Goal: Communication & Community: Answer question/provide support

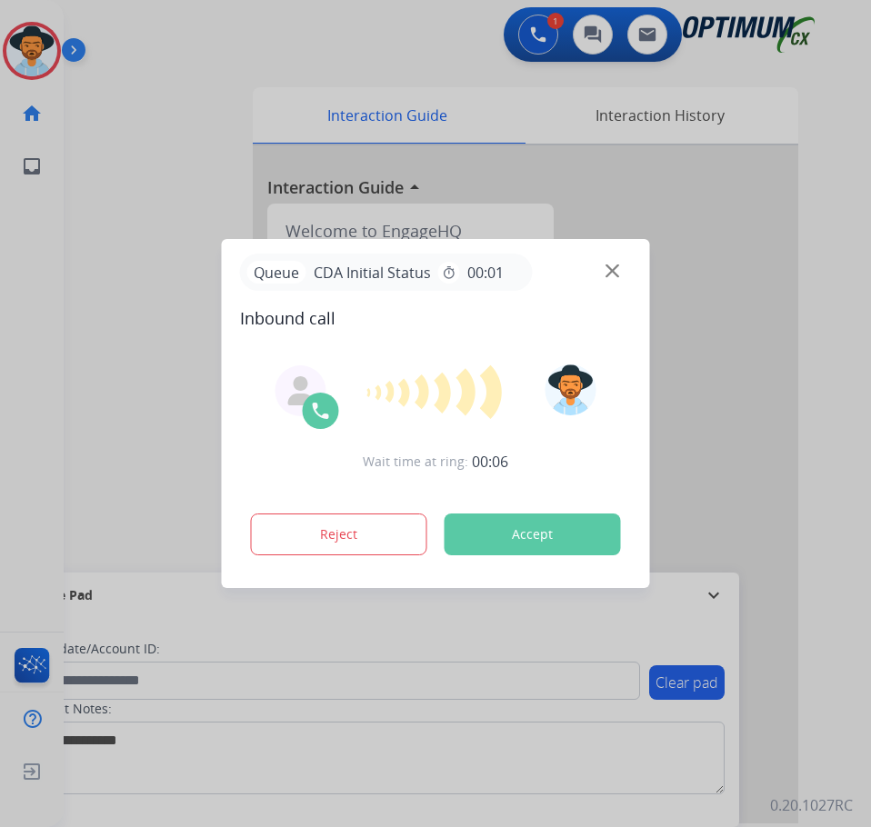
click at [171, 54] on div at bounding box center [435, 413] width 871 height 827
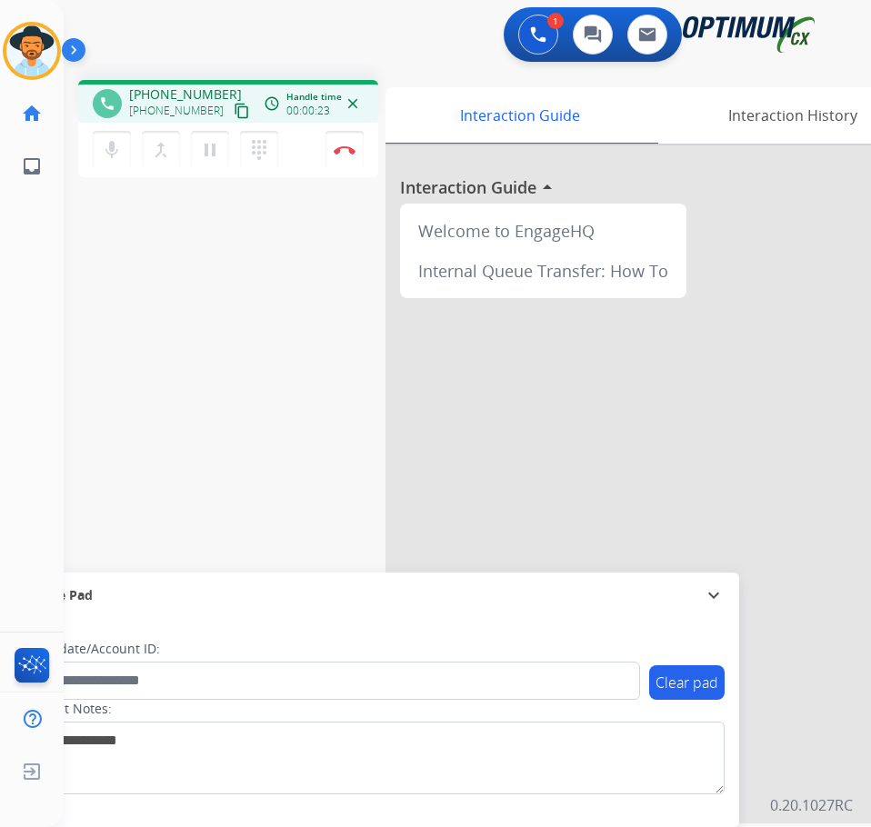
click at [166, 95] on span "+13133779989" at bounding box center [185, 94] width 113 height 18
copy span "13133779989"
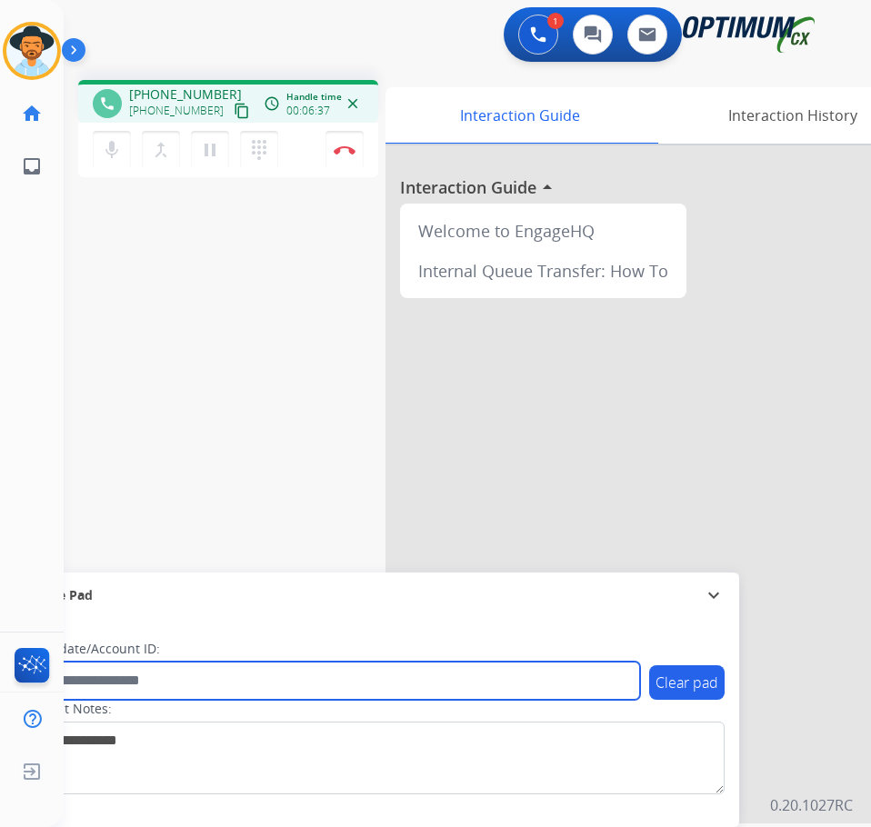
click at [189, 671] on input "text" at bounding box center [332, 681] width 616 height 38
paste input "**********"
type input "**********"
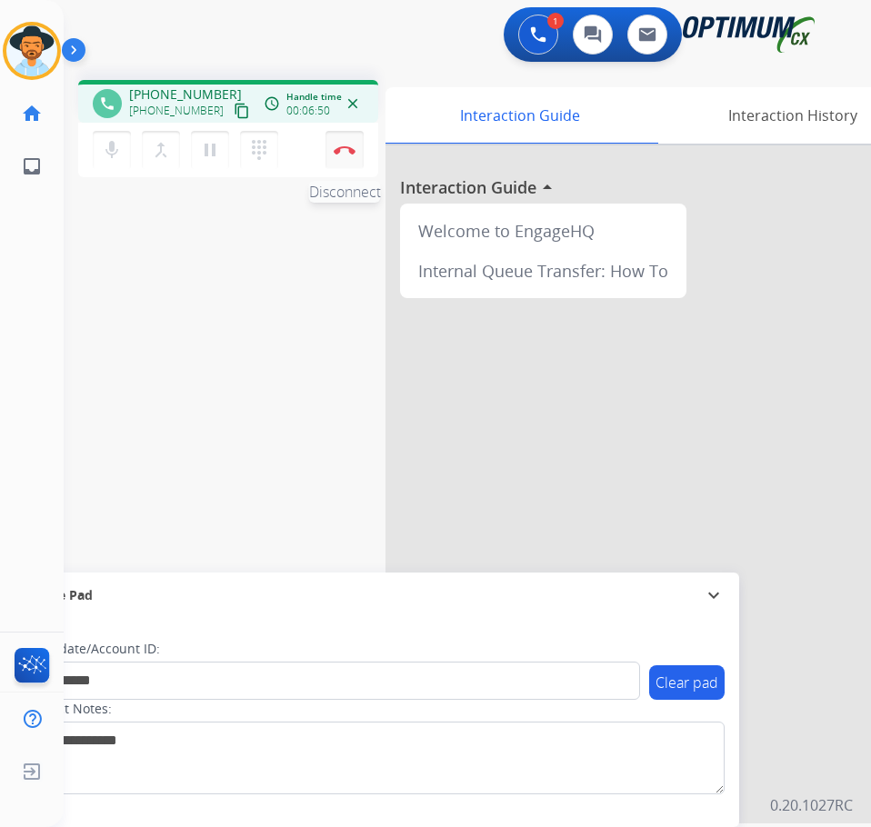
click at [337, 153] on img at bounding box center [345, 149] width 22 height 9
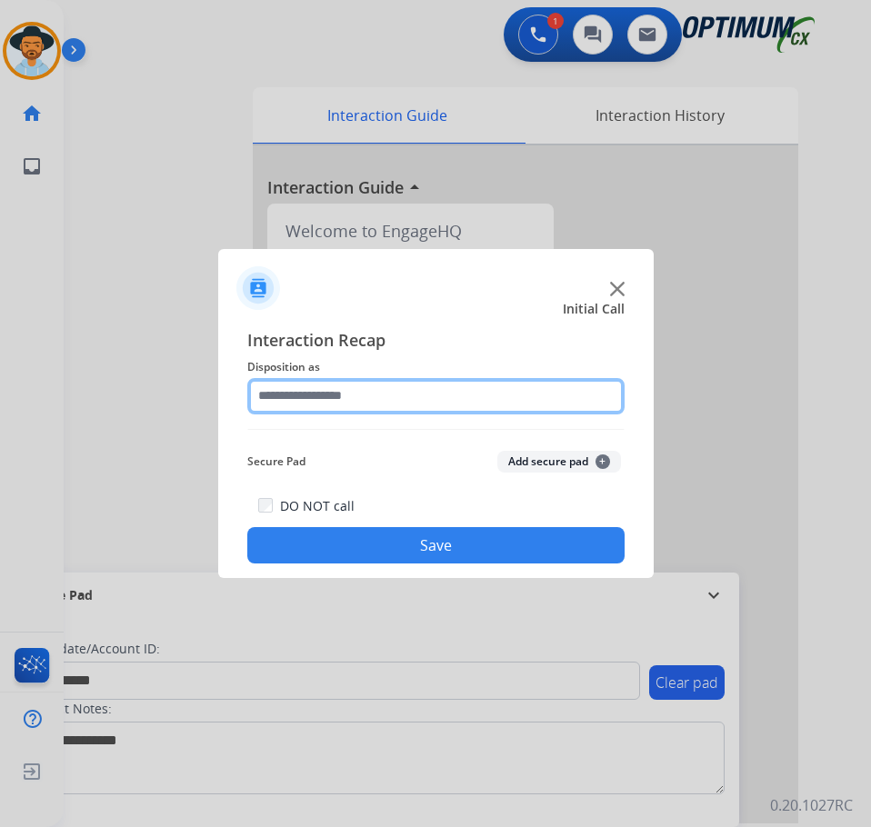
click at [402, 395] on input "text" at bounding box center [435, 396] width 377 height 36
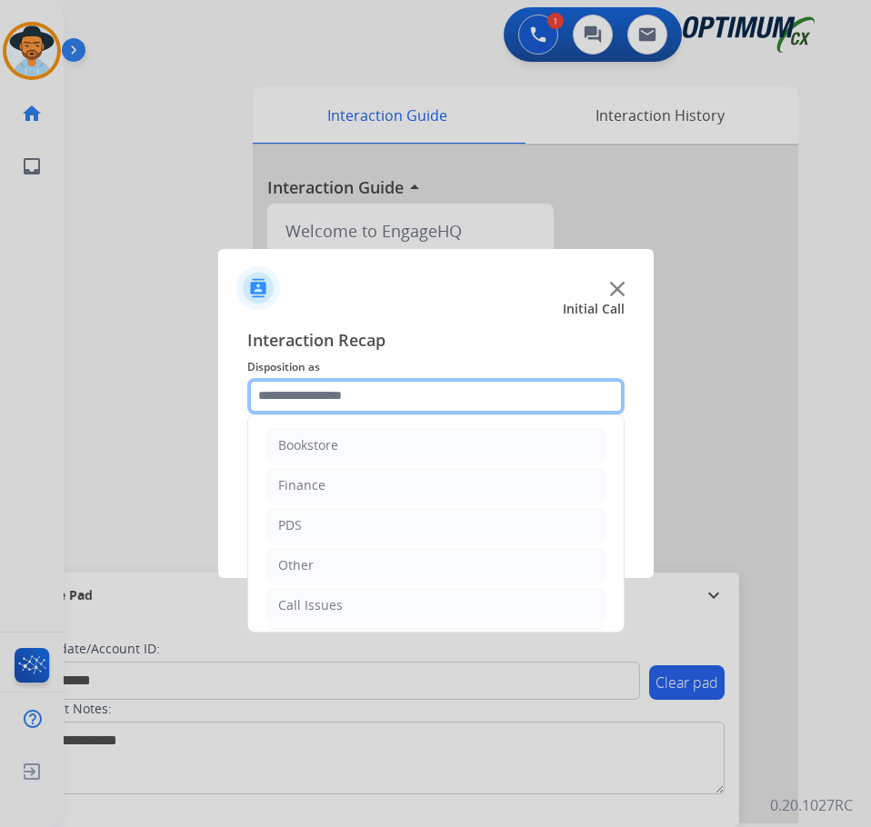
scroll to position [124, 0]
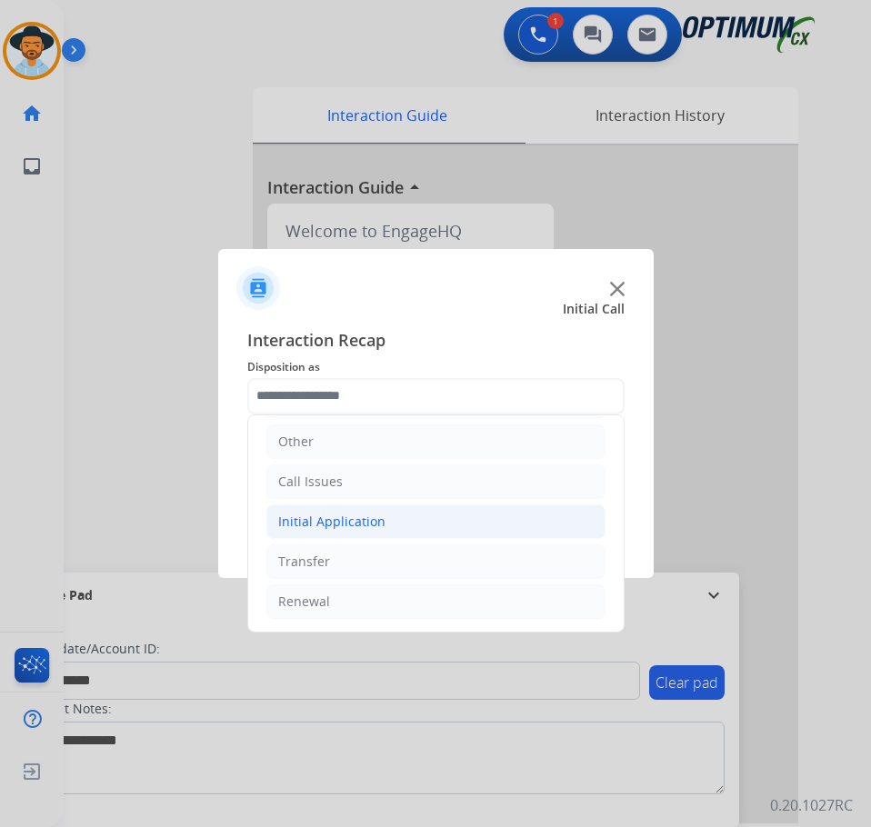
click at [404, 523] on li "Initial Application" at bounding box center [435, 521] width 339 height 35
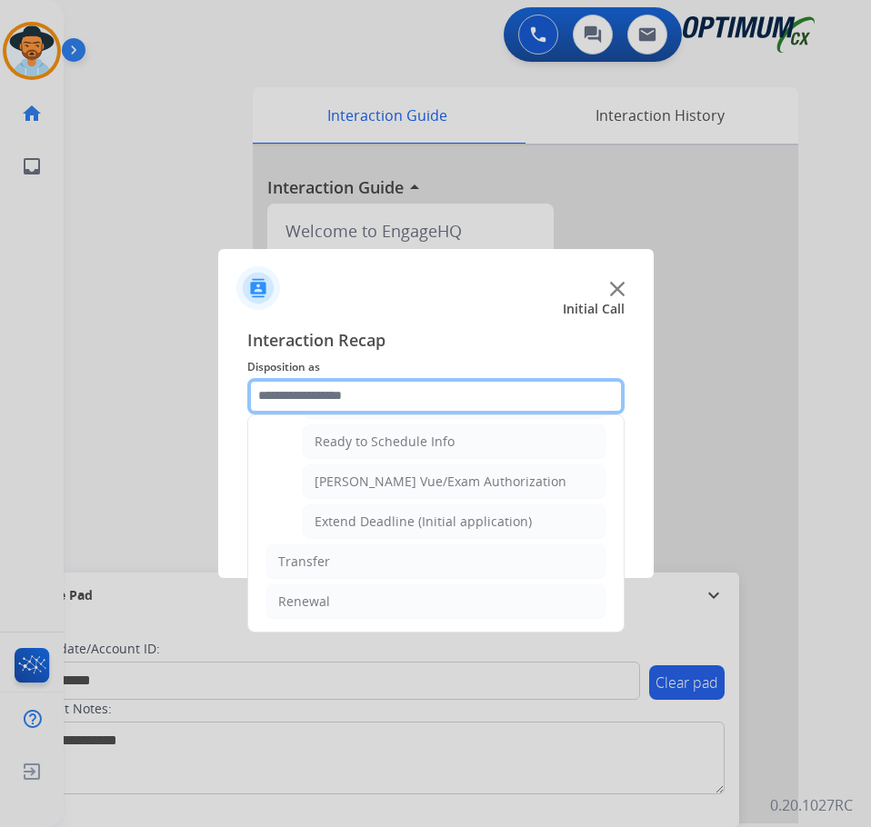
scroll to position [920, 0]
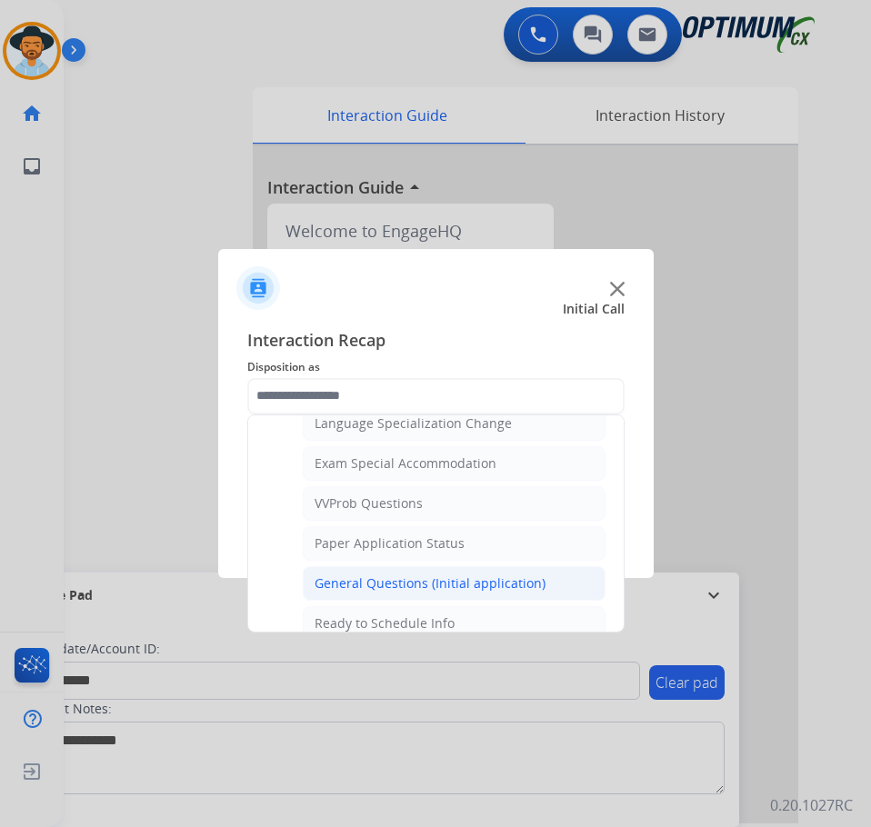
click at [385, 579] on div "General Questions (Initial application)" at bounding box center [429, 583] width 231 height 18
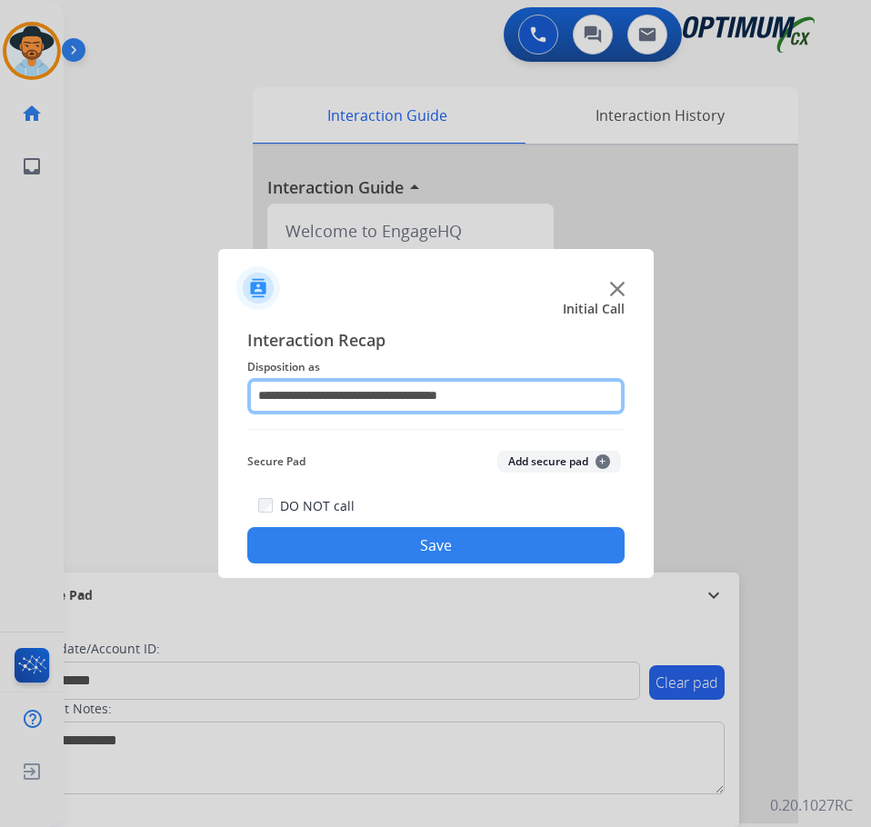
click at [520, 392] on input "**********" at bounding box center [435, 396] width 377 height 36
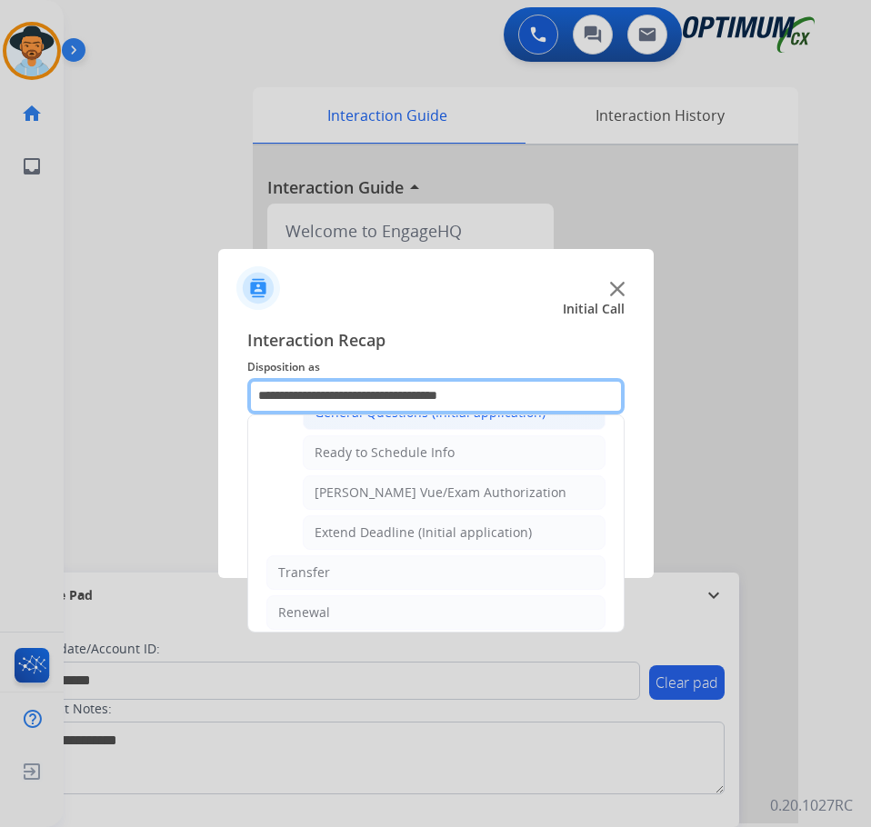
scroll to position [1102, 0]
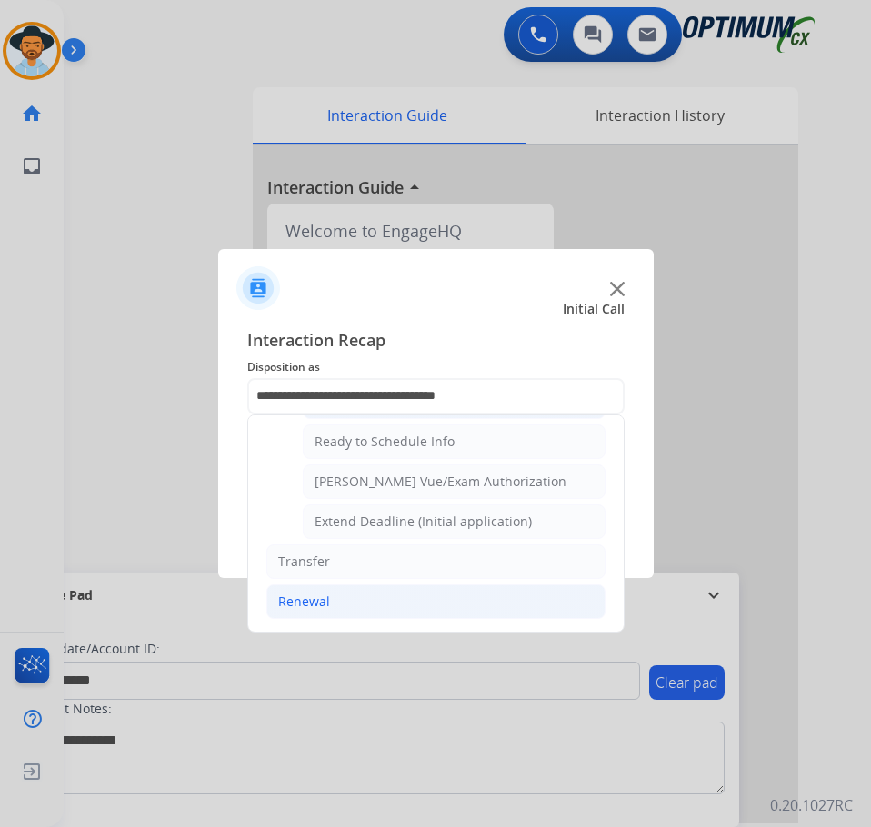
click at [320, 595] on div "Renewal" at bounding box center [304, 602] width 52 height 18
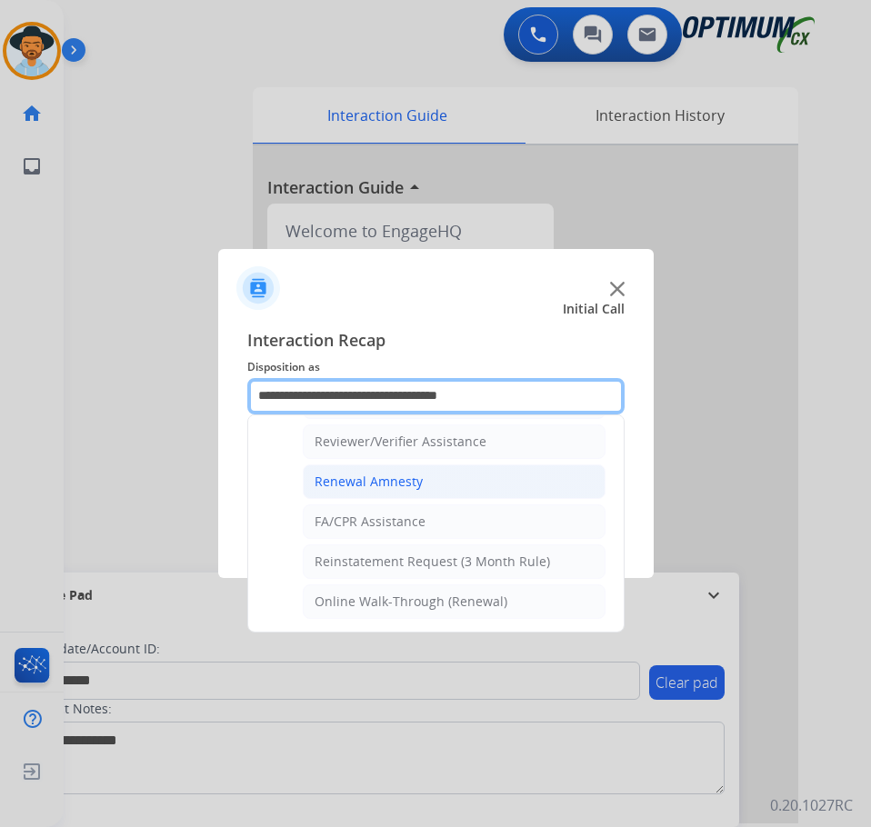
scroll to position [520, 0]
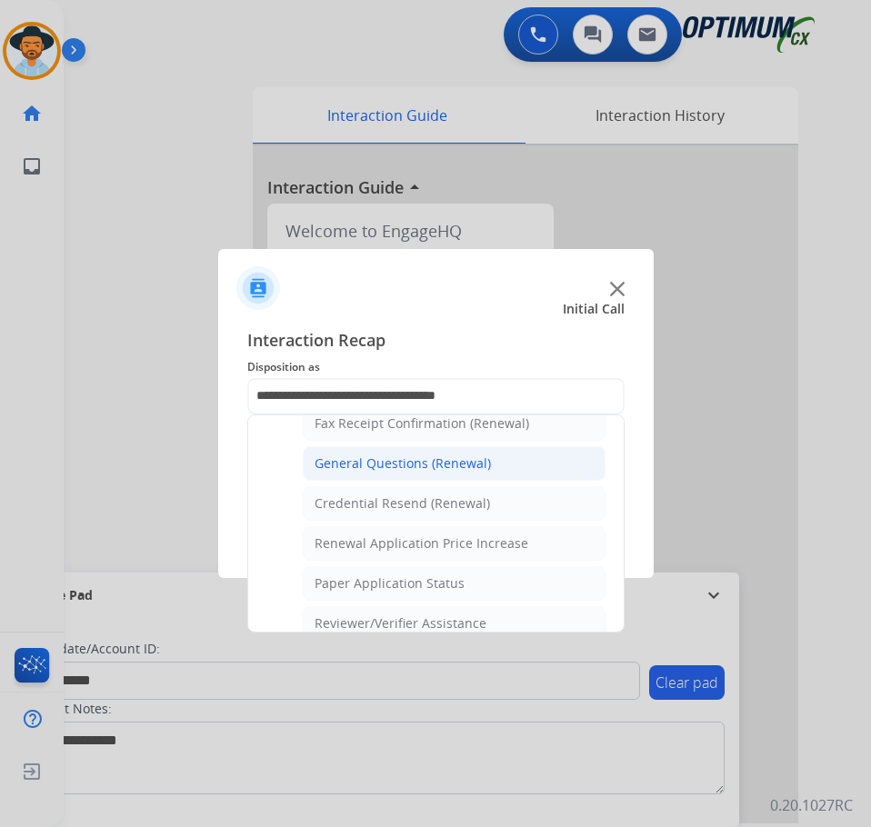
click at [447, 465] on div "General Questions (Renewal)" at bounding box center [402, 463] width 176 height 18
type input "**********"
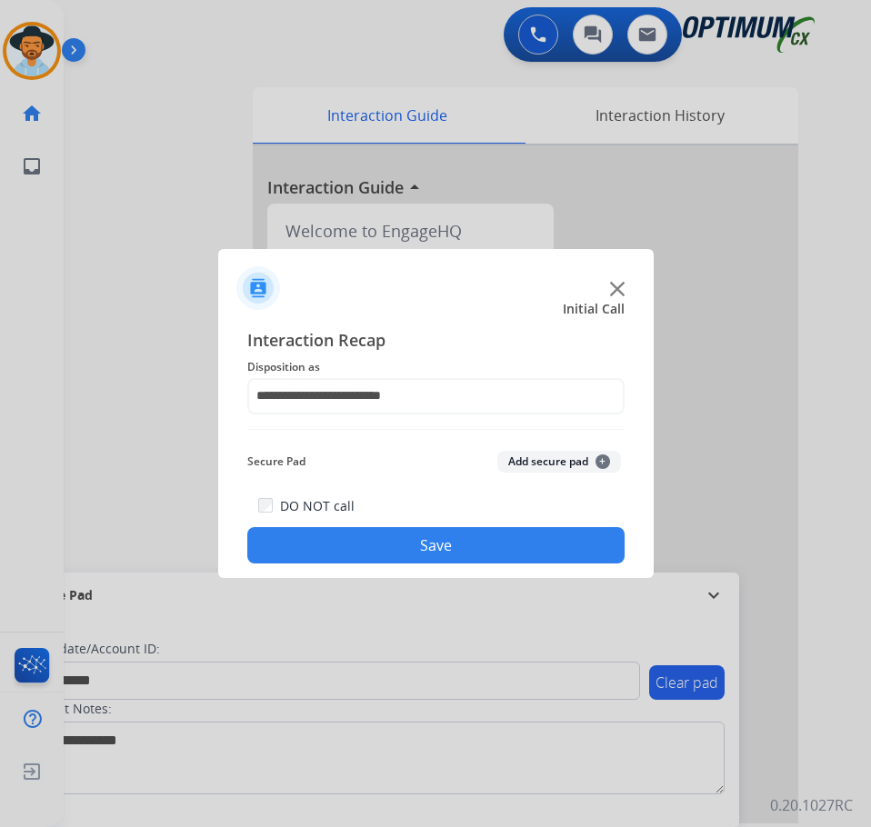
click at [370, 541] on button "Save" at bounding box center [435, 545] width 377 height 36
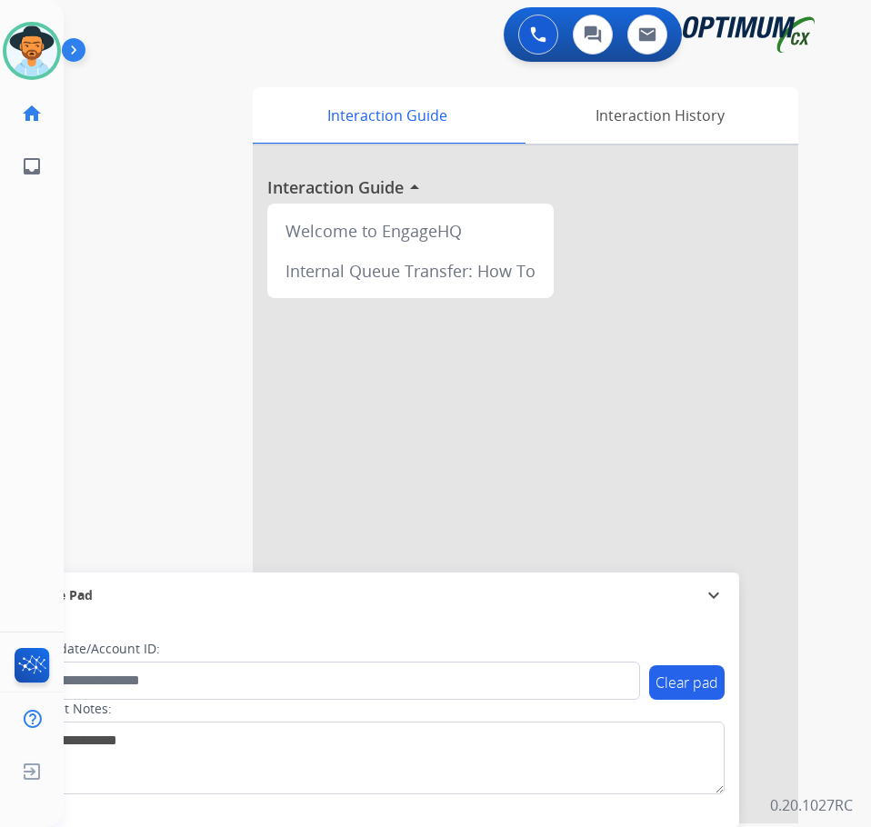
click at [129, 471] on div "swap_horiz Break voice bridge close_fullscreen Connect 3-Way Call merge_type Se…" at bounding box center [445, 444] width 763 height 758
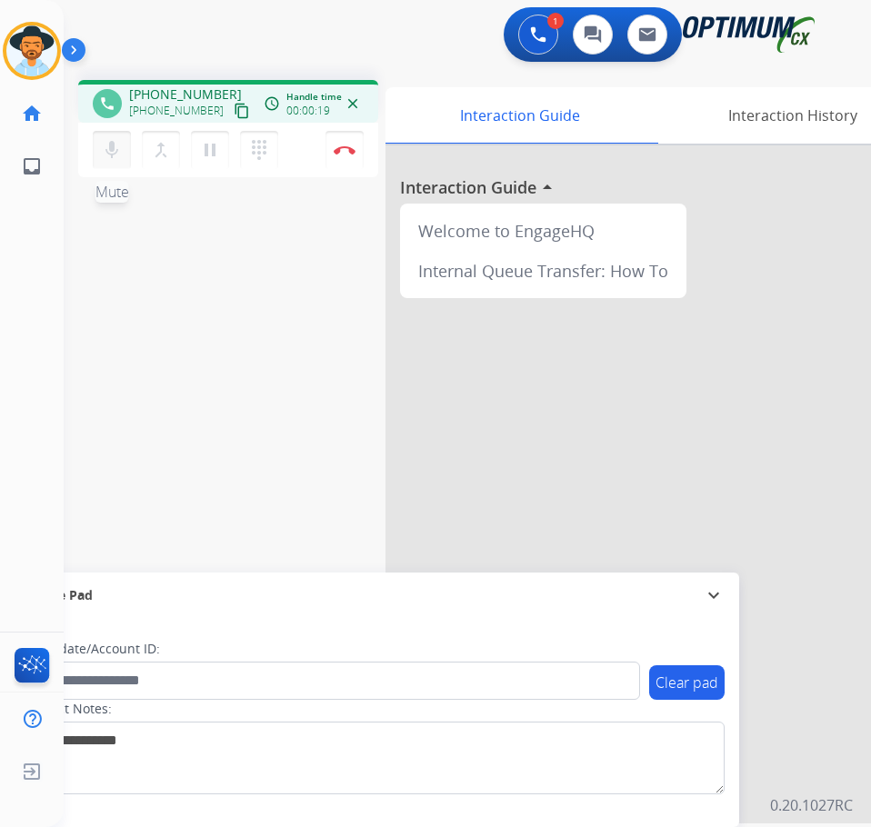
click at [115, 147] on mat-icon "mic" at bounding box center [112, 150] width 22 height 22
click at [115, 147] on mat-icon "mic_off" at bounding box center [112, 150] width 22 height 22
click at [184, 91] on span "+13302197009" at bounding box center [185, 94] width 113 height 18
copy span "13302197009"
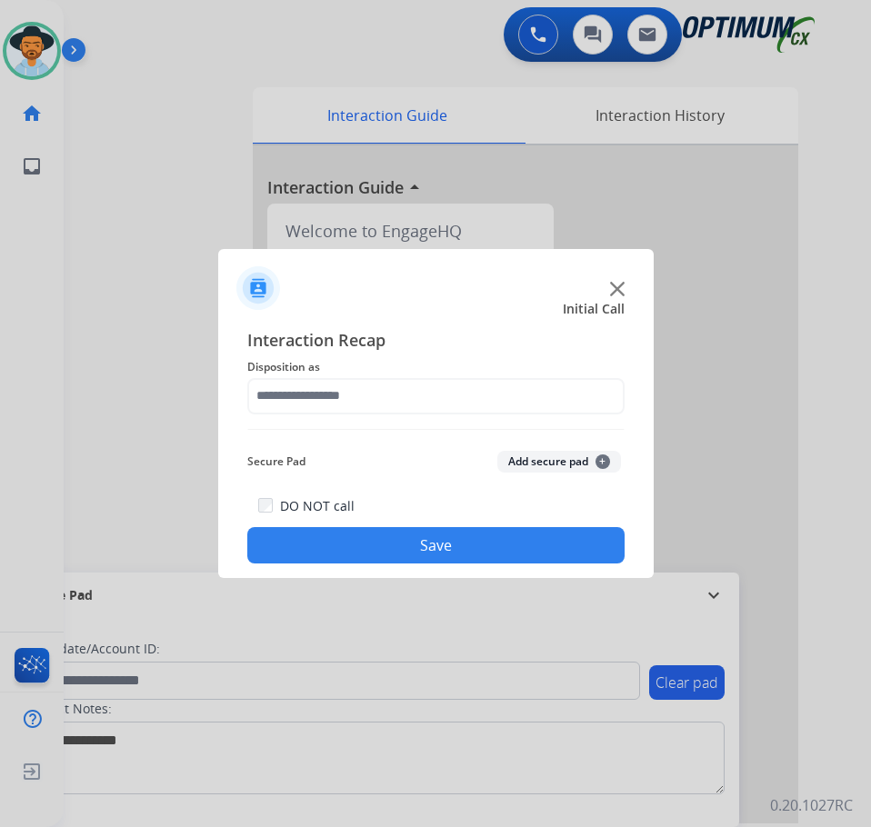
click at [194, 88] on div at bounding box center [435, 413] width 871 height 827
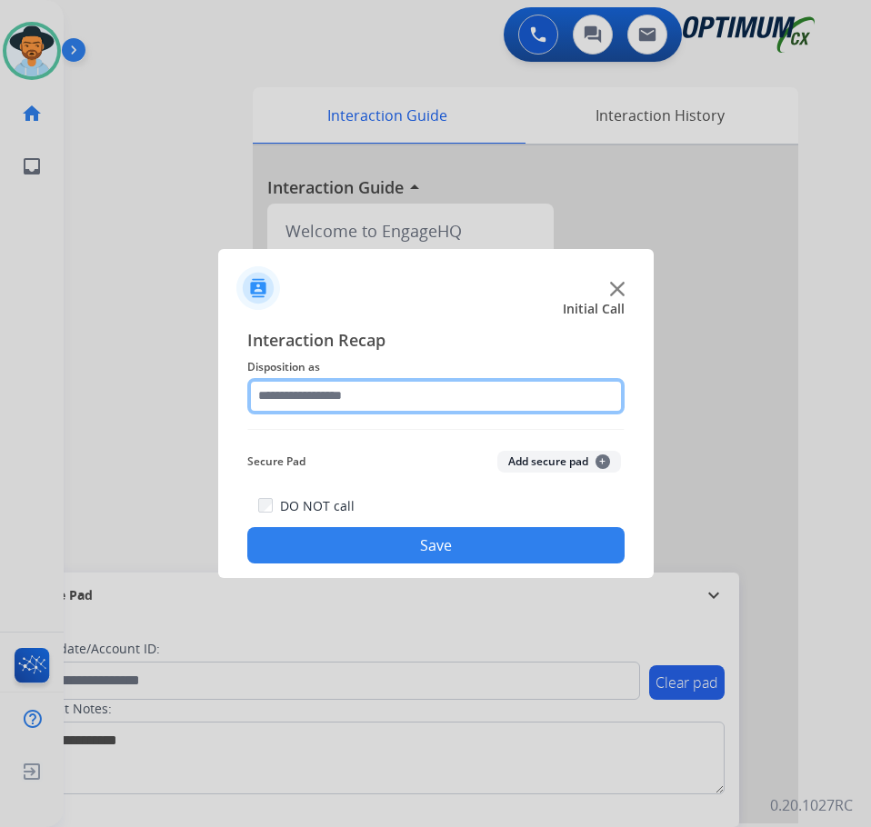
click at [385, 406] on input "text" at bounding box center [435, 396] width 377 height 36
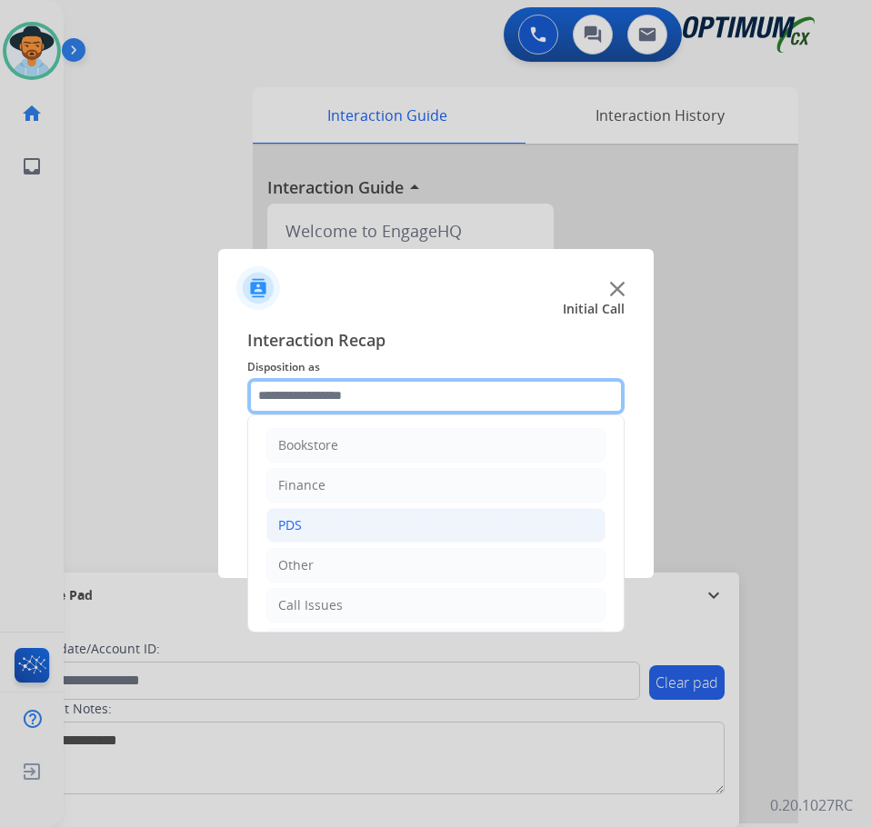
scroll to position [124, 0]
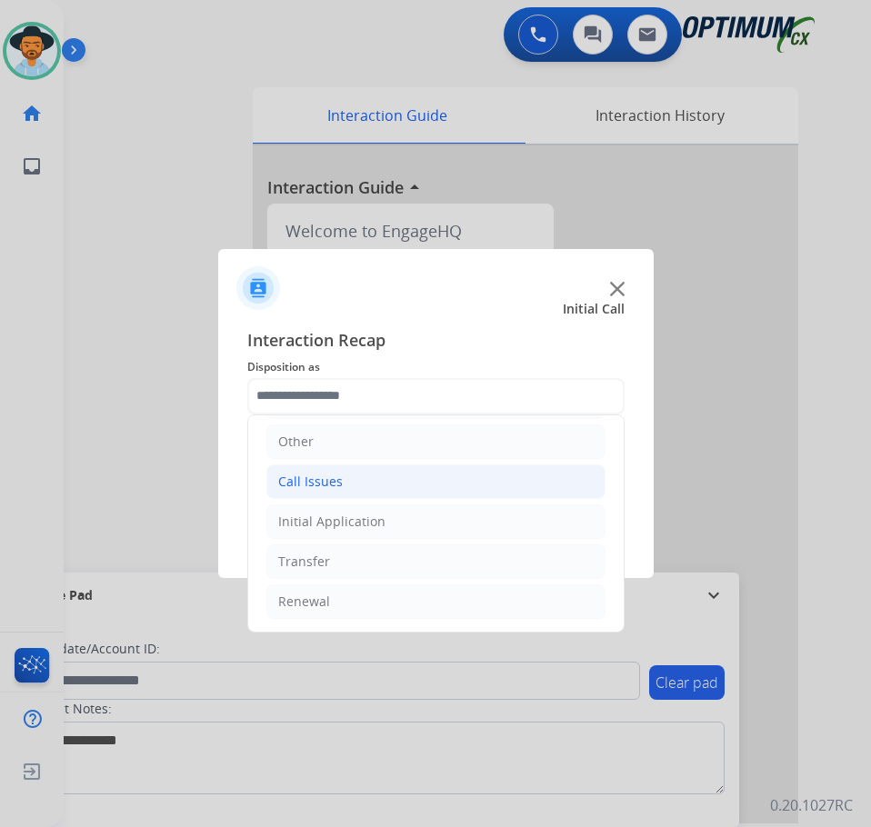
click at [374, 489] on li "Call Issues" at bounding box center [435, 481] width 339 height 35
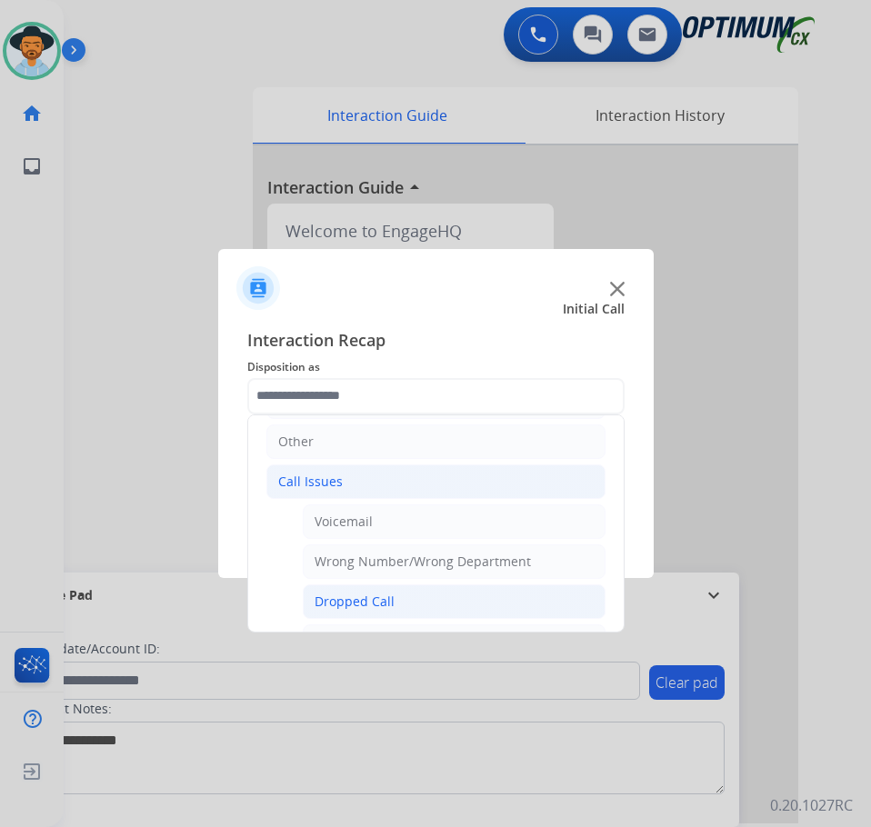
click at [374, 602] on div "Dropped Call" at bounding box center [354, 602] width 80 height 18
type input "**********"
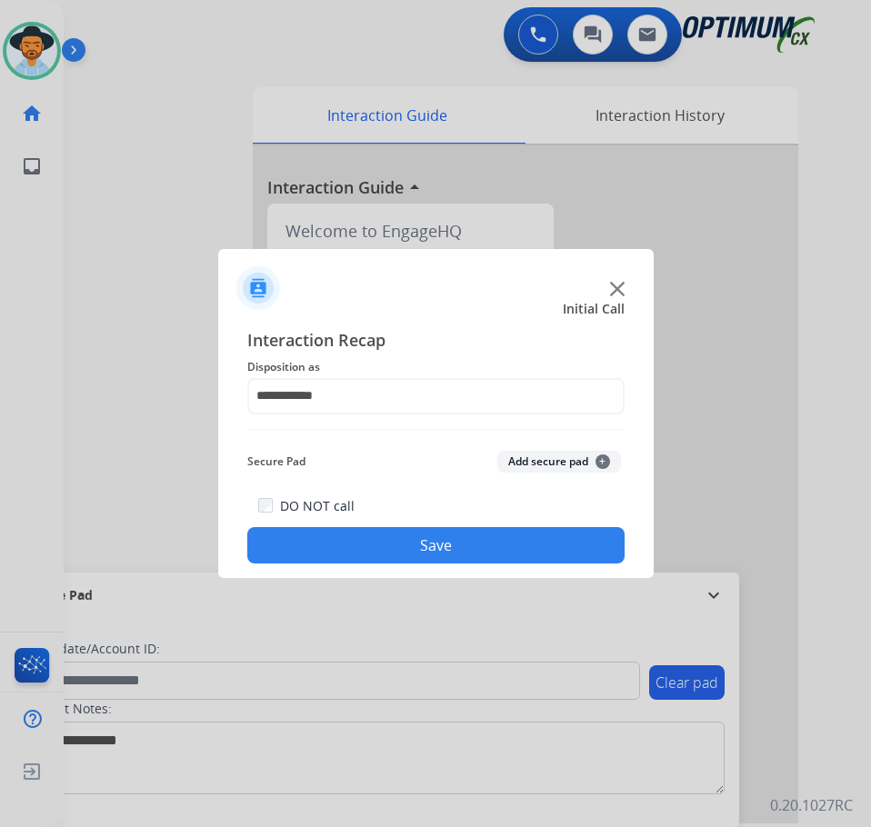
click at [384, 539] on button "Save" at bounding box center [435, 545] width 377 height 36
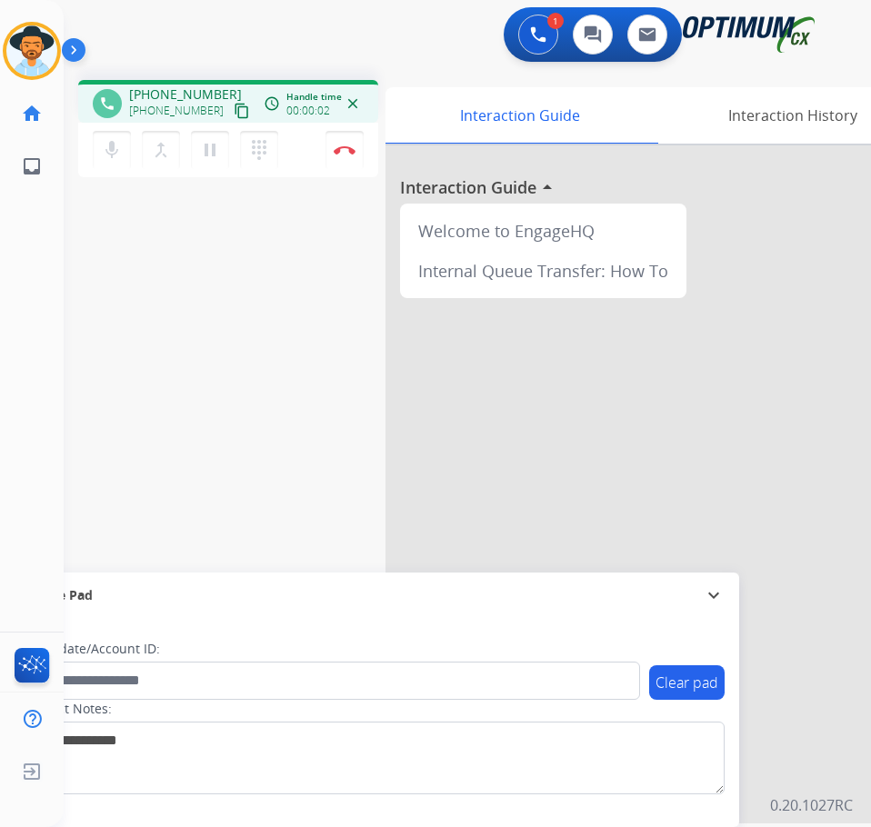
click at [385, 22] on div "1 Voice Interactions 0 Chat Interactions 0 Email Interactions" at bounding box center [452, 36] width 749 height 58
click at [192, 92] on span "+16147359321" at bounding box center [185, 94] width 113 height 18
copy span "16147359321"
click at [206, 47] on div "1 Voice Interactions 0 Chat Interactions 0 Email Interactions" at bounding box center [452, 36] width 749 height 58
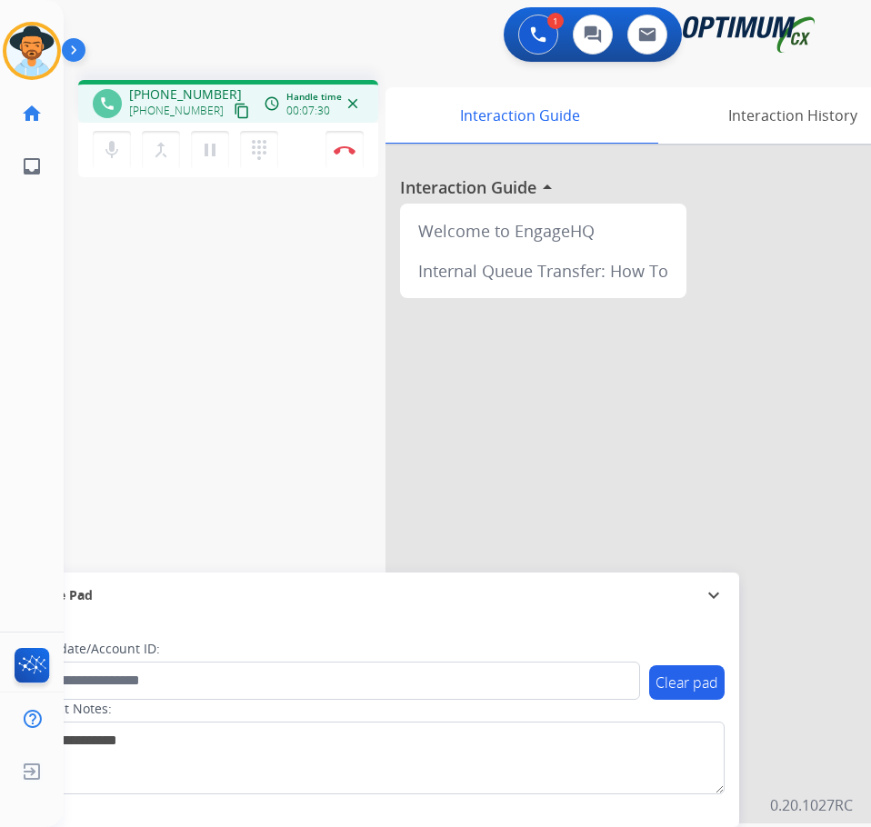
click at [335, 48] on div "1 Voice Interactions 0 Chat Interactions 0 Email Interactions" at bounding box center [452, 36] width 749 height 58
click at [348, 156] on button "Disconnect" at bounding box center [344, 150] width 38 height 38
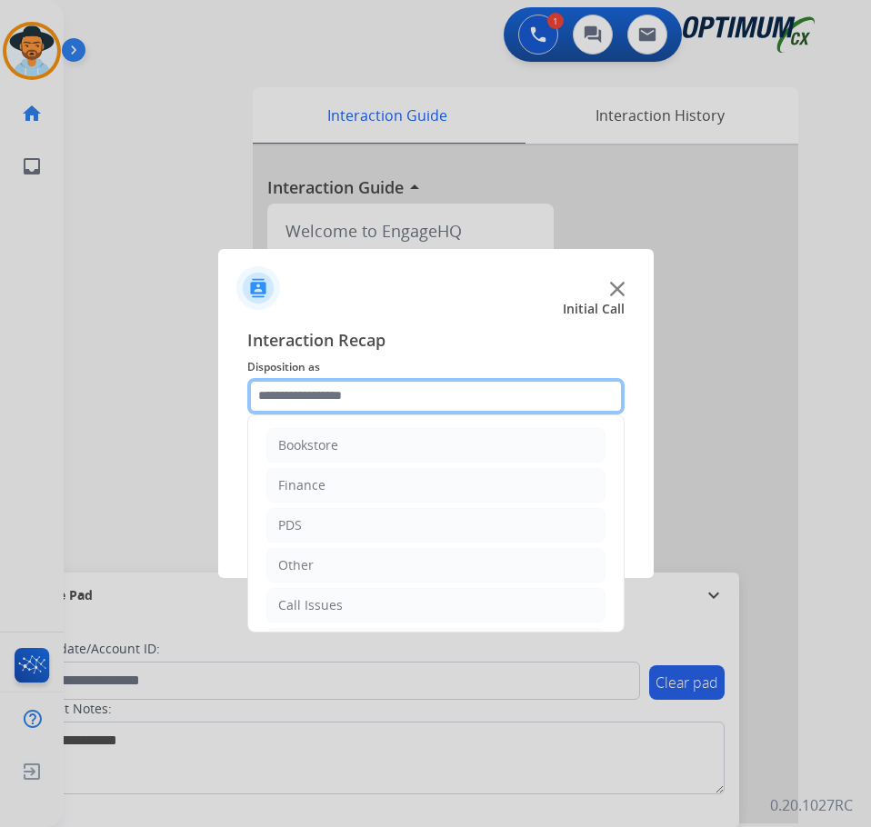
click at [458, 404] on input "text" at bounding box center [435, 396] width 377 height 36
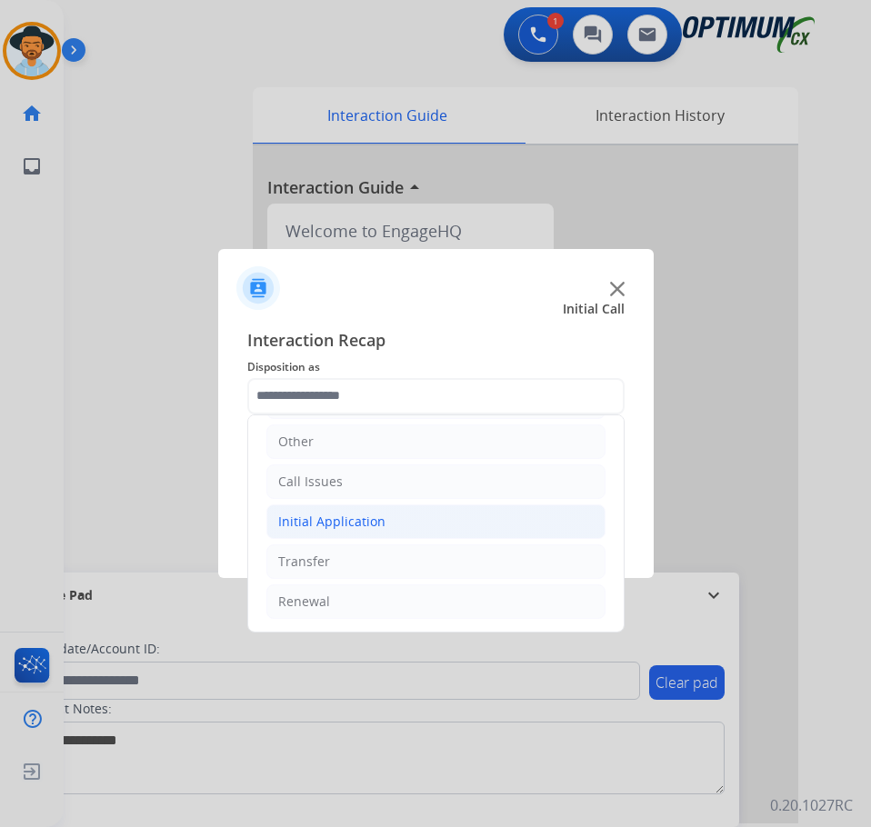
click at [443, 522] on li "Initial Application" at bounding box center [435, 521] width 339 height 35
click at [424, 561] on div "Credential Resend (Initial application)" at bounding box center [429, 562] width 230 height 18
type input "**********"
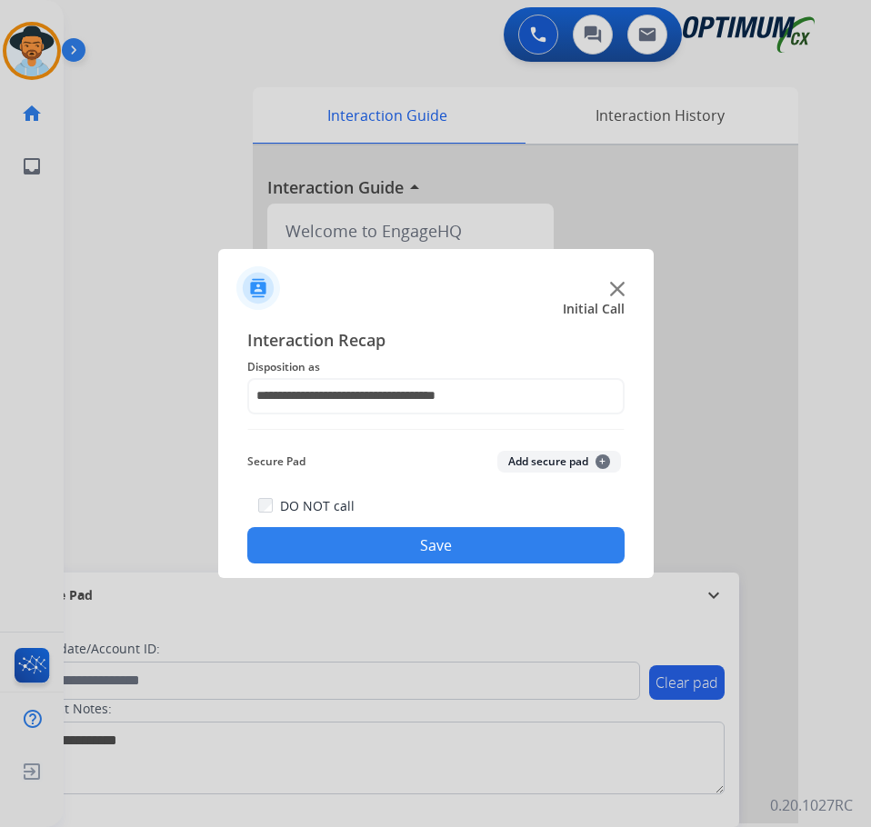
click at [412, 558] on button "Save" at bounding box center [435, 545] width 377 height 36
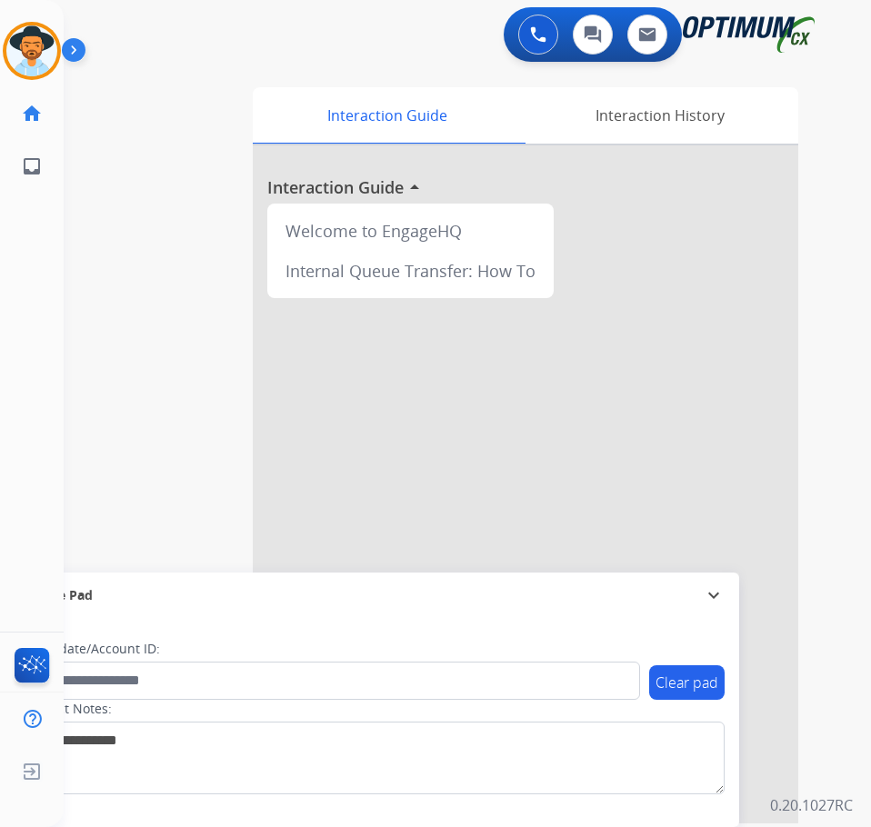
click at [128, 187] on div "swap_horiz Break voice bridge close_fullscreen Connect 3-Way Call merge_type Se…" at bounding box center [445, 444] width 763 height 758
click at [291, 60] on div "0 Voice Interactions 0 Chat Interactions 0 Email Interactions" at bounding box center [452, 36] width 749 height 58
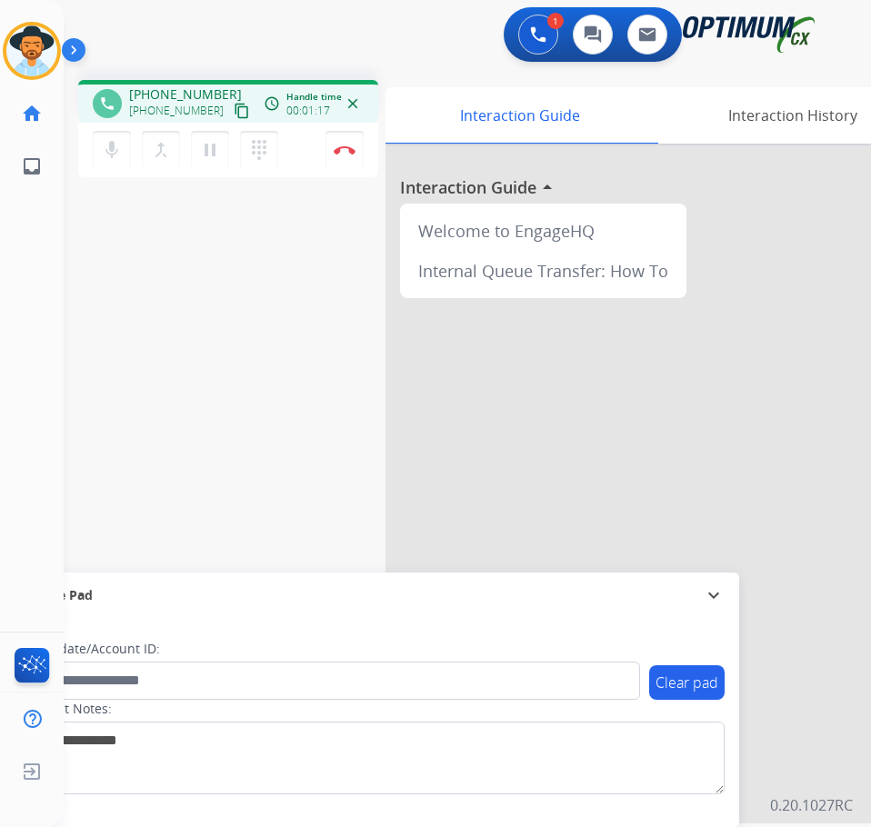
click at [181, 93] on span "+19082653199" at bounding box center [185, 94] width 113 height 18
copy span "19082653199"
click at [116, 151] on mat-icon "mic" at bounding box center [112, 150] width 22 height 22
click at [117, 151] on mat-icon "mic_off" at bounding box center [112, 150] width 22 height 22
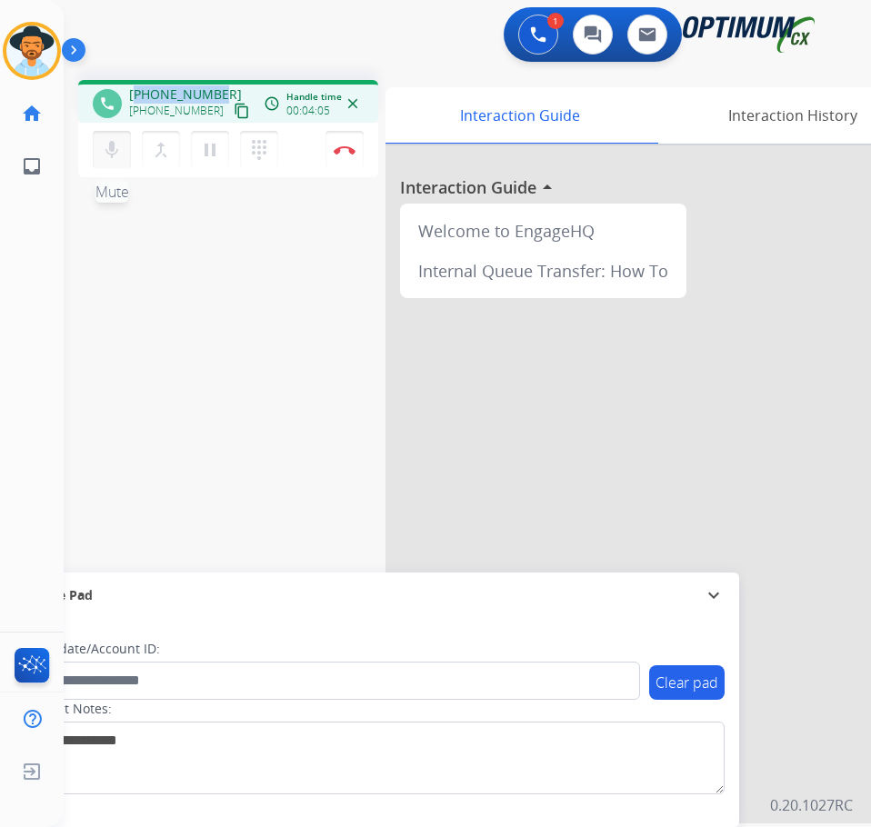
click at [117, 151] on mat-icon "mic" at bounding box center [112, 150] width 22 height 22
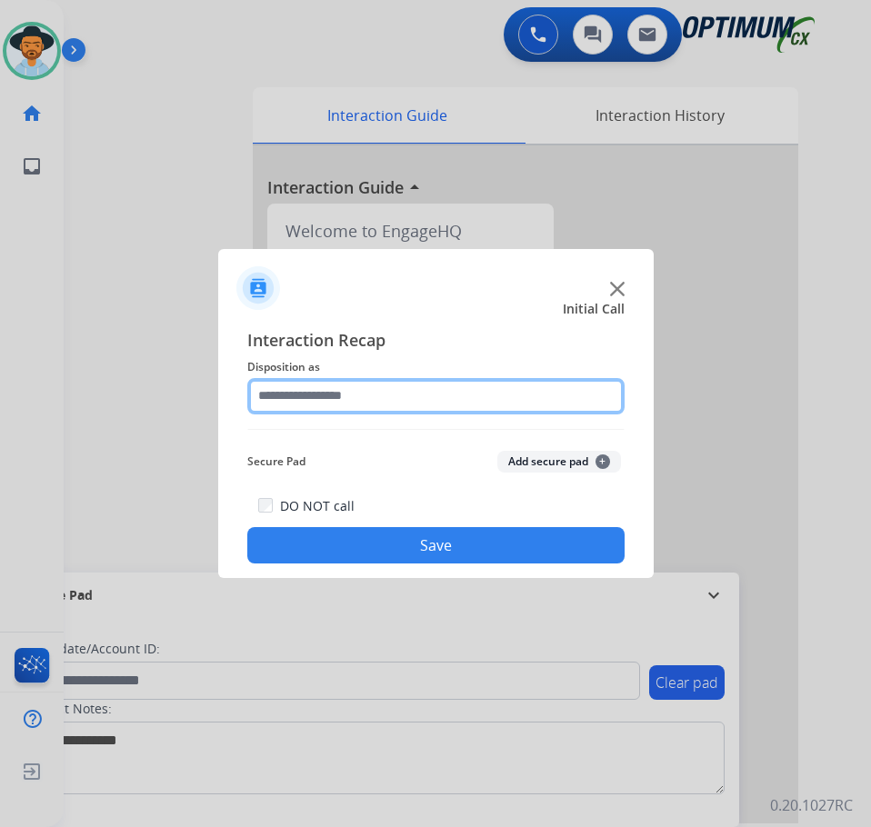
click at [400, 388] on input "text" at bounding box center [435, 396] width 377 height 36
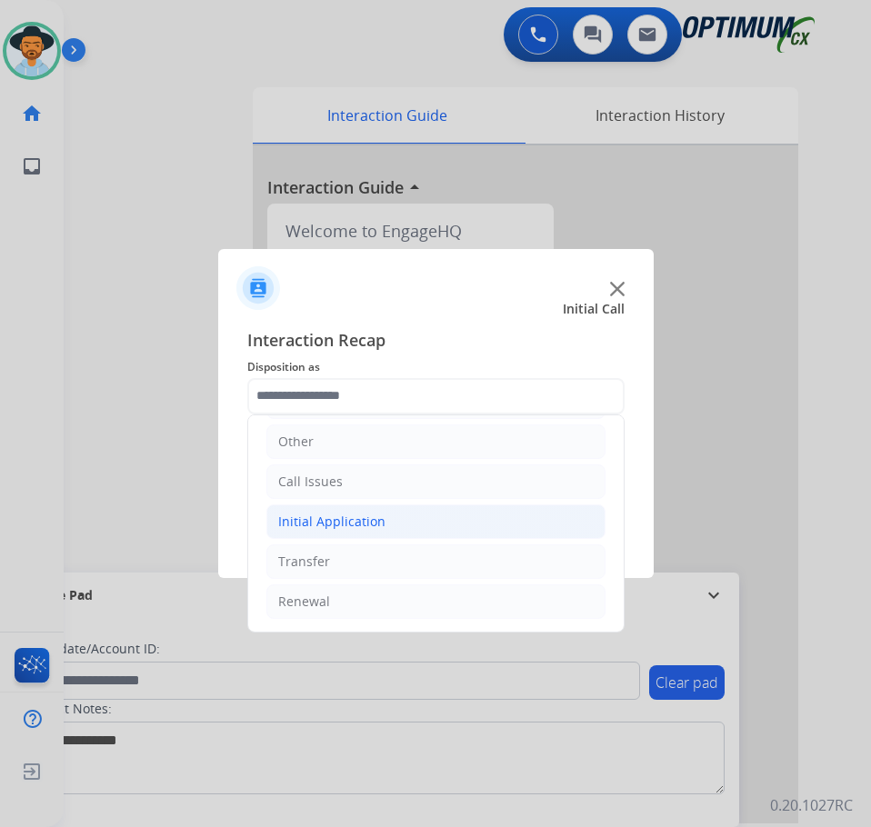
click at [404, 529] on li "Initial Application" at bounding box center [435, 521] width 339 height 35
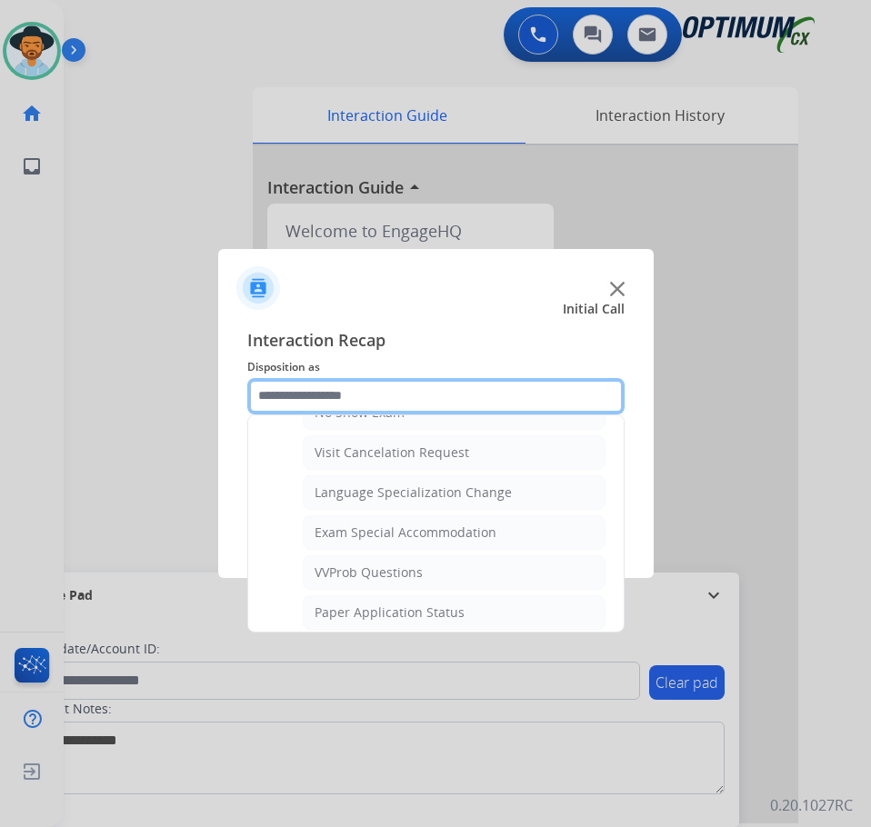
scroll to position [1032, 0]
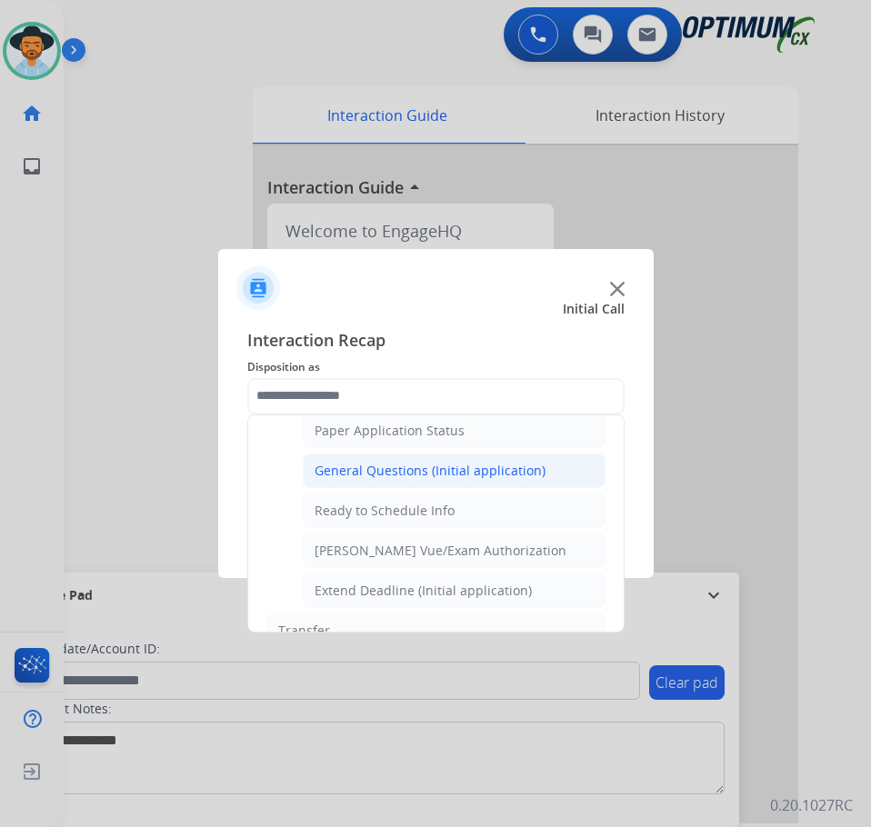
click at [476, 471] on div "General Questions (Initial application)" at bounding box center [429, 471] width 231 height 18
type input "**********"
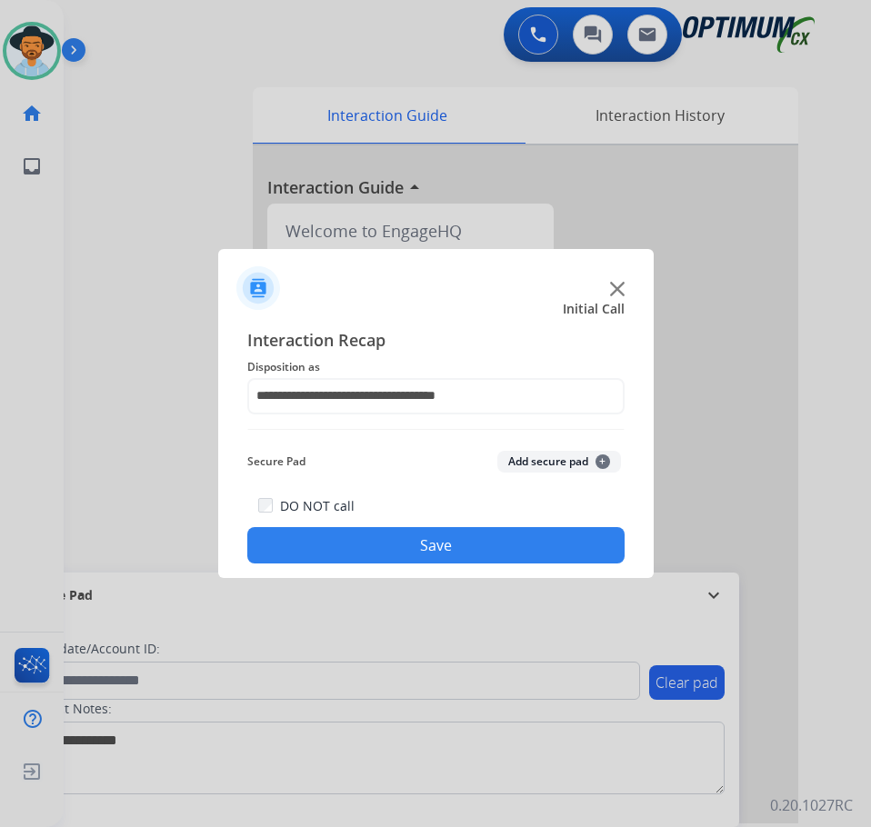
click at [422, 543] on button "Save" at bounding box center [435, 545] width 377 height 36
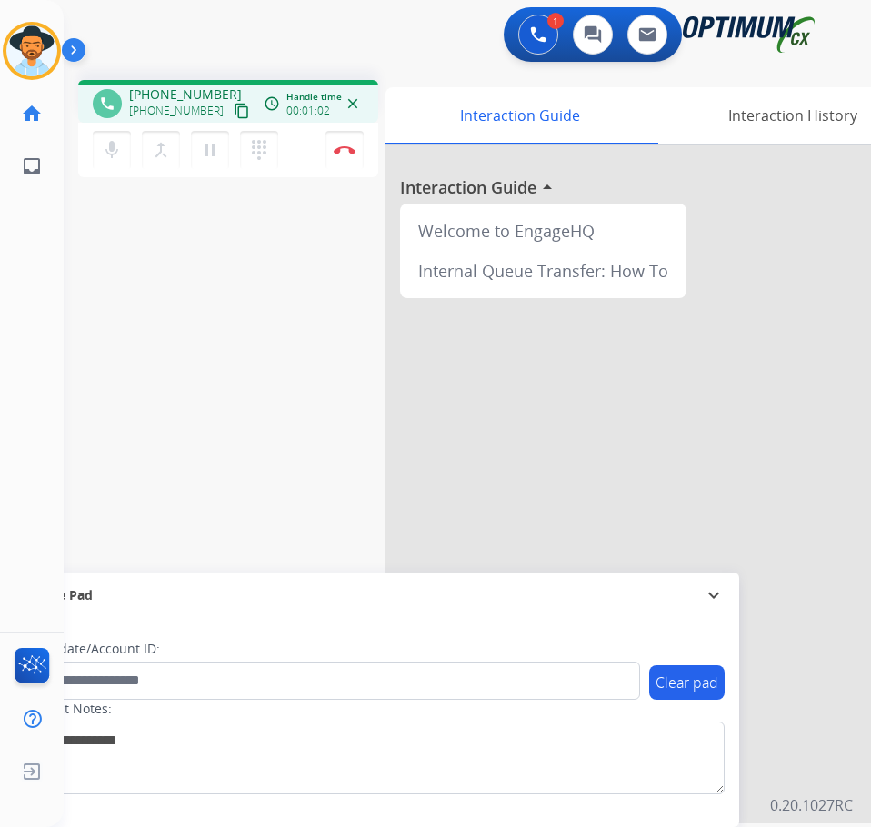
click at [60, 374] on div "Luis Busy Edit Avatar Agent: Luis Routing Profile: OCX Training home Home Home …" at bounding box center [32, 413] width 64 height 827
click at [184, 95] on span "+12604435081" at bounding box center [185, 94] width 113 height 18
copy span "12604435081"
click at [344, 153] on img at bounding box center [345, 149] width 22 height 9
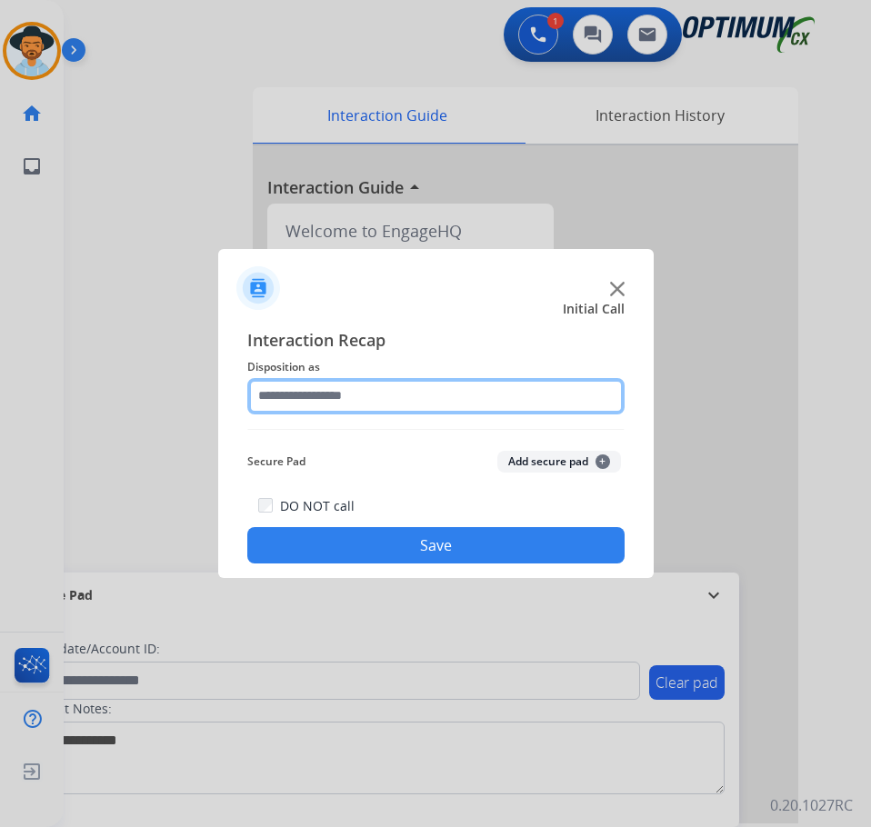
click at [381, 400] on input "text" at bounding box center [435, 396] width 377 height 36
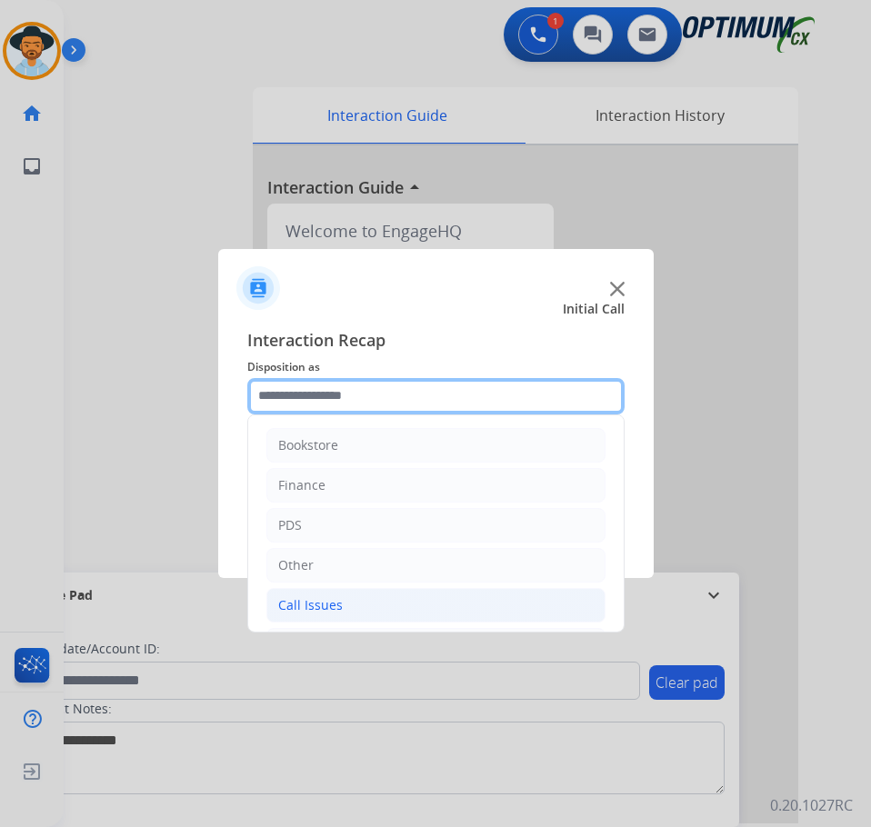
scroll to position [124, 0]
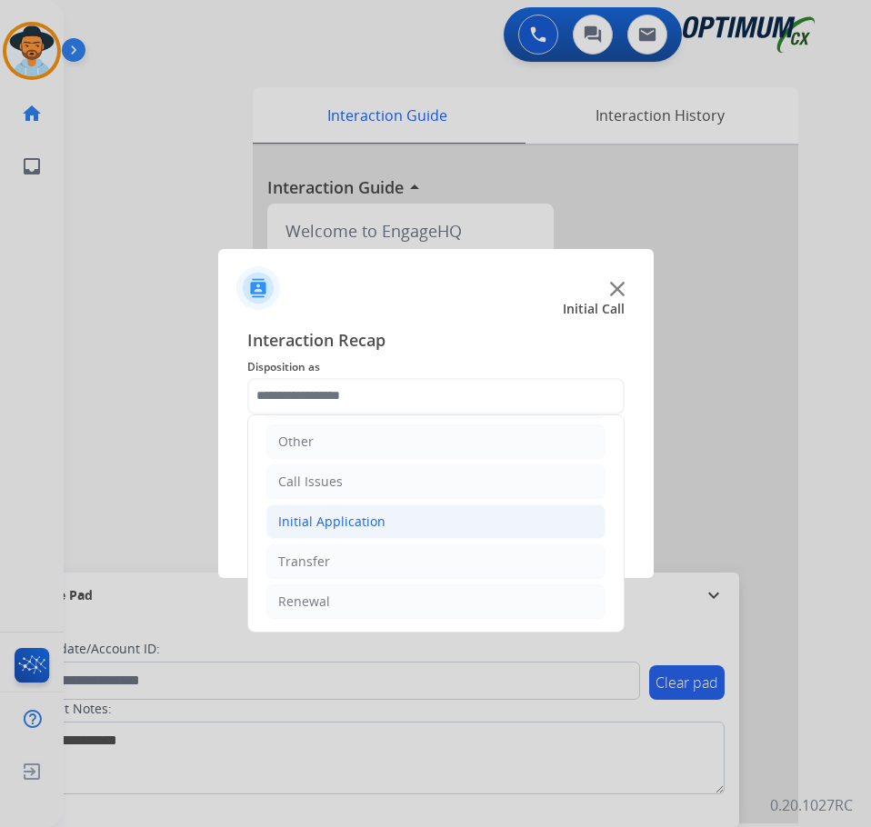
click at [363, 528] on div "Initial Application" at bounding box center [331, 522] width 107 height 18
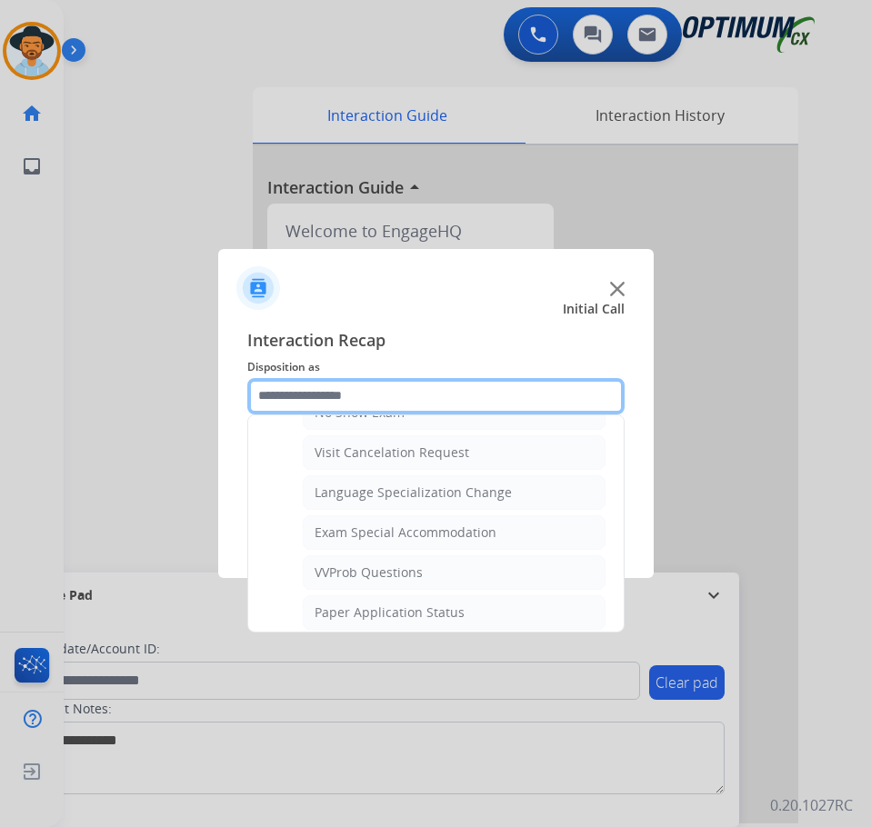
scroll to position [942, 0]
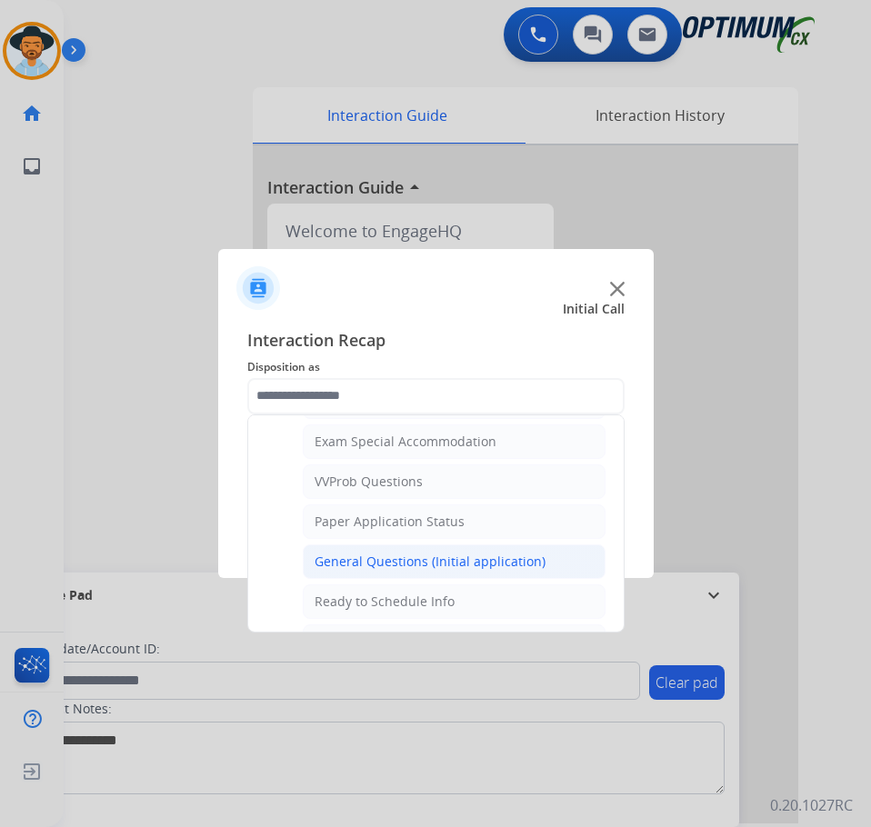
click at [381, 562] on div "General Questions (Initial application)" at bounding box center [429, 562] width 231 height 18
type input "**********"
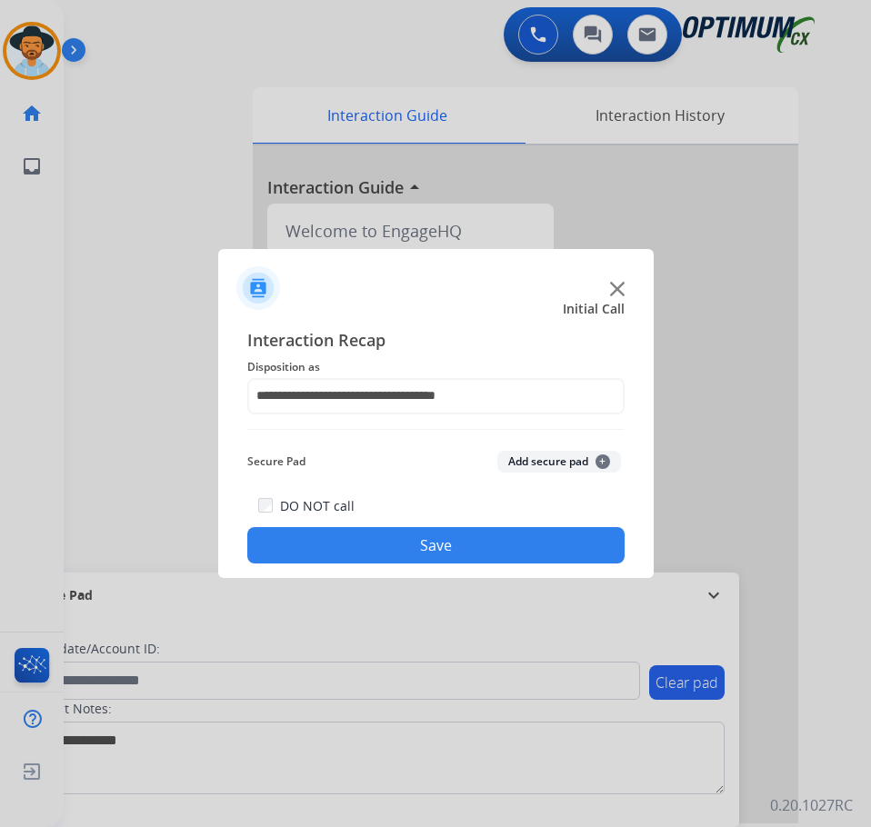
click at [379, 553] on button "Save" at bounding box center [435, 545] width 377 height 36
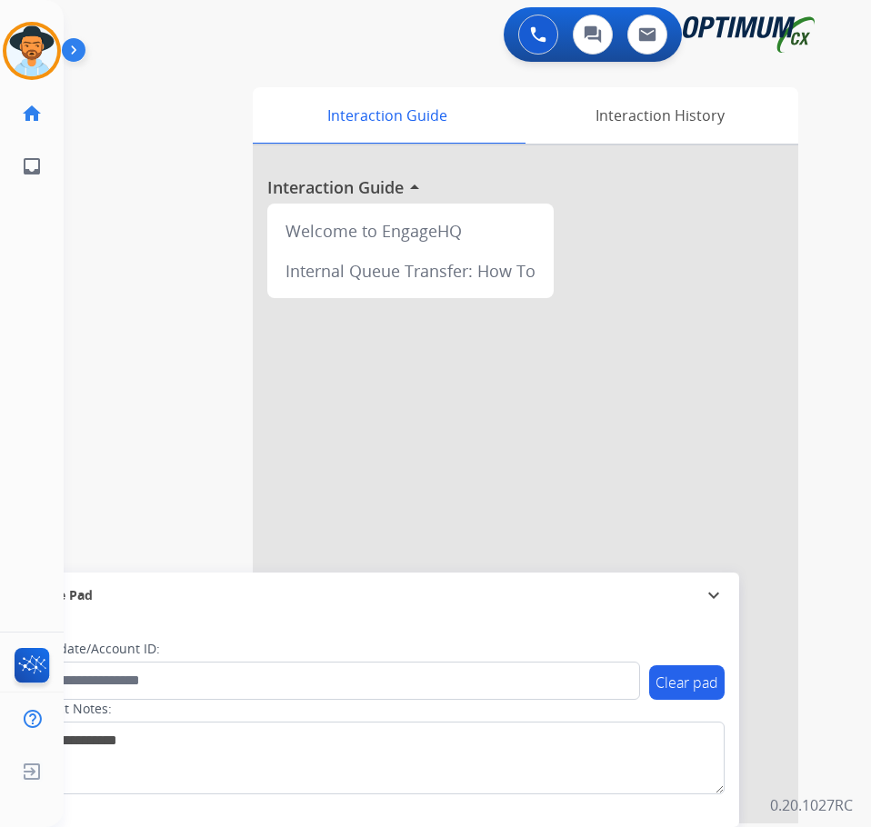
click at [55, 365] on div "Luis AfterCallWork Edit Avatar Agent: Luis Routing Profile: OCX Training home H…" at bounding box center [32, 413] width 64 height 827
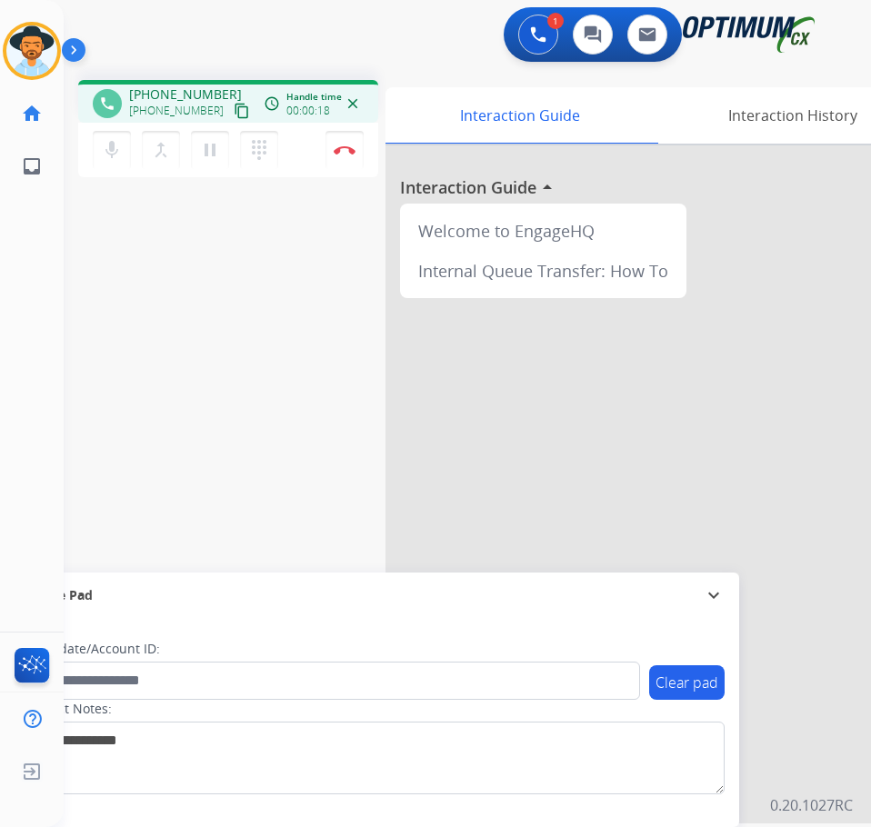
click at [179, 91] on span "+13476940195" at bounding box center [185, 94] width 113 height 18
copy span "13476940195"
click at [142, 341] on div "phone +13476940195 +13476940195 content_copy access_time Call metrics Queue 00:…" at bounding box center [445, 444] width 763 height 758
click at [167, 95] on span "+13476940195" at bounding box center [185, 94] width 113 height 18
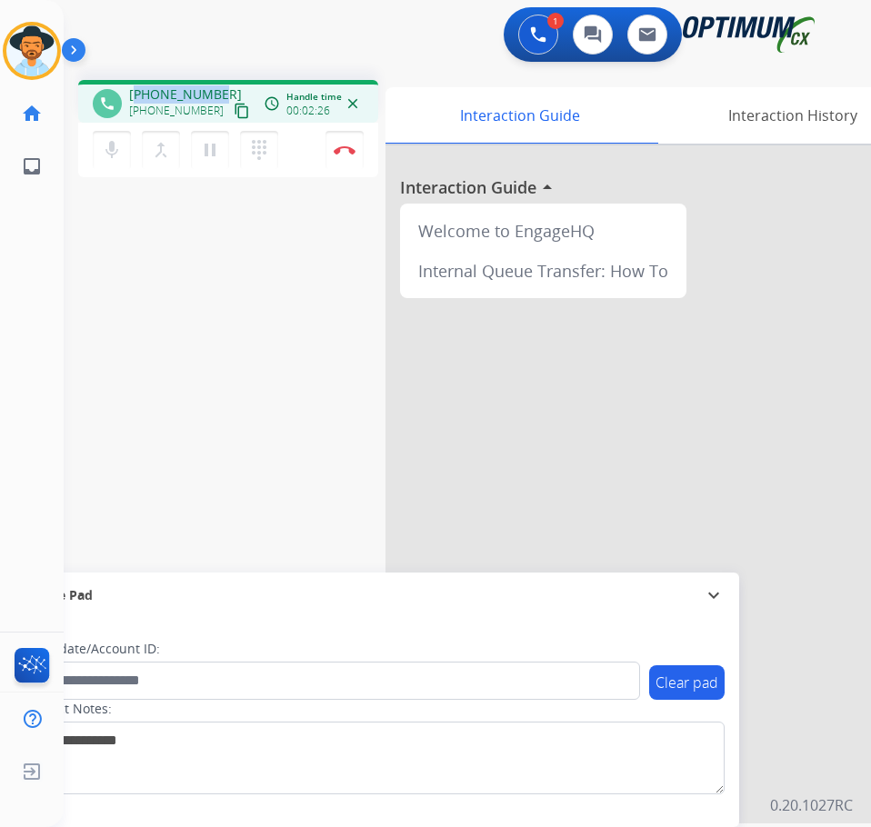
click at [167, 95] on span "+13476940195" at bounding box center [185, 94] width 113 height 18
copy span "13476940195"
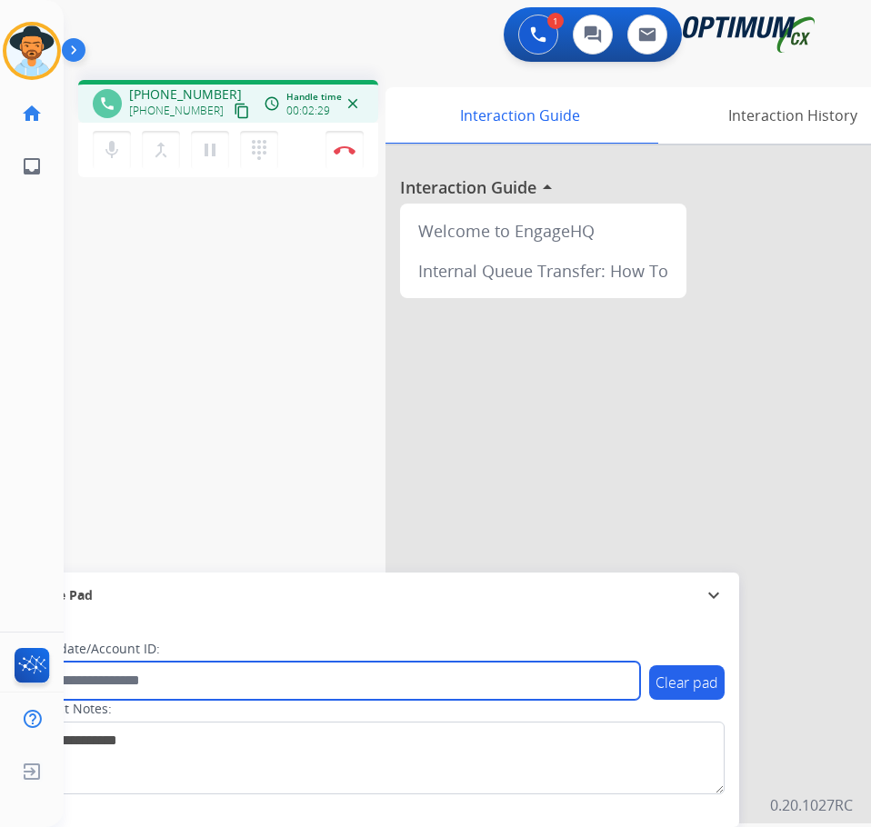
click at [218, 682] on input "text" at bounding box center [332, 681] width 616 height 38
paste input "**********"
type input "**********"
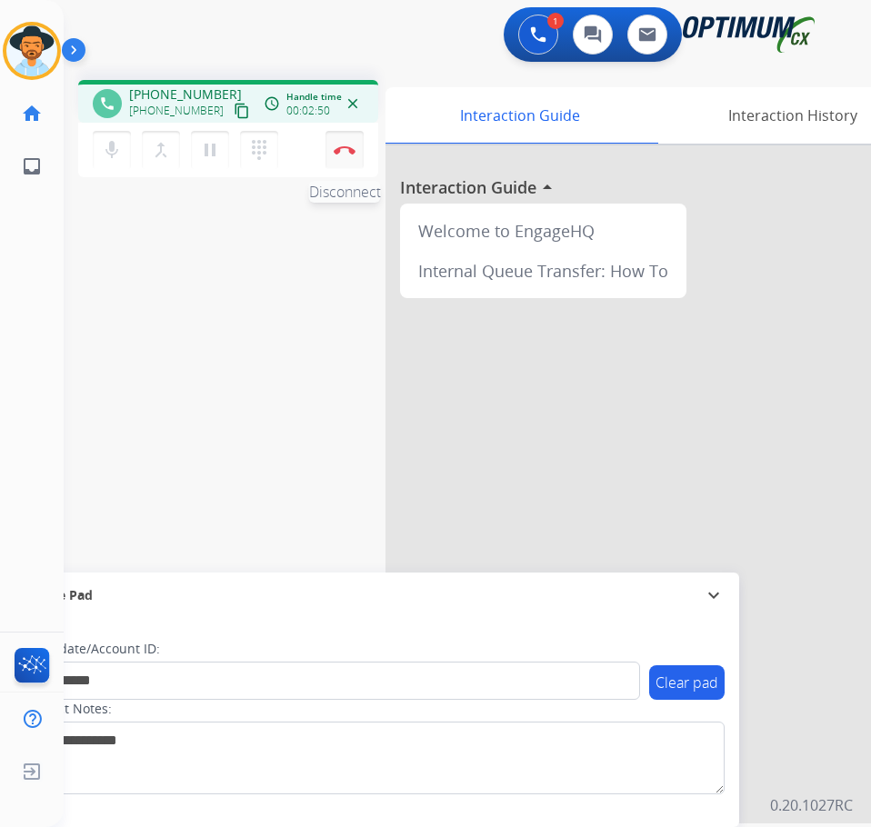
click at [334, 153] on img at bounding box center [345, 149] width 22 height 9
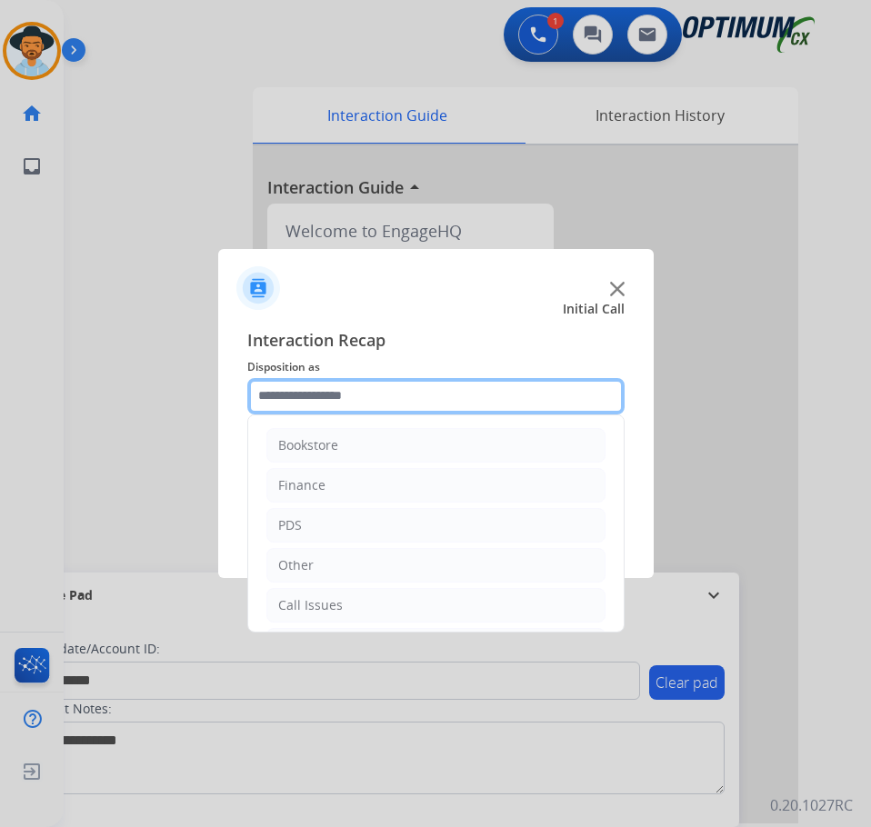
click at [414, 396] on input "text" at bounding box center [435, 396] width 377 height 36
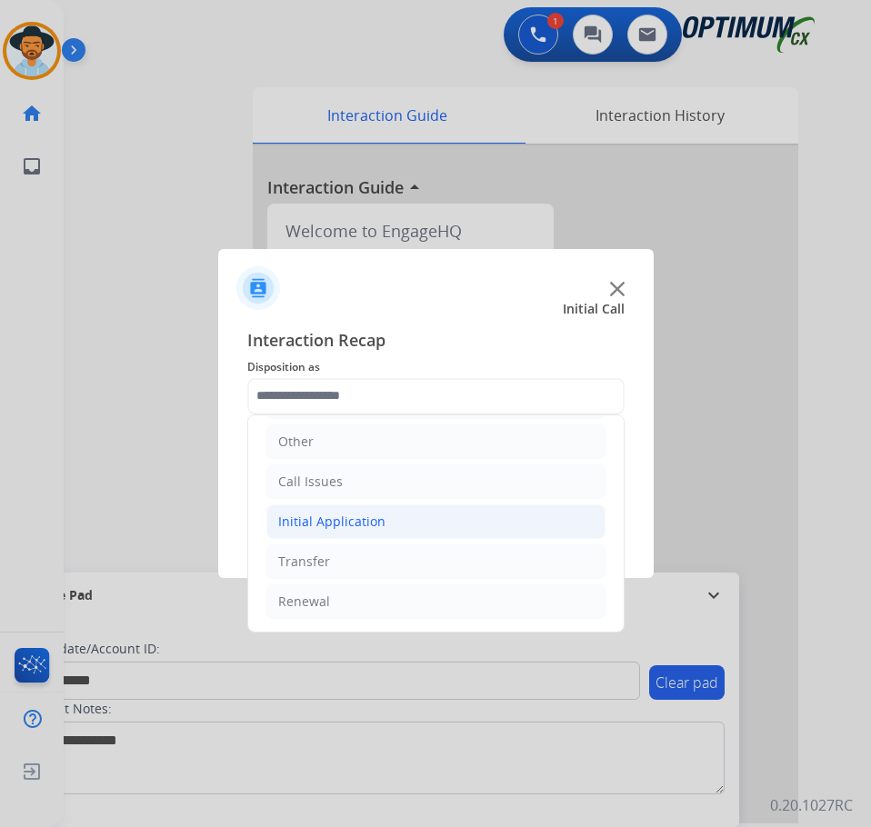
click at [442, 528] on li "Initial Application" at bounding box center [435, 521] width 339 height 35
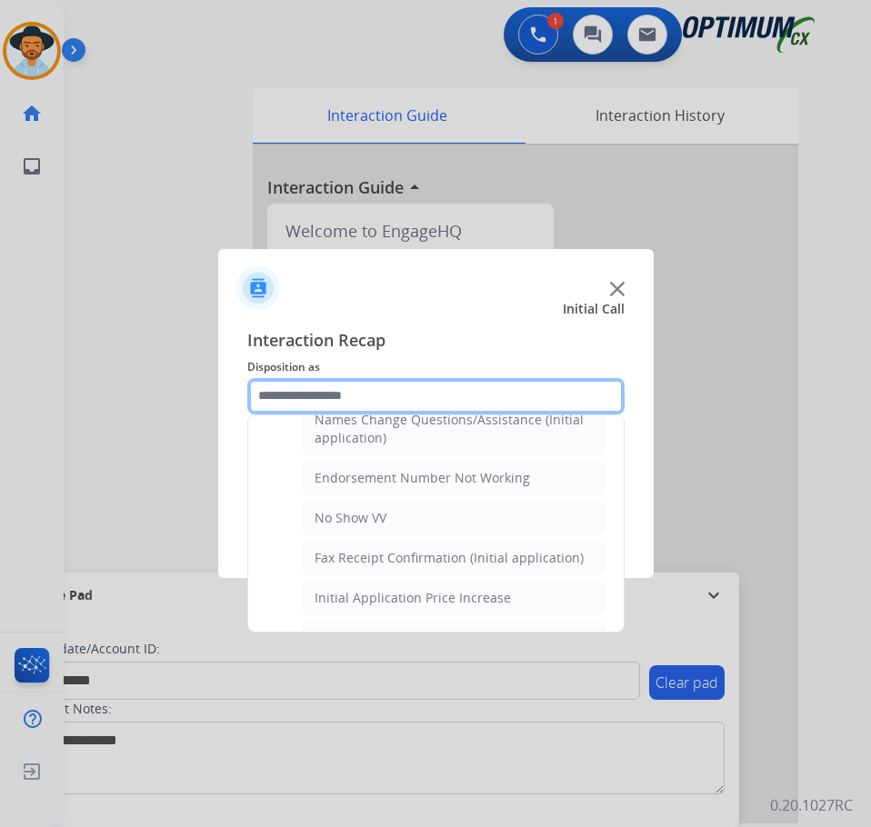
scroll to position [193, 0]
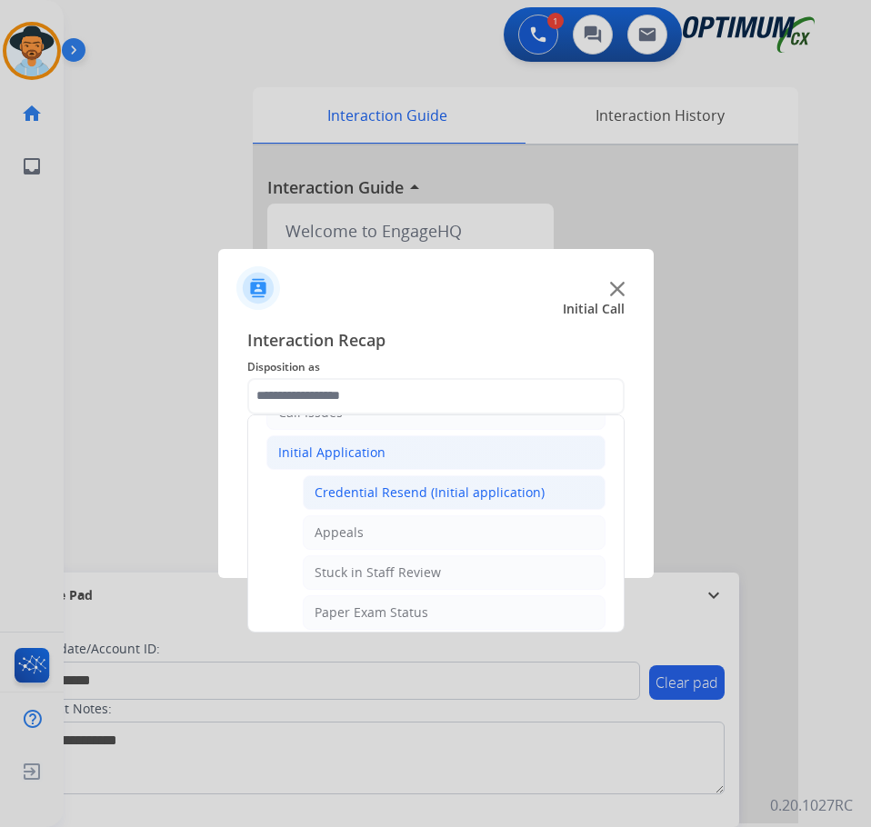
click at [483, 491] on div "Credential Resend (Initial application)" at bounding box center [429, 493] width 230 height 18
type input "**********"
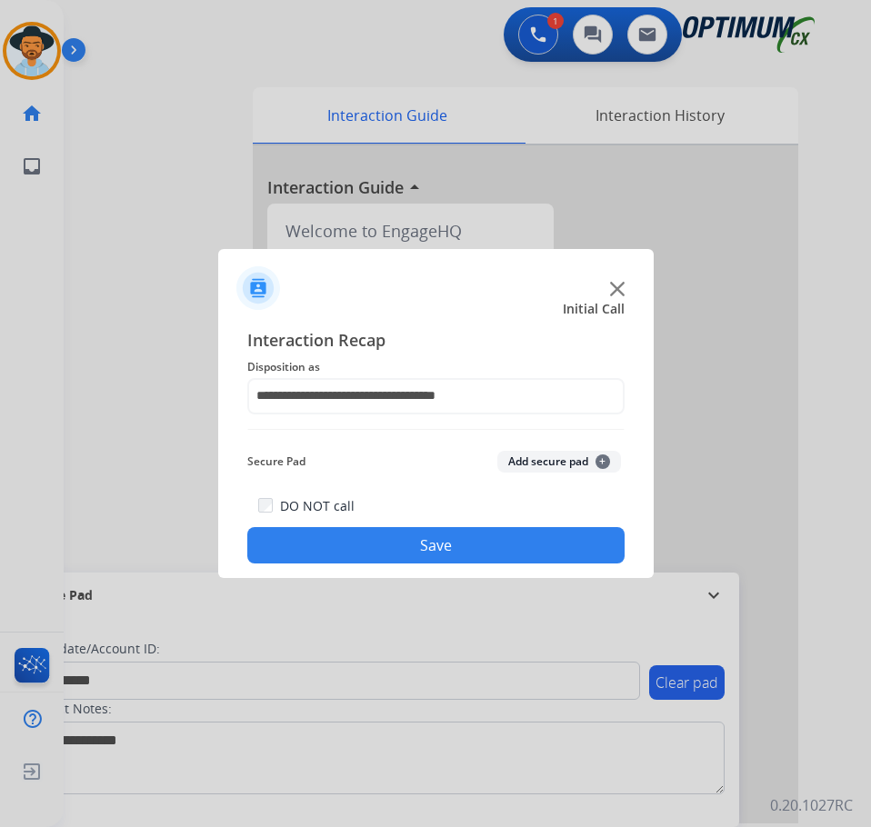
click at [363, 549] on button "Save" at bounding box center [435, 545] width 377 height 36
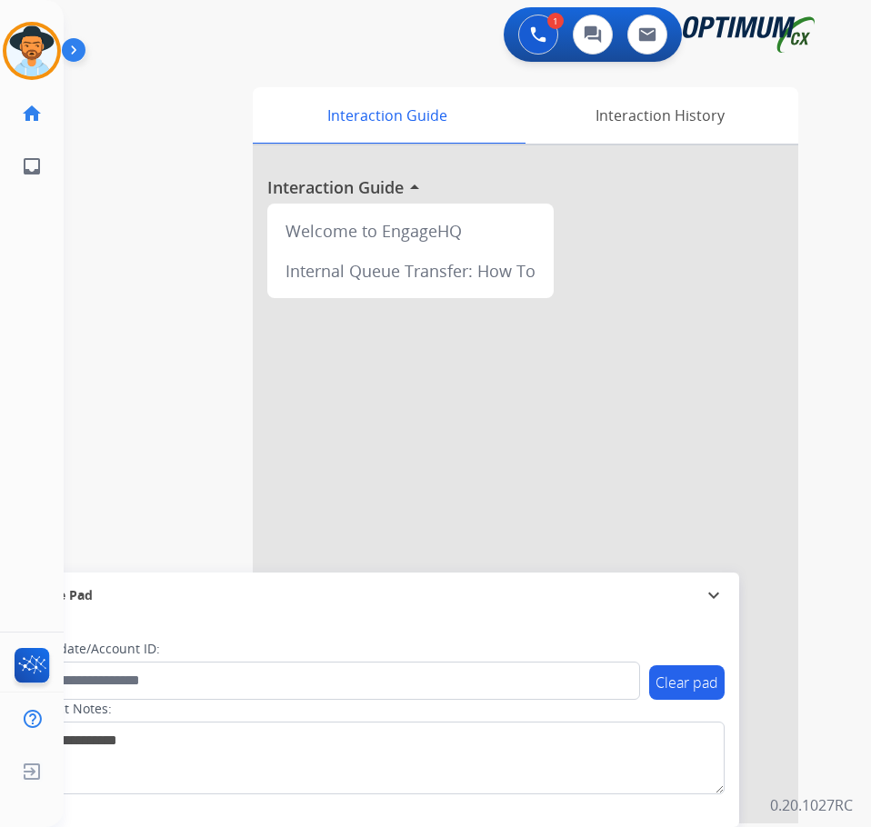
click at [49, 403] on div "Luis AfterCallWork Edit Avatar Agent: Luis Routing Profile: OCX Training home H…" at bounding box center [32, 413] width 64 height 827
click at [210, 35] on div "0 Voice Interactions 0 Chat Interactions 0 Email Interactions" at bounding box center [452, 36] width 749 height 58
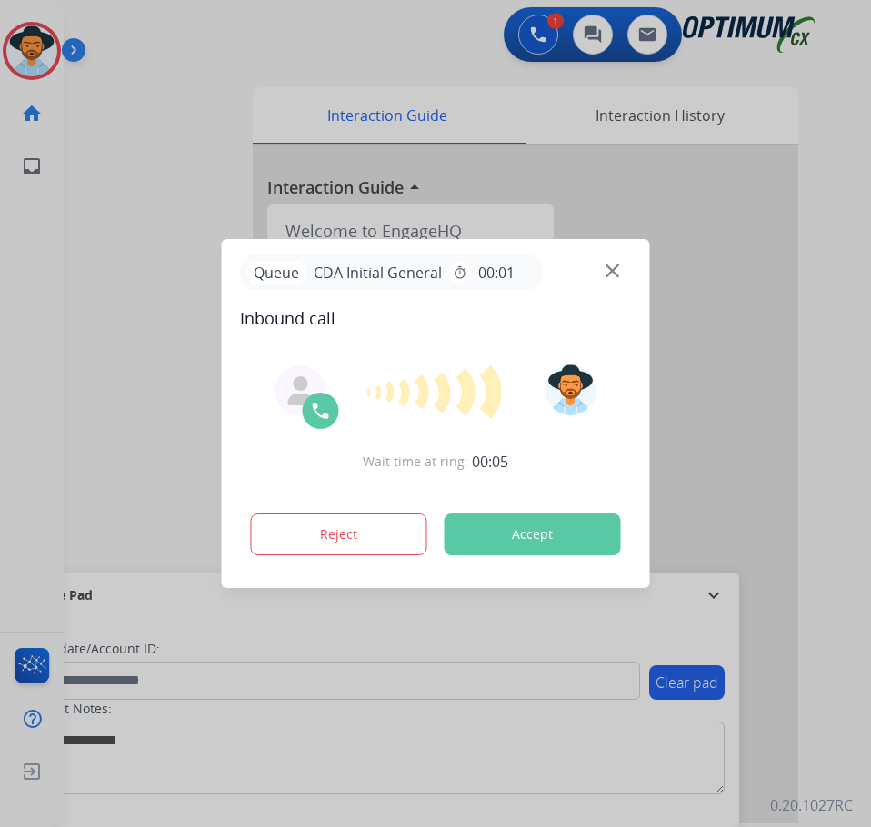
click at [287, 68] on div at bounding box center [435, 413] width 871 height 827
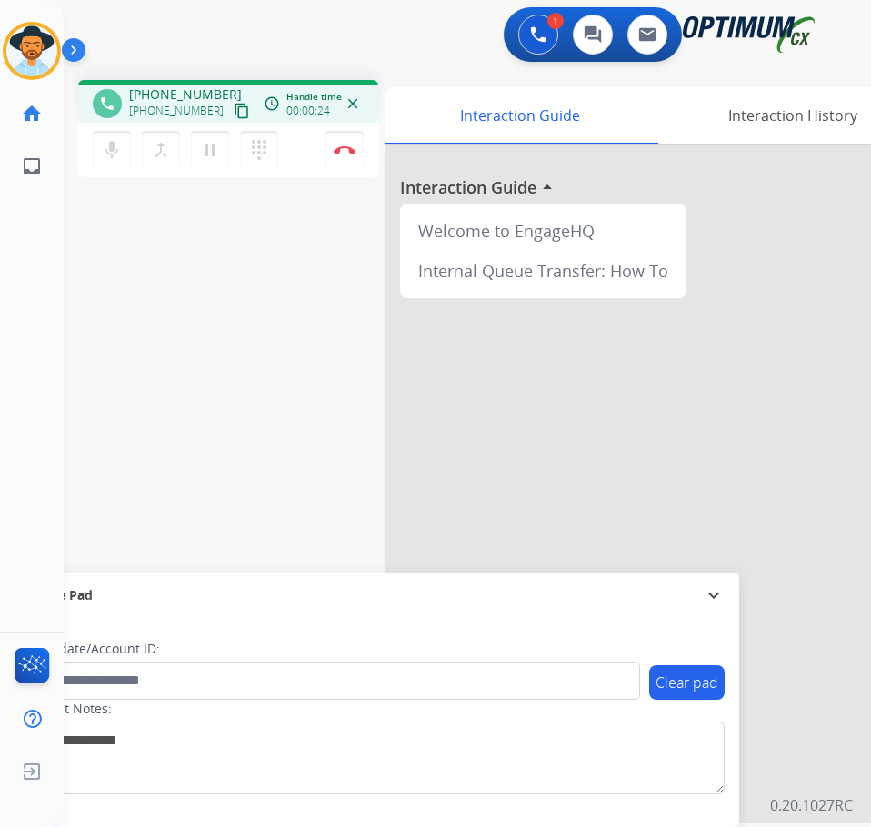
click at [178, 85] on div "phone +18068722134 +18068722134 content_copy access_time Call metrics Queue 00:…" at bounding box center [228, 101] width 300 height 43
copy span "18068722134"
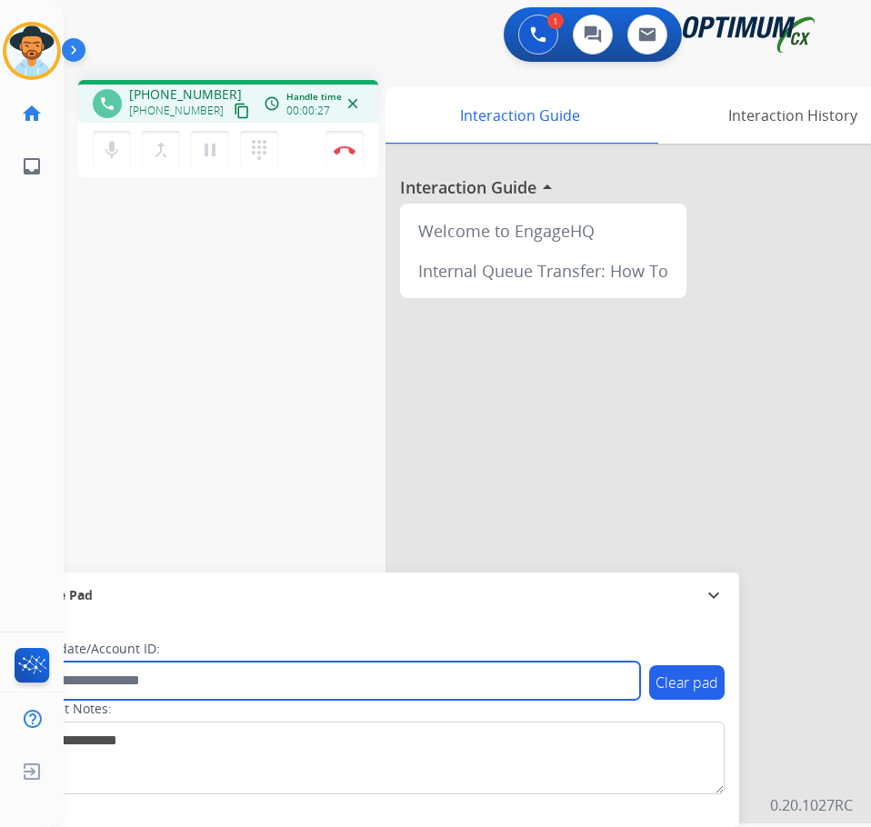
click at [178, 685] on input "text" at bounding box center [332, 681] width 616 height 38
paste input "**********"
type input "**********"
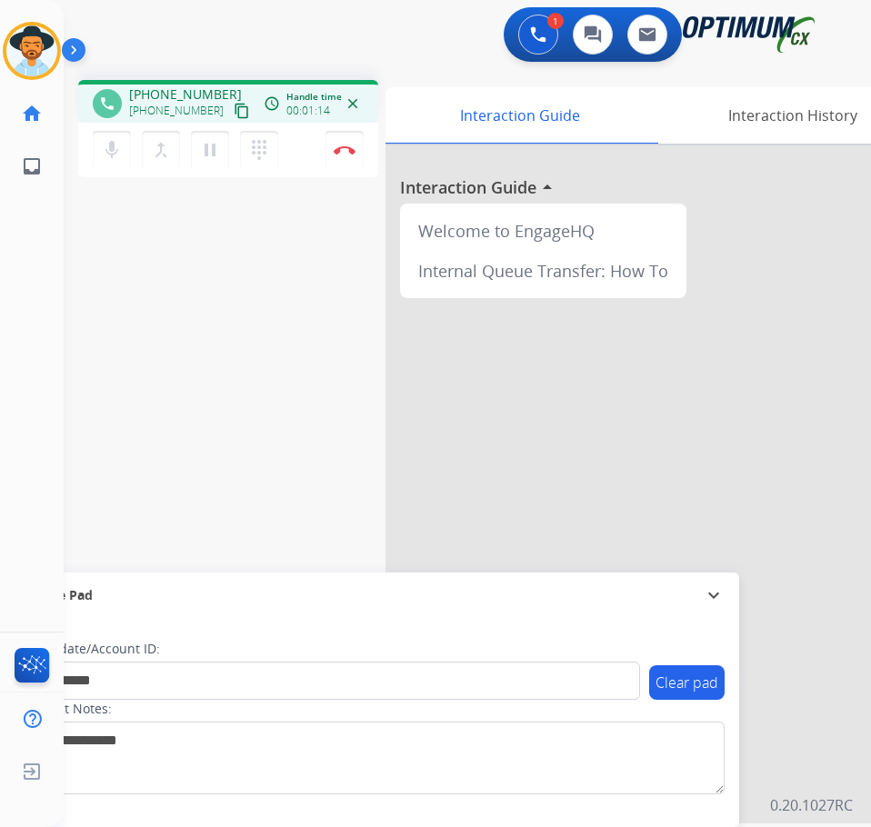
click at [184, 88] on span "+18068722134" at bounding box center [185, 94] width 113 height 18
copy span "18068722134"
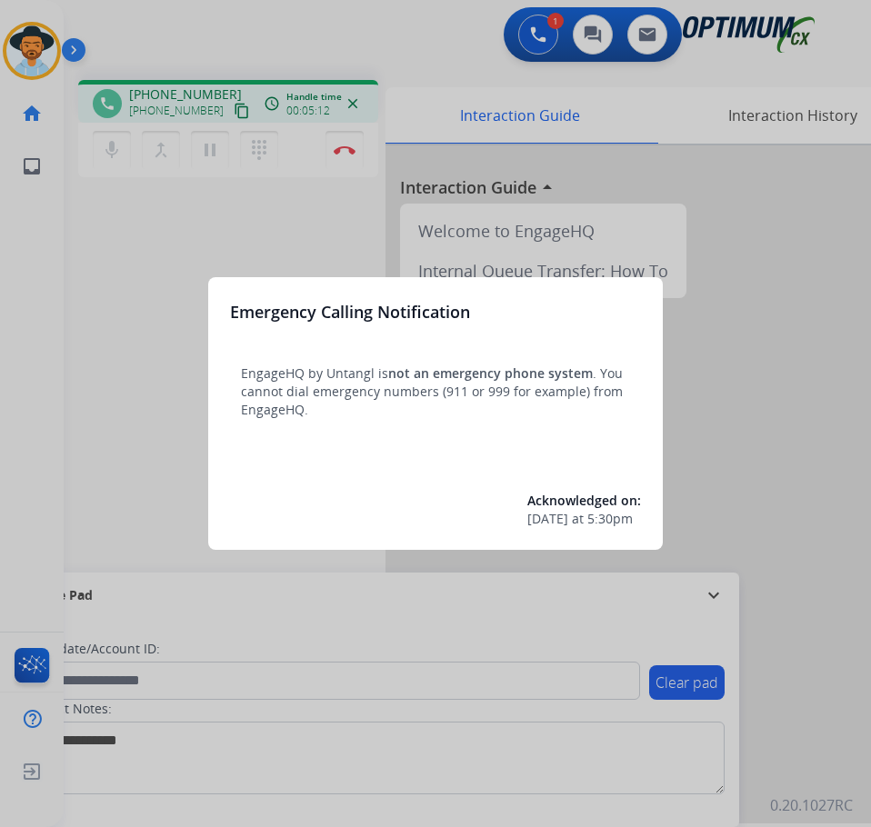
click at [683, 110] on div at bounding box center [435, 413] width 871 height 827
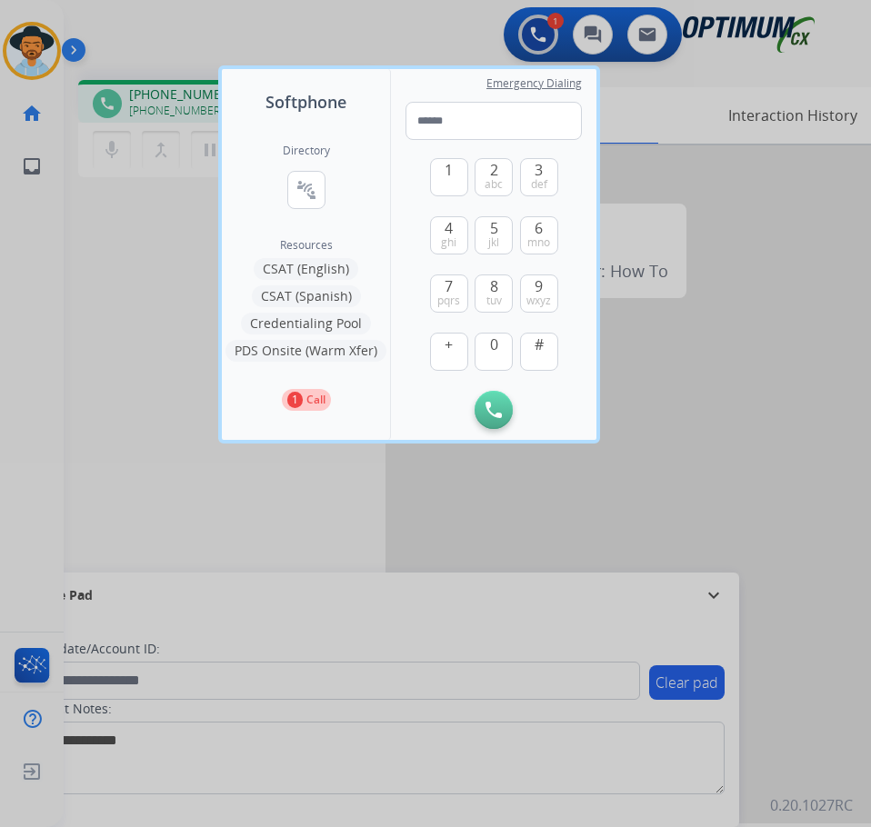
click at [653, 159] on div at bounding box center [435, 413] width 871 height 827
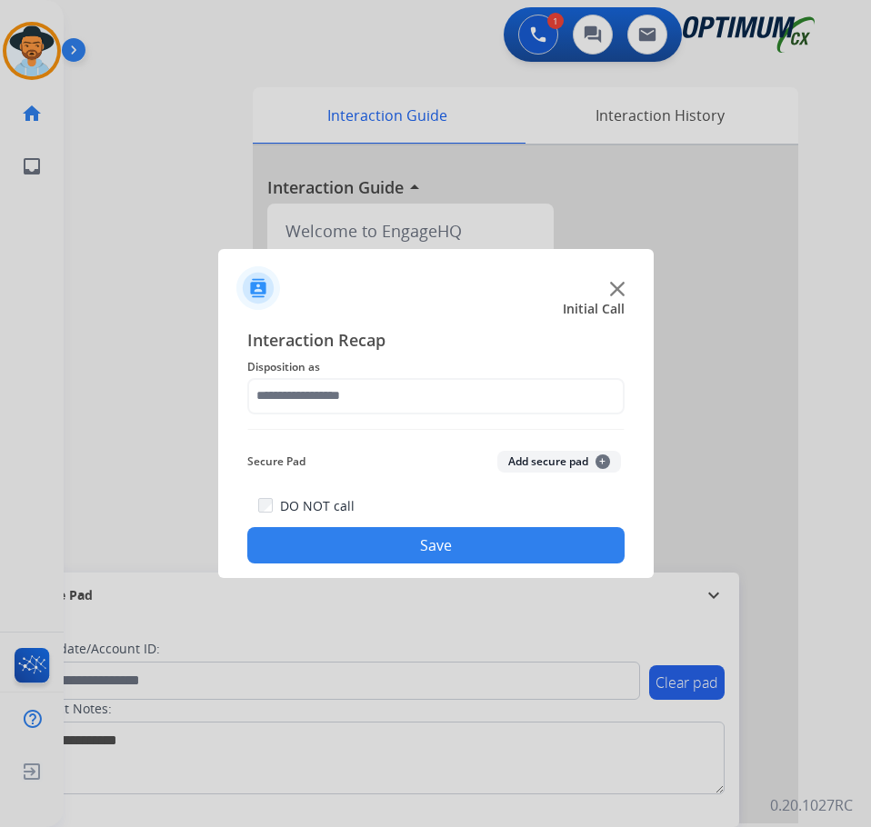
click at [217, 104] on div at bounding box center [435, 413] width 871 height 827
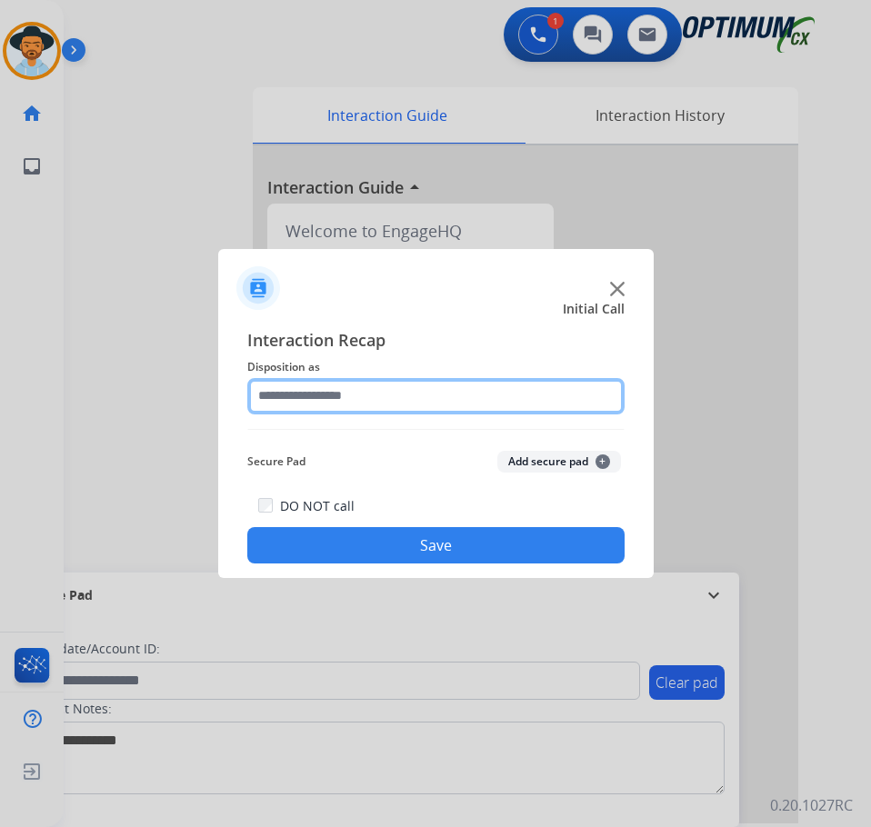
click at [399, 404] on input "text" at bounding box center [435, 396] width 377 height 36
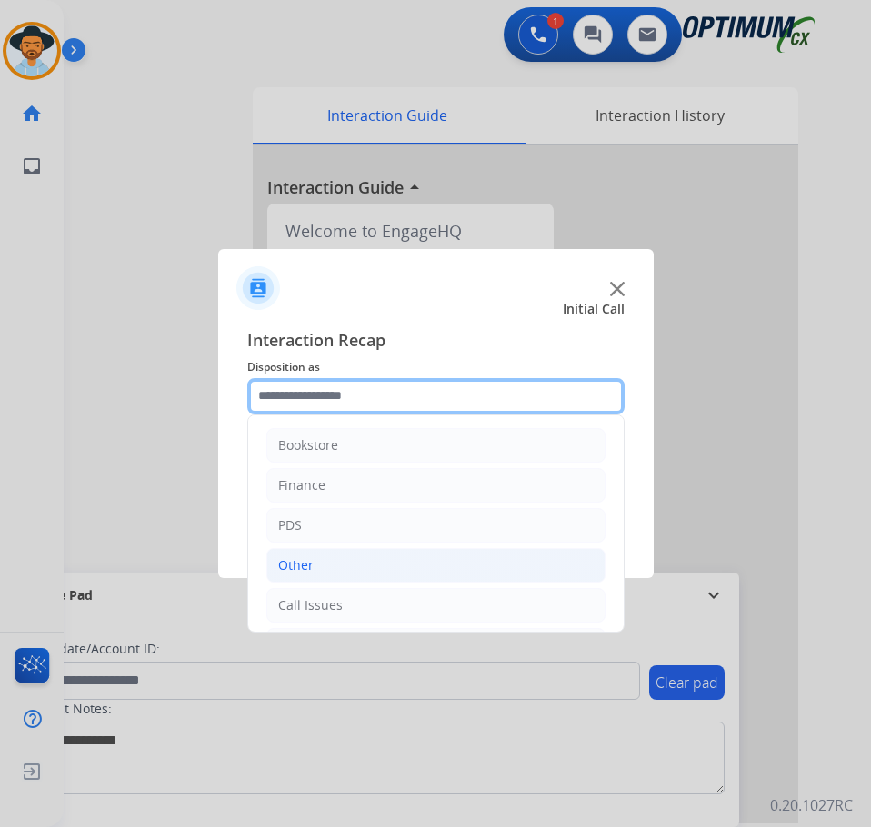
scroll to position [124, 0]
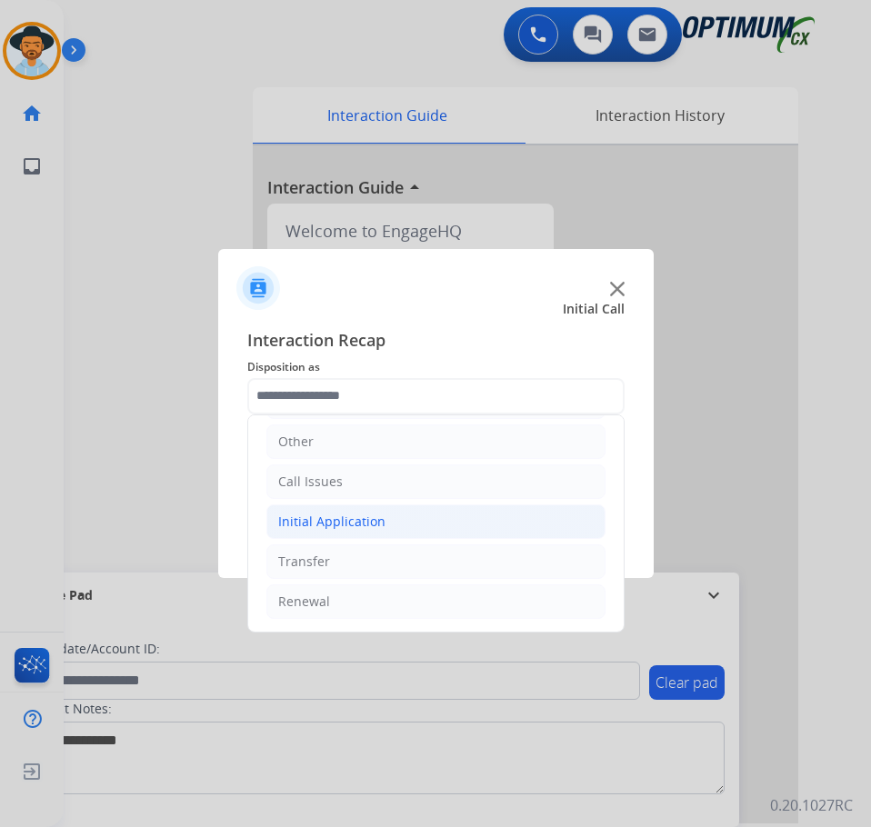
click at [336, 515] on div "Initial Application" at bounding box center [331, 522] width 107 height 18
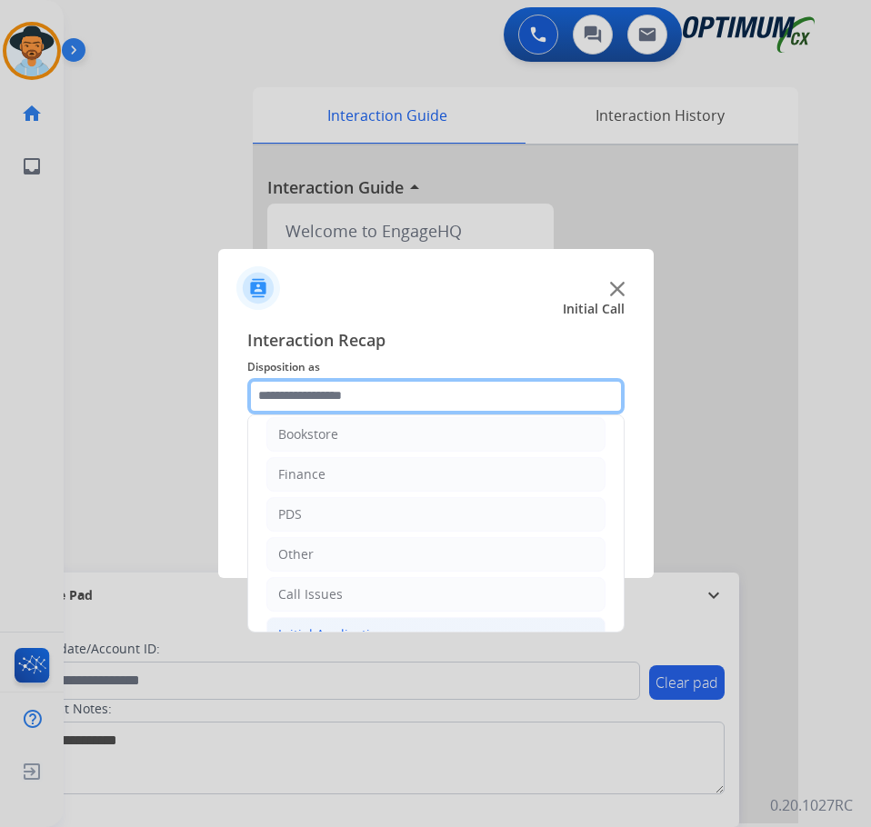
scroll to position [0, 0]
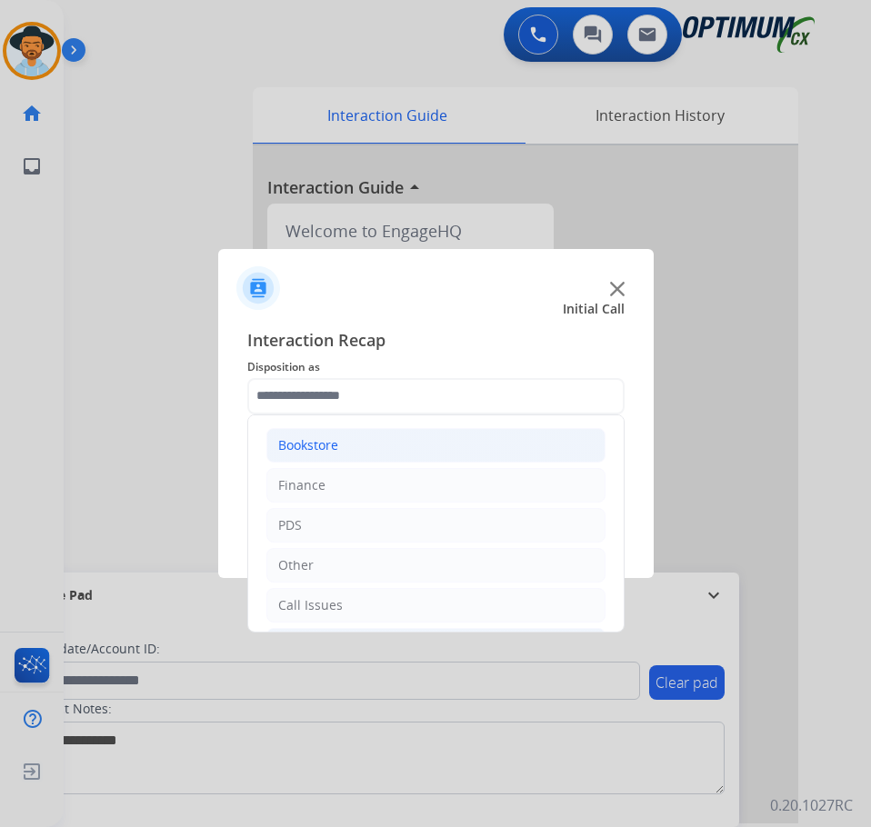
click at [336, 440] on div "Bookstore" at bounding box center [308, 445] width 60 height 18
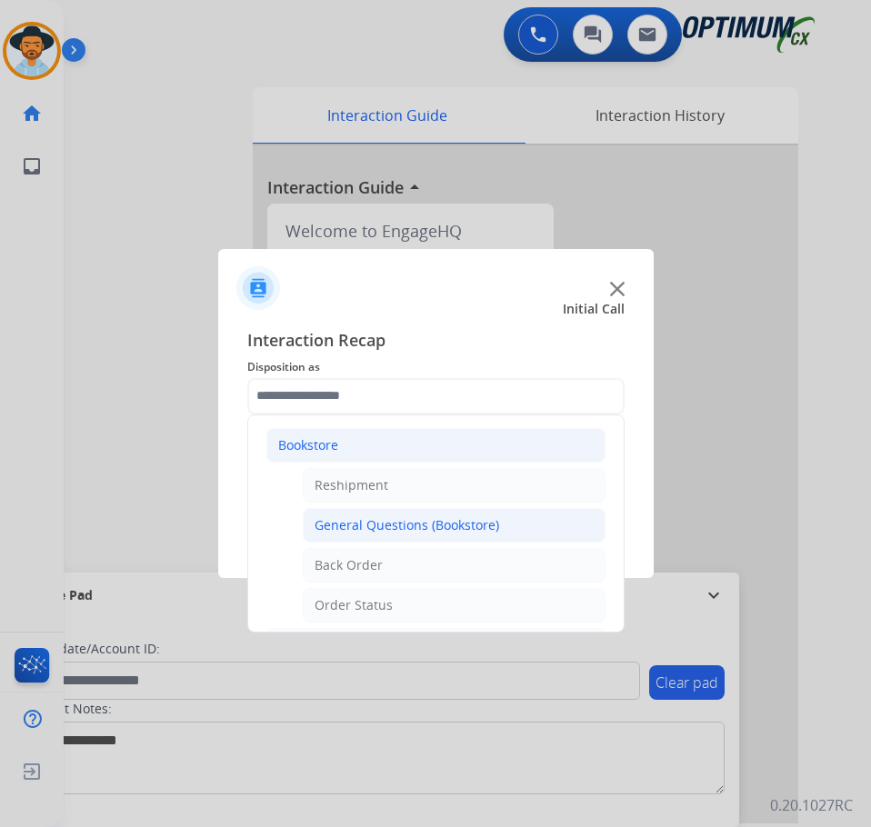
click at [451, 531] on div "General Questions (Bookstore)" at bounding box center [406, 525] width 184 height 18
type input "**********"
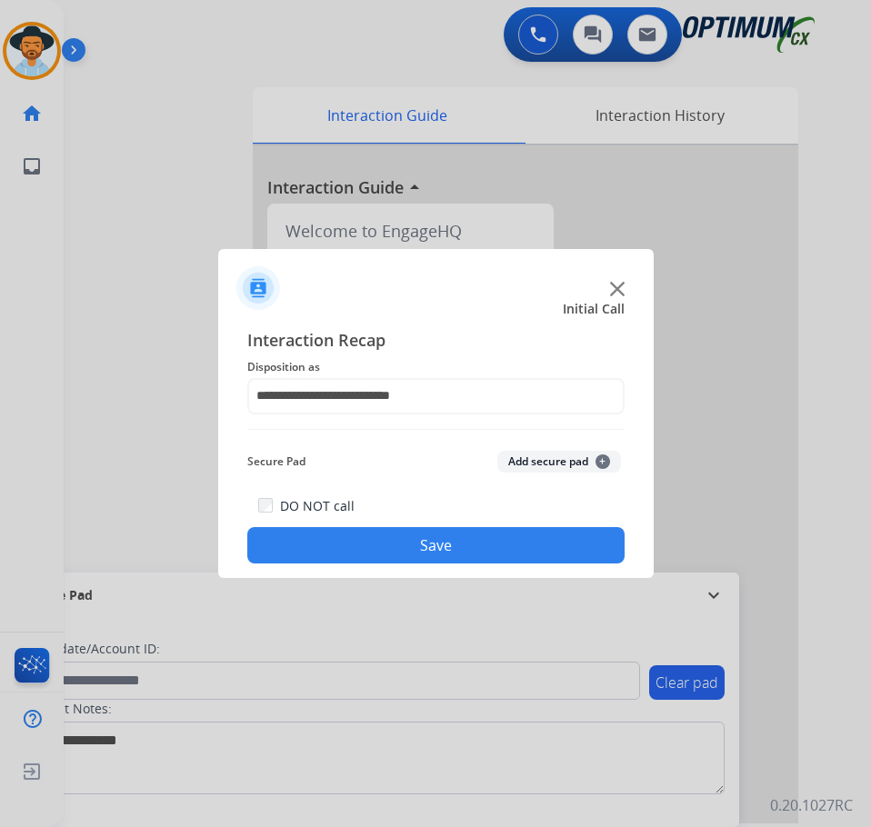
click at [449, 532] on button "Save" at bounding box center [435, 545] width 377 height 36
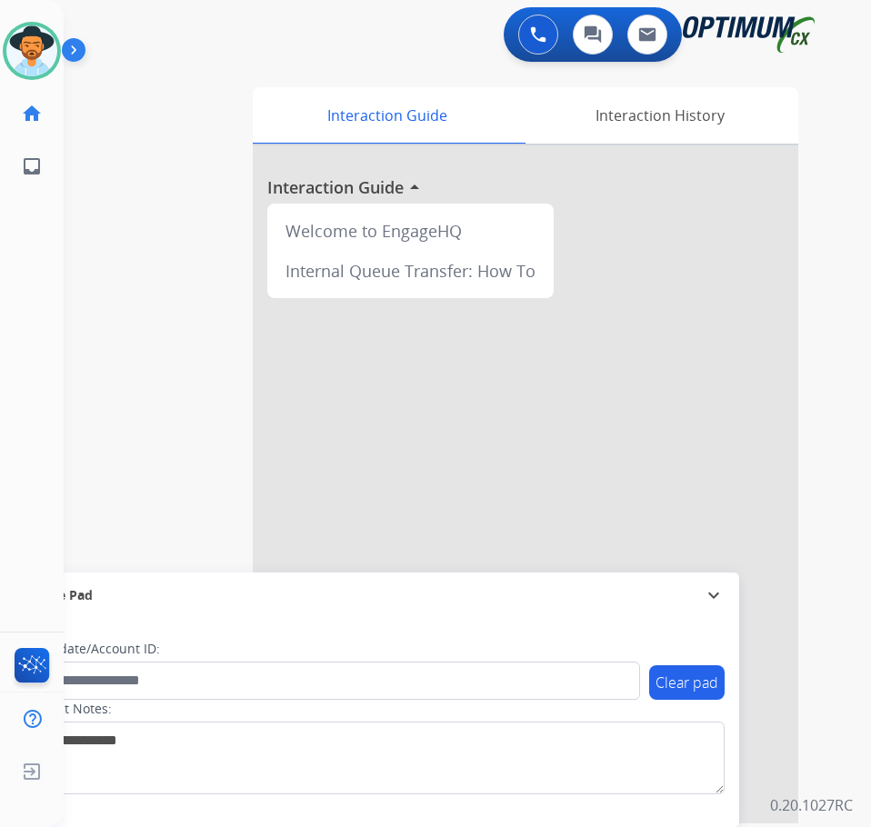
click at [161, 52] on div "0 Voice Interactions 0 Chat Interactions 0 Email Interactions" at bounding box center [452, 36] width 749 height 58
click at [843, 145] on div "0 Voice Interactions 0 Chat Interactions 0 Email Interactions swap_horiz Break …" at bounding box center [467, 413] width 807 height 827
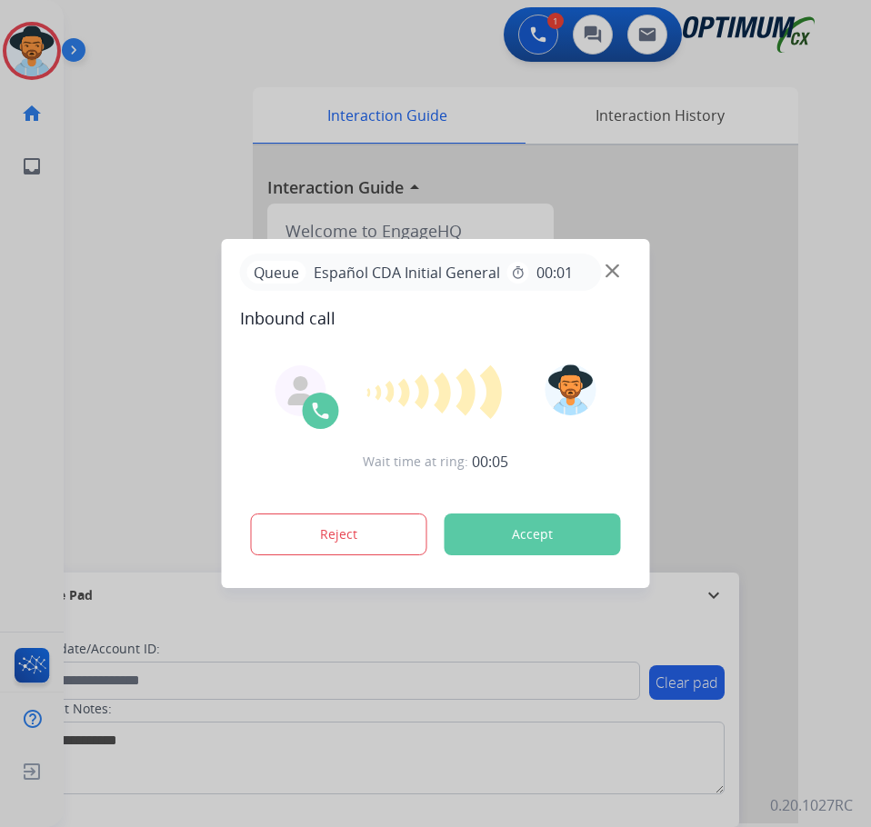
click at [171, 68] on div at bounding box center [435, 413] width 871 height 827
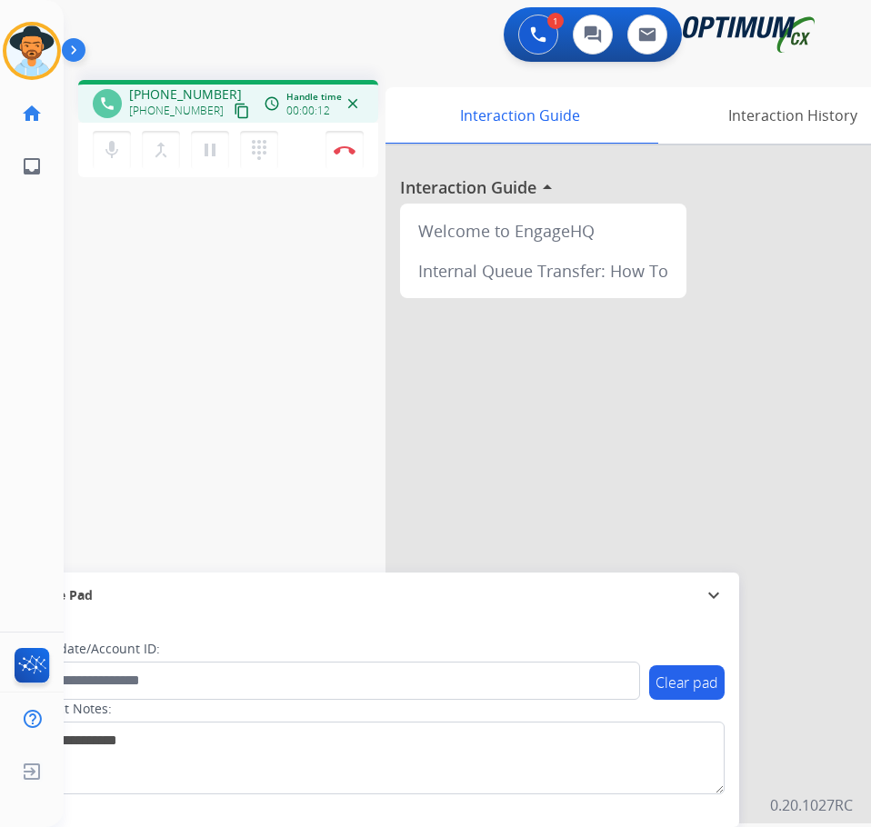
click at [165, 90] on span "+12015897473" at bounding box center [185, 94] width 113 height 18
copy span "12015897473"
click at [205, 355] on div "phone +12015897473 +12015897473 content_copy access_time Call metrics Queue 00:…" at bounding box center [445, 444] width 763 height 758
click at [334, 150] on img at bounding box center [345, 149] width 22 height 9
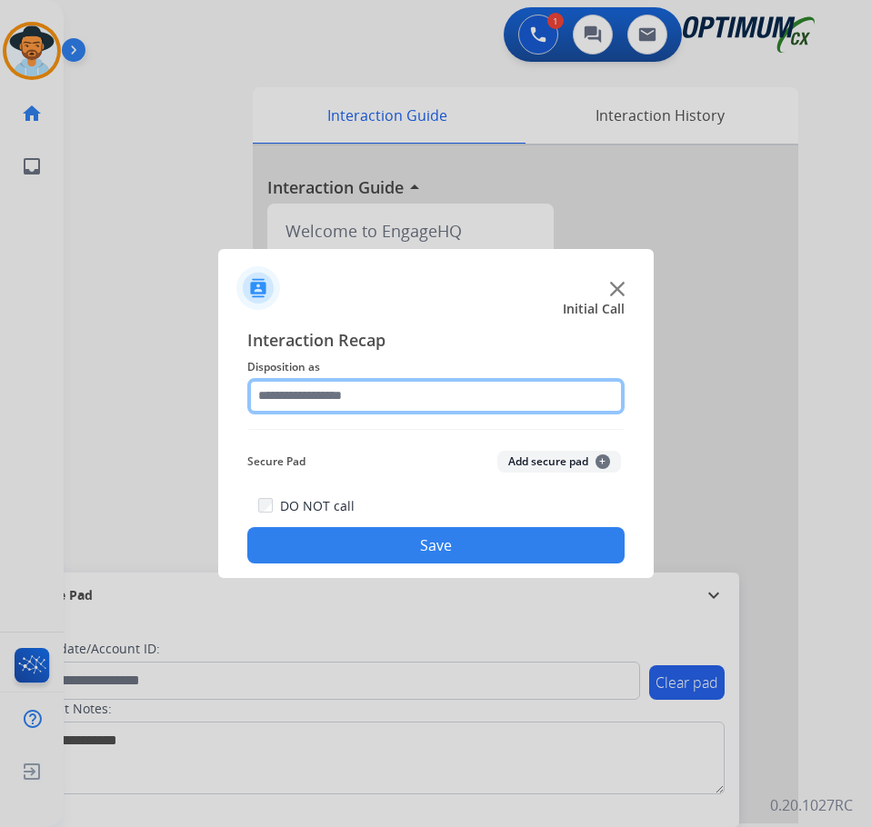
click at [365, 394] on input "text" at bounding box center [435, 396] width 377 height 36
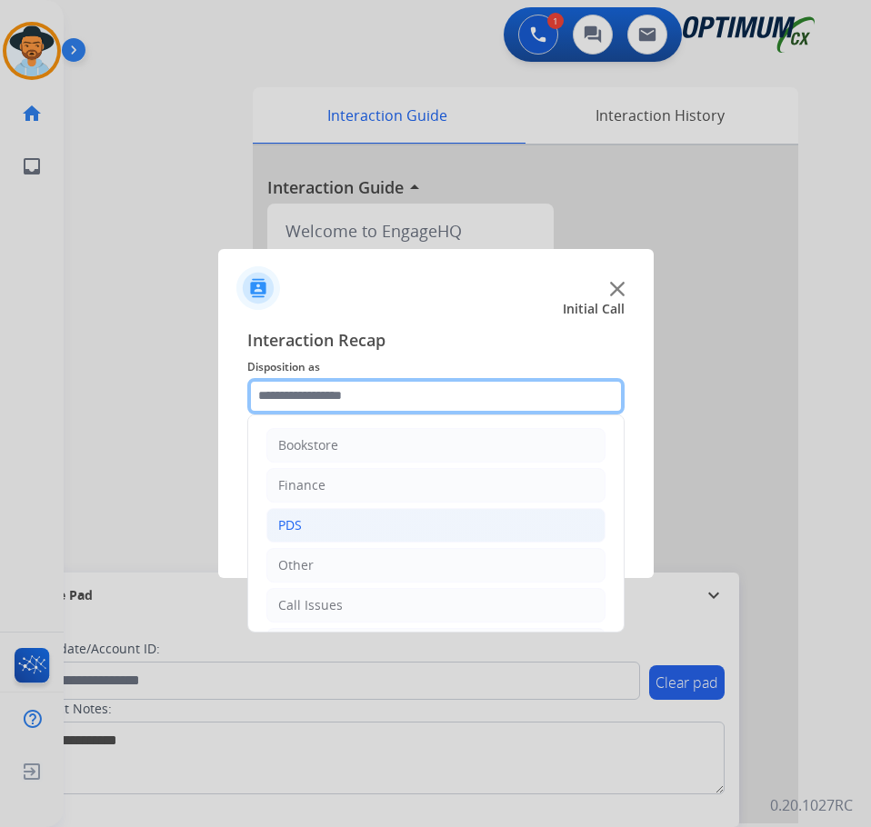
scroll to position [124, 0]
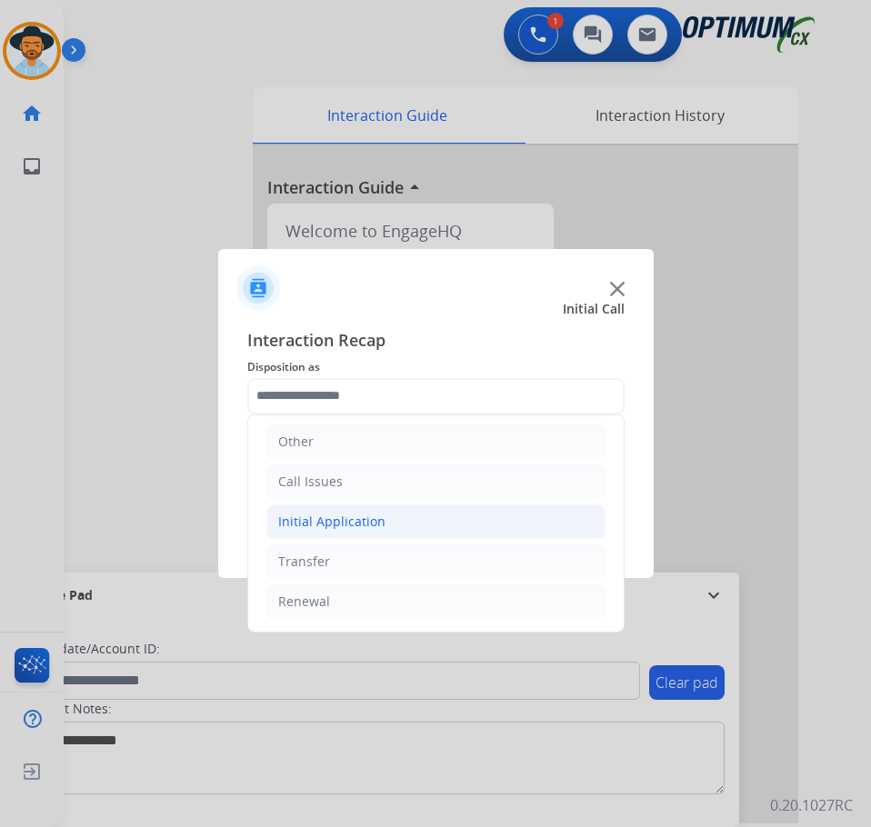
click at [390, 528] on li "Initial Application" at bounding box center [435, 521] width 339 height 35
click at [390, 562] on div "Credential Resend (Initial application)" at bounding box center [429, 562] width 230 height 18
type input "**********"
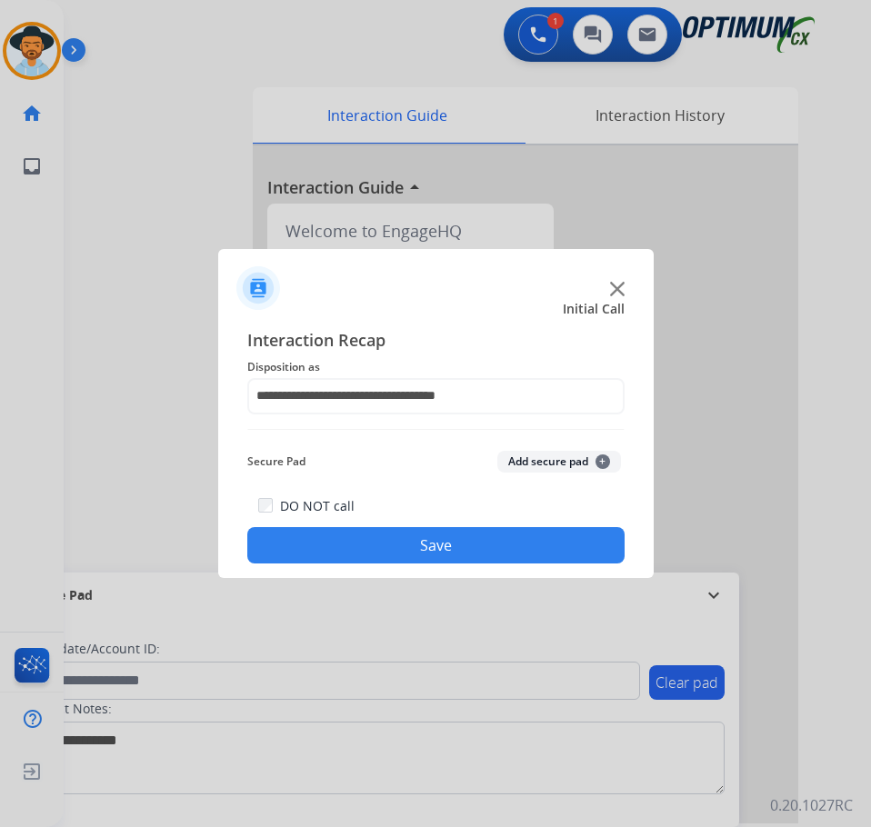
click at [400, 544] on button "Save" at bounding box center [435, 545] width 377 height 36
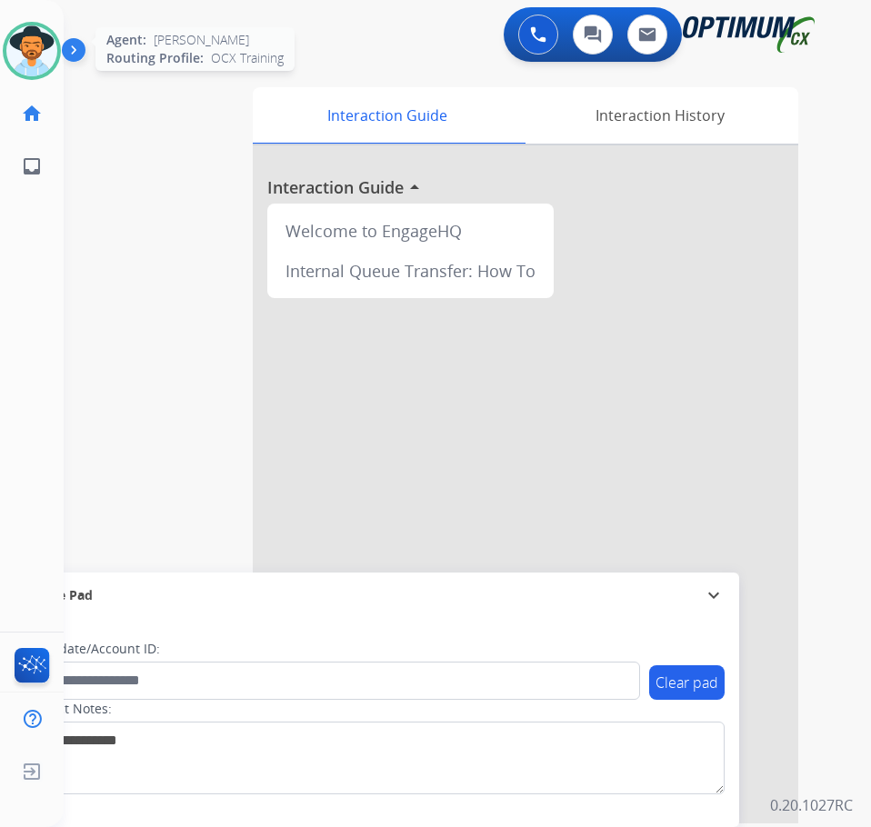
click at [9, 40] on img at bounding box center [31, 50] width 51 height 51
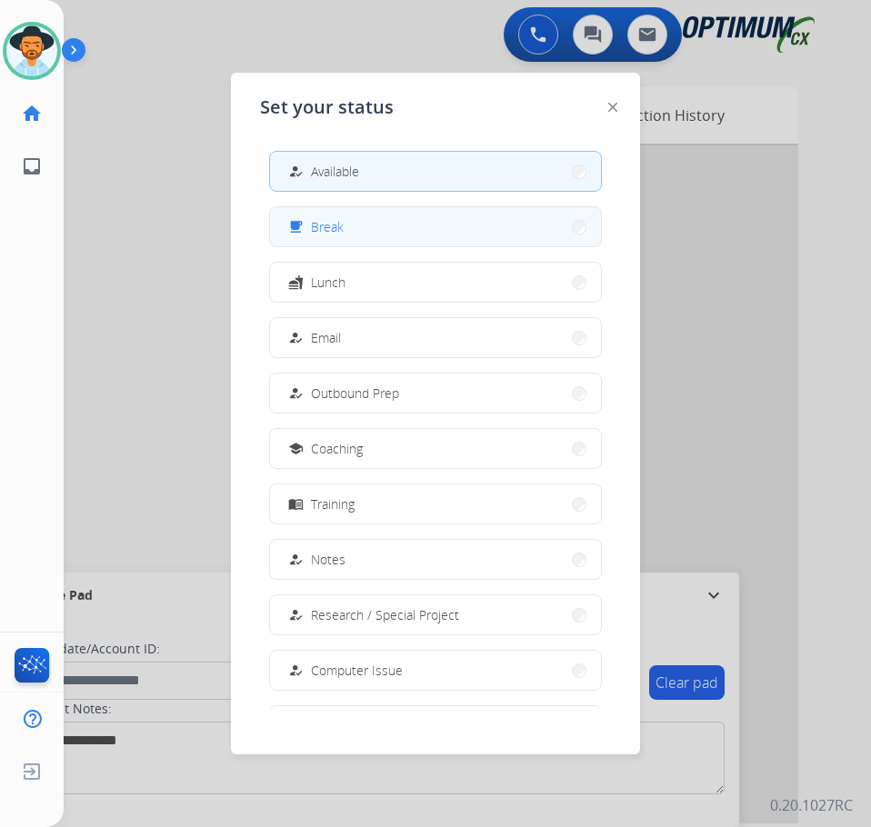
click at [354, 233] on button "free_breakfast Break" at bounding box center [435, 226] width 331 height 39
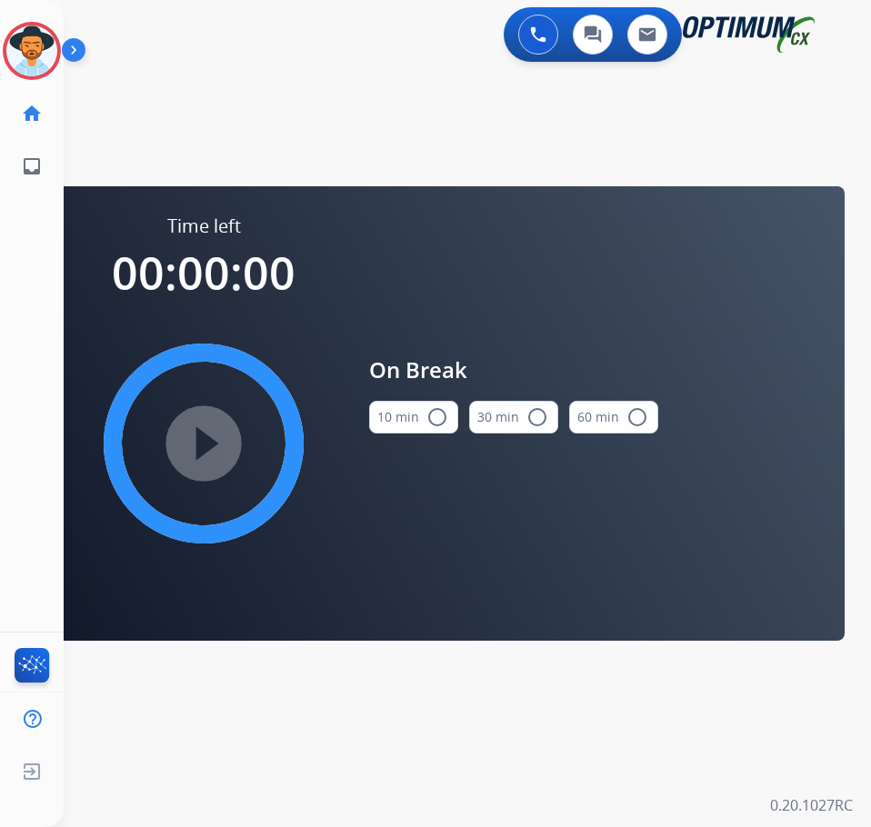
click at [434, 424] on mat-icon "radio_button_unchecked" at bounding box center [437, 417] width 22 height 22
click at [198, 450] on mat-icon "play_circle_filled" at bounding box center [204, 444] width 22 height 22
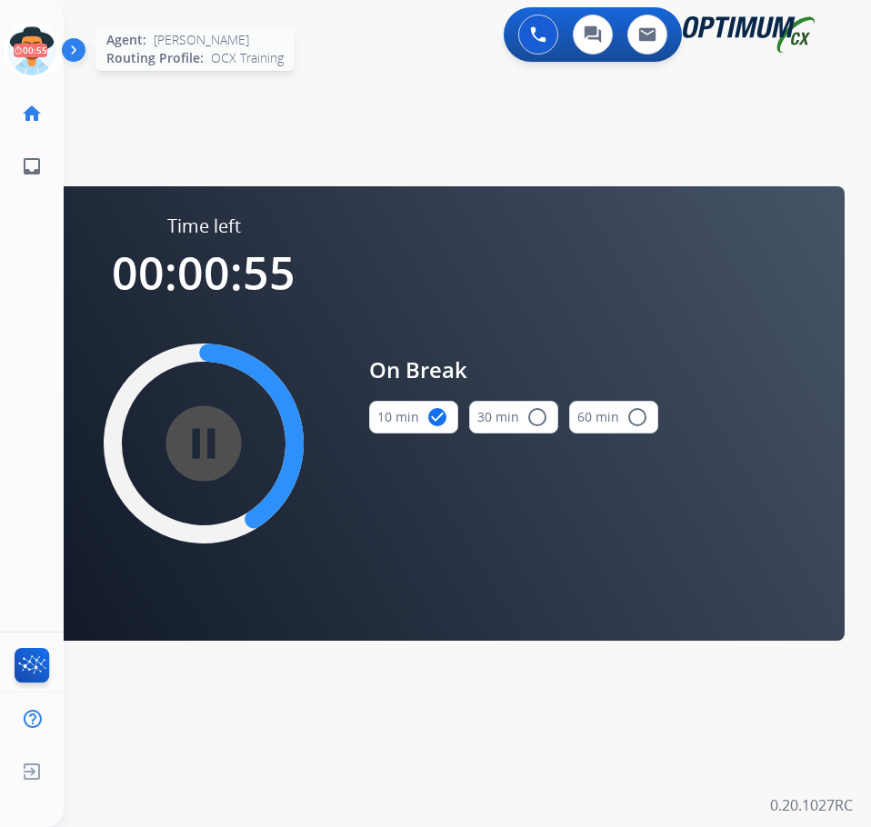
click at [27, 50] on icon at bounding box center [32, 51] width 59 height 59
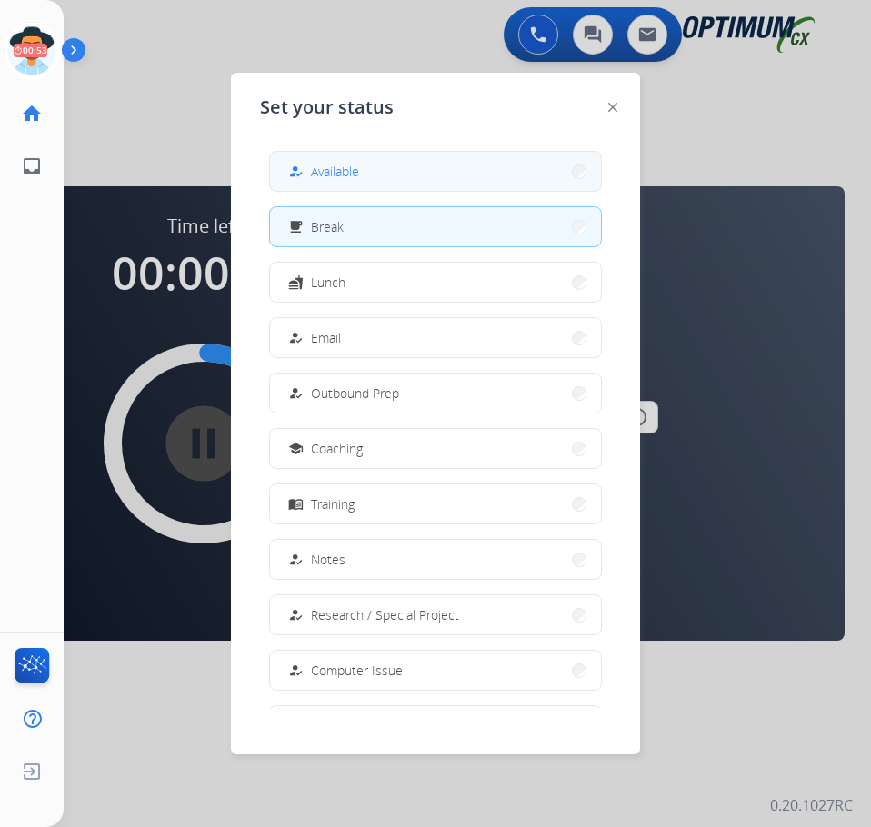
click at [333, 164] on span "Available" at bounding box center [335, 171] width 48 height 19
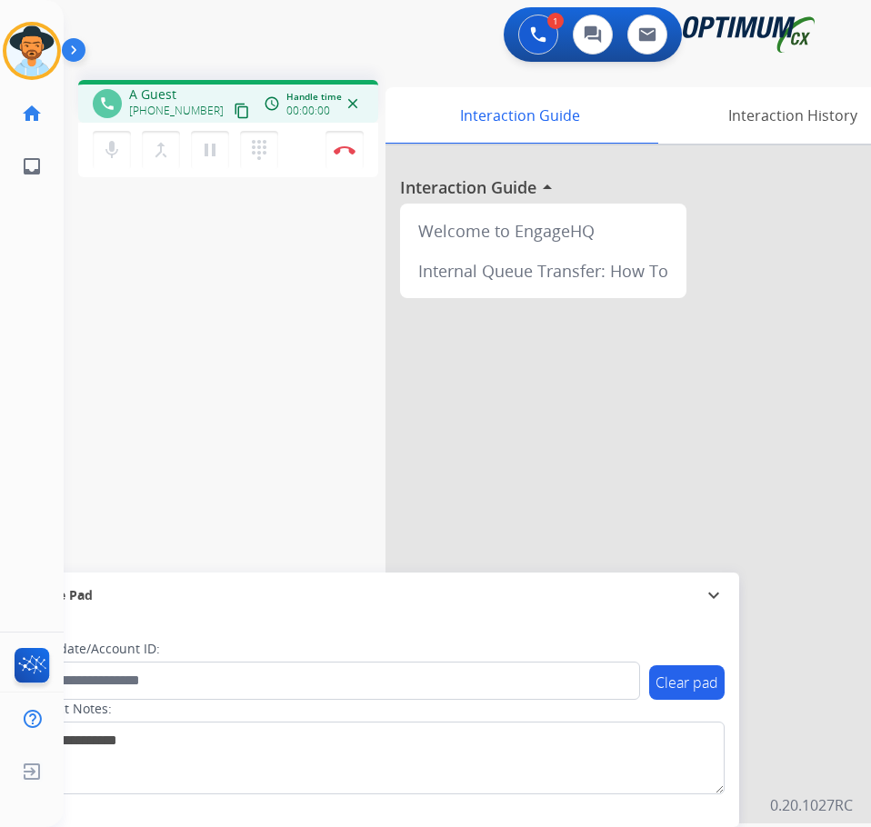
click at [188, 28] on div "1 Voice Interactions 0 Chat Interactions 0 Email Interactions" at bounding box center [452, 36] width 749 height 58
click at [183, 92] on span "+17703962973" at bounding box center [185, 94] width 113 height 18
copy span "17703962973"
click at [203, 153] on mat-icon "pause" at bounding box center [210, 150] width 22 height 22
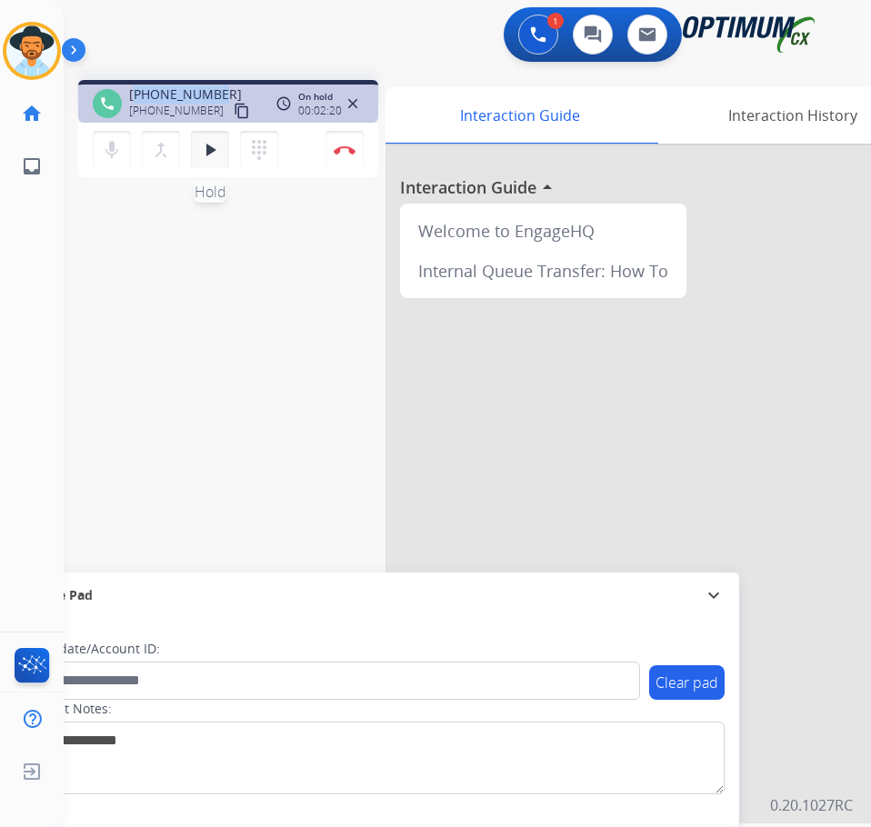
click at [211, 155] on mat-icon "play_arrow" at bounding box center [210, 150] width 22 height 22
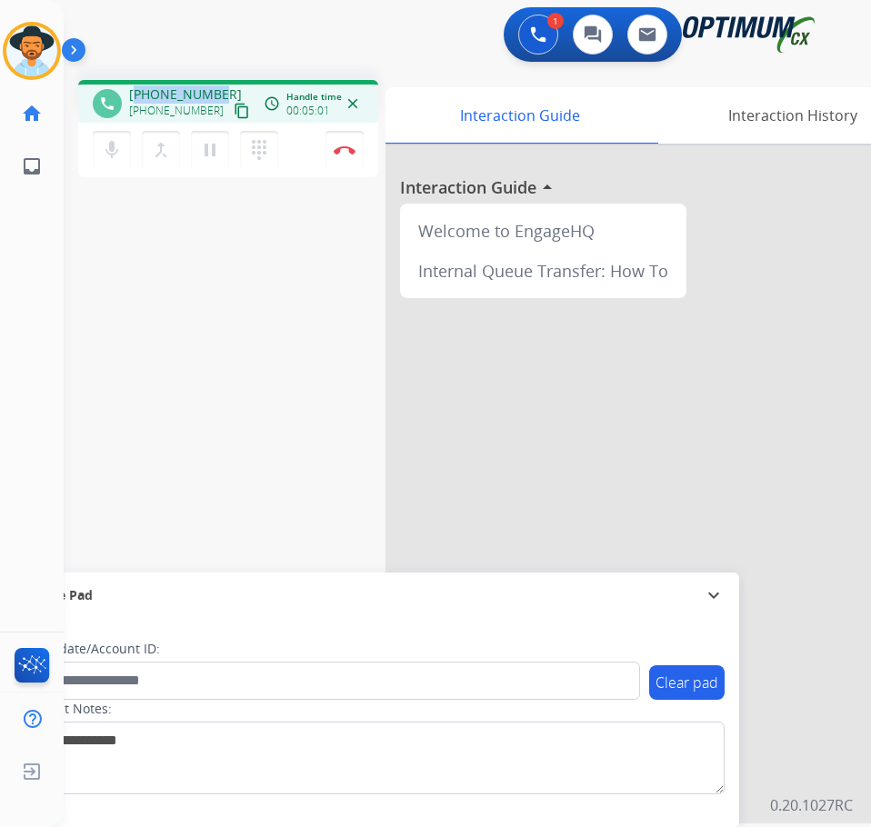
click at [177, 94] on span "+17703962973" at bounding box center [185, 94] width 113 height 18
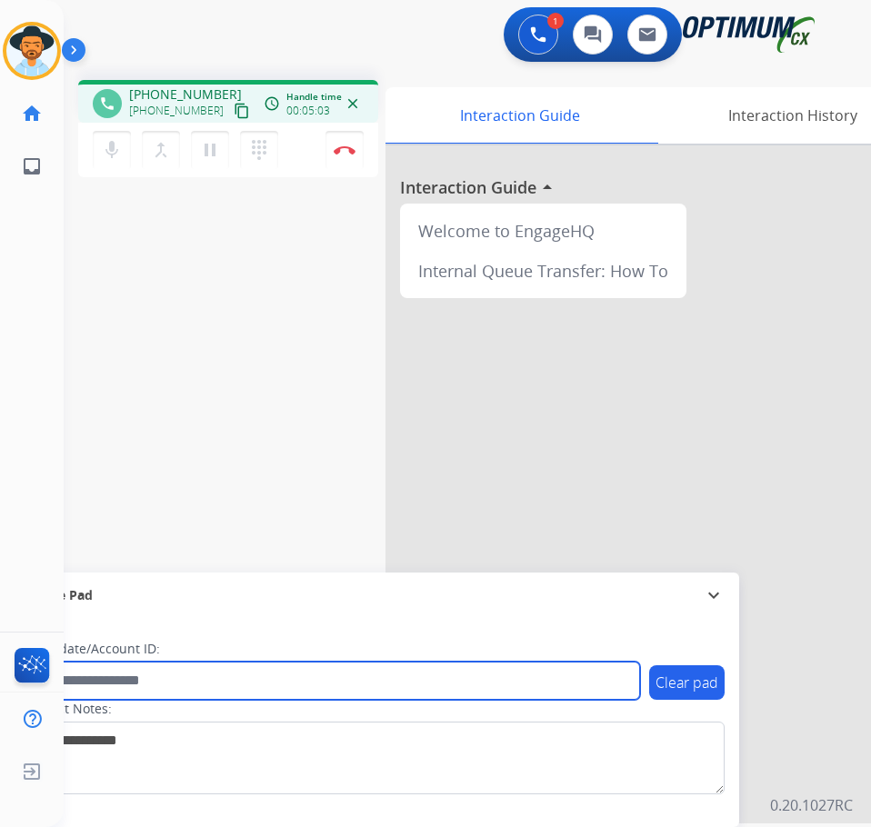
click at [211, 686] on input "text" at bounding box center [332, 681] width 616 height 38
paste input "**********"
type input "**********"
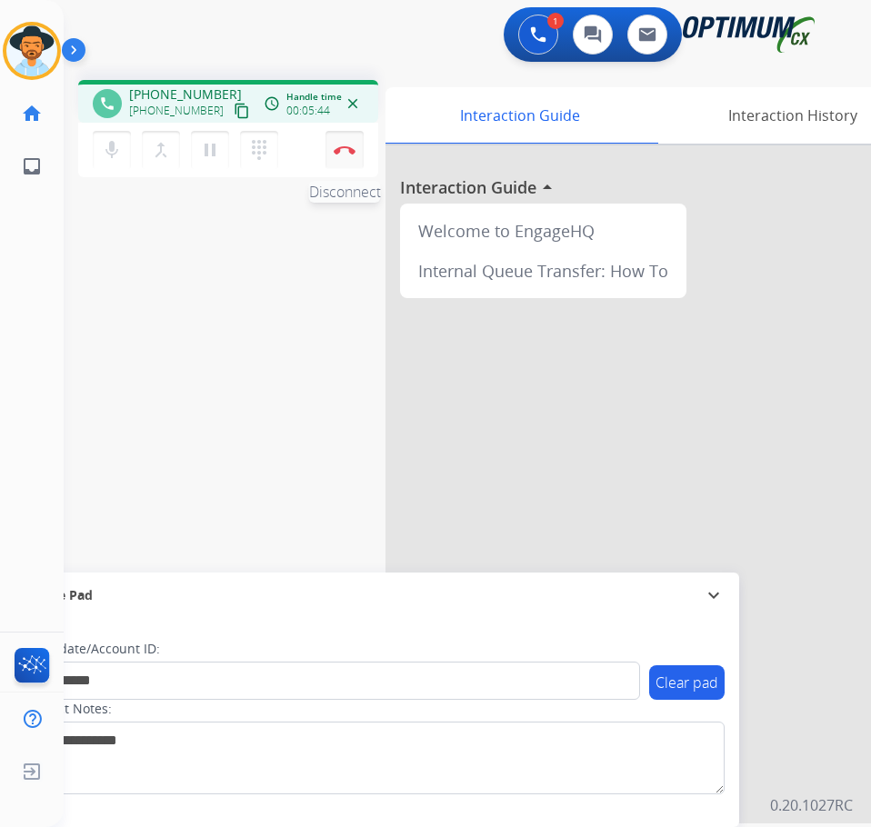
click at [344, 148] on img at bounding box center [345, 149] width 22 height 9
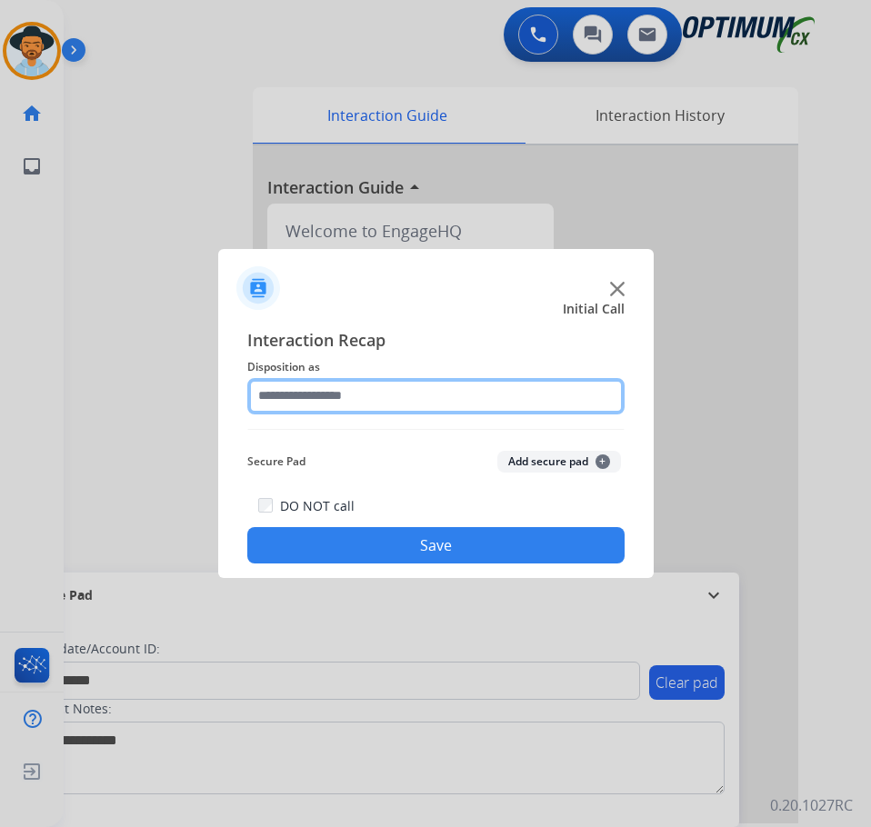
click at [446, 398] on input "text" at bounding box center [435, 396] width 377 height 36
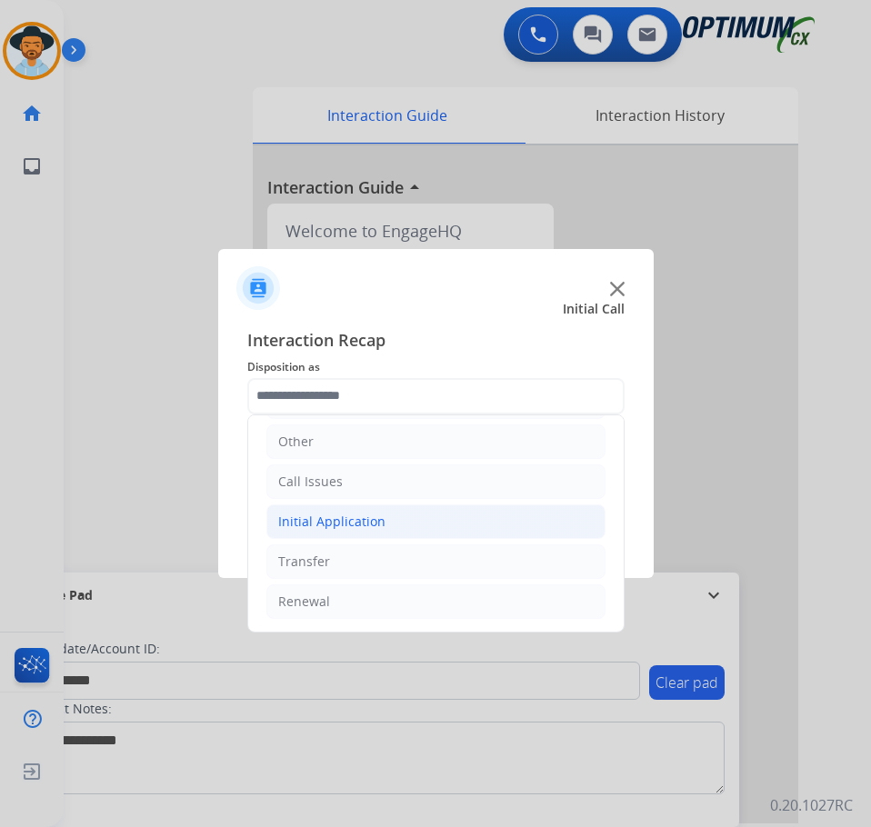
click at [386, 516] on li "Initial Application" at bounding box center [435, 521] width 339 height 35
click at [404, 566] on div "Credential Resend (Initial application)" at bounding box center [429, 562] width 230 height 18
type input "**********"
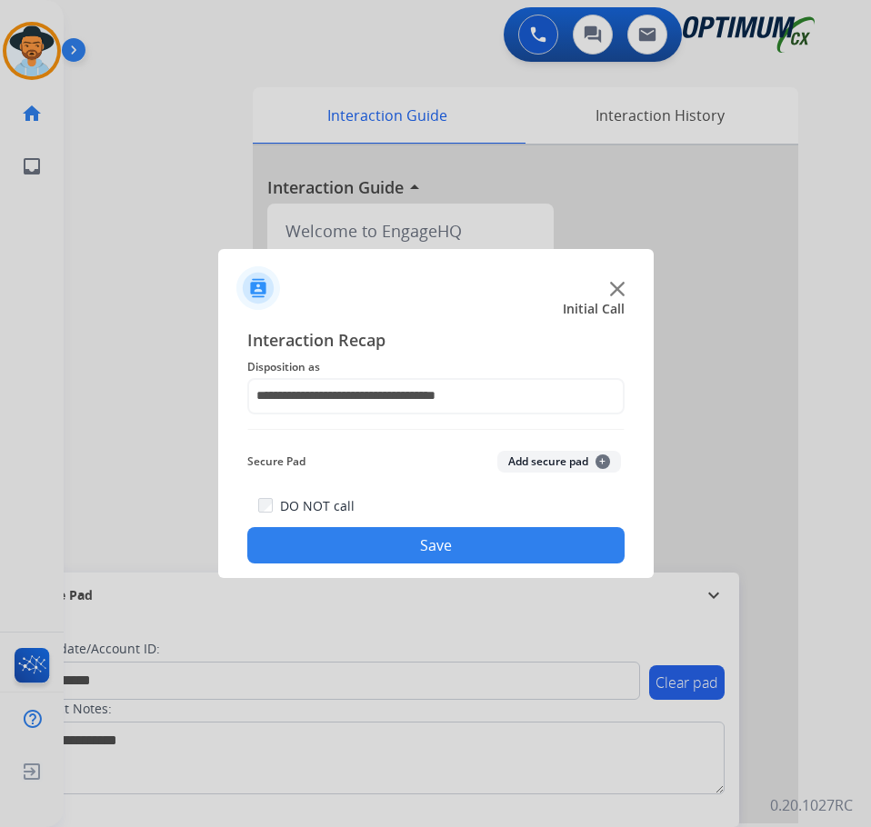
click at [453, 536] on button "Save" at bounding box center [435, 545] width 377 height 36
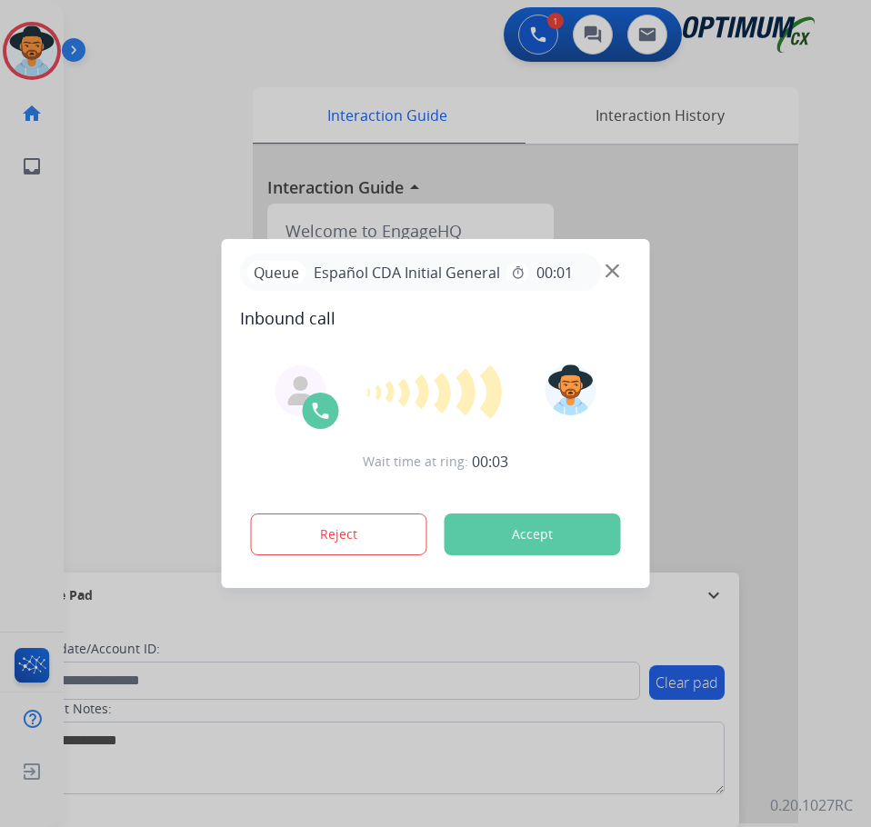
click at [154, 96] on div at bounding box center [435, 413] width 871 height 827
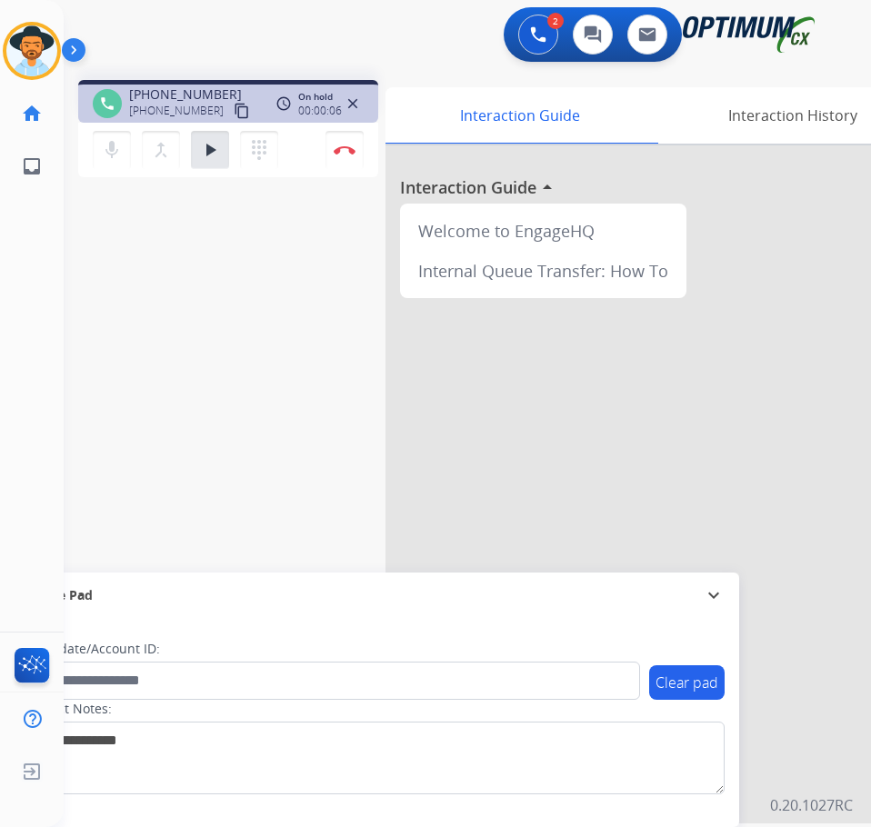
click at [164, 87] on span "+12027795048" at bounding box center [185, 94] width 113 height 18
copy span "12027795048"
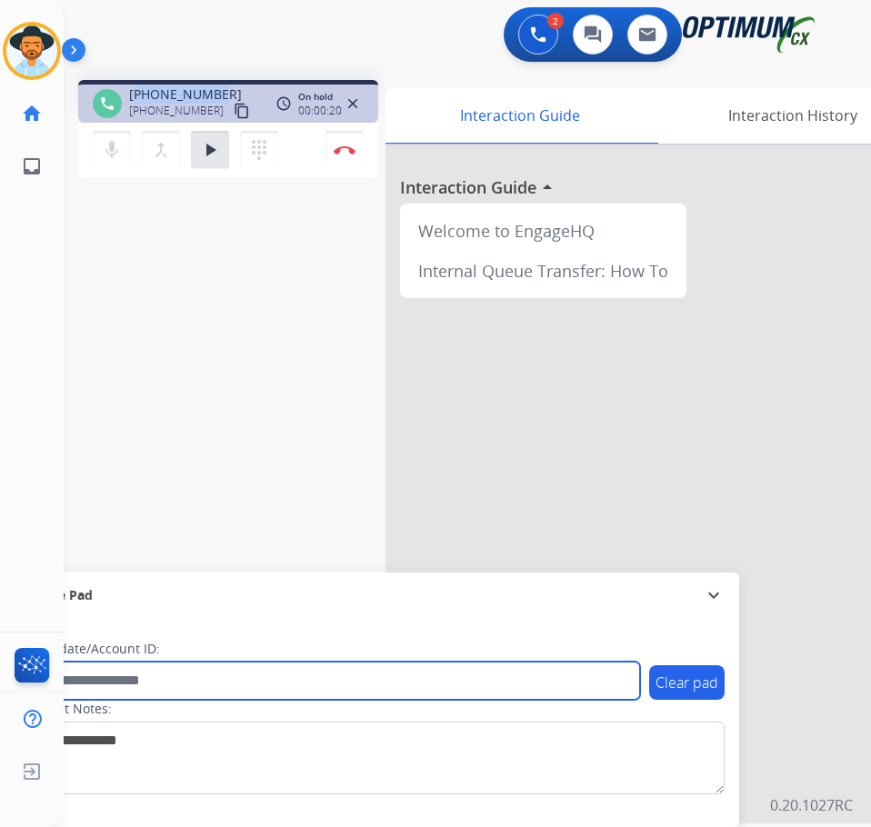
click at [310, 673] on input "text" at bounding box center [332, 681] width 616 height 38
click at [77, 683] on input "*******" at bounding box center [332, 681] width 616 height 38
type input "*******"
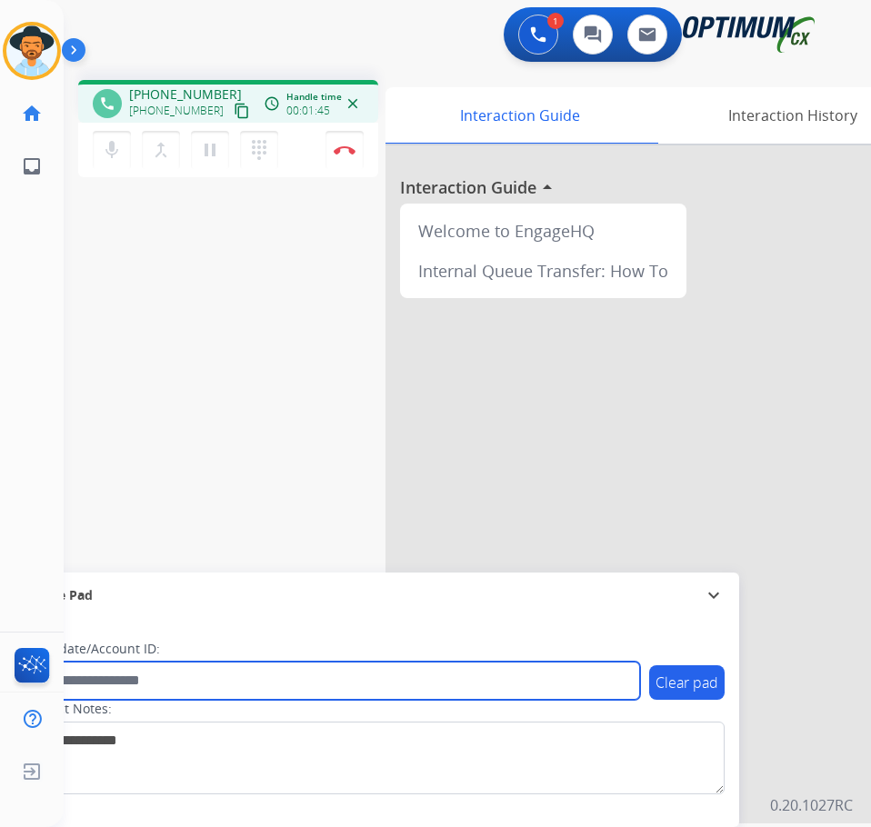
click at [202, 691] on input "text" at bounding box center [332, 681] width 616 height 38
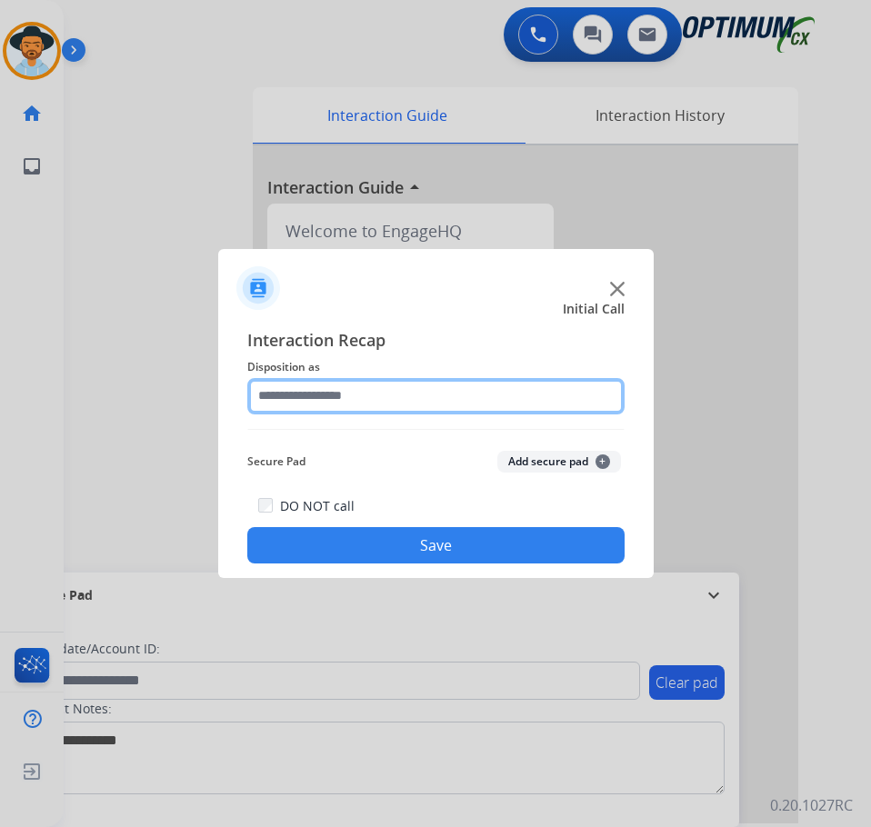
click at [367, 400] on input "text" at bounding box center [435, 396] width 377 height 36
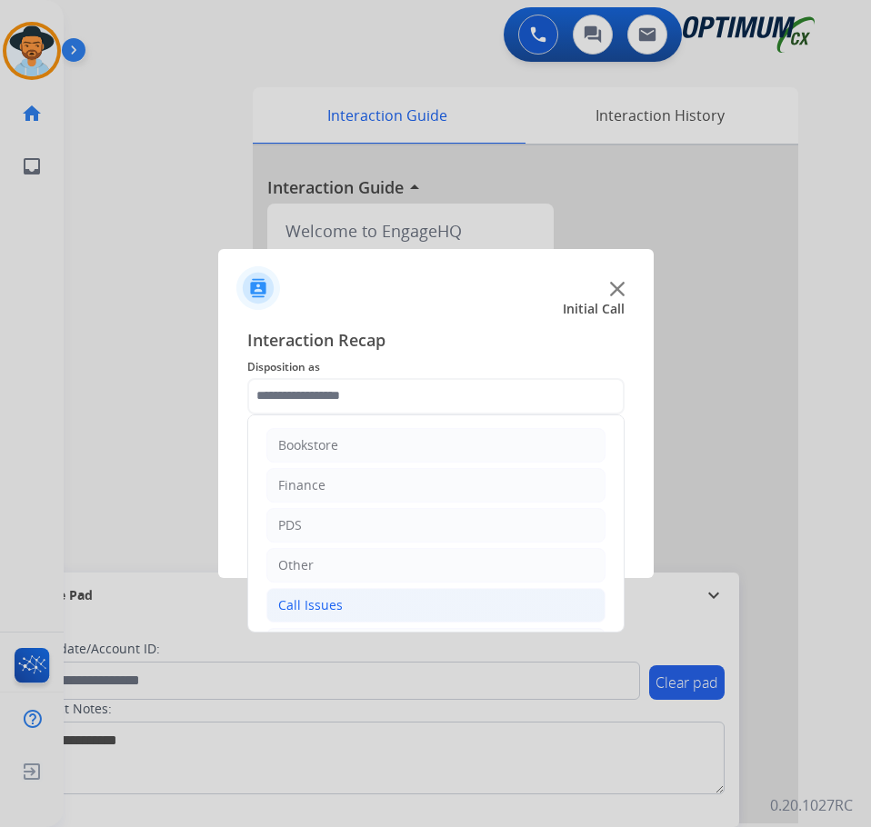
click at [294, 611] on div "Call Issues" at bounding box center [310, 605] width 65 height 18
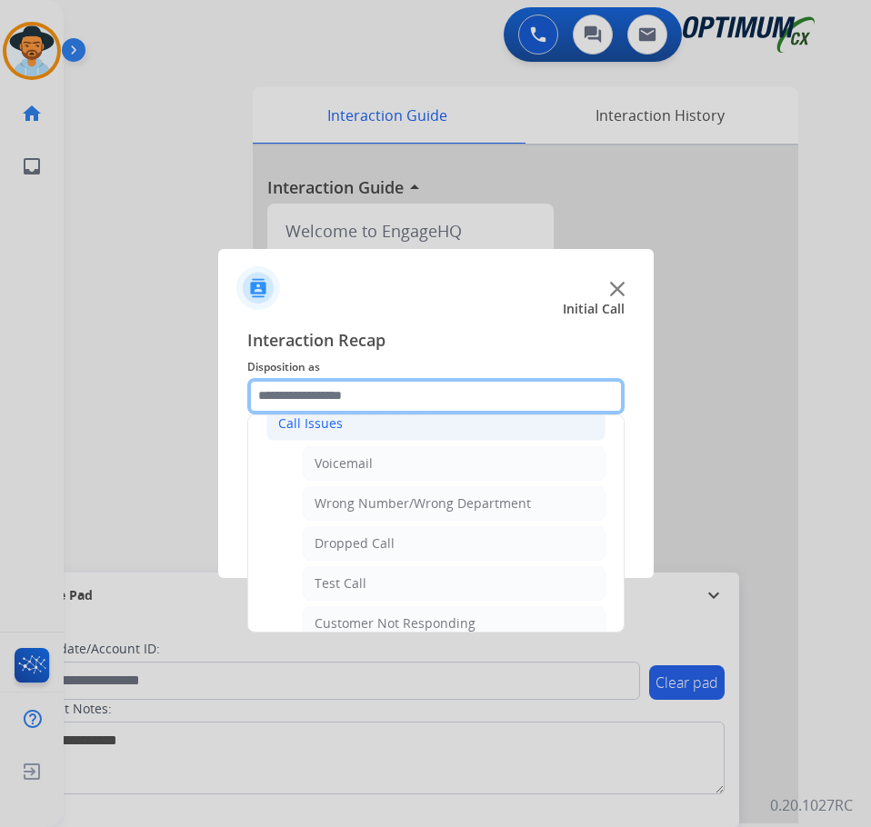
scroll to position [273, 0]
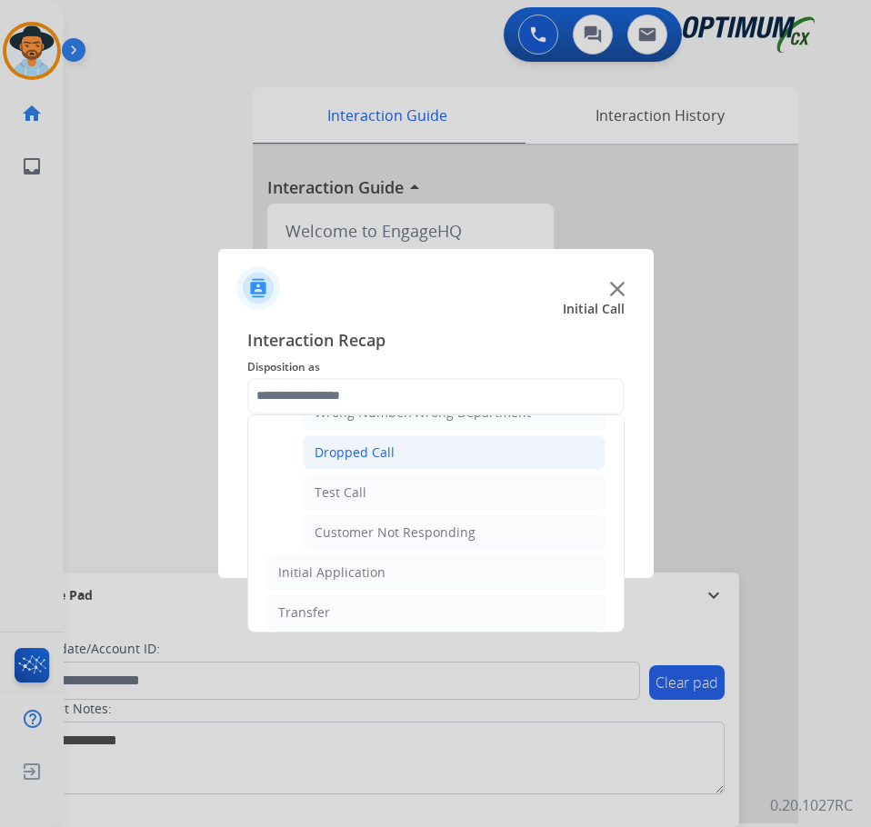
click at [389, 440] on li "Dropped Call" at bounding box center [454, 452] width 303 height 35
type input "**********"
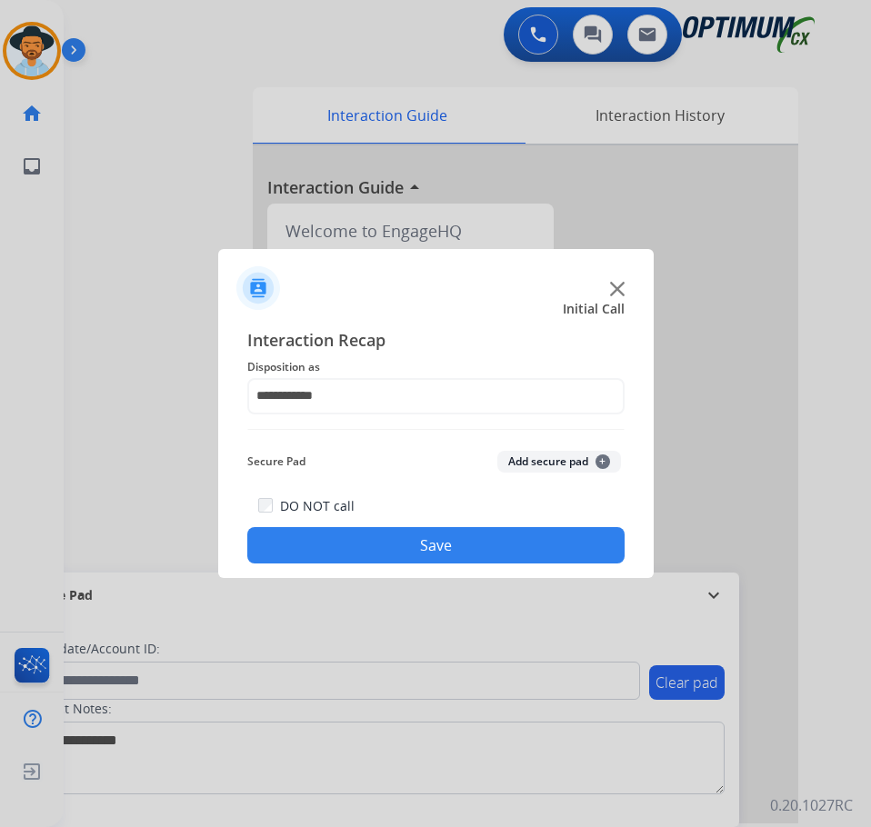
click at [345, 541] on button "Save" at bounding box center [435, 545] width 377 height 36
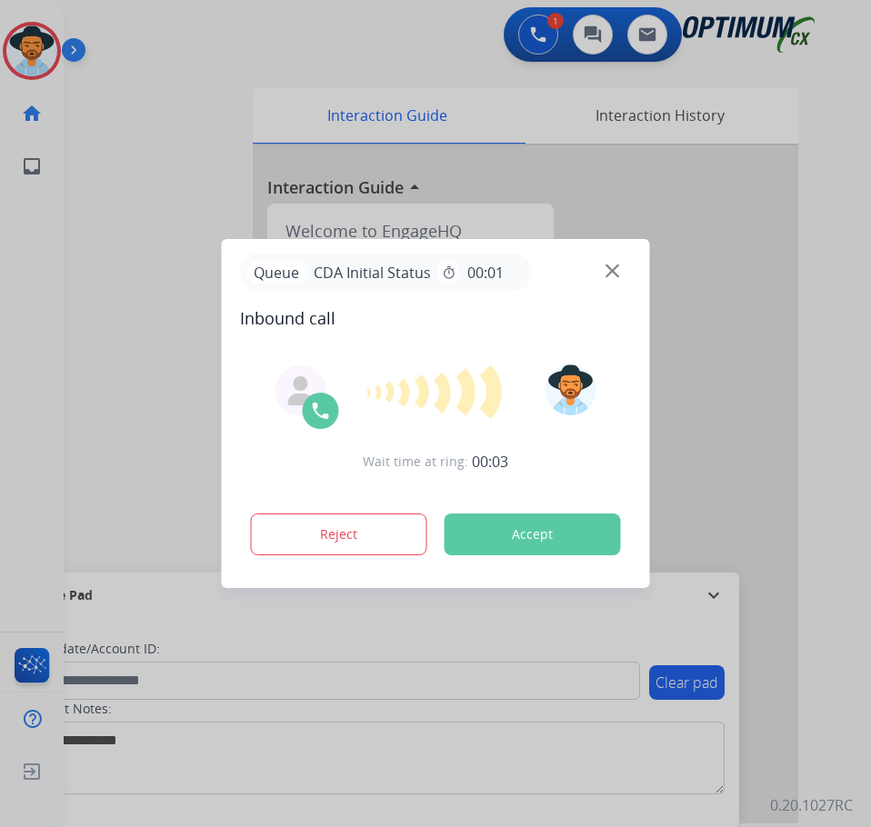
click at [133, 103] on div at bounding box center [435, 413] width 871 height 827
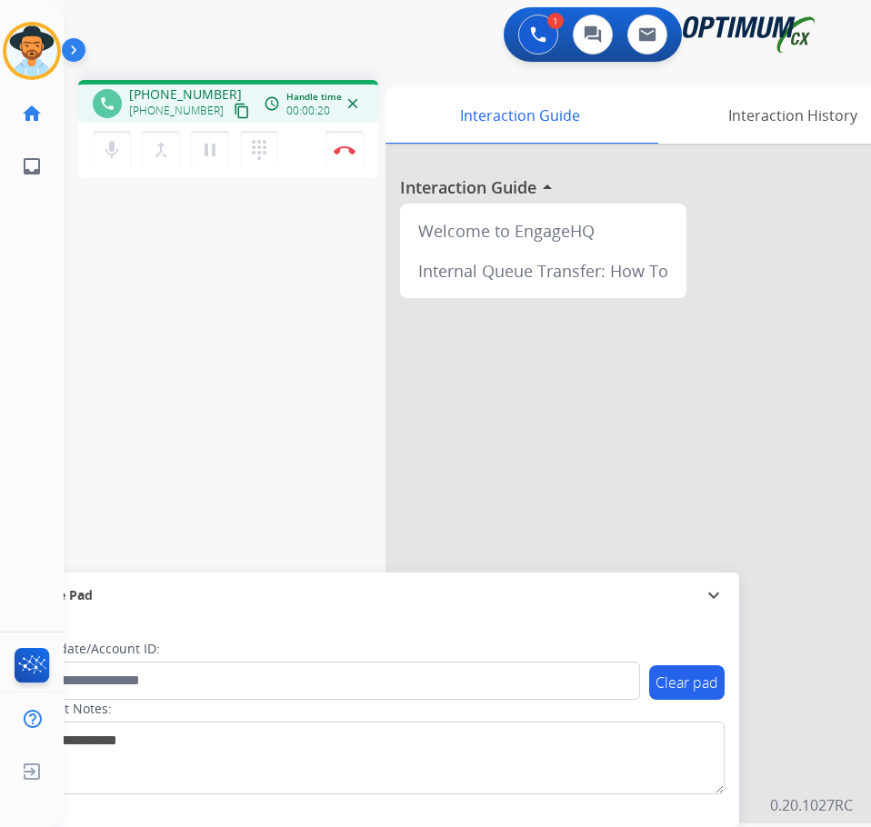
click at [174, 98] on span "+18508333100" at bounding box center [185, 94] width 113 height 18
copy span "18508333100"
click at [181, 95] on span "+18508333100" at bounding box center [185, 94] width 113 height 18
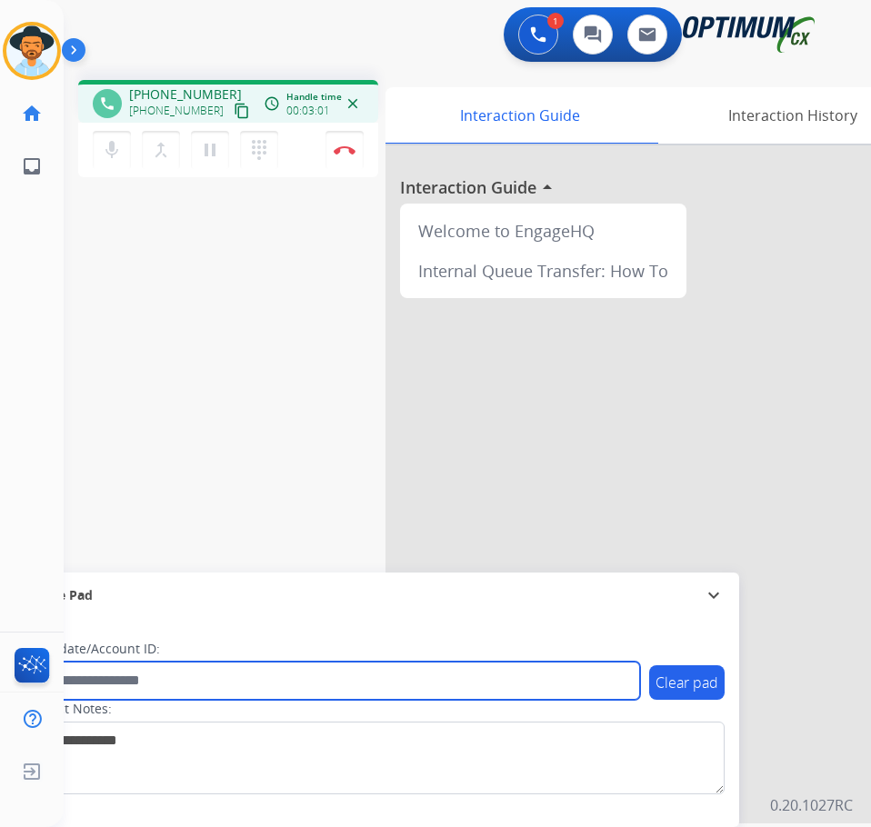
click at [262, 683] on input "text" at bounding box center [332, 681] width 616 height 38
paste input "**********"
type input "**********"
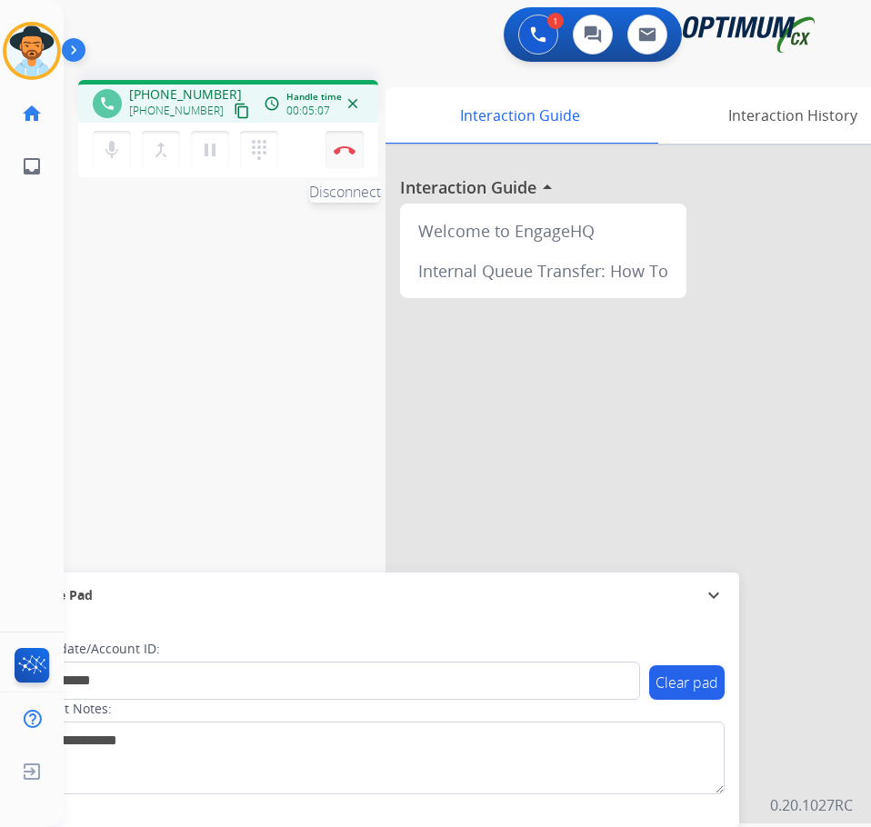
click at [346, 153] on img at bounding box center [345, 149] width 22 height 9
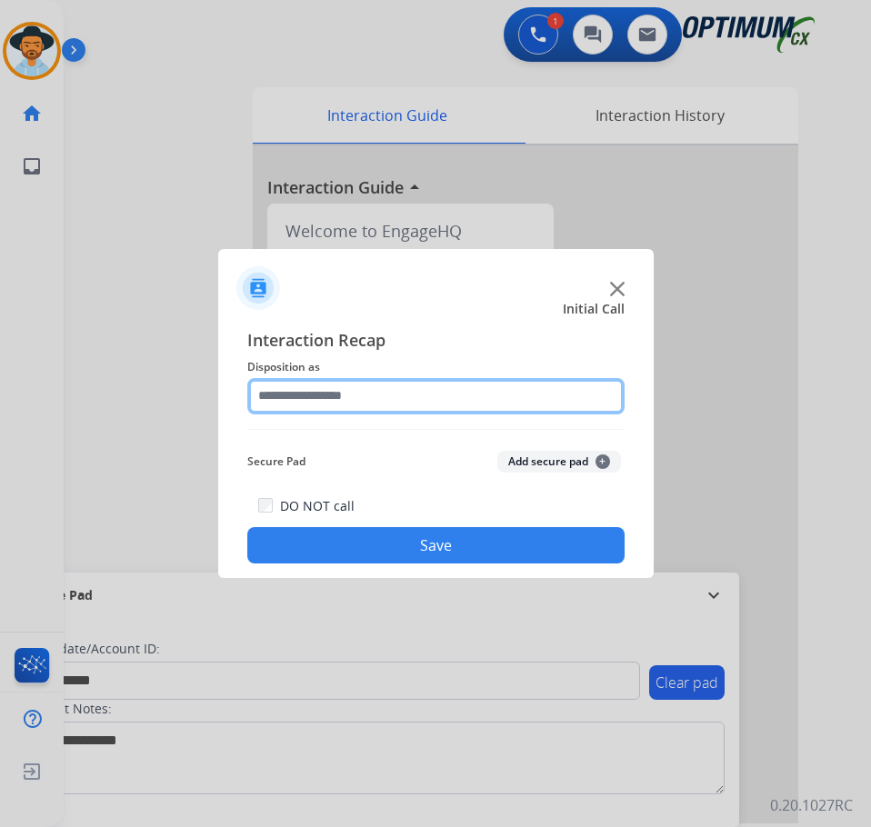
click at [533, 386] on input "text" at bounding box center [435, 396] width 377 height 36
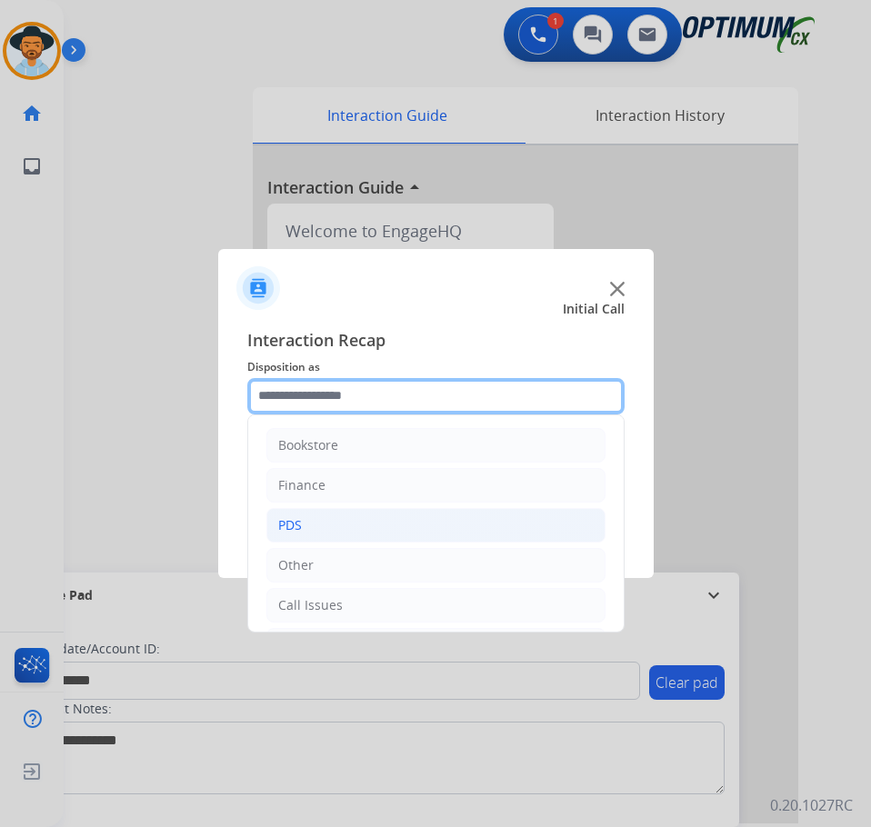
scroll to position [124, 0]
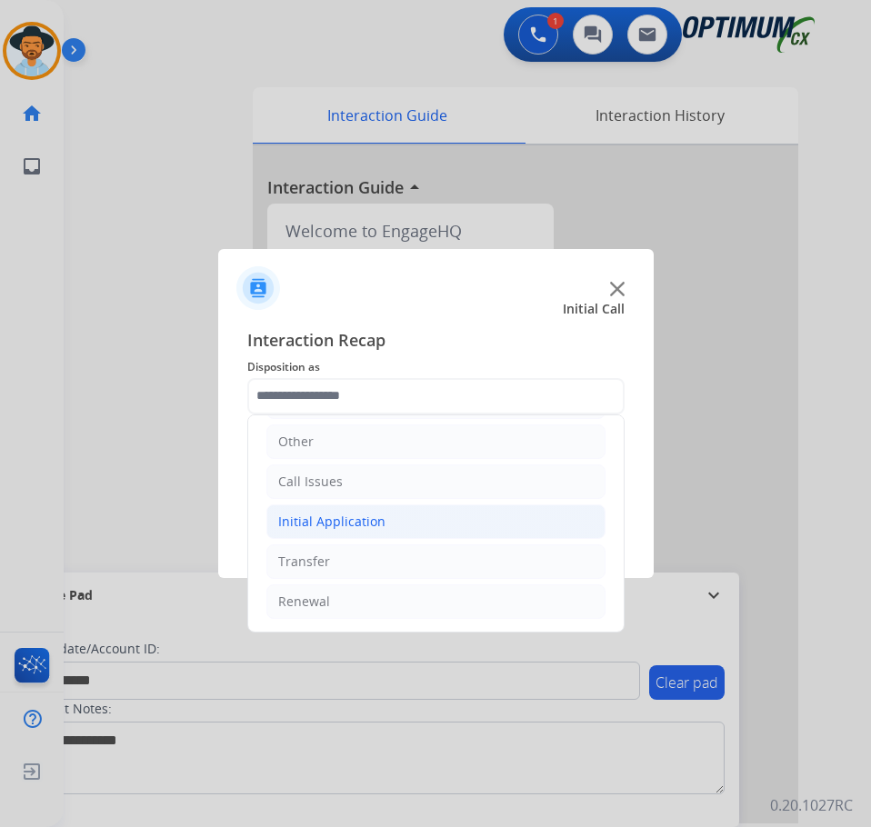
click at [439, 521] on li "Initial Application" at bounding box center [435, 521] width 339 height 35
click at [411, 565] on div "Credential Resend (Initial application)" at bounding box center [429, 562] width 230 height 18
type input "**********"
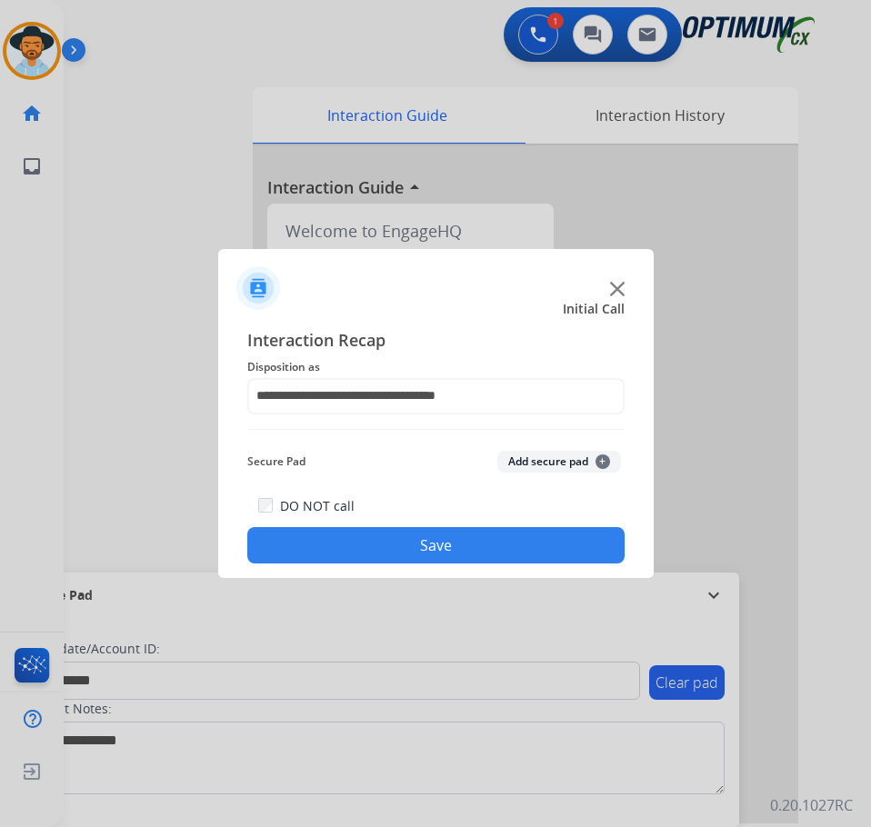
click at [399, 543] on button "Save" at bounding box center [435, 545] width 377 height 36
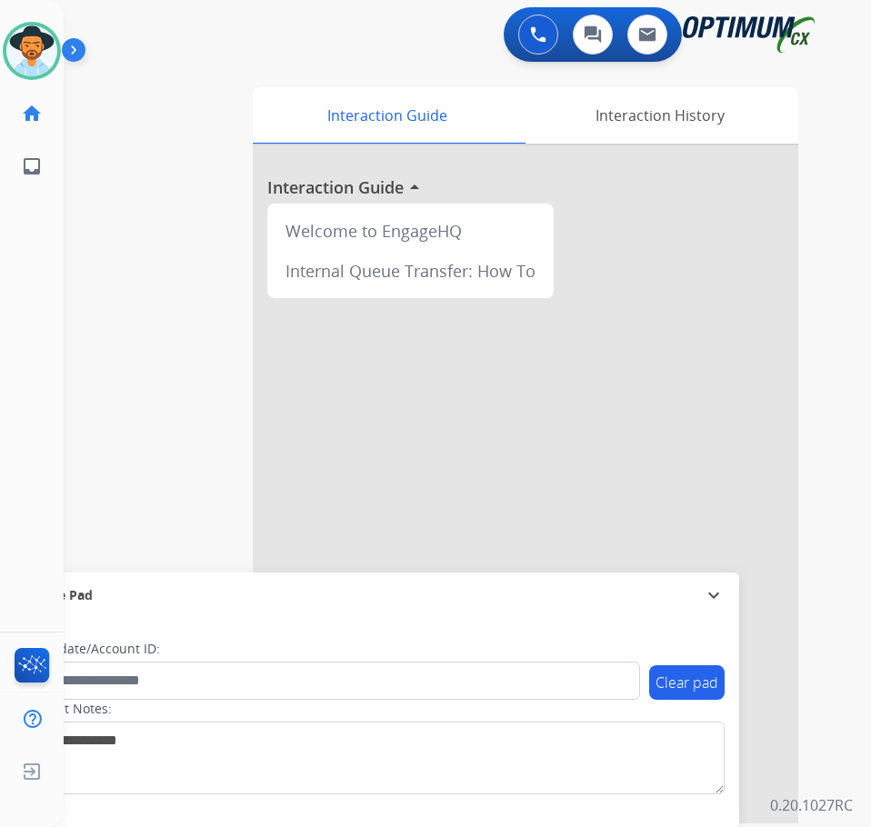
click at [166, 64] on div "0 Voice Interactions 0 Chat Interactions 0 Email Interactions" at bounding box center [452, 36] width 749 height 58
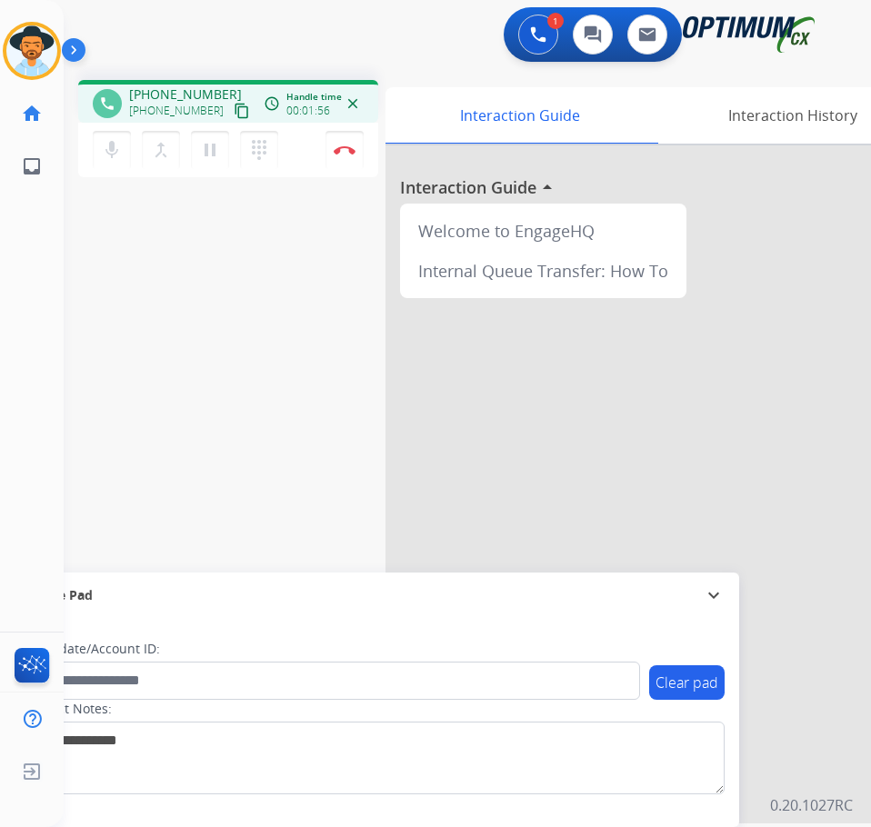
click at [185, 97] on span "+17654766840" at bounding box center [185, 94] width 113 height 18
copy span "17654766840"
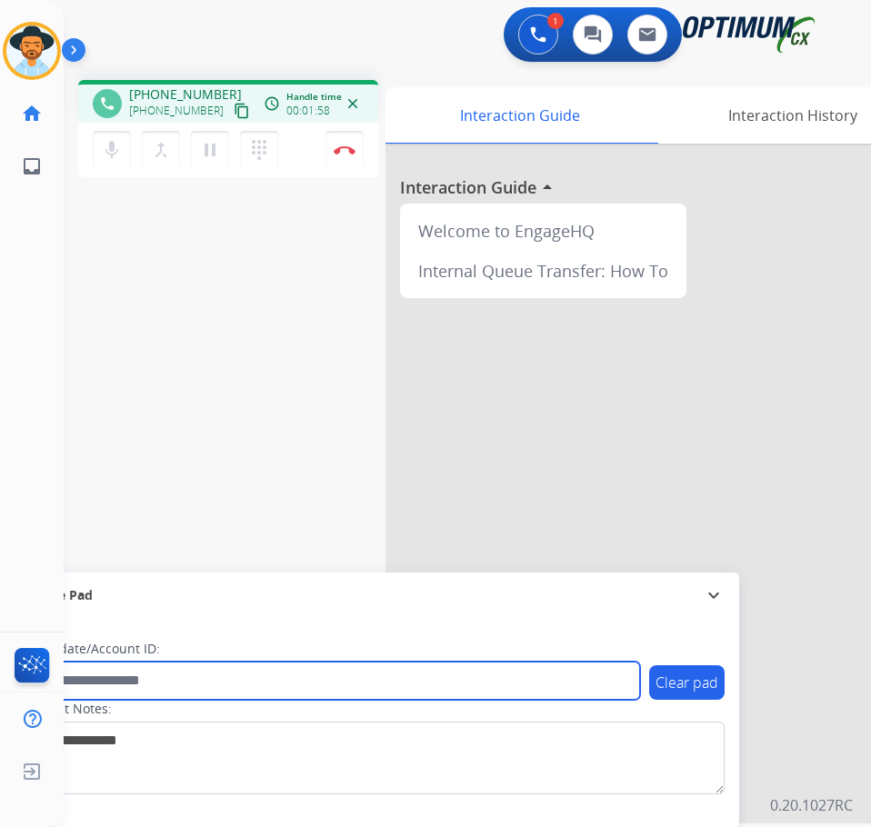
click at [226, 676] on input "text" at bounding box center [332, 681] width 616 height 38
paste input "**********"
type input "**********"
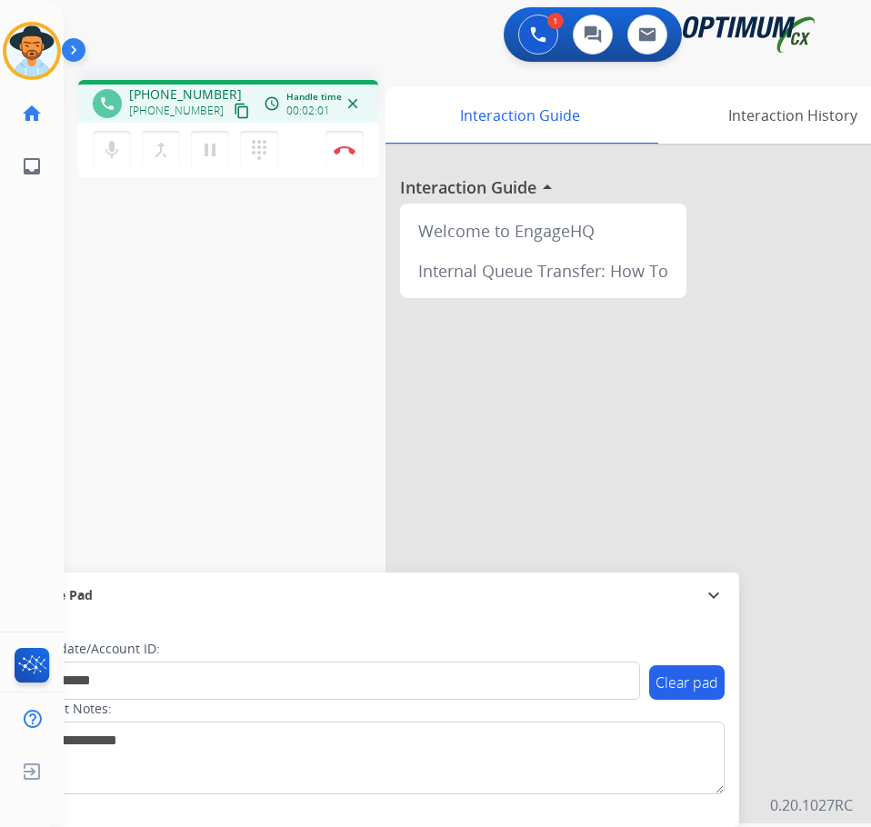
click at [142, 378] on div "**********" at bounding box center [445, 444] width 763 height 758
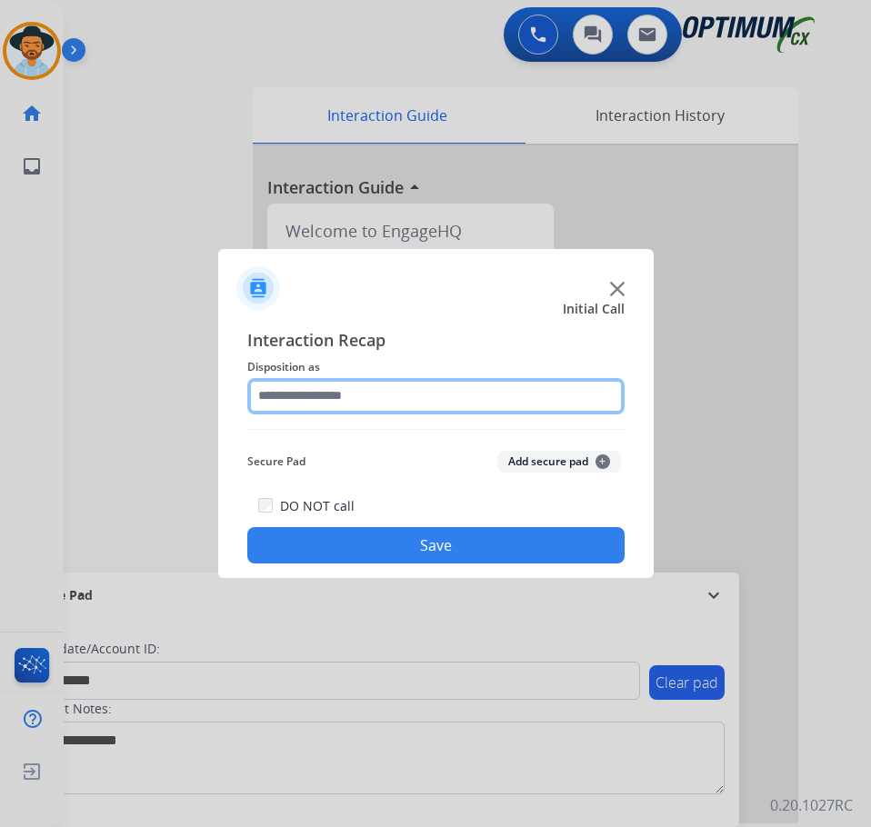
click at [344, 403] on input "text" at bounding box center [435, 396] width 377 height 36
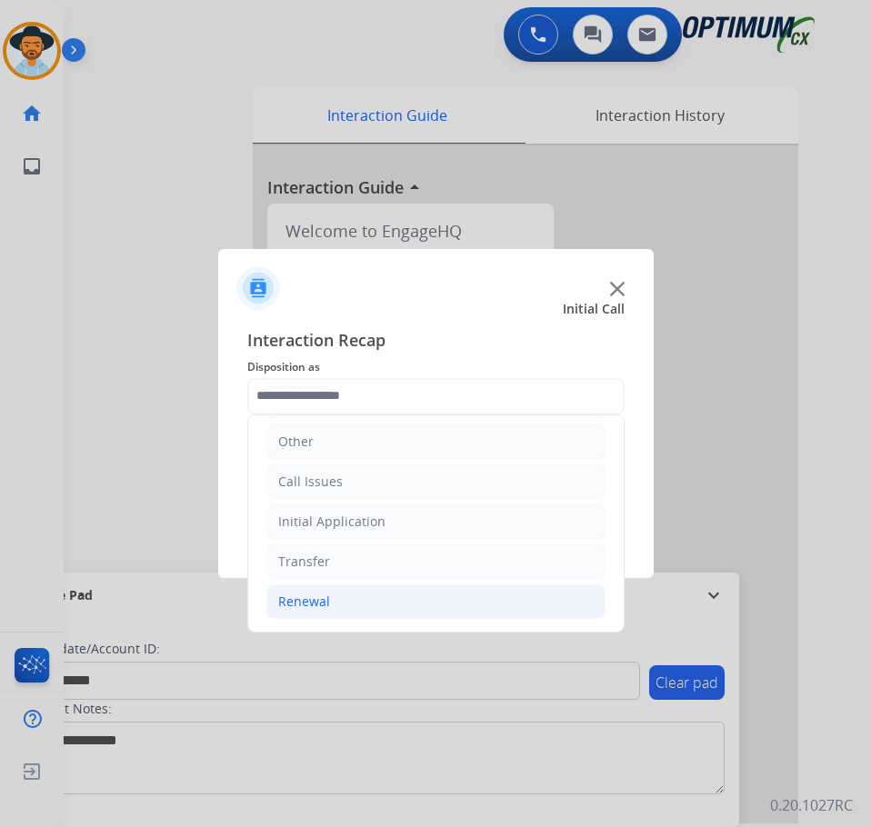
click at [381, 594] on li "Renewal" at bounding box center [435, 601] width 339 height 35
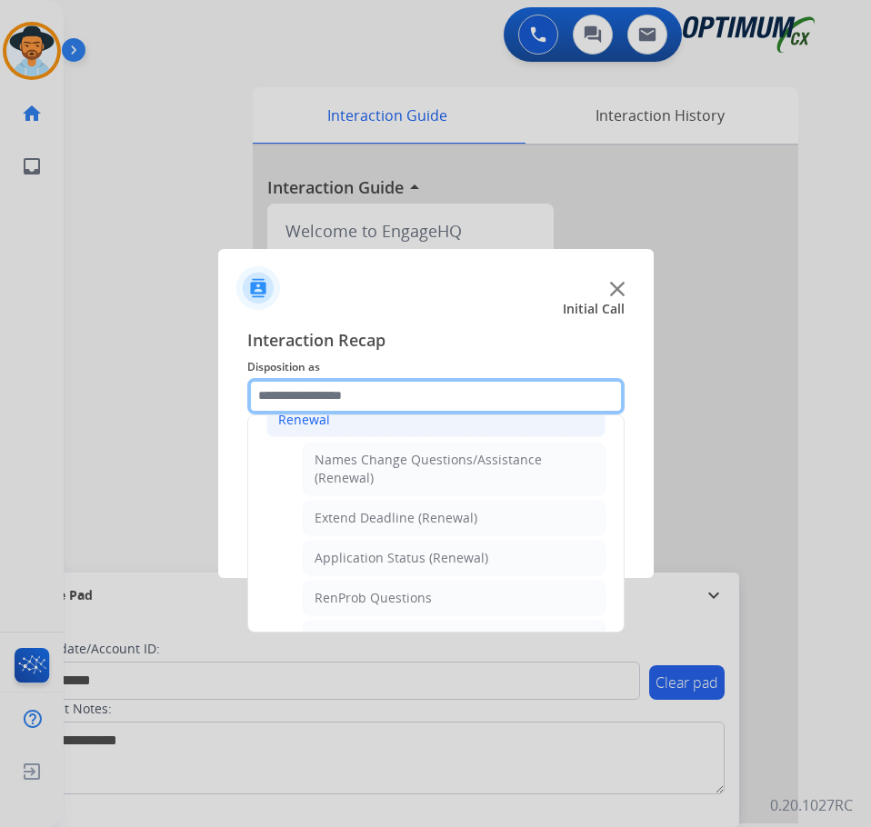
scroll to position [396, 0]
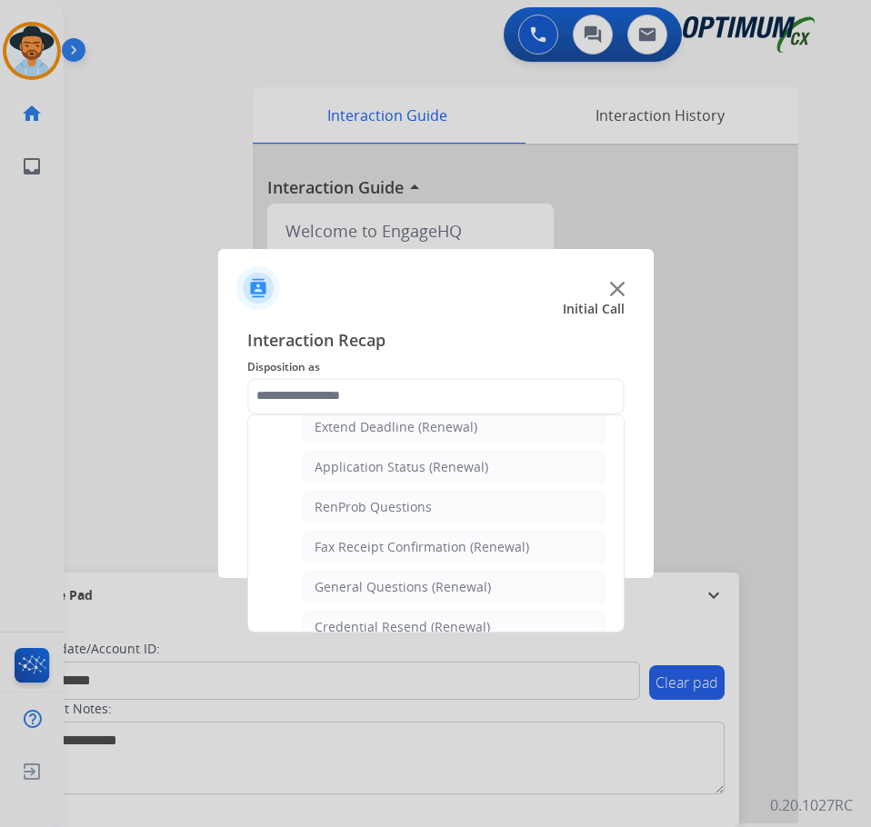
click at [381, 594] on div "General Questions (Renewal)" at bounding box center [402, 587] width 176 height 18
type input "**********"
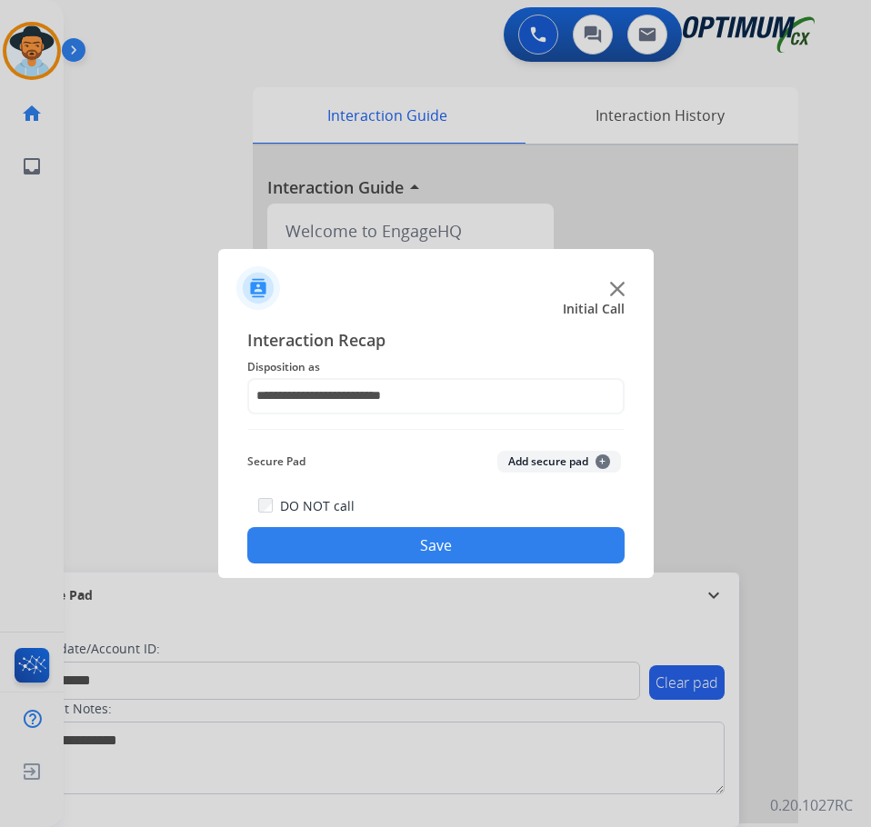
click at [444, 557] on button "Save" at bounding box center [435, 545] width 377 height 36
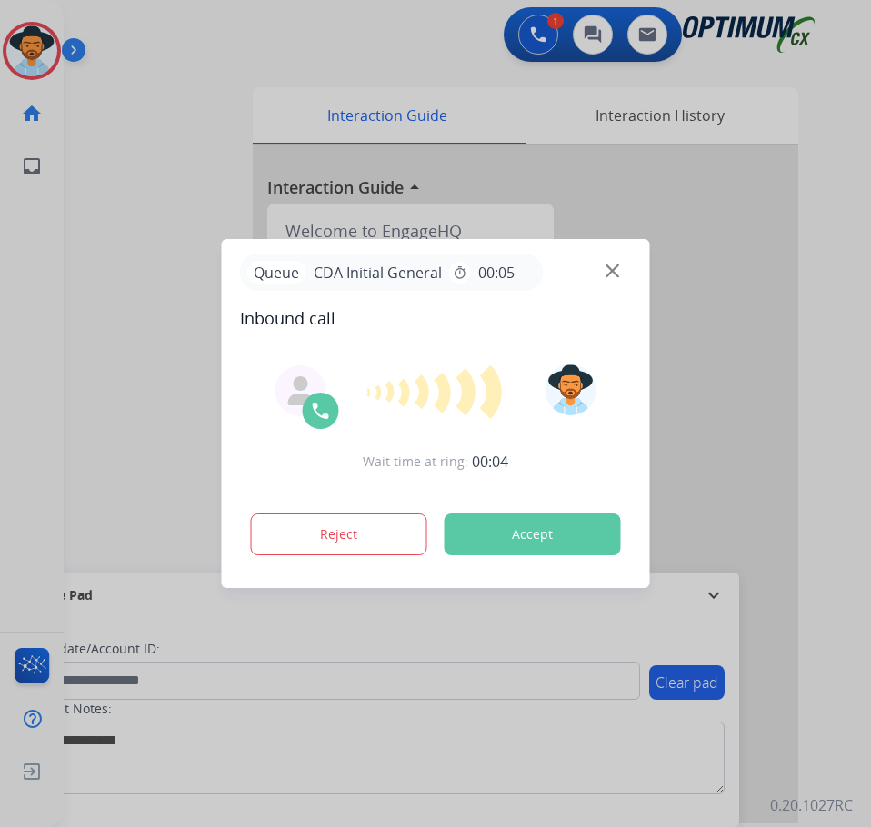
click at [125, 145] on div at bounding box center [435, 413] width 871 height 827
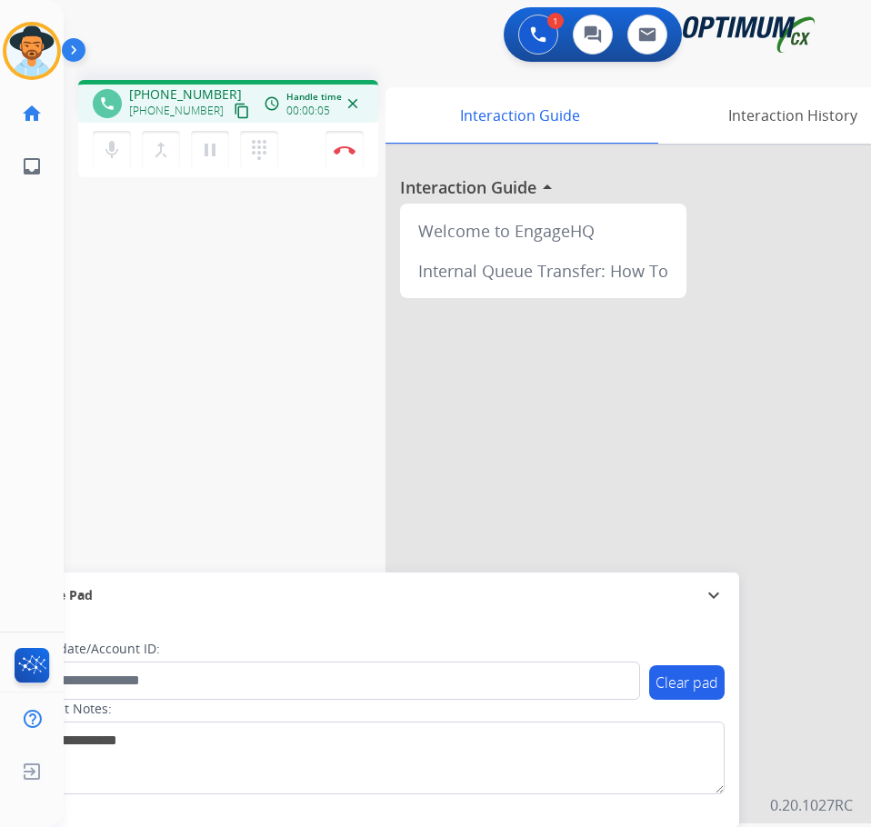
click at [162, 90] on span "+18326464397" at bounding box center [185, 94] width 113 height 18
copy span "18326464397"
click at [246, 433] on div "phone +18326464397 +18326464397 content_copy access_time Call metrics Queue 00:…" at bounding box center [445, 444] width 763 height 758
click at [330, 45] on div "1 Voice Interactions 0 Chat Interactions 0 Email Interactions" at bounding box center [452, 36] width 749 height 58
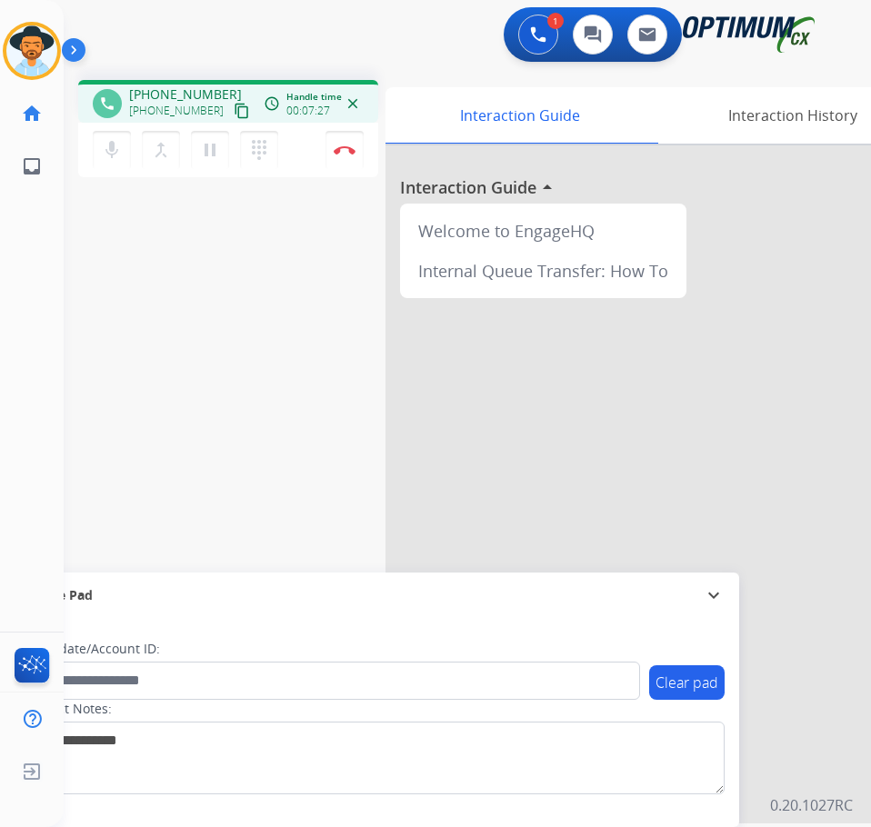
click at [168, 92] on span "+18326464397" at bounding box center [185, 94] width 113 height 18
copy span "18326464397"
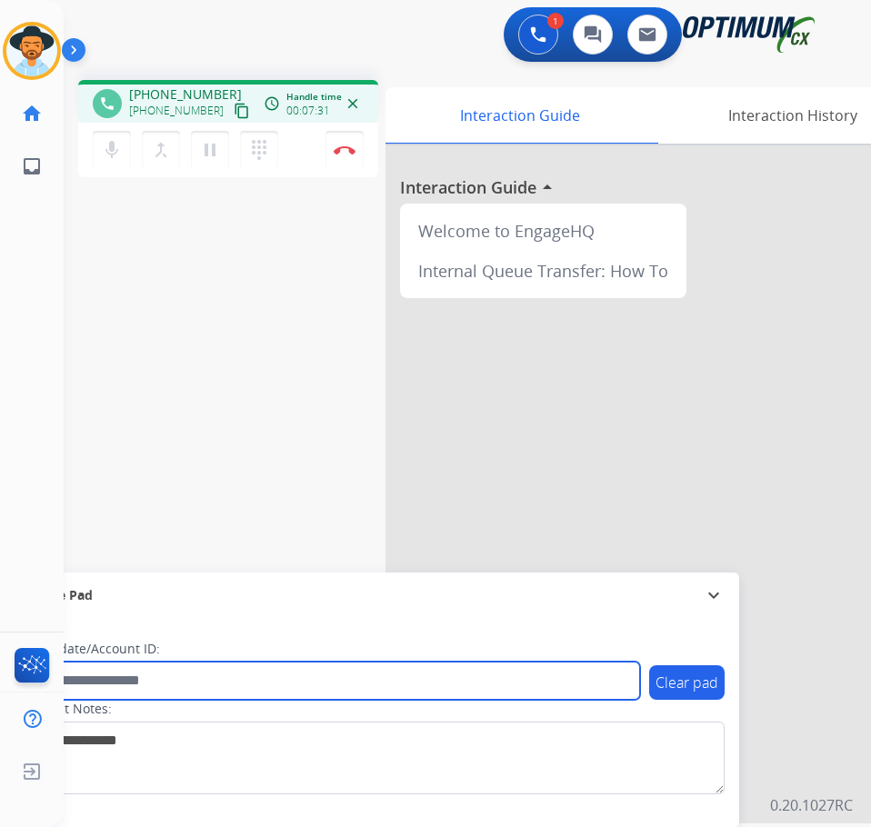
click at [394, 677] on input "text" at bounding box center [332, 681] width 616 height 38
paste input "**********"
type input "**********"
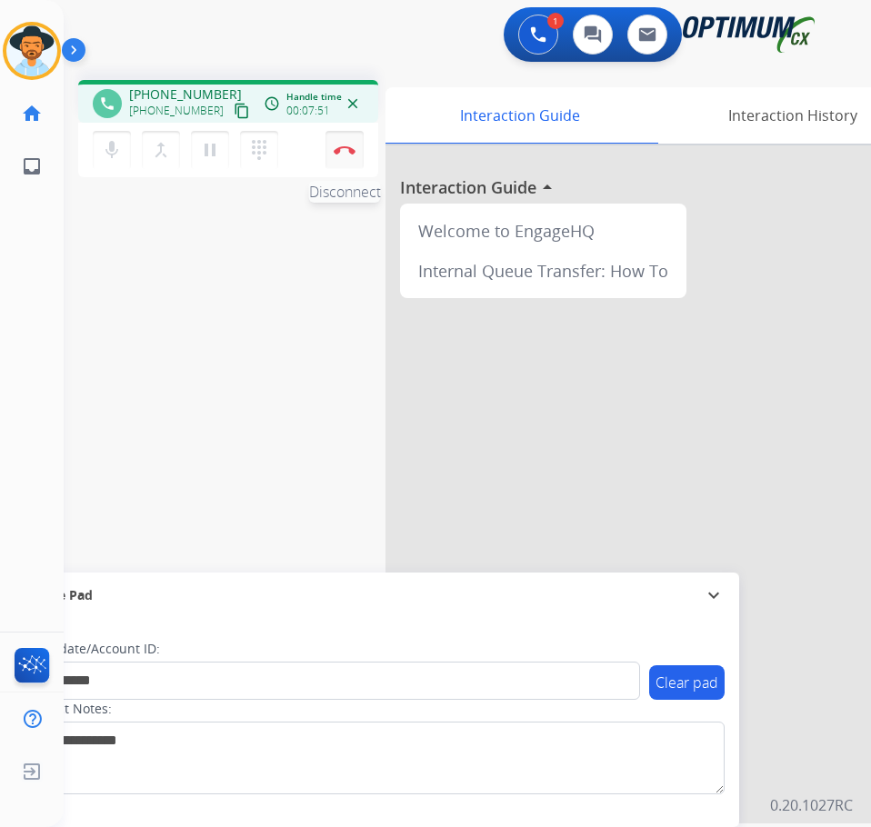
click at [349, 150] on img at bounding box center [345, 149] width 22 height 9
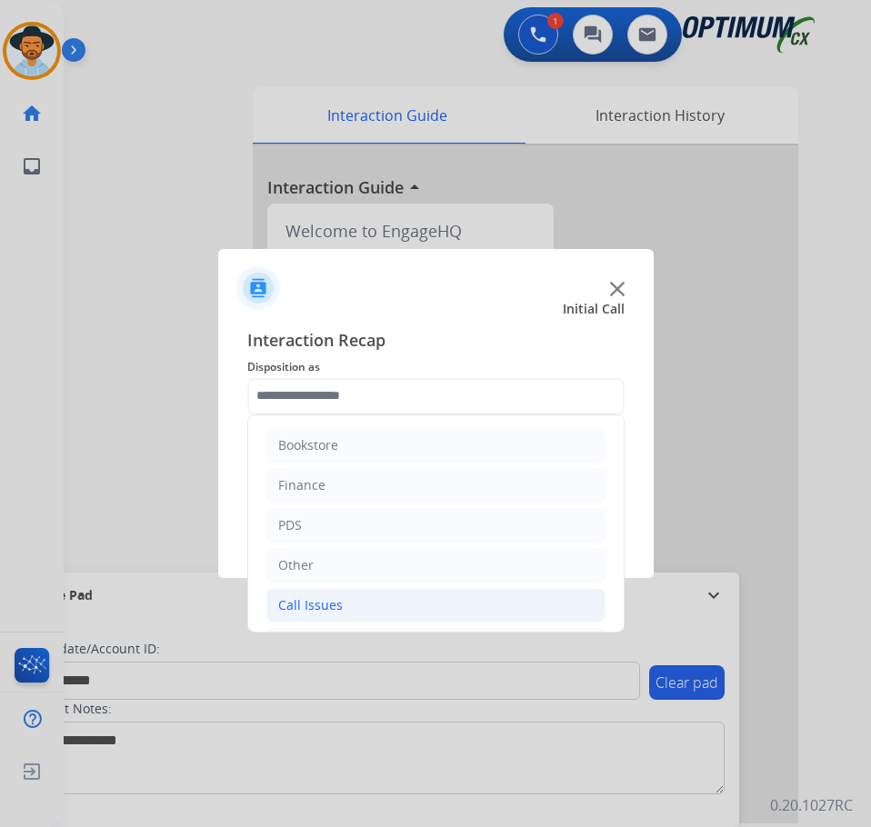
scroll to position [124, 0]
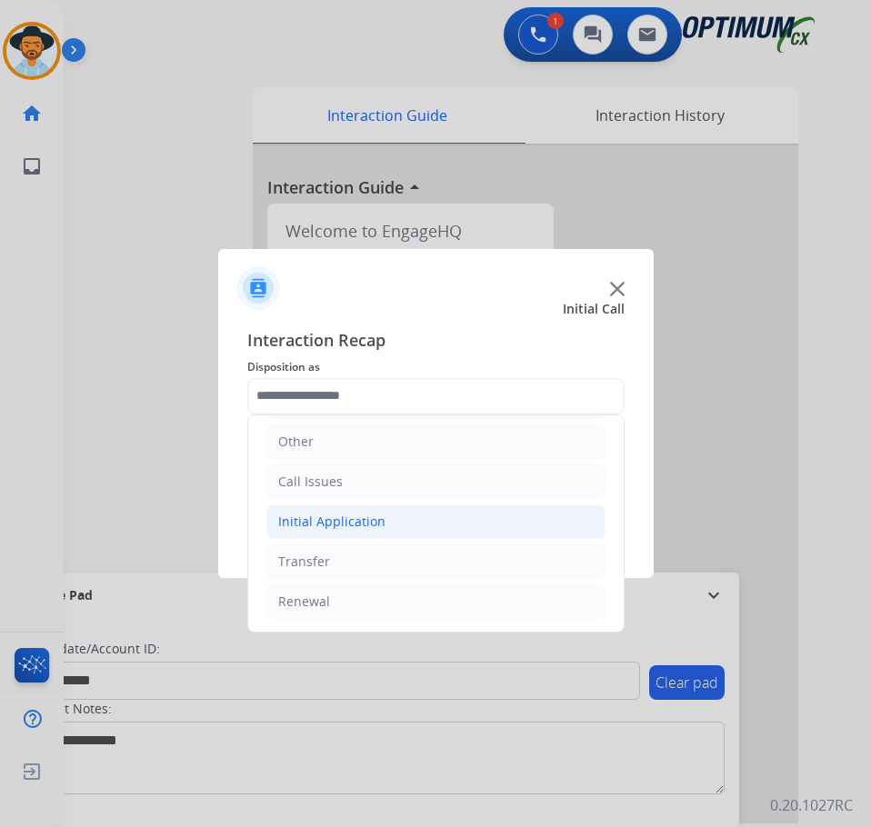
click at [372, 513] on div "Initial Application" at bounding box center [331, 522] width 107 height 18
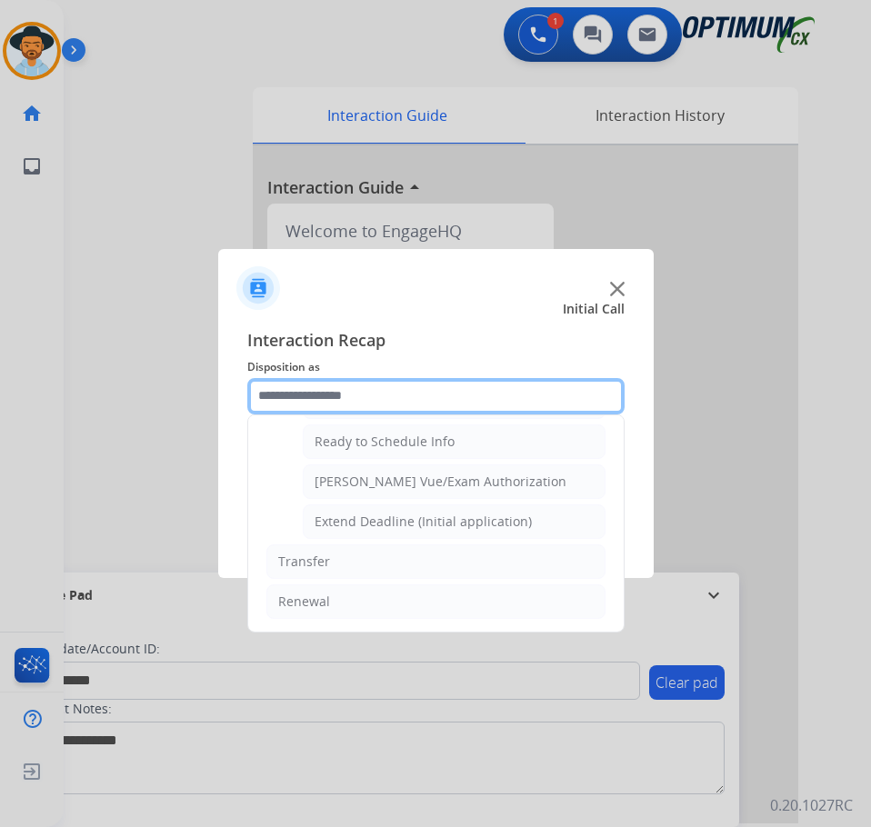
scroll to position [920, 0]
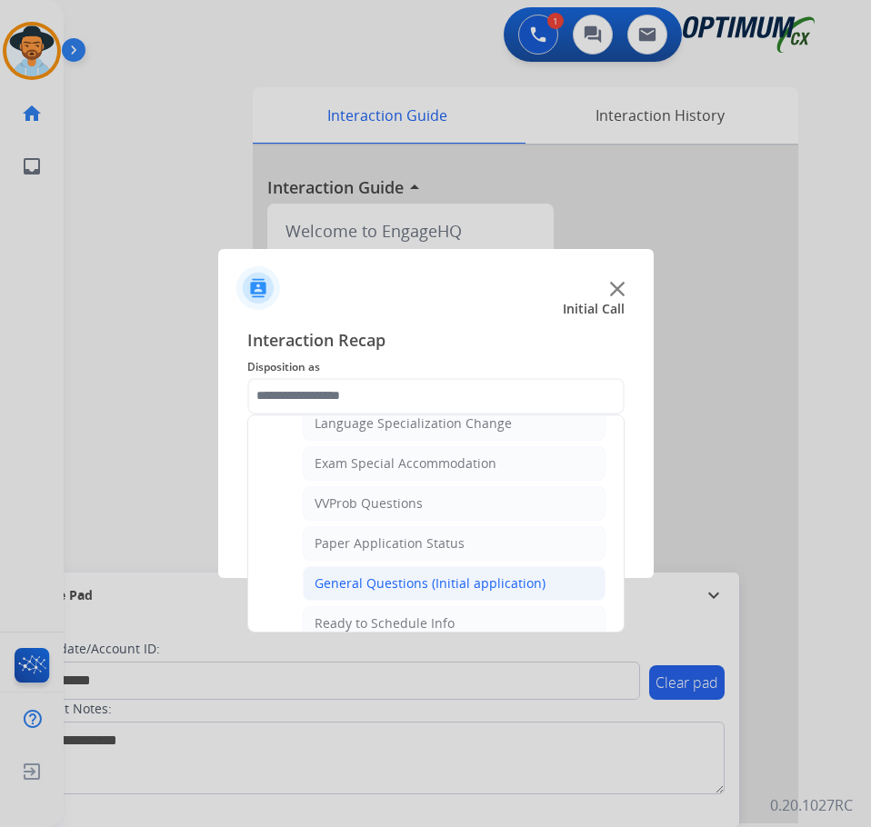
click at [399, 582] on div "General Questions (Initial application)" at bounding box center [429, 583] width 231 height 18
type input "**********"
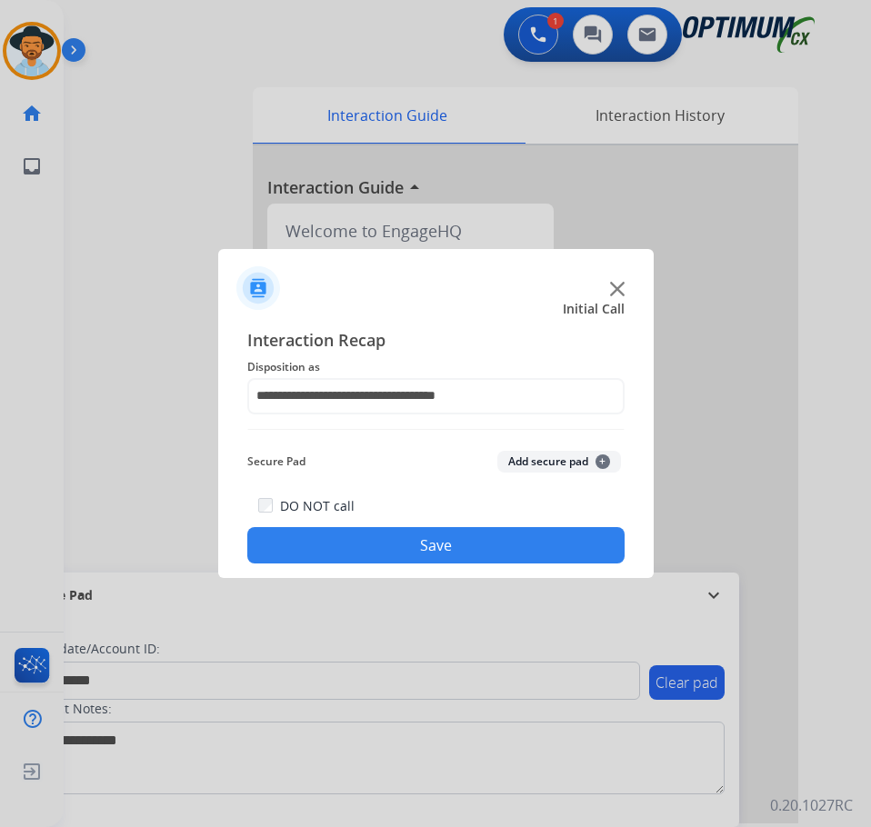
click at [404, 552] on button "Save" at bounding box center [435, 545] width 377 height 36
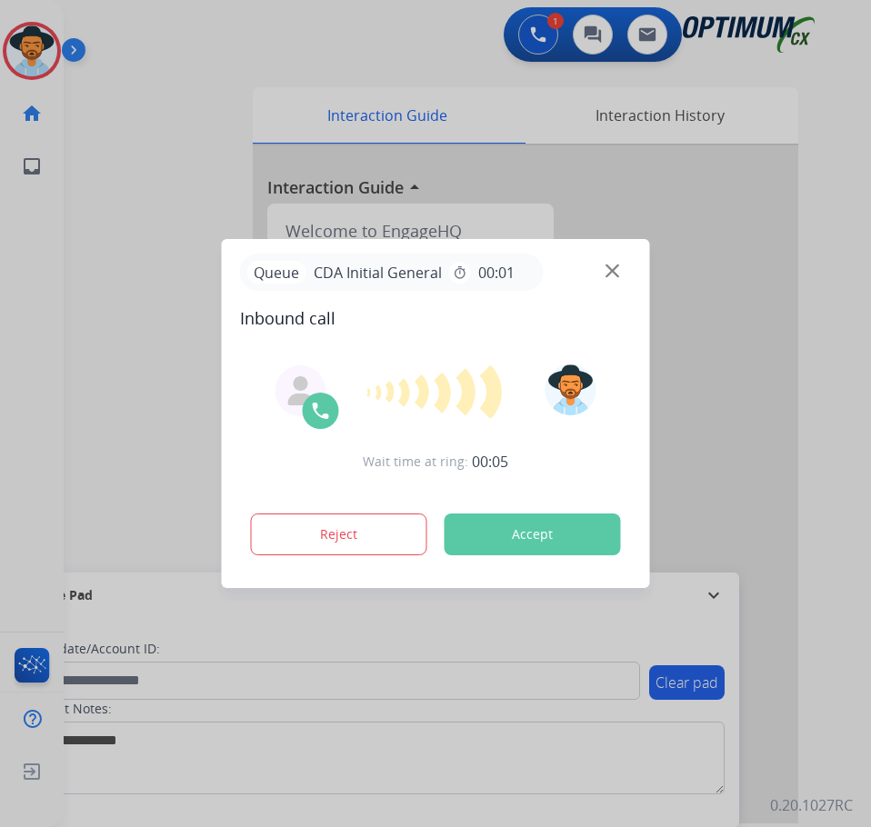
click at [123, 99] on div at bounding box center [435, 413] width 871 height 827
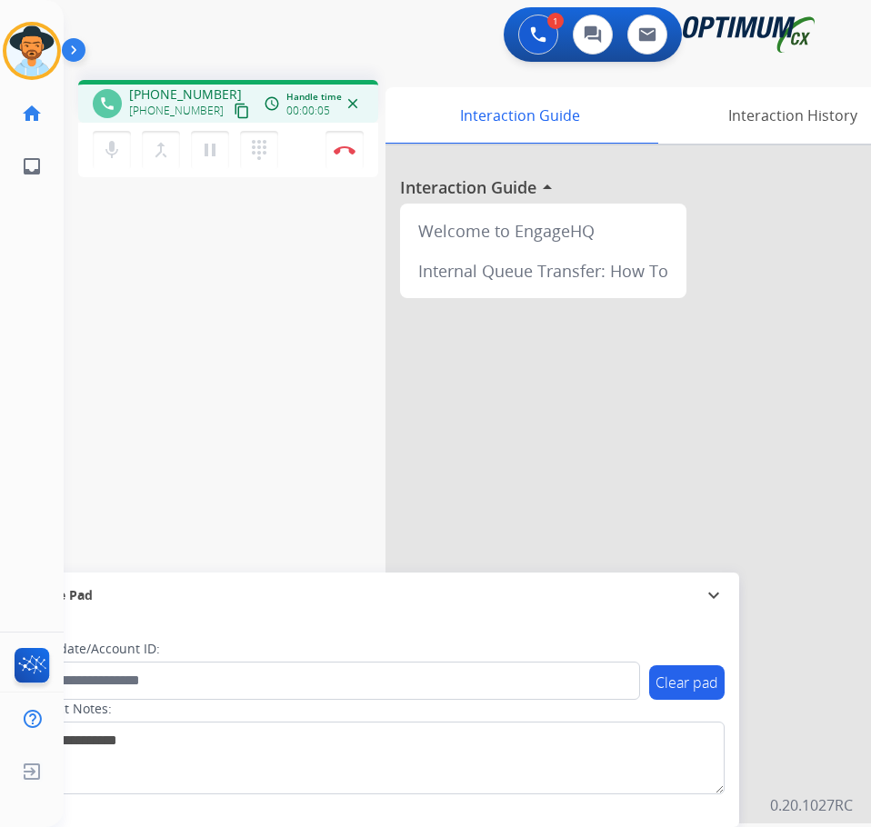
click at [192, 97] on span "+13012571152" at bounding box center [185, 94] width 113 height 18
copy span "13012571152"
click at [219, 48] on div "1 Voice Interactions 0 Chat Interactions 0 Email Interactions" at bounding box center [452, 36] width 749 height 58
click at [174, 95] on span "+13012571152" at bounding box center [185, 94] width 113 height 18
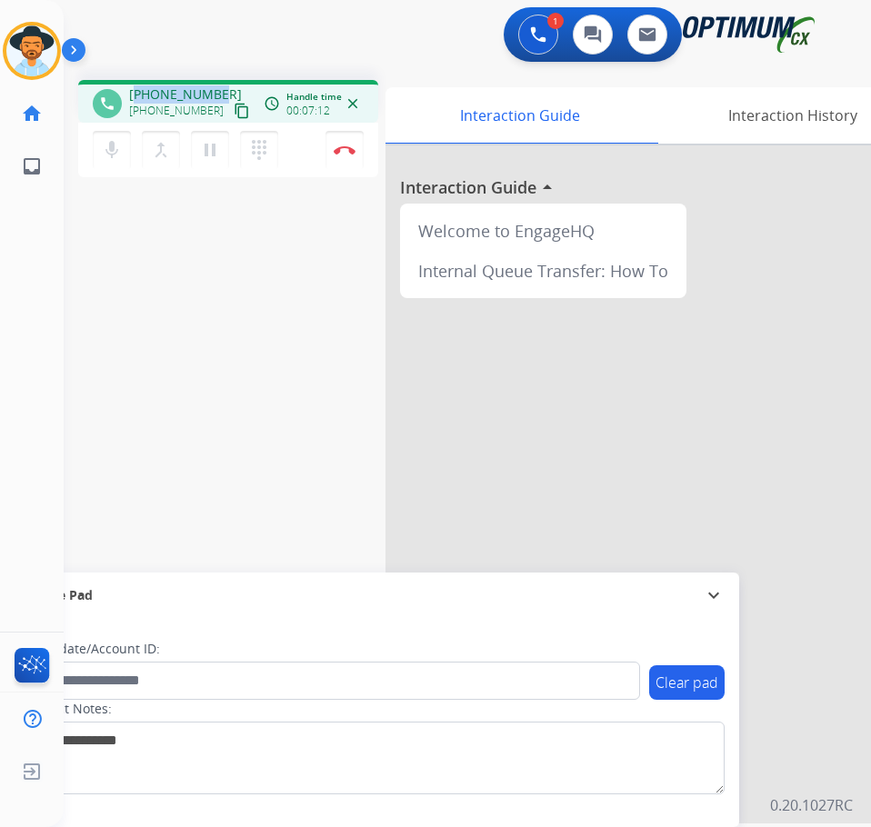
click at [174, 95] on span "+13012571152" at bounding box center [185, 94] width 113 height 18
copy span "13012571152"
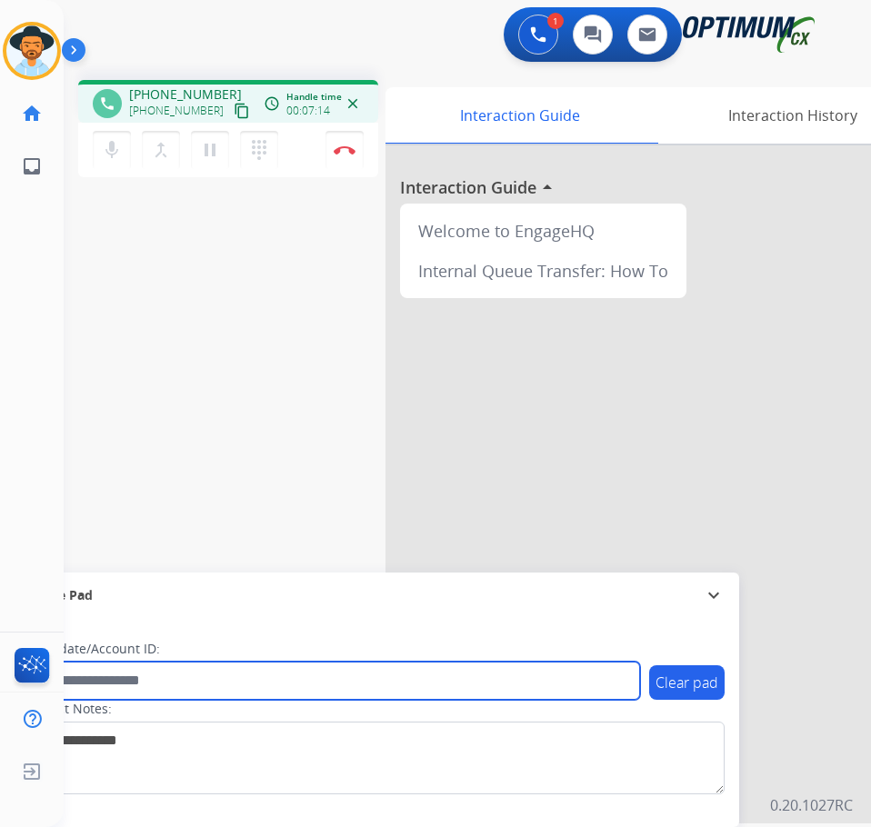
click at [267, 688] on input "text" at bounding box center [332, 681] width 616 height 38
paste input "**********"
type input "**********"
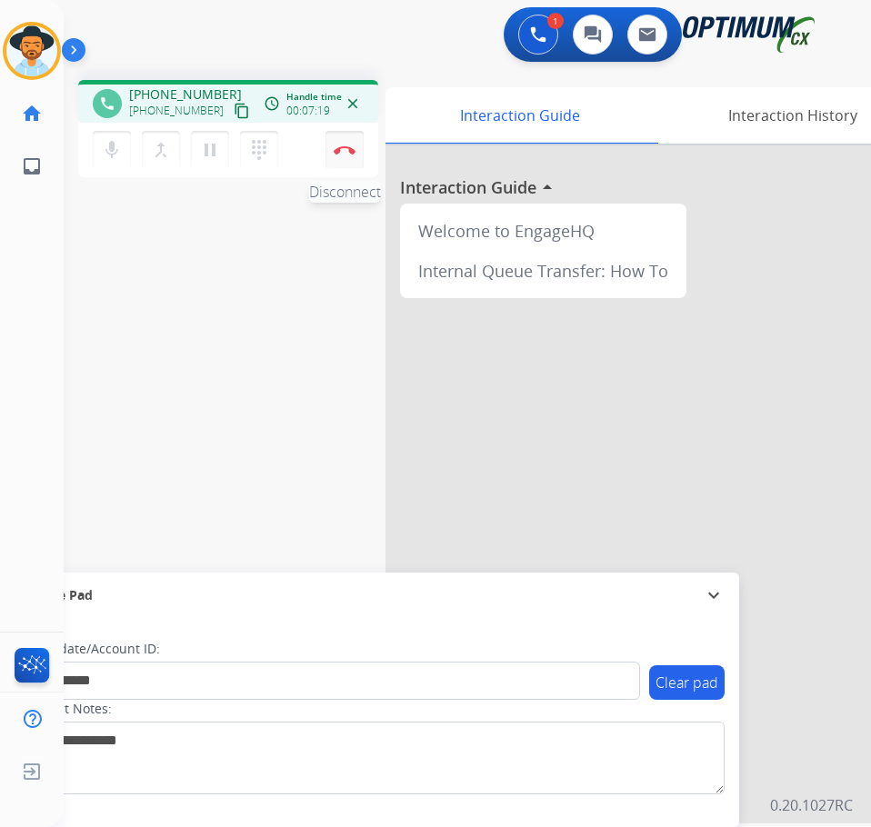
click at [353, 151] on img at bounding box center [345, 149] width 22 height 9
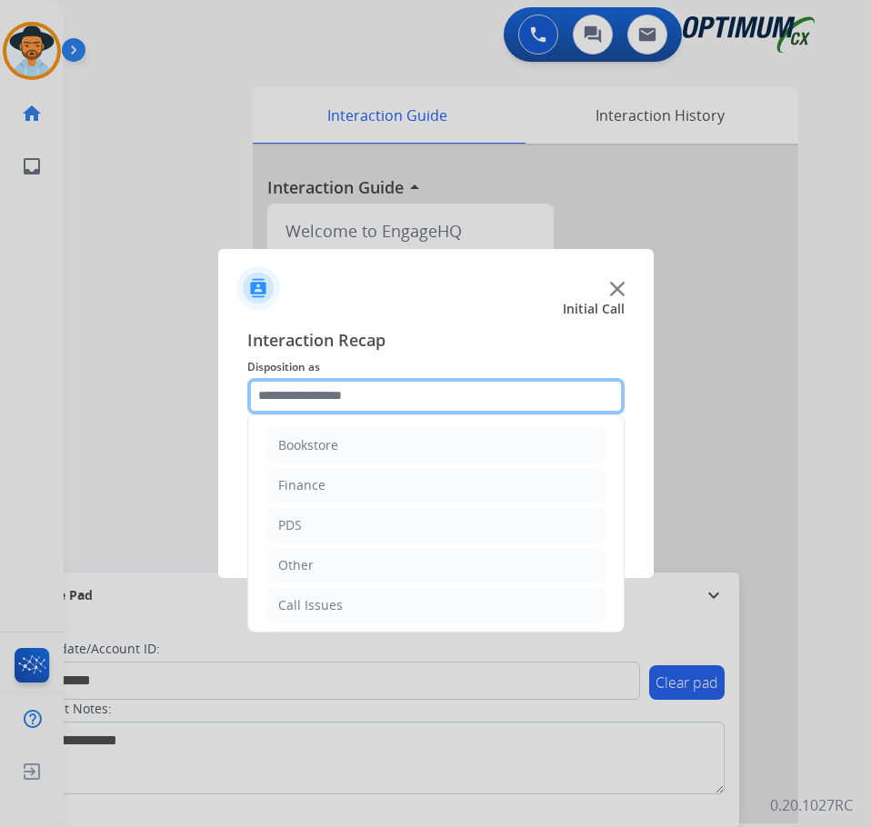
click at [404, 384] on input "text" at bounding box center [435, 396] width 377 height 36
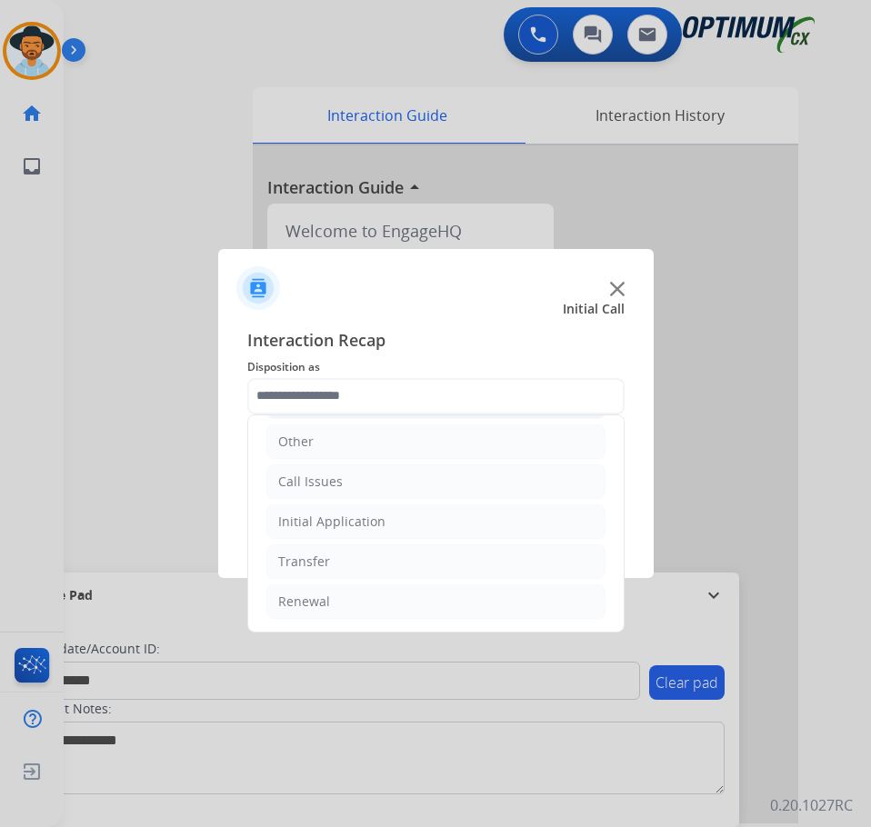
click at [419, 526] on li "Initial Application" at bounding box center [435, 521] width 339 height 35
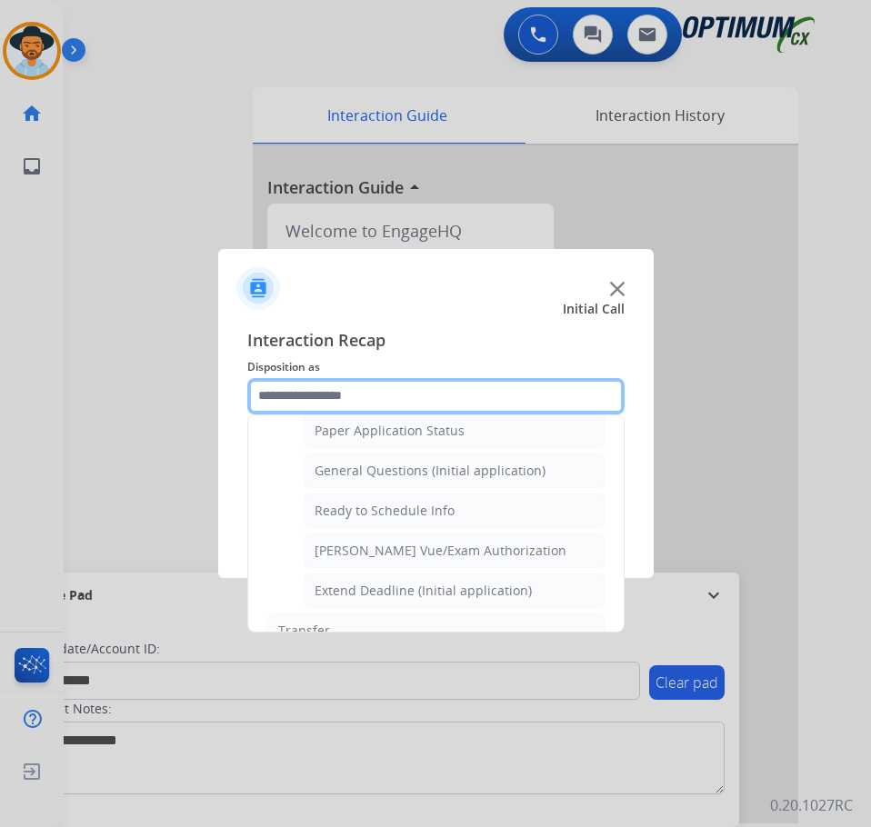
scroll to position [942, 0]
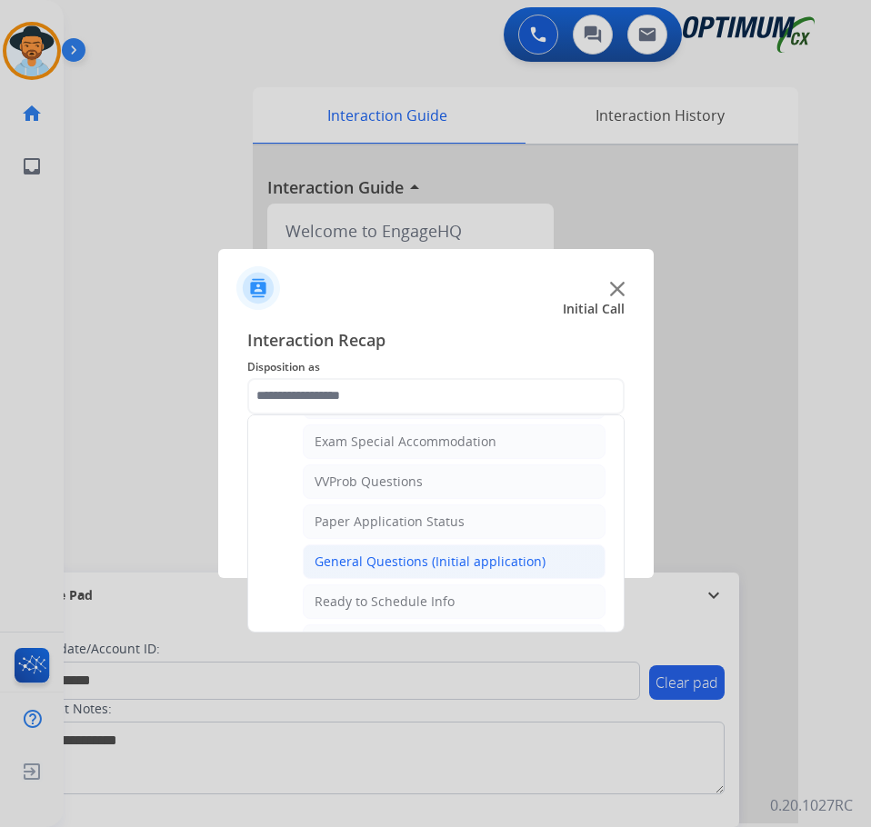
click at [407, 563] on div "General Questions (Initial application)" at bounding box center [429, 562] width 231 height 18
type input "**********"
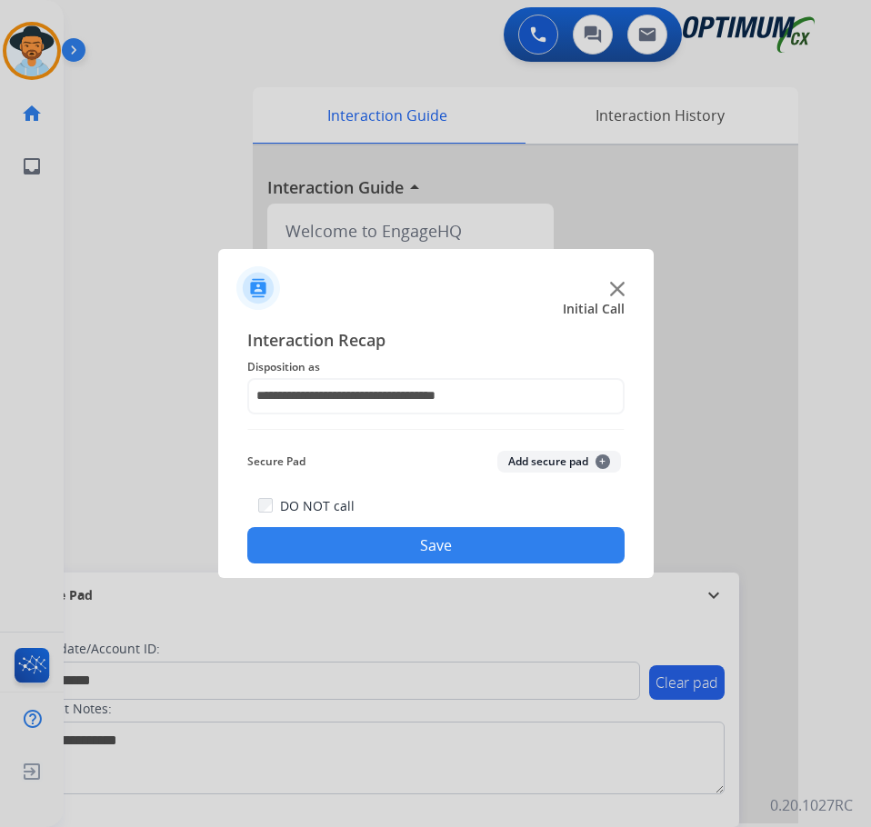
click at [402, 552] on button "Save" at bounding box center [435, 545] width 377 height 36
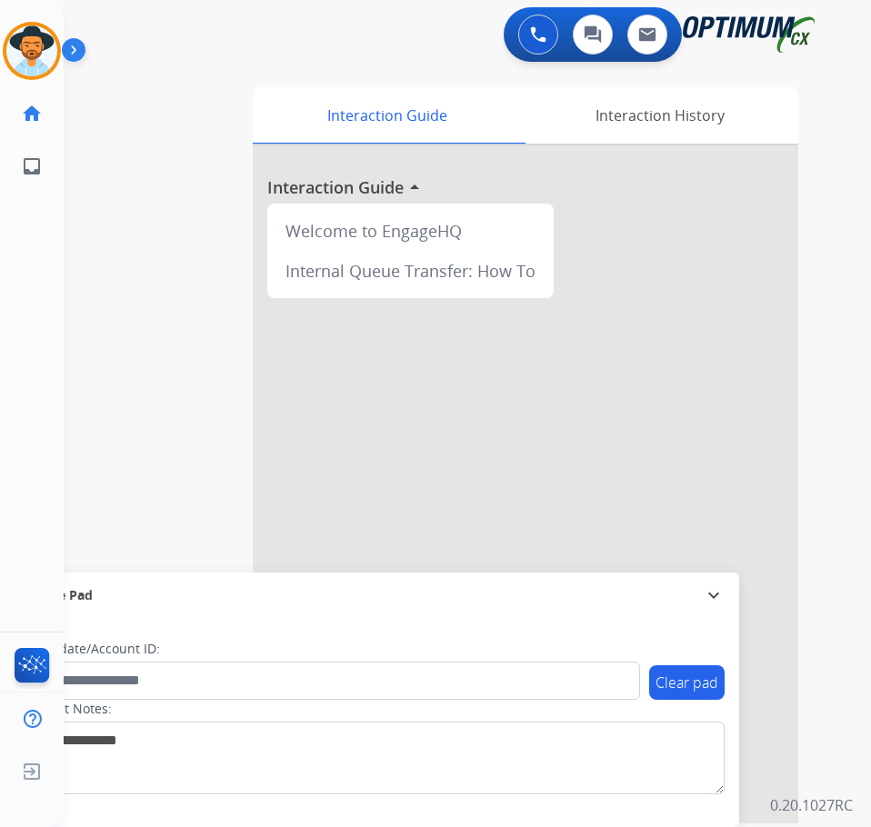
click at [98, 102] on div "swap_horiz Break voice bridge close_fullscreen Connect 3-Way Call merge_type Se…" at bounding box center [445, 444] width 763 height 758
click at [64, 394] on div "swap_horiz Break voice bridge close_fullscreen Connect 3-Way Call merge_type Se…" at bounding box center [445, 444] width 763 height 758
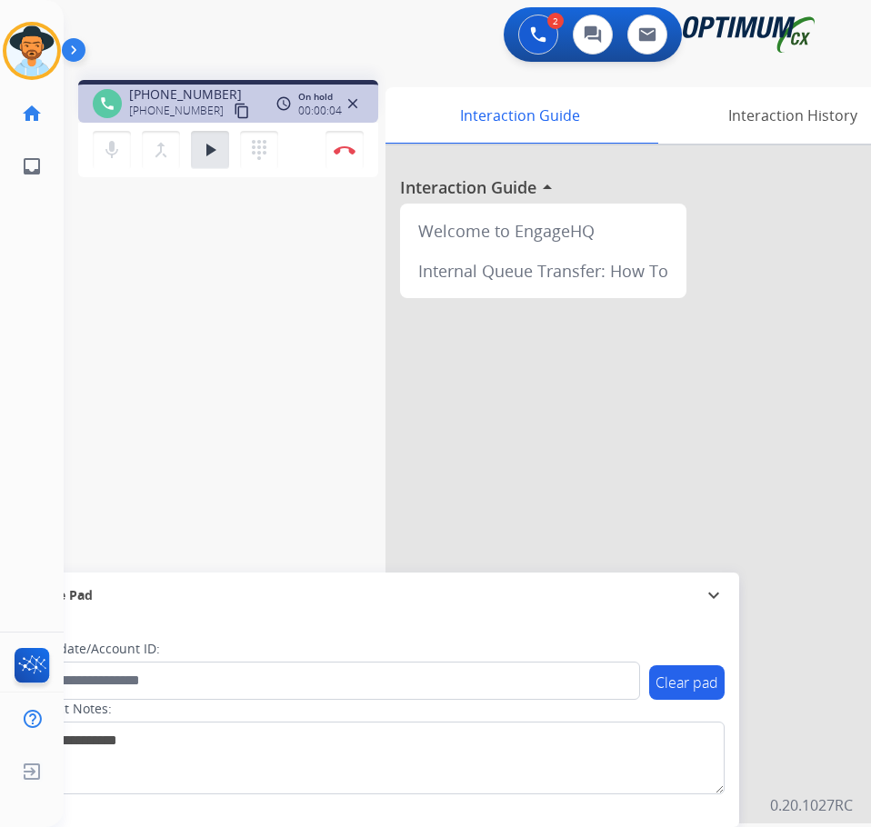
click at [294, 56] on div "2 Voice Interactions 0 Chat Interactions 0 Email Interactions" at bounding box center [452, 36] width 749 height 58
click at [184, 92] on span "+12035141570" at bounding box center [185, 94] width 113 height 18
copy span "12035141570"
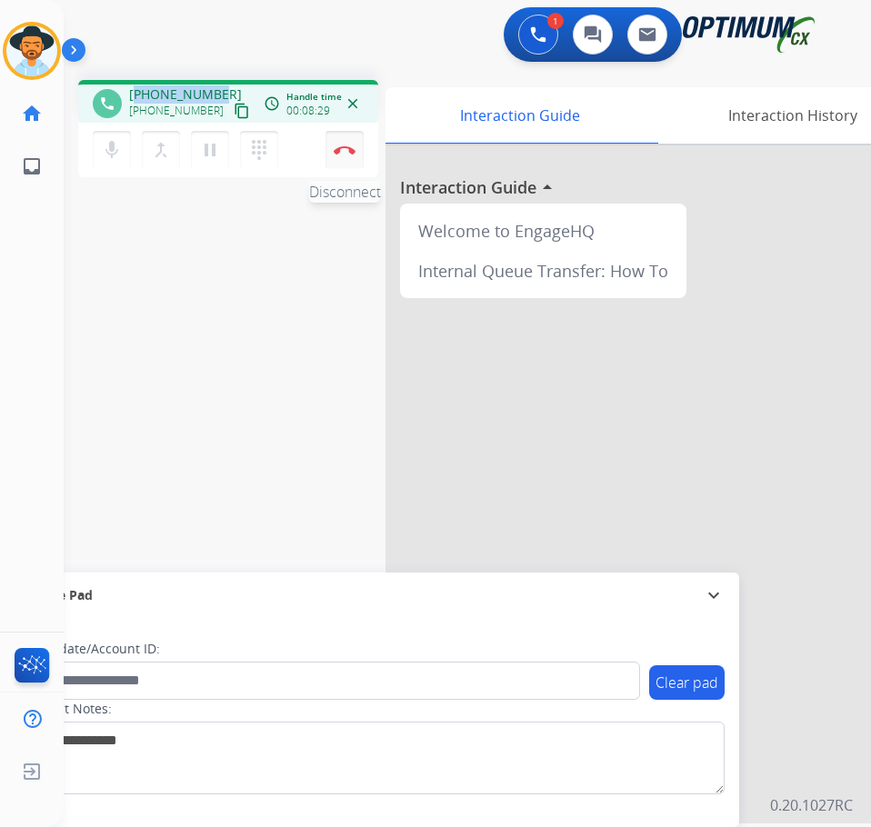
click at [342, 159] on button "Disconnect" at bounding box center [344, 150] width 38 height 38
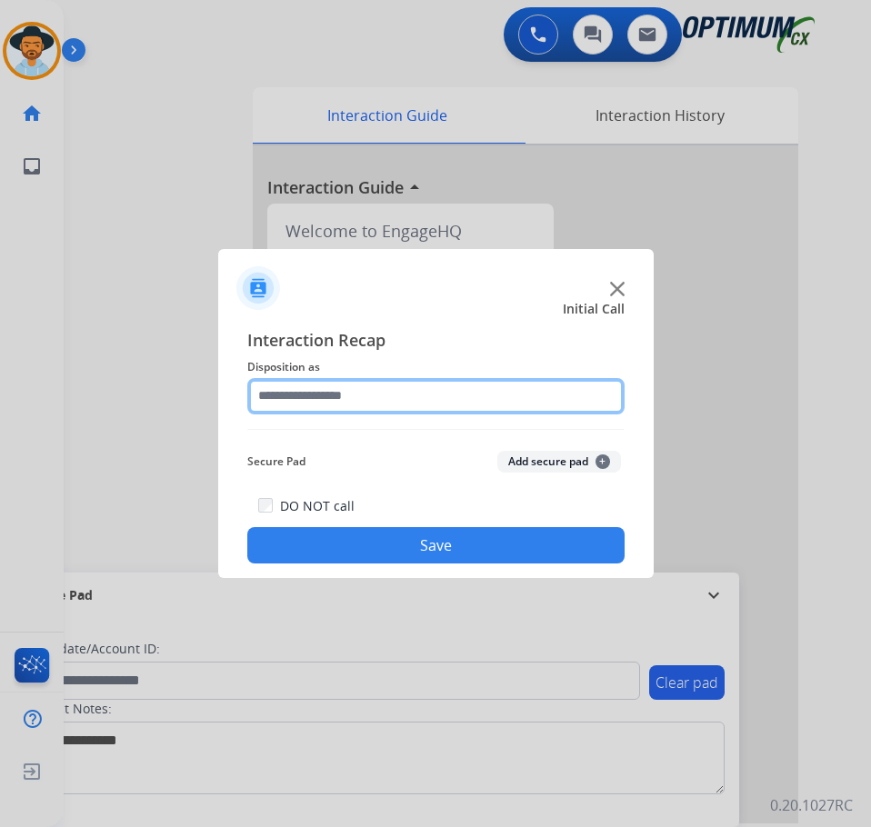
click at [435, 392] on input "text" at bounding box center [435, 396] width 377 height 36
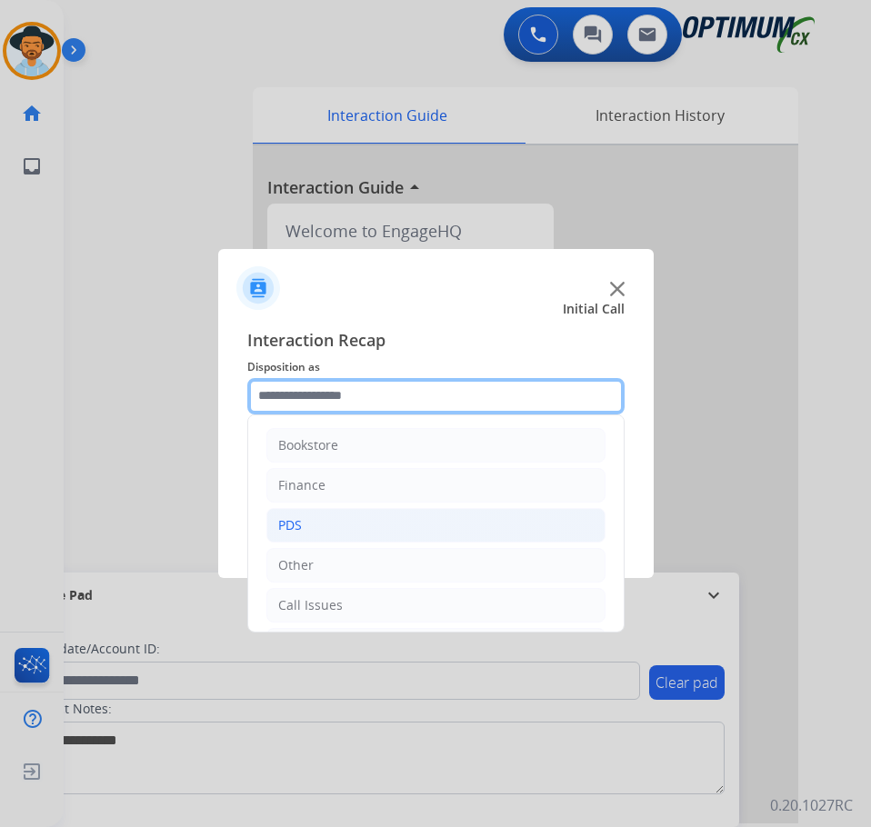
scroll to position [124, 0]
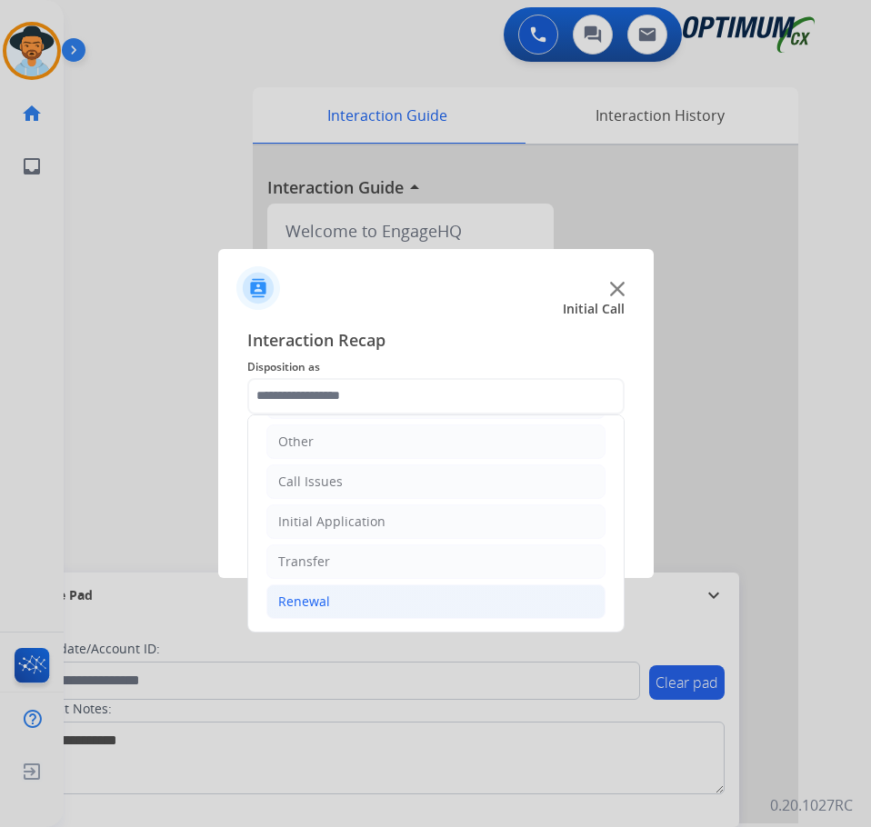
click at [336, 604] on li "Renewal" at bounding box center [435, 601] width 339 height 35
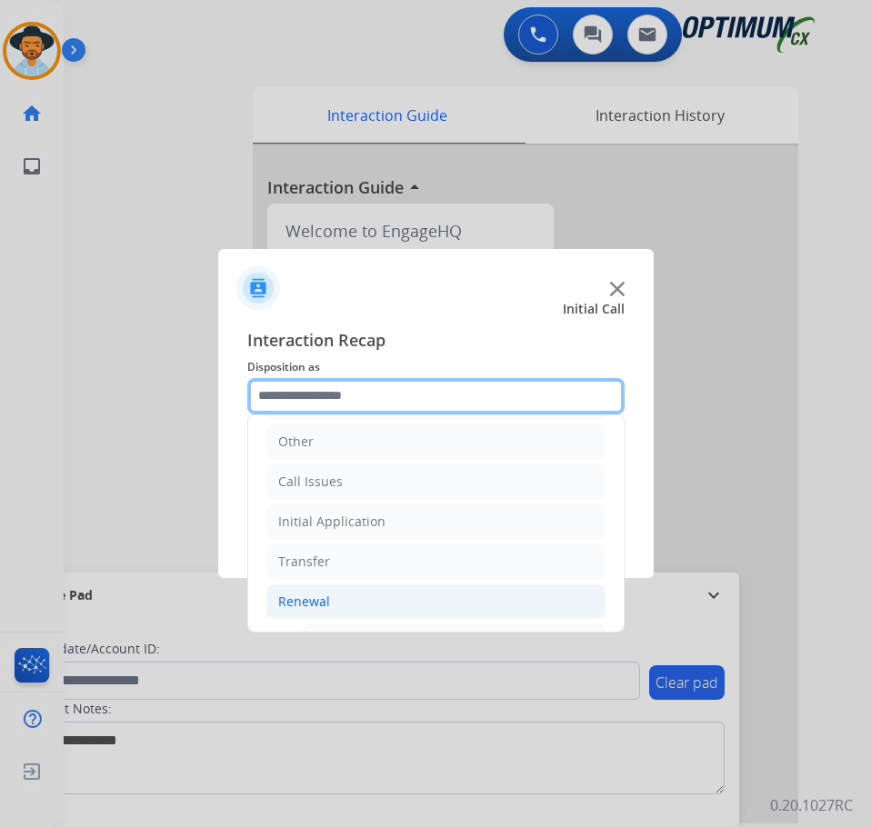
scroll to position [487, 0]
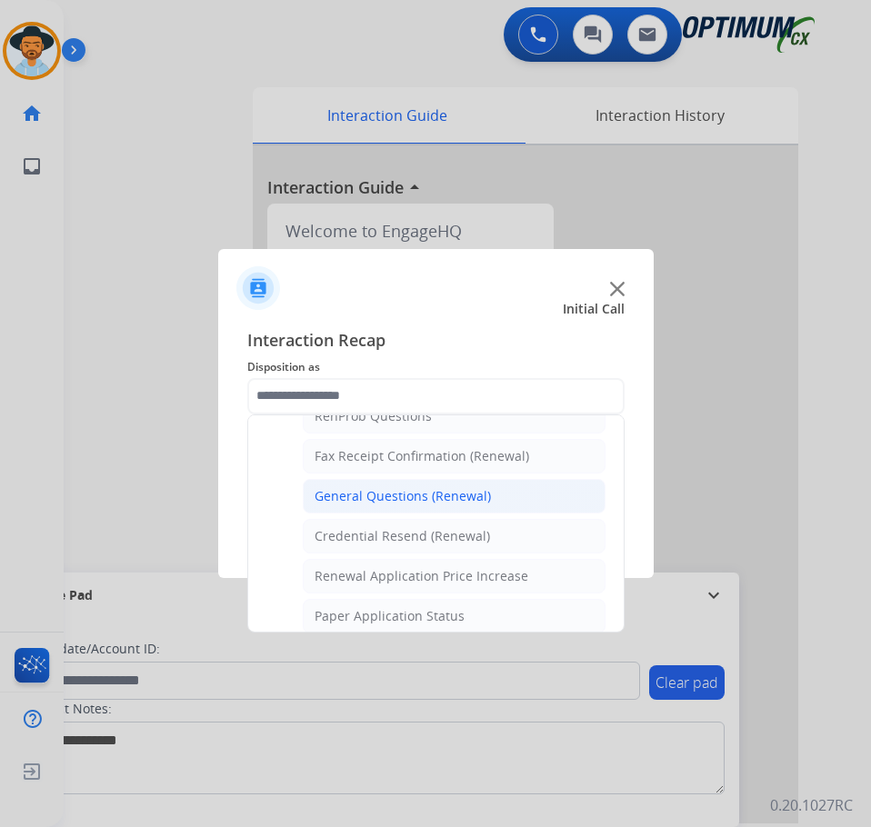
click at [380, 494] on div "General Questions (Renewal)" at bounding box center [402, 496] width 176 height 18
type input "**********"
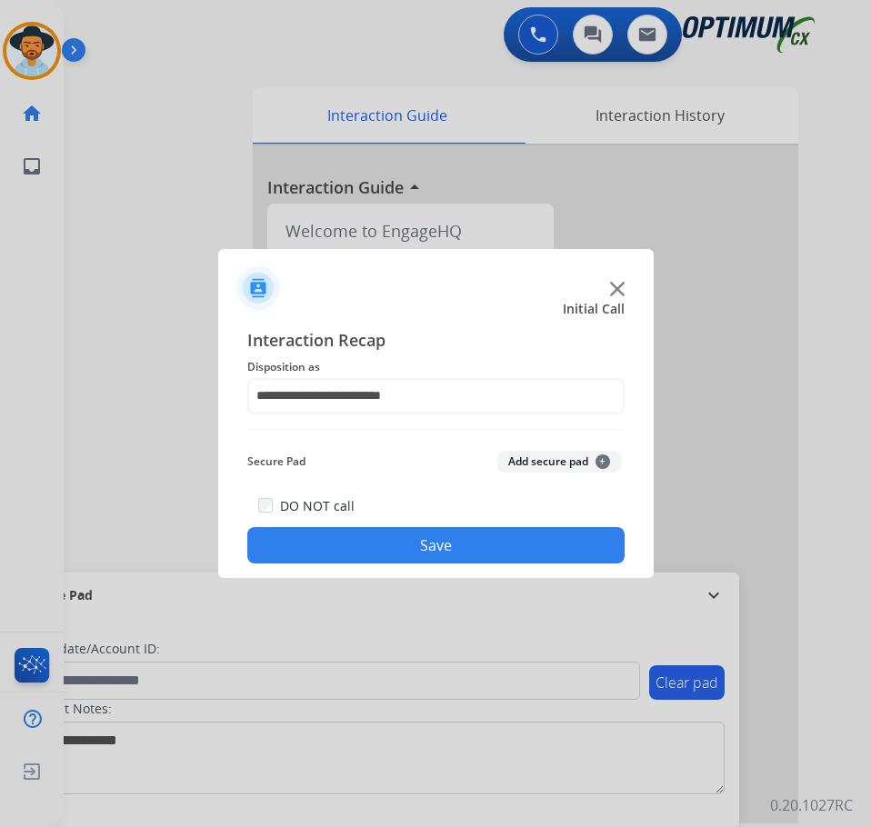
click at [372, 547] on button "Save" at bounding box center [435, 545] width 377 height 36
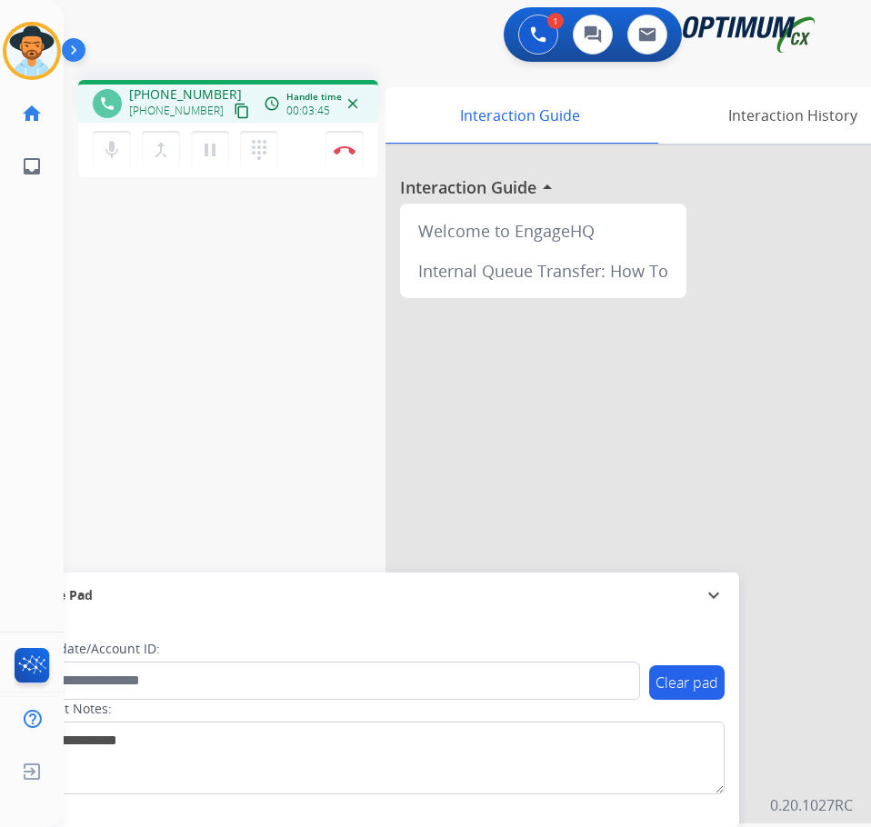
click at [125, 28] on div "1 Voice Interactions 0 Chat Interactions 0 Email Interactions" at bounding box center [452, 36] width 749 height 58
drag, startPoint x: 112, startPoint y: 108, endPoint x: 135, endPoint y: 354, distance: 246.4
click at [135, 354] on div "phone +16093808710 +16093808710 content_copy access_time Call metrics Queue 00:…" at bounding box center [445, 444] width 763 height 758
click at [342, 155] on button "Disconnect" at bounding box center [344, 150] width 38 height 38
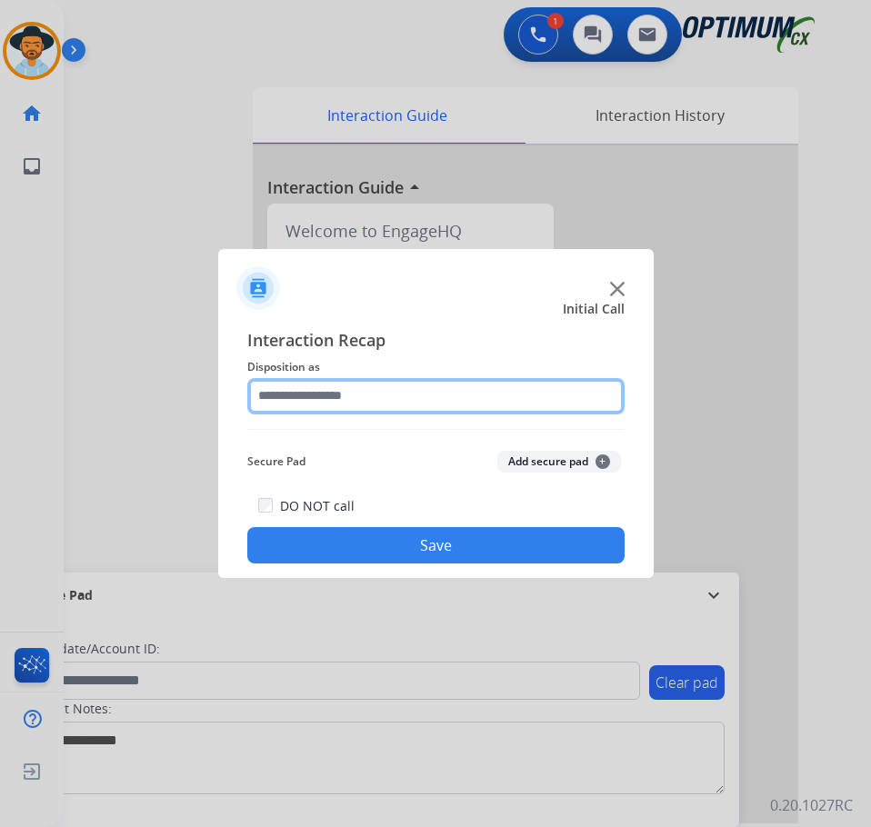
click at [402, 391] on input "text" at bounding box center [435, 396] width 377 height 36
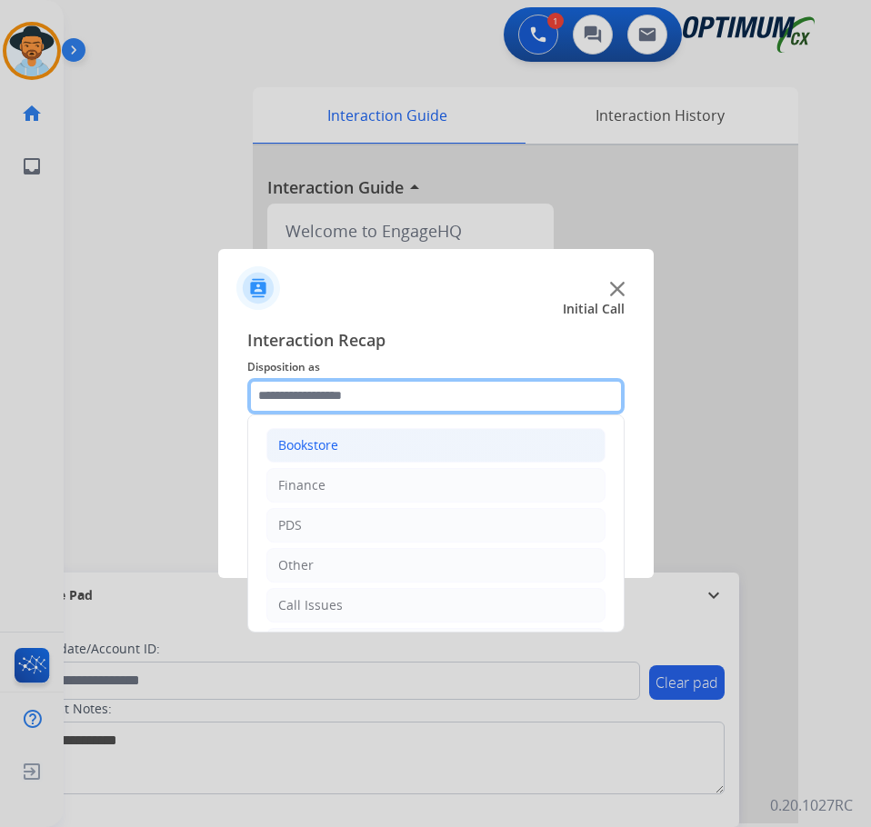
scroll to position [124, 0]
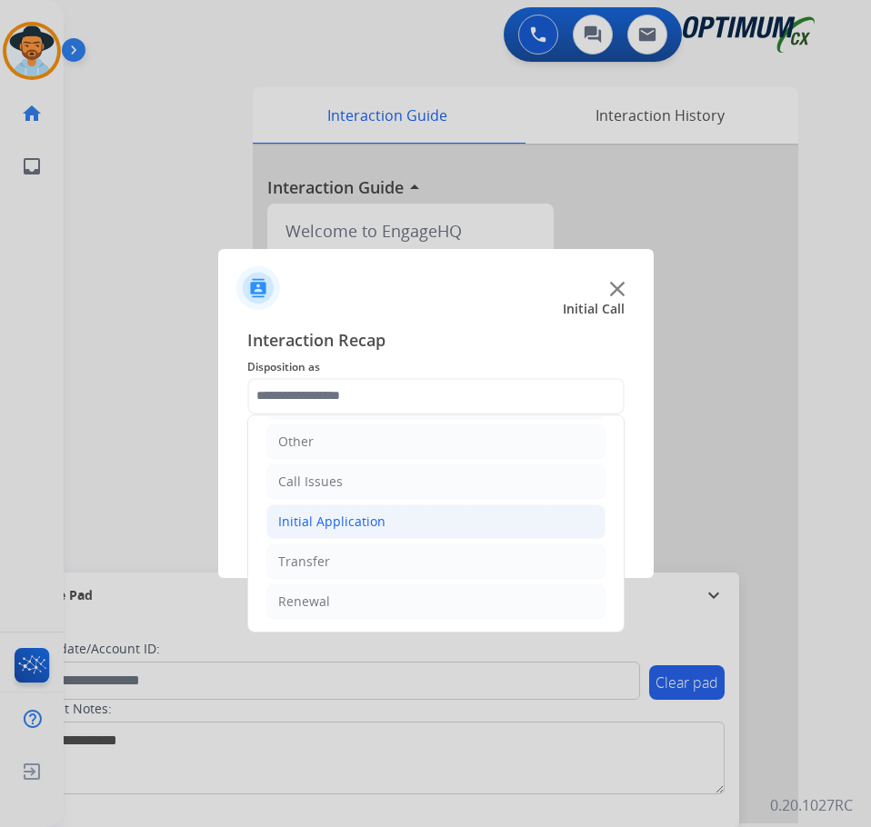
click at [372, 518] on div "Initial Application" at bounding box center [331, 522] width 107 height 18
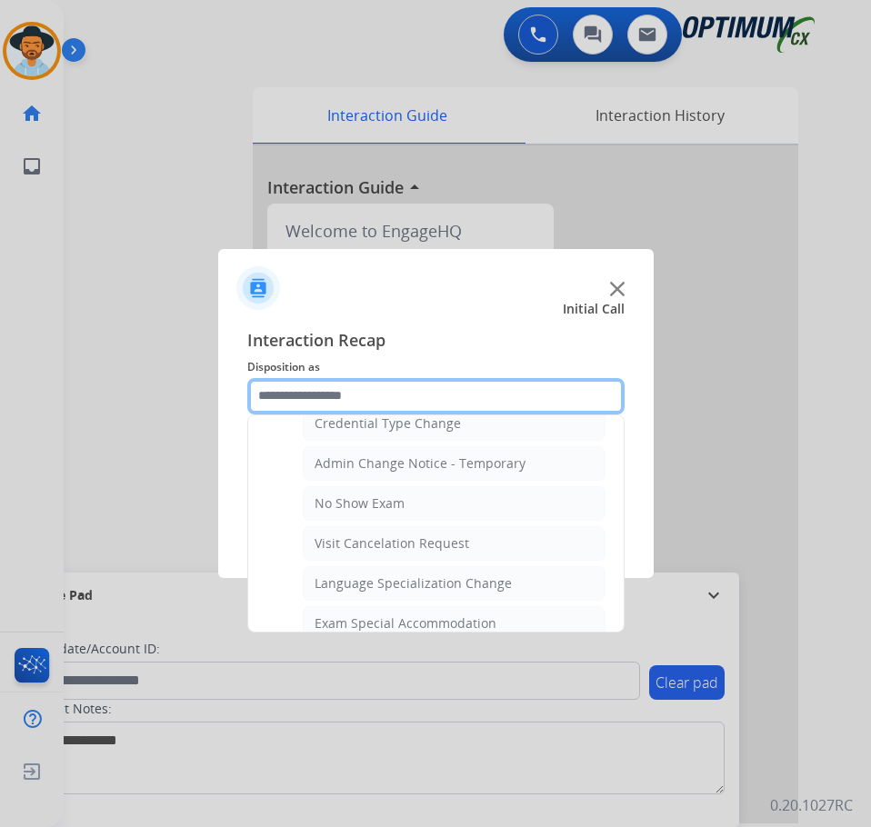
scroll to position [942, 0]
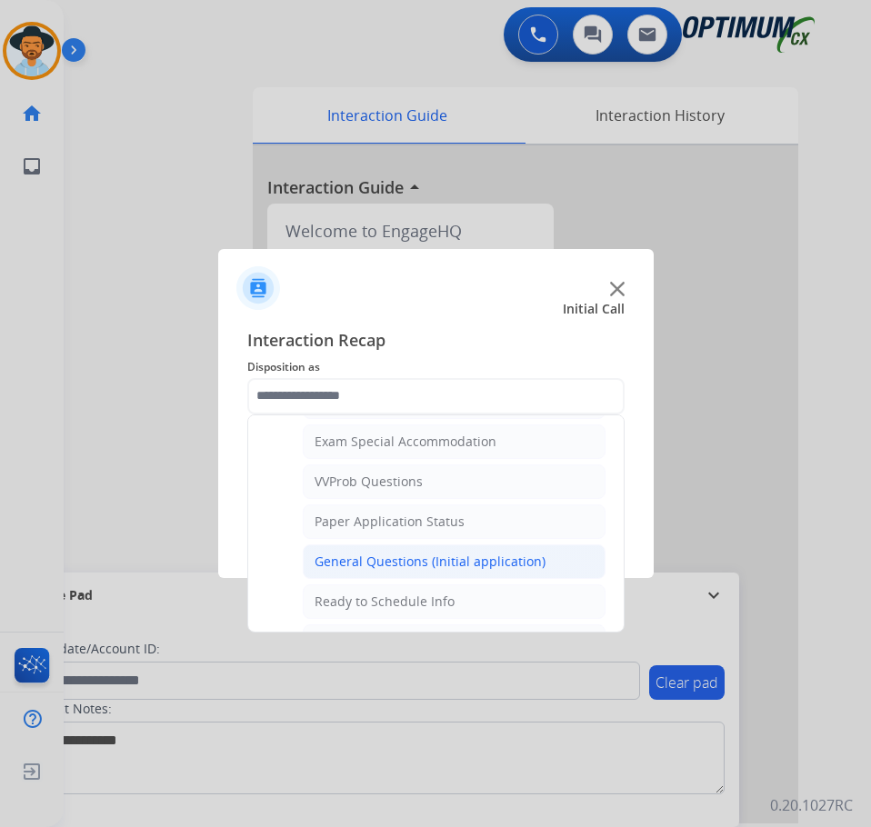
click at [376, 553] on div "General Questions (Initial application)" at bounding box center [429, 562] width 231 height 18
type input "**********"
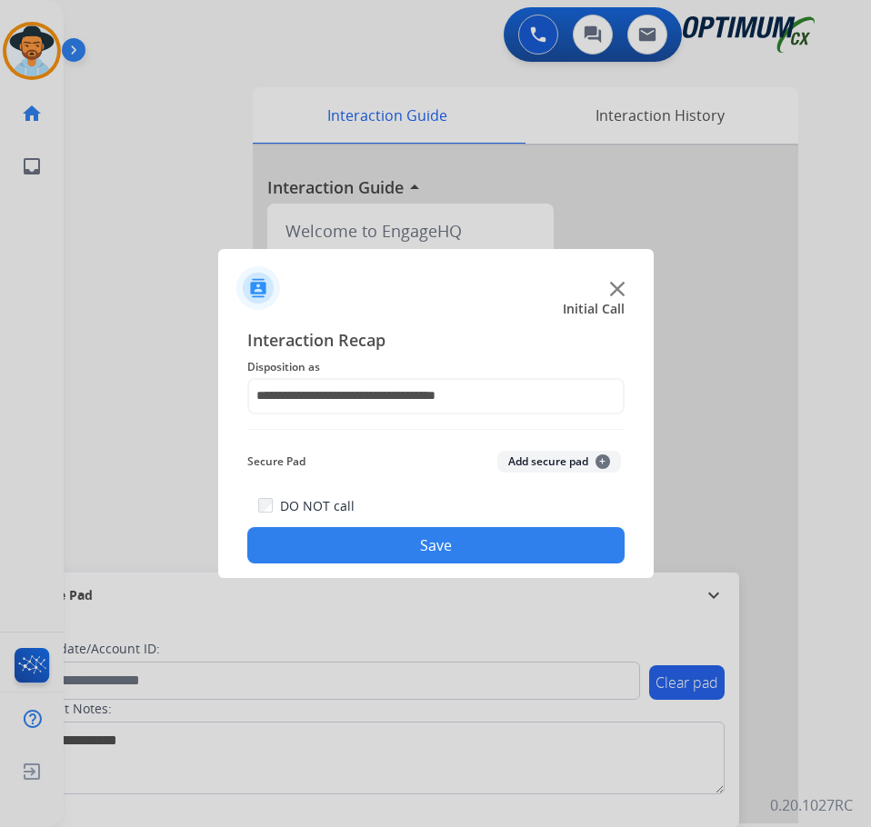
click at [373, 559] on button "Save" at bounding box center [435, 545] width 377 height 36
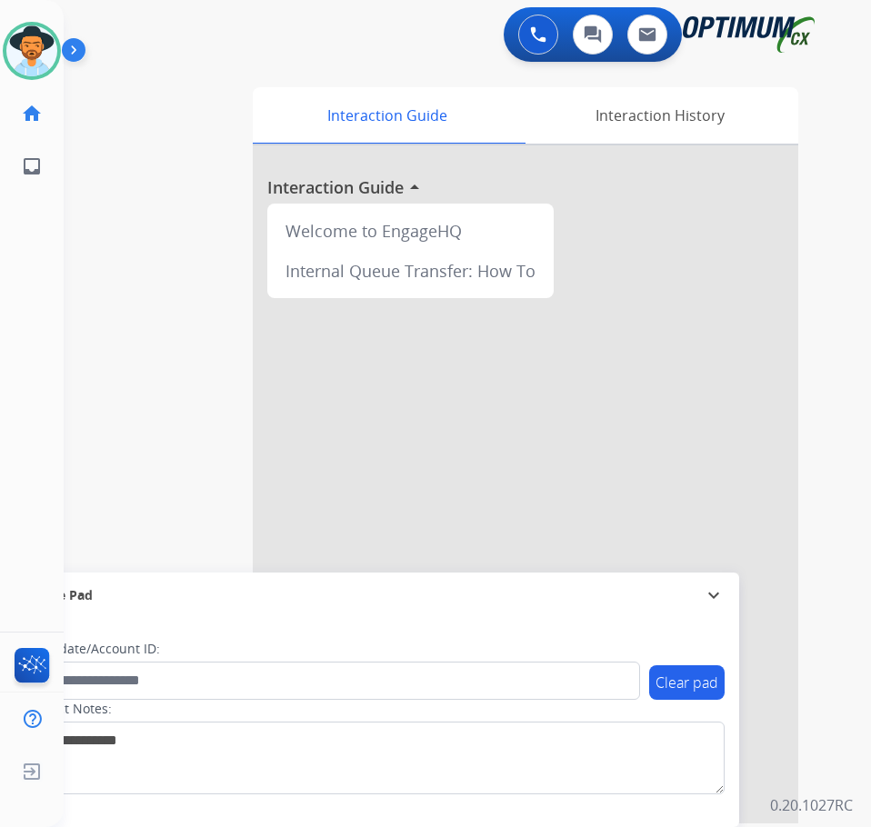
click at [97, 300] on div "swap_horiz Break voice bridge close_fullscreen Connect 3-Way Call merge_type Se…" at bounding box center [445, 444] width 763 height 758
click at [36, 347] on div "Luis Available Edit Avatar Agent: Luis Routing Profile: OCX Training home Home …" at bounding box center [32, 413] width 64 height 827
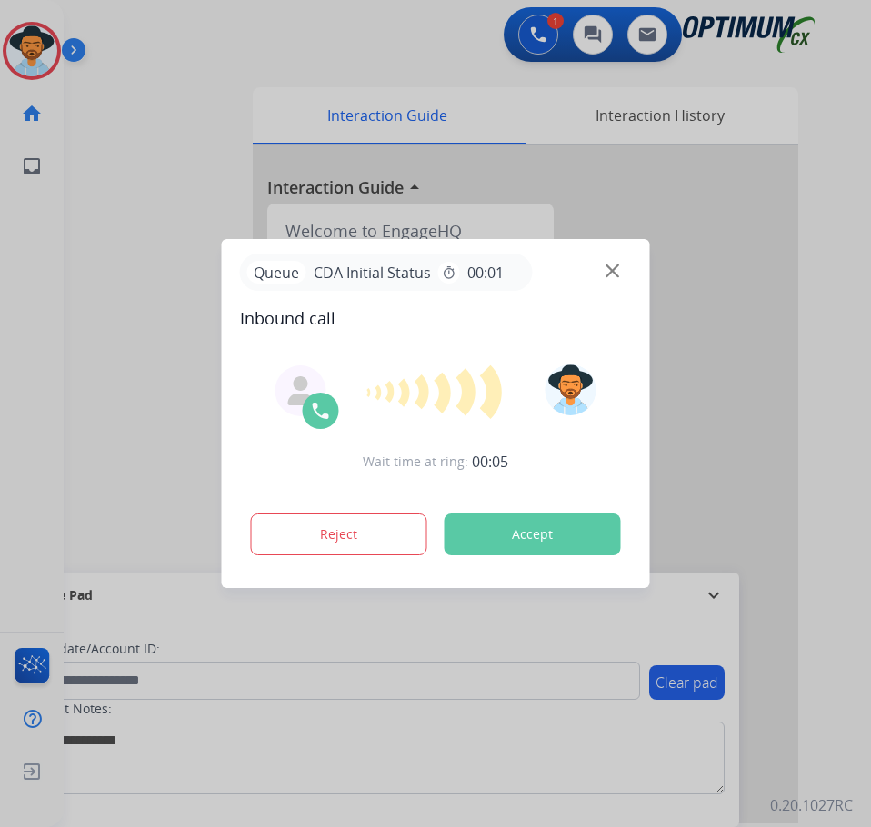
click at [114, 105] on div at bounding box center [435, 413] width 871 height 827
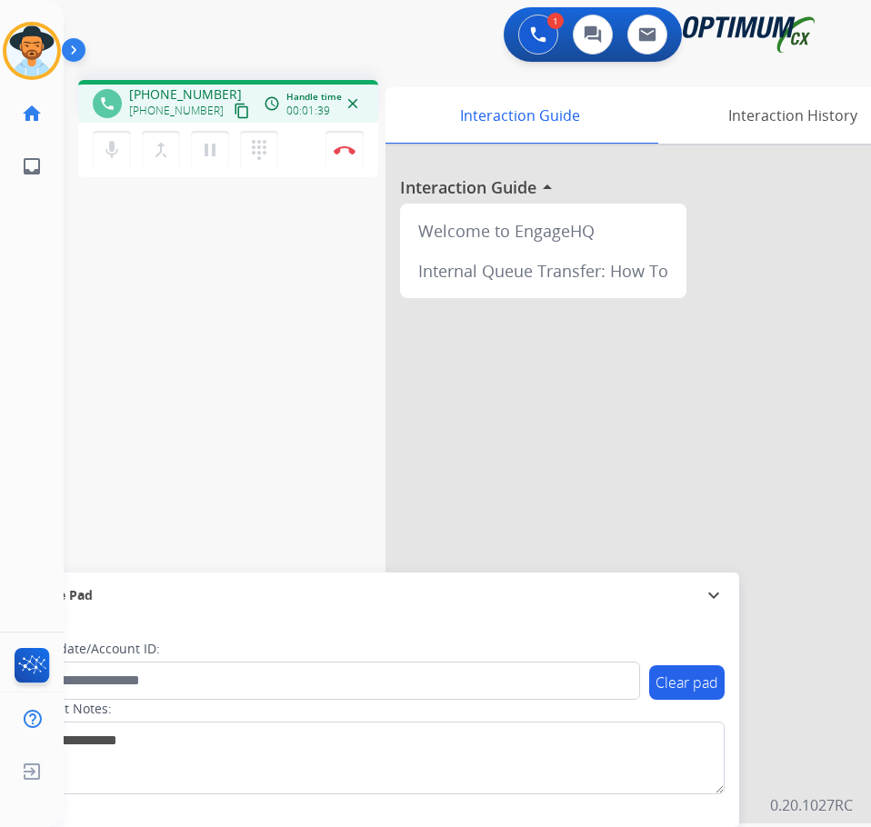
click at [138, 221] on div "phone +19292636547 +19292636547 content_copy access_time Call metrics Queue 00:…" at bounding box center [445, 444] width 763 height 758
click at [163, 90] on span "+19292636547" at bounding box center [185, 94] width 113 height 18
click at [45, 337] on div "Luis Busy Edit Avatar Agent: Luis Routing Profile: OCX Training home Home Home …" at bounding box center [32, 413] width 64 height 827
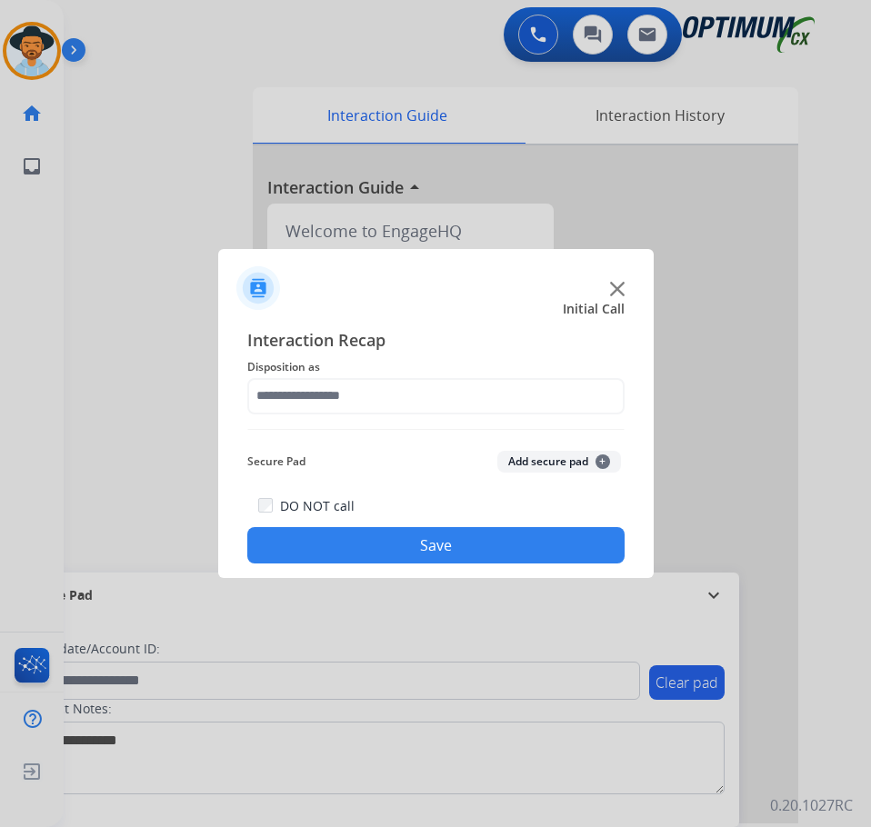
click at [324, 52] on div at bounding box center [435, 413] width 871 height 827
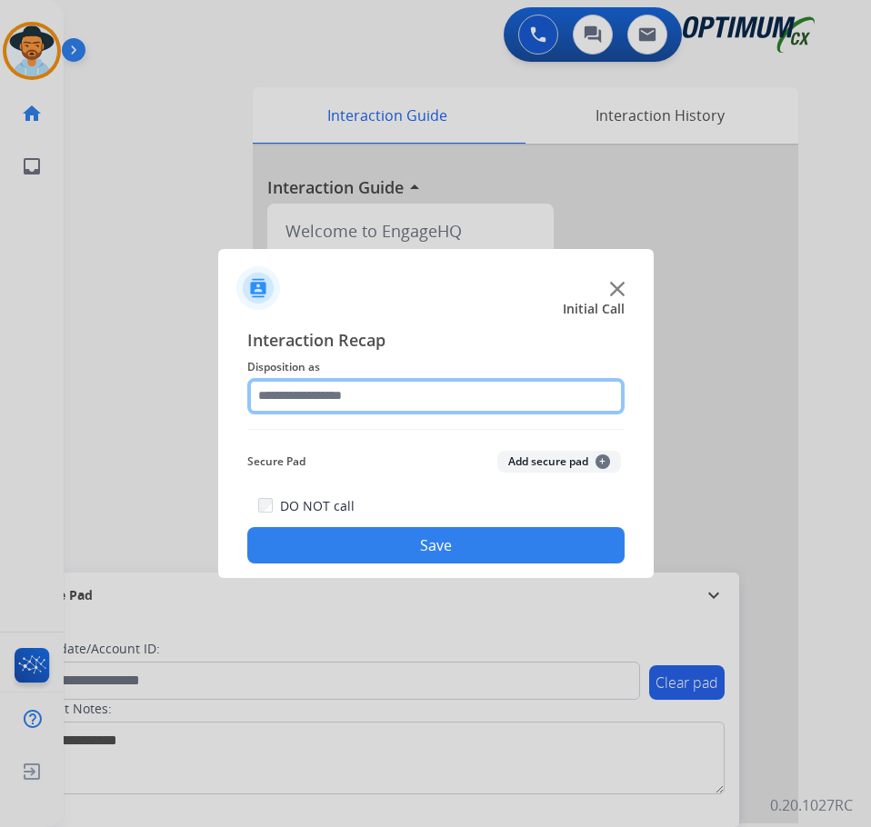
click at [369, 390] on input "text" at bounding box center [435, 396] width 377 height 36
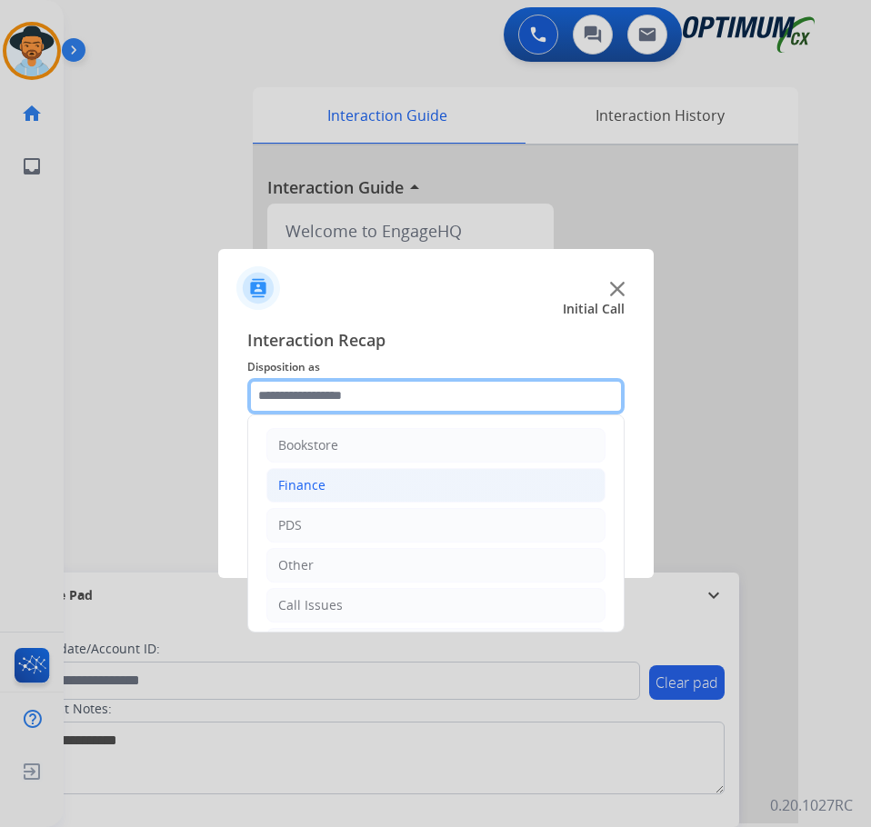
scroll to position [124, 0]
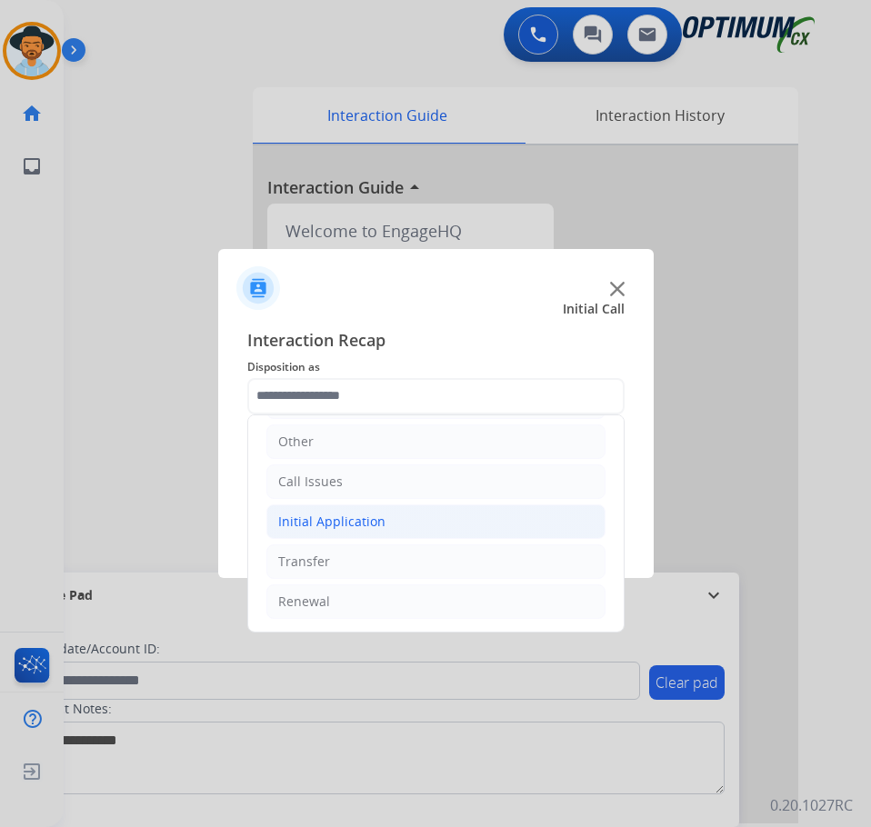
click at [380, 528] on div "Initial Application" at bounding box center [331, 522] width 107 height 18
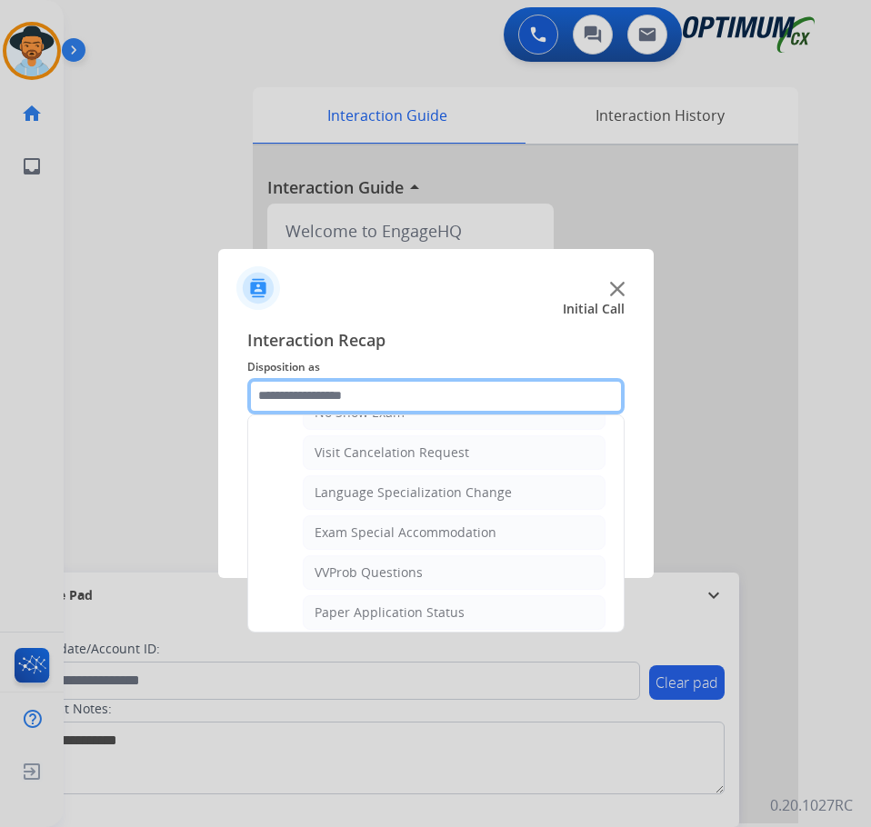
scroll to position [942, 0]
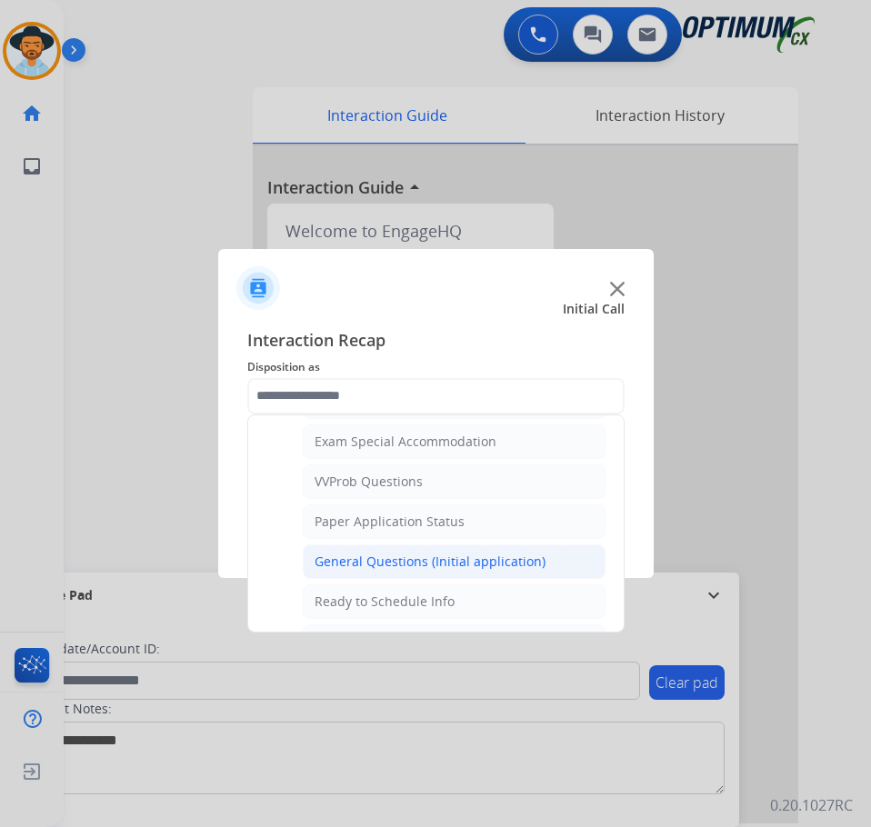
click at [376, 560] on div "General Questions (Initial application)" at bounding box center [429, 562] width 231 height 18
type input "**********"
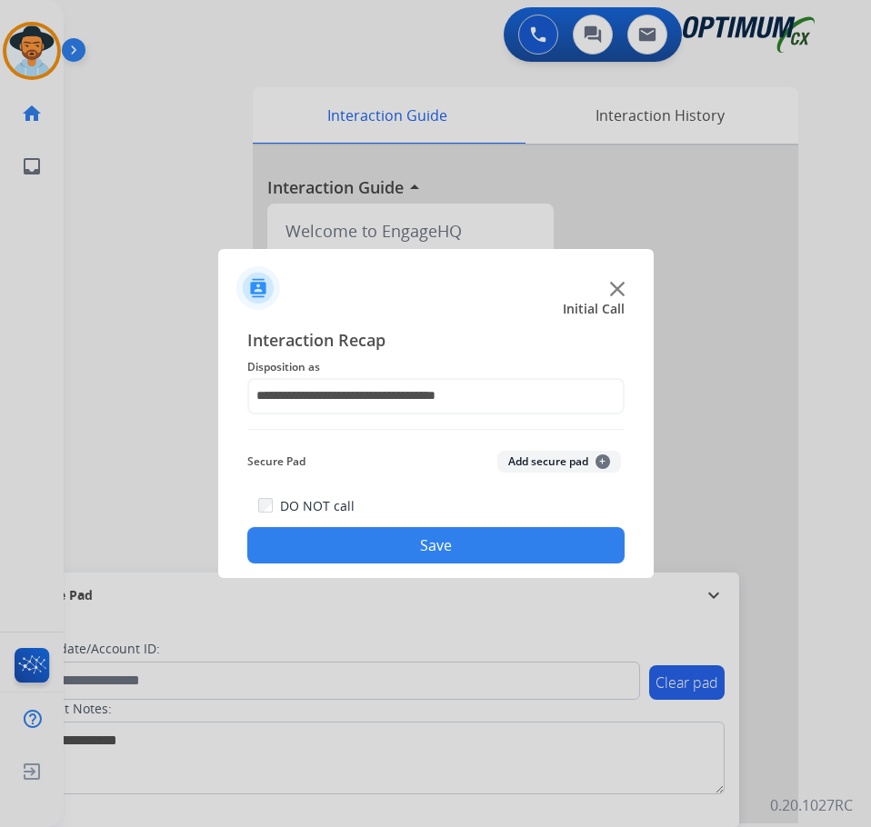
click at [396, 543] on button "Save" at bounding box center [435, 545] width 377 height 36
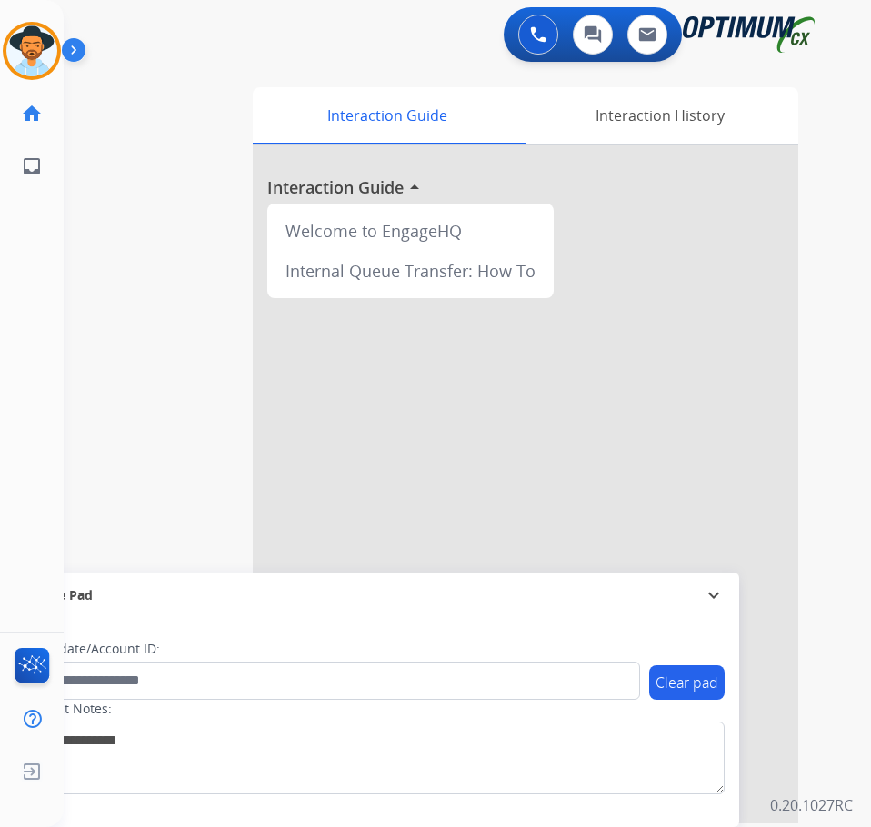
click at [126, 257] on div "swap_horiz Break voice bridge close_fullscreen Connect 3-Way Call merge_type Se…" at bounding box center [445, 444] width 763 height 758
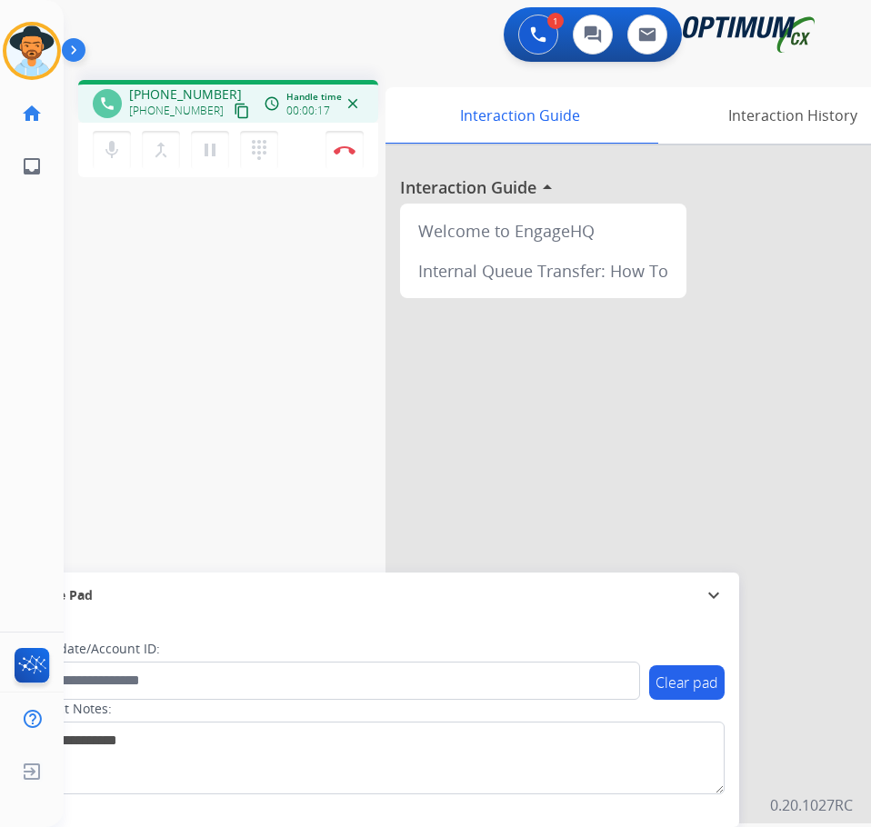
click at [187, 93] on span "+13174809763" at bounding box center [185, 94] width 113 height 18
click at [161, 328] on div "phone +13174809763 +13174809763 content_copy access_time Call metrics Queue 00:…" at bounding box center [445, 444] width 763 height 758
click at [198, 90] on span "+13174809763" at bounding box center [185, 94] width 113 height 18
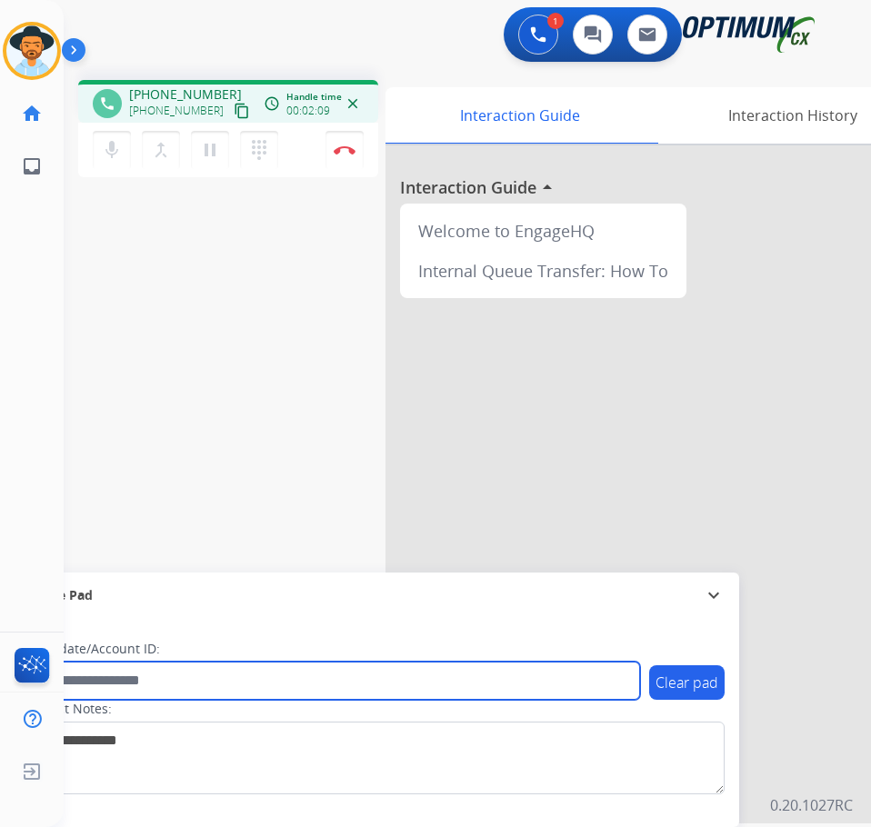
click at [244, 697] on input "text" at bounding box center [332, 681] width 616 height 38
paste input "**********"
type input "**********"
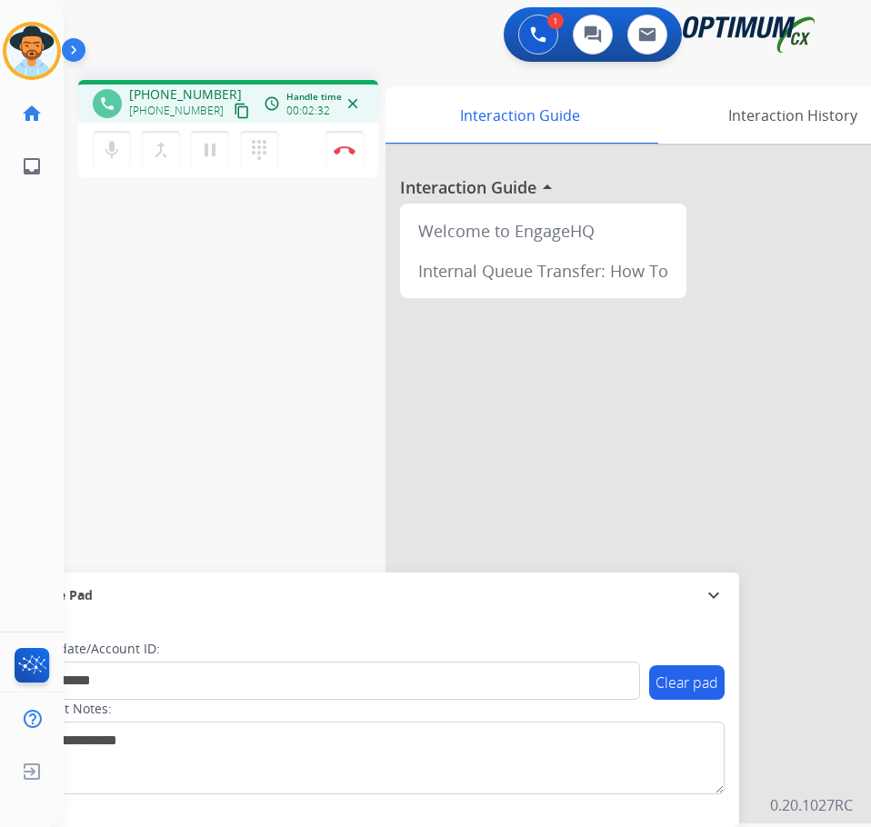
click at [191, 507] on div "**********" at bounding box center [445, 444] width 763 height 758
click at [347, 155] on button "Disconnect" at bounding box center [344, 150] width 38 height 38
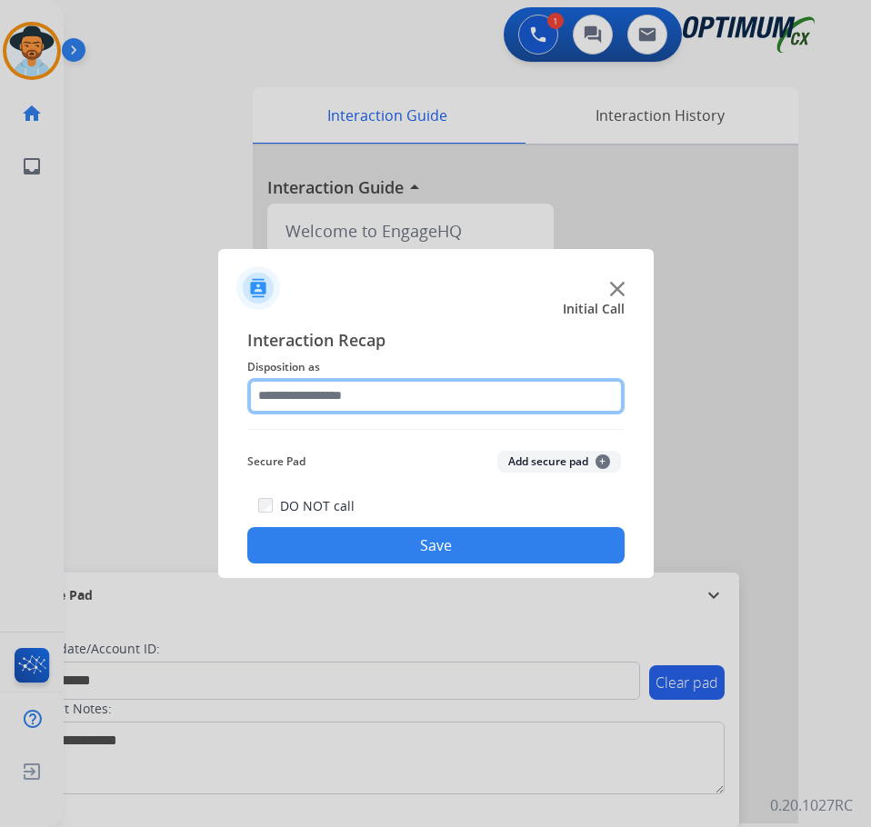
click at [413, 408] on input "text" at bounding box center [435, 396] width 377 height 36
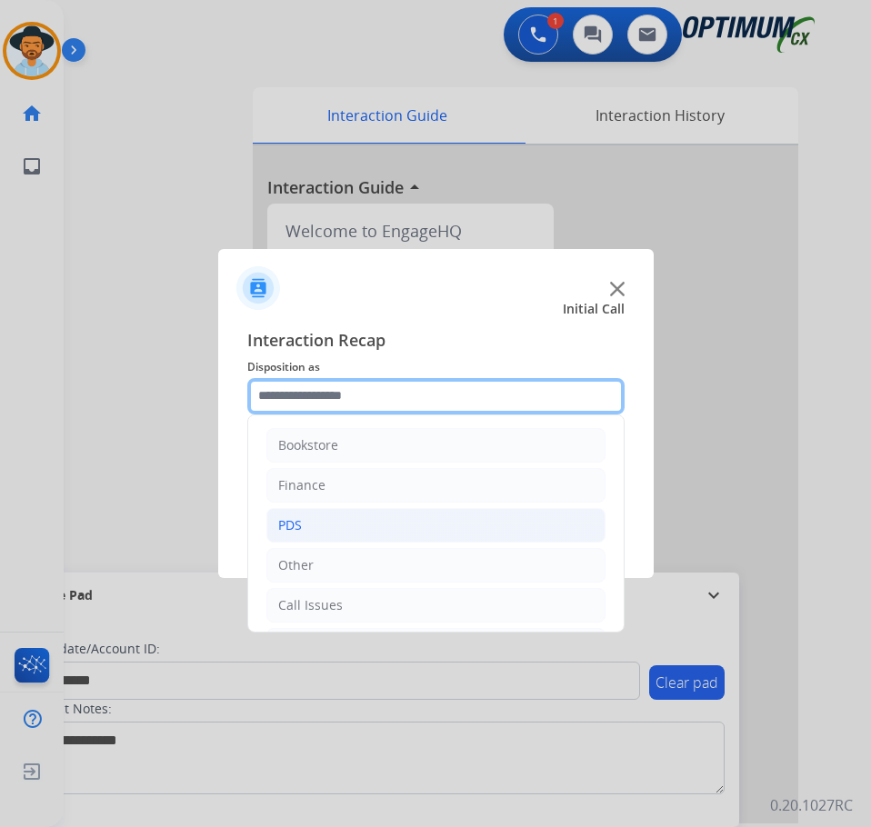
scroll to position [124, 0]
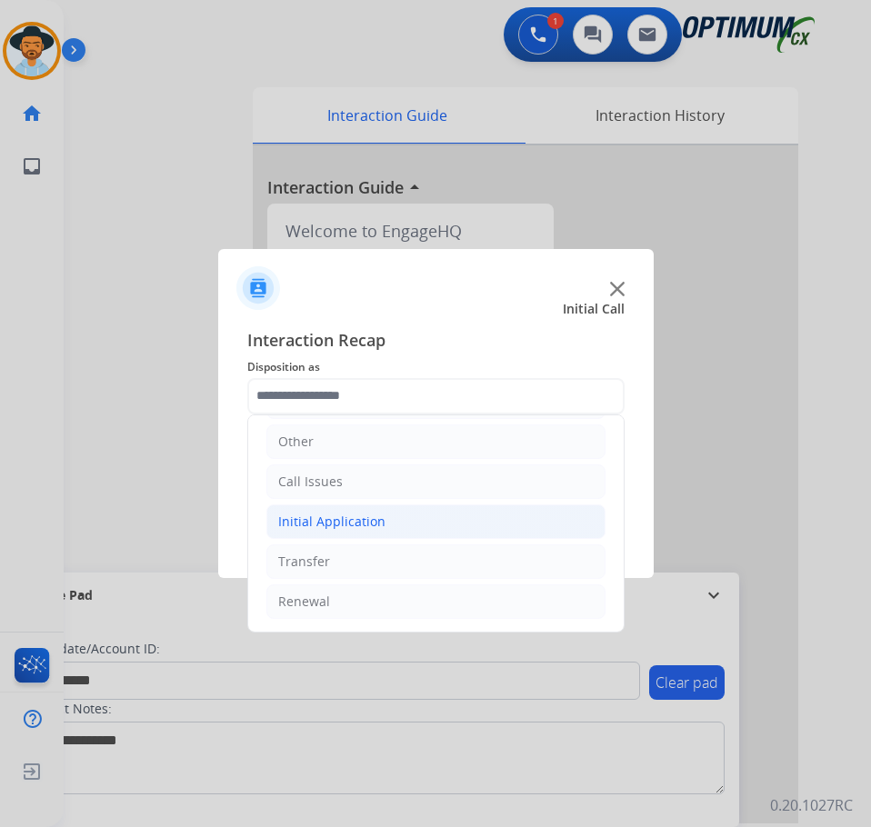
click at [370, 514] on div "Initial Application" at bounding box center [331, 522] width 107 height 18
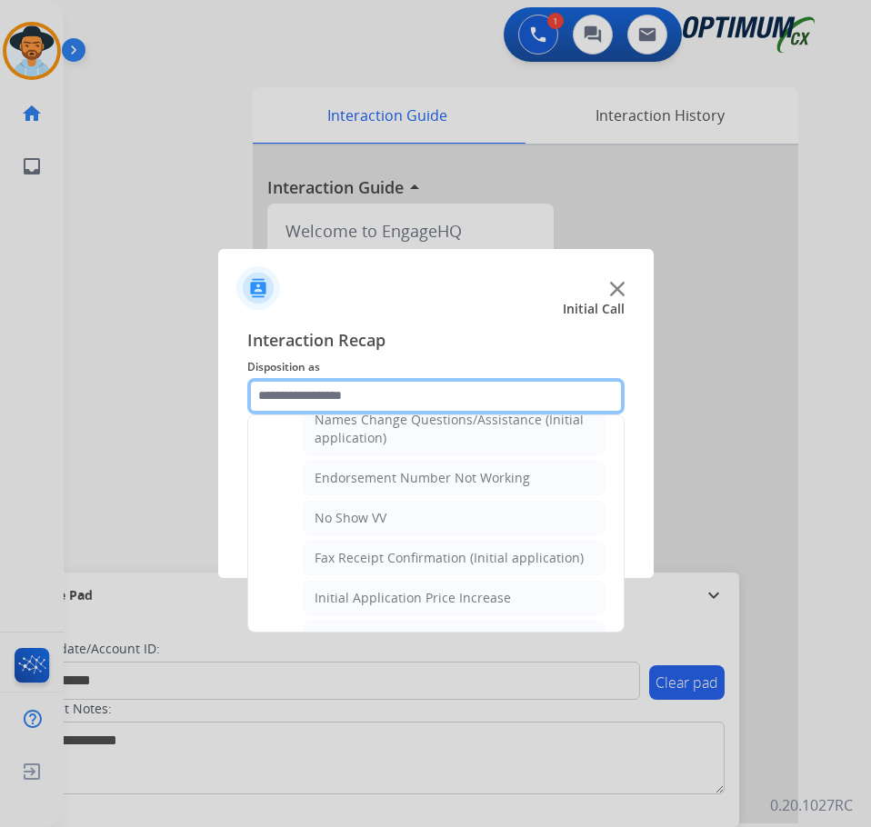
scroll to position [374, 0]
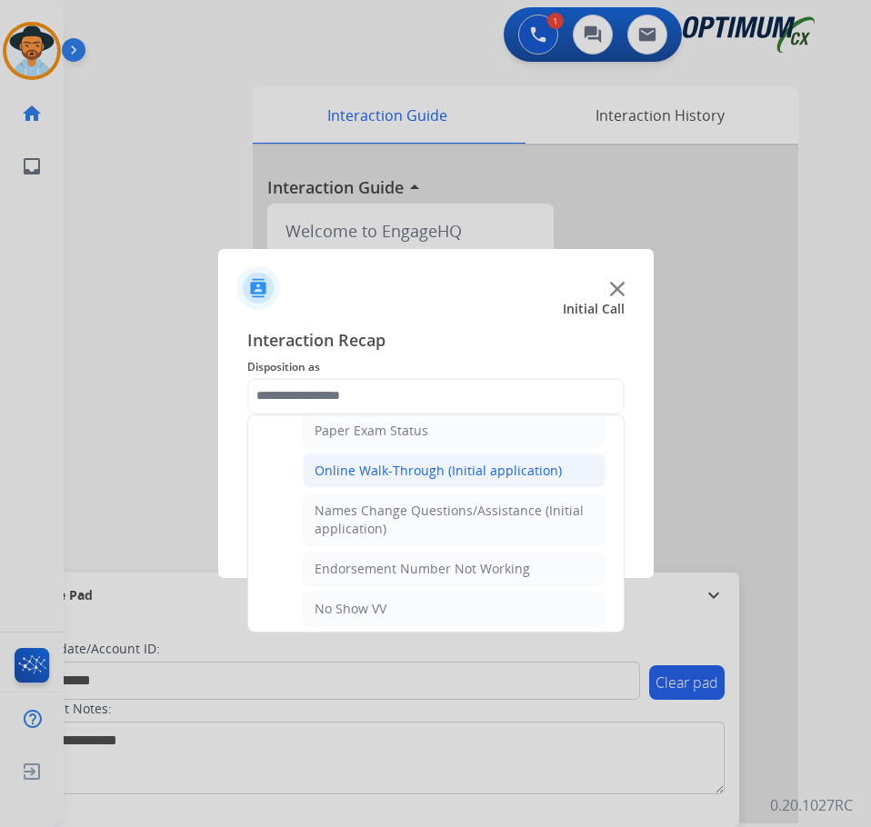
click at [482, 465] on div "Online Walk-Through (Initial application)" at bounding box center [437, 471] width 247 height 18
type input "**********"
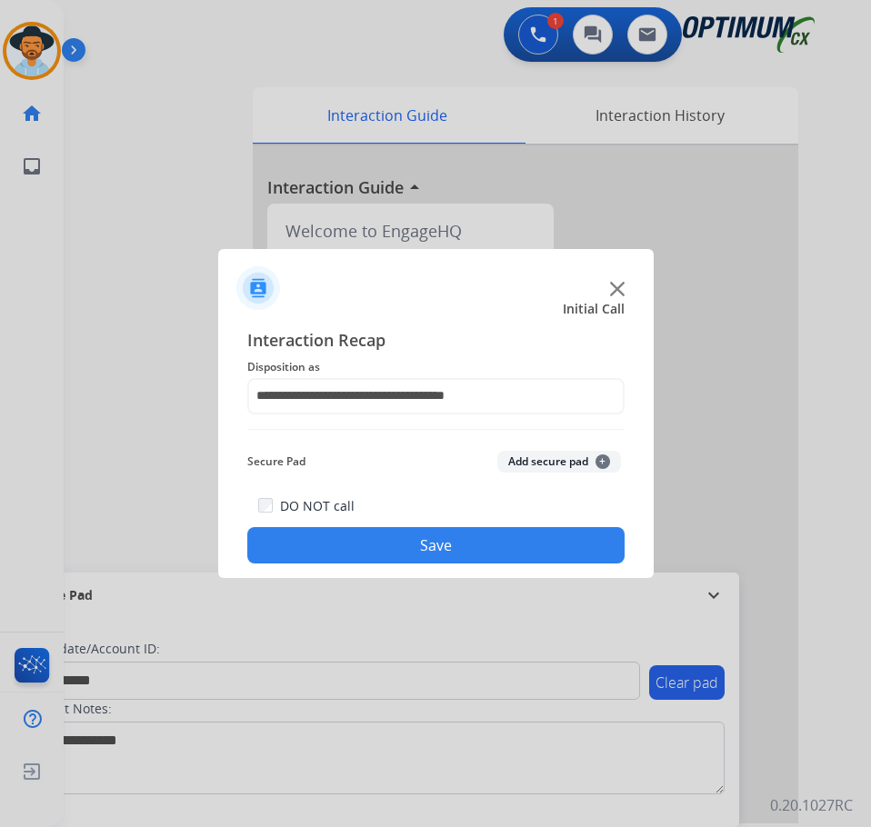
click at [404, 560] on button "Save" at bounding box center [435, 545] width 377 height 36
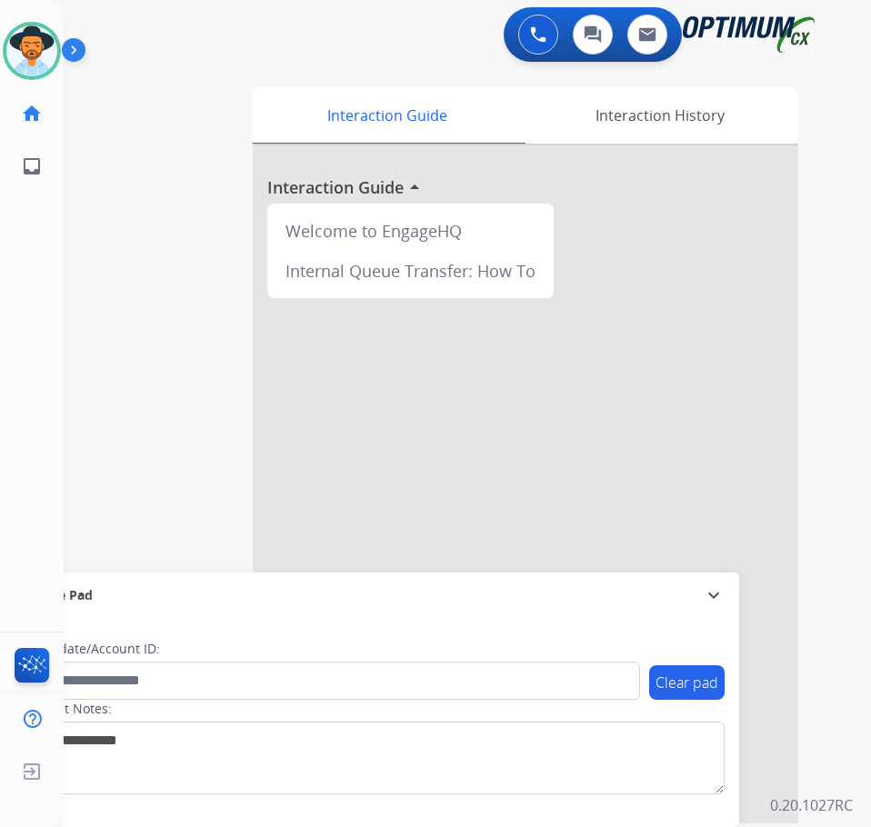
click at [147, 112] on div "swap_horiz Break voice bridge close_fullscreen Connect 3-Way Call merge_type Se…" at bounding box center [445, 444] width 763 height 758
click at [18, 46] on img at bounding box center [31, 50] width 51 height 51
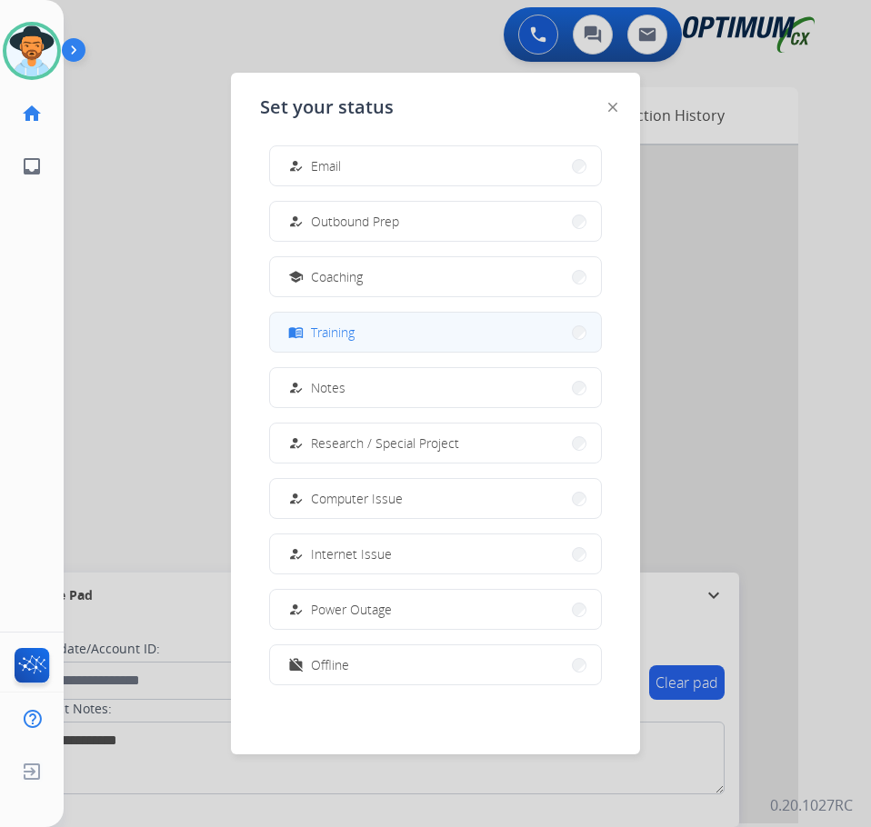
scroll to position [0, 0]
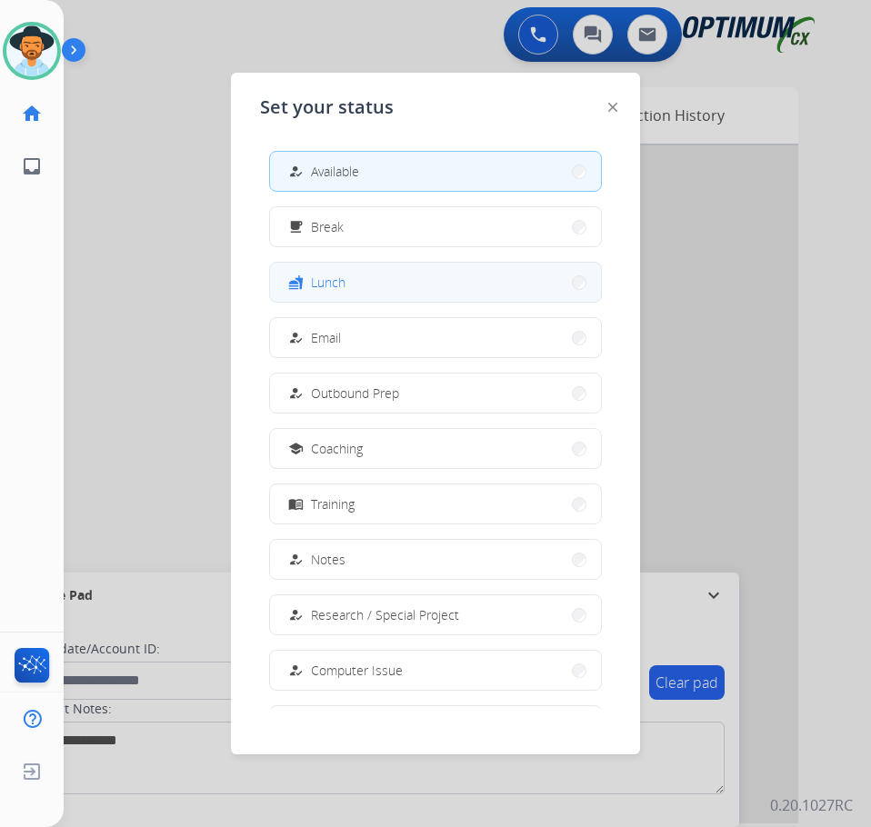
click at [344, 269] on button "fastfood Lunch" at bounding box center [435, 282] width 331 height 39
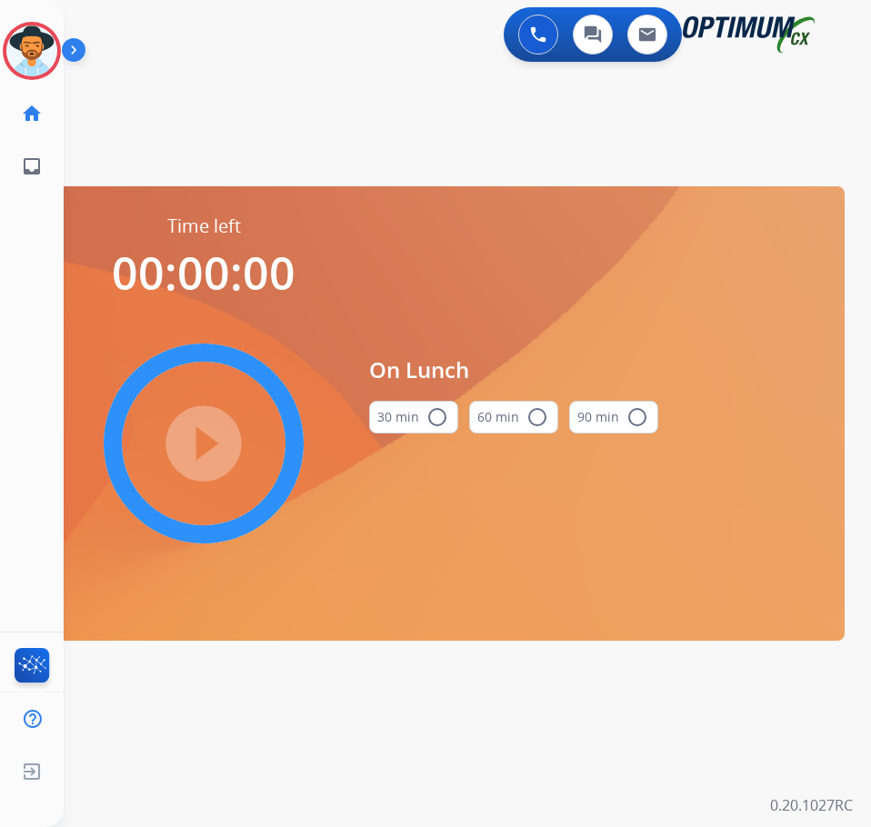
click at [442, 414] on mat-icon "radio_button_unchecked" at bounding box center [437, 417] width 22 height 22
click at [207, 441] on mat-icon "play_circle_filled" at bounding box center [204, 444] width 22 height 22
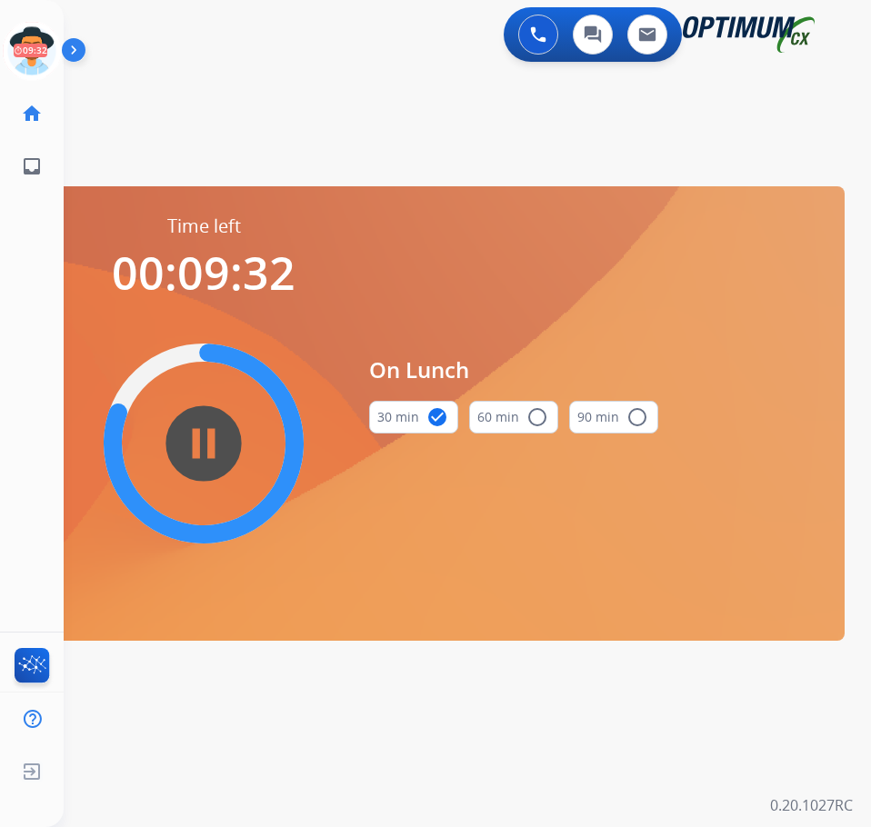
click at [438, 148] on div "swap_horiz Break voice bridge close_fullscreen Connect 3-Way Call merge_type Se…" at bounding box center [445, 108] width 763 height 87
click at [394, 109] on div "swap_horiz Break voice bridge close_fullscreen Connect 3-Way Call merge_type Se…" at bounding box center [445, 108] width 763 height 87
click at [367, 102] on div "swap_horiz Break voice bridge close_fullscreen Connect 3-Way Call merge_type Se…" at bounding box center [445, 108] width 763 height 87
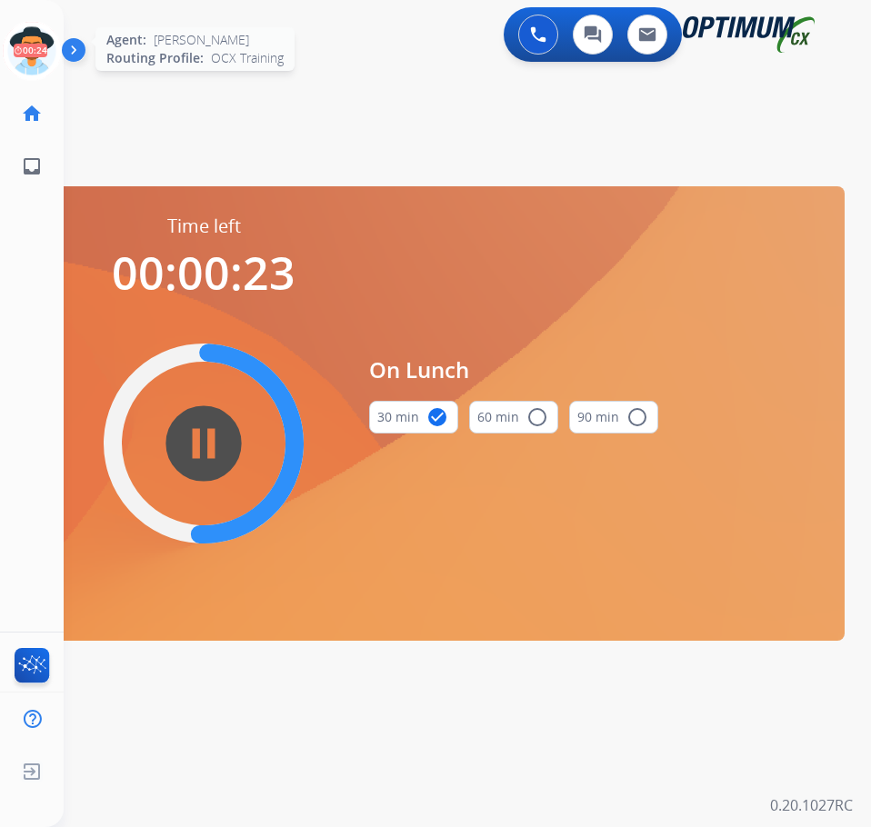
click at [26, 38] on icon at bounding box center [32, 51] width 59 height 59
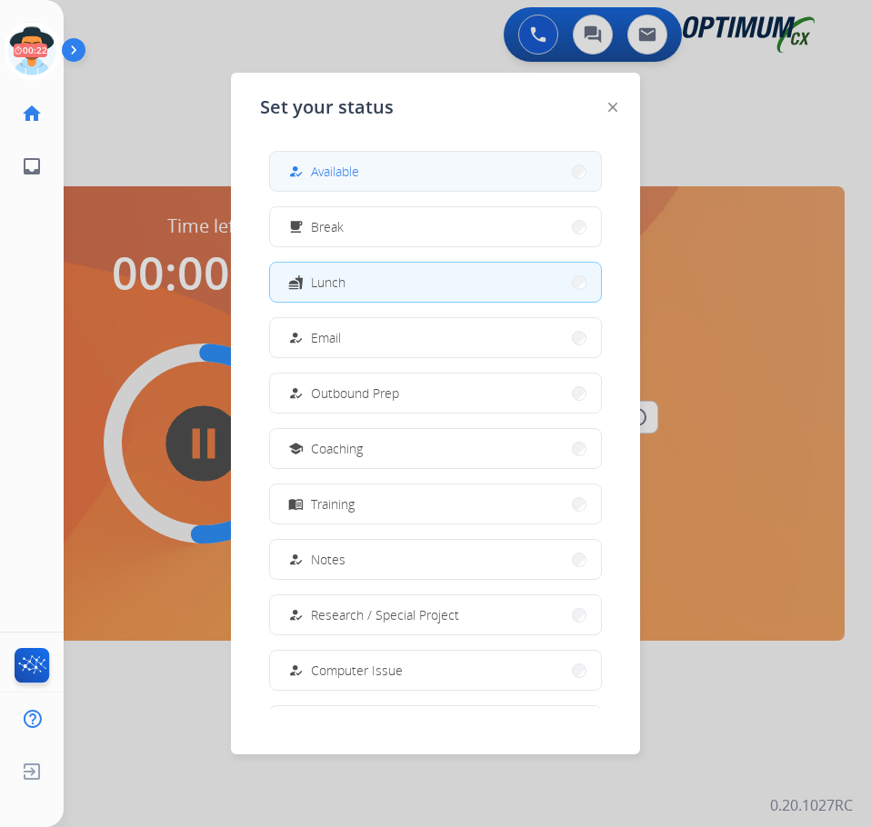
click at [356, 178] on span "Available" at bounding box center [335, 171] width 48 height 19
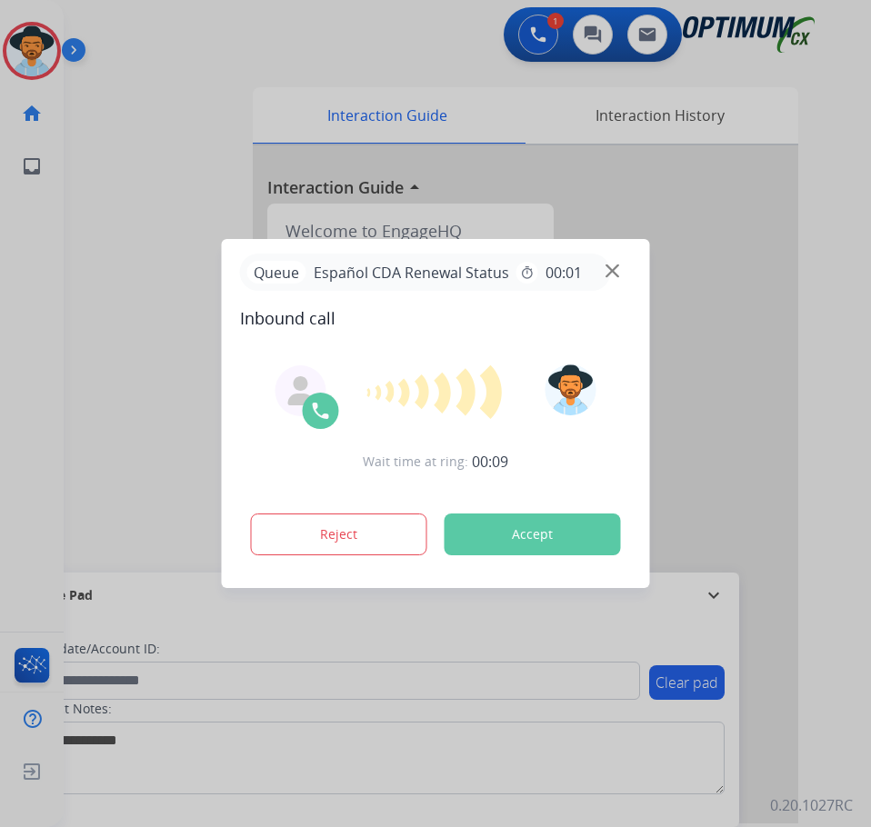
click at [121, 85] on div at bounding box center [435, 413] width 871 height 827
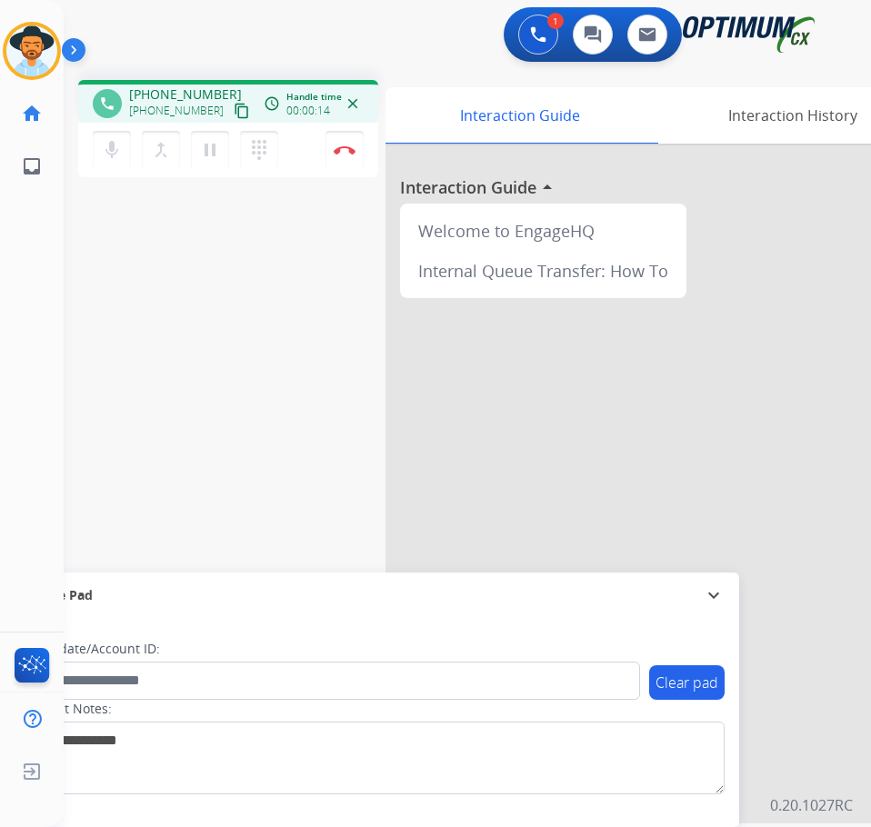
click at [182, 98] on span "+15614811552" at bounding box center [185, 94] width 113 height 18
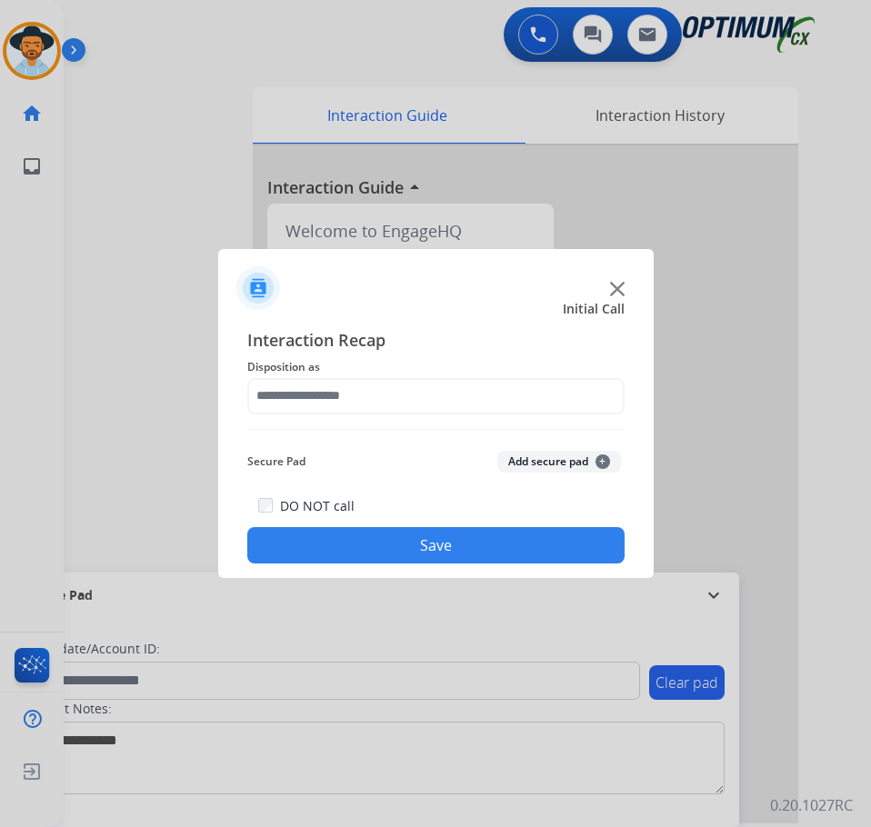
click at [182, 138] on div at bounding box center [435, 413] width 871 height 827
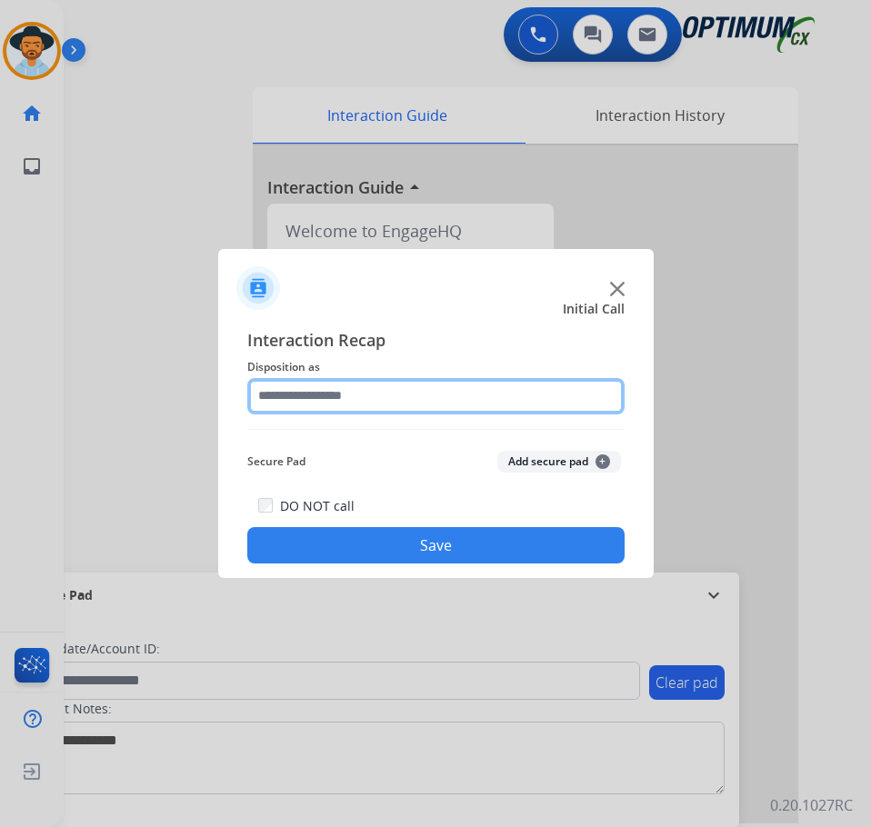
click at [428, 402] on input "text" at bounding box center [435, 396] width 377 height 36
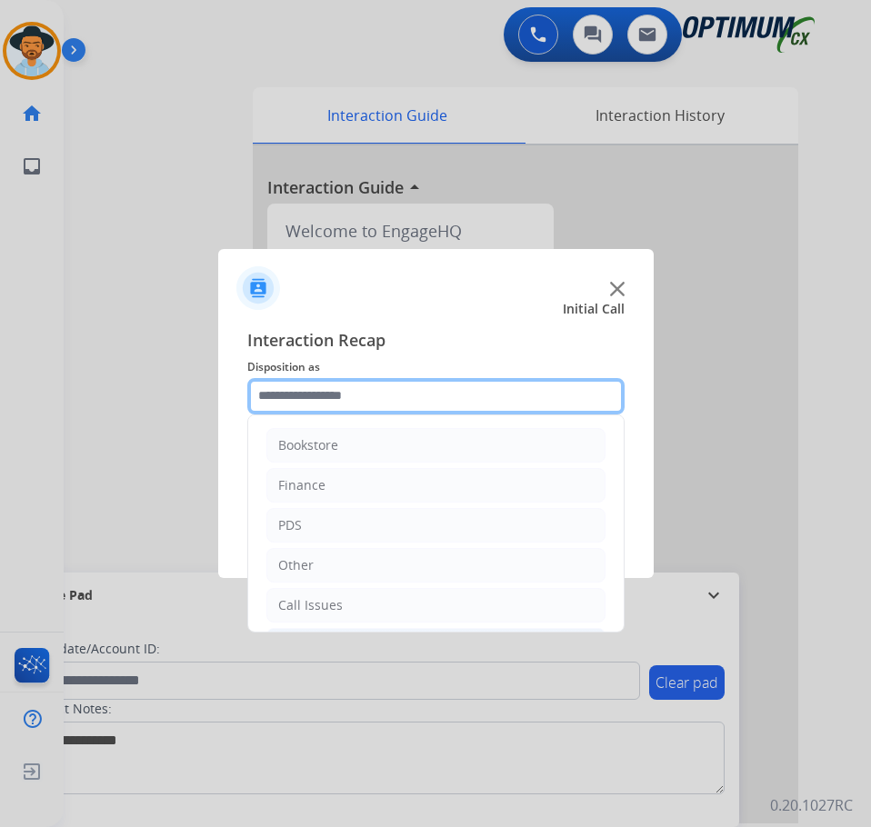
scroll to position [124, 0]
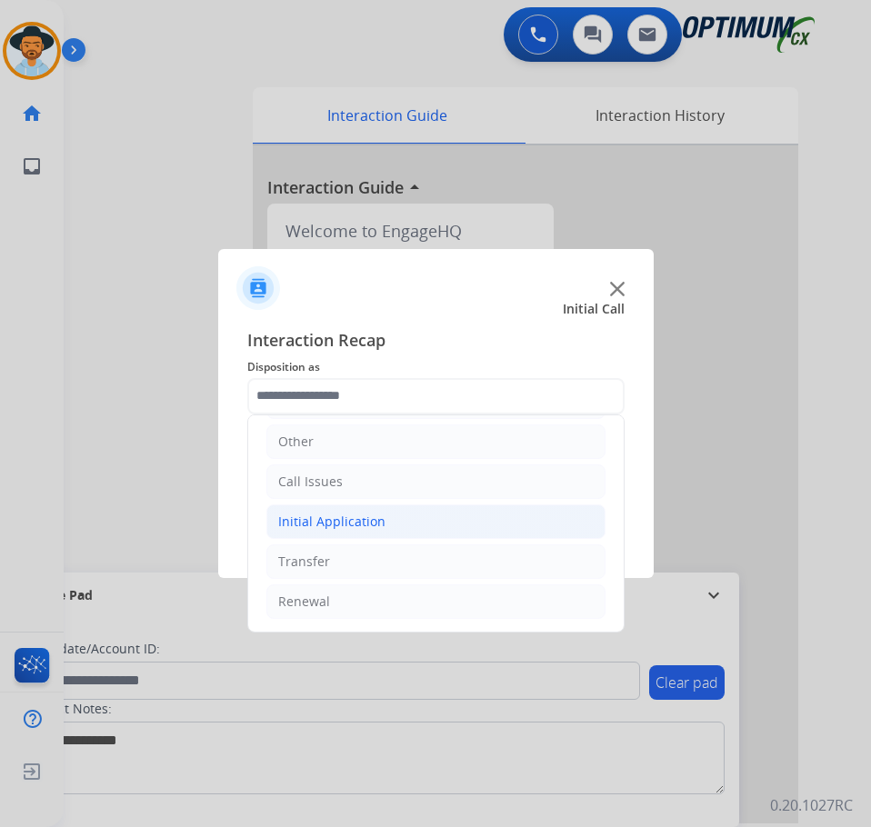
click at [394, 523] on li "Initial Application" at bounding box center [435, 521] width 339 height 35
click at [383, 553] on div "Credential Resend (Initial application)" at bounding box center [429, 562] width 230 height 18
type input "**********"
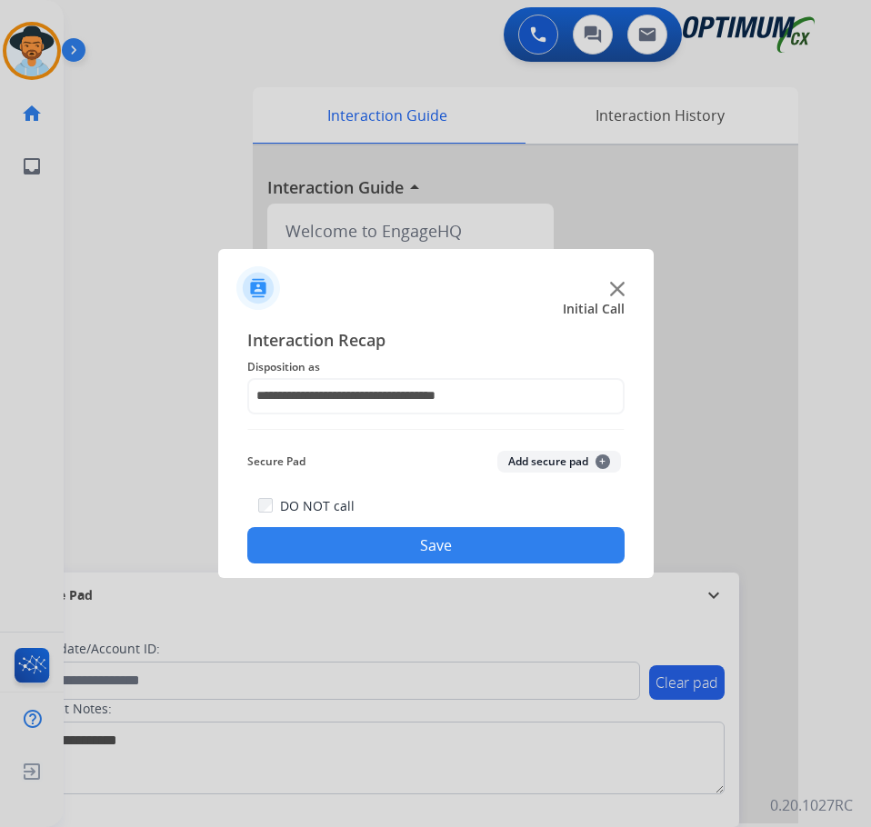
click at [404, 543] on button "Save" at bounding box center [435, 545] width 377 height 36
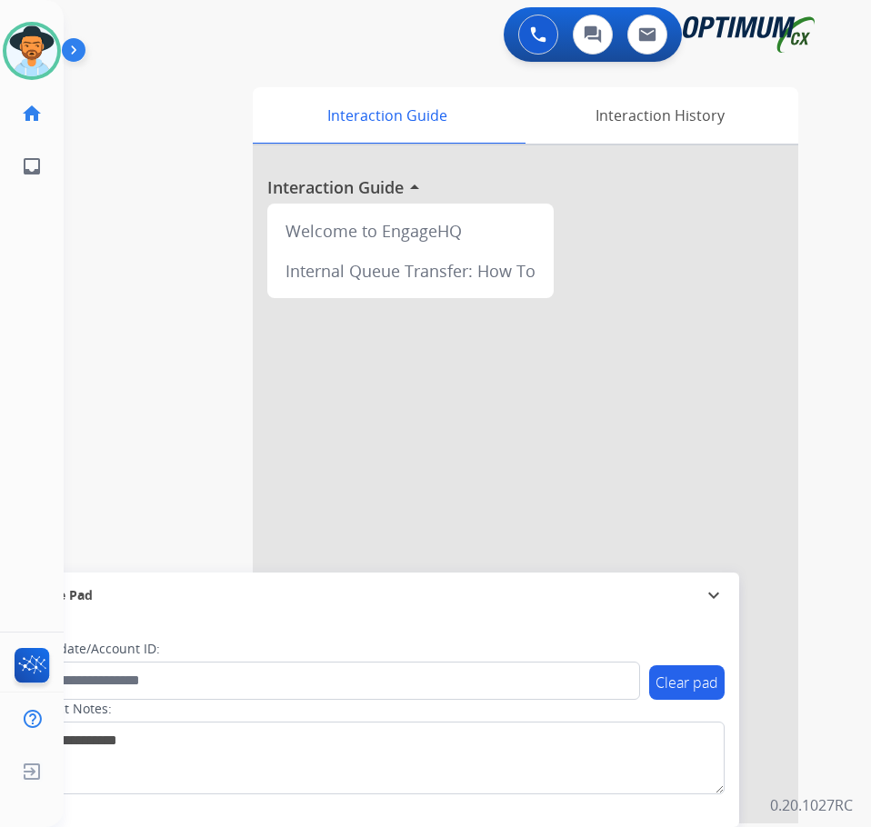
click at [54, 363] on div "Luis Available Edit Avatar Agent: Luis Routing Profile: OCX Training home Home …" at bounding box center [32, 413] width 64 height 827
click at [293, 97] on div "Interaction Guide" at bounding box center [387, 115] width 268 height 56
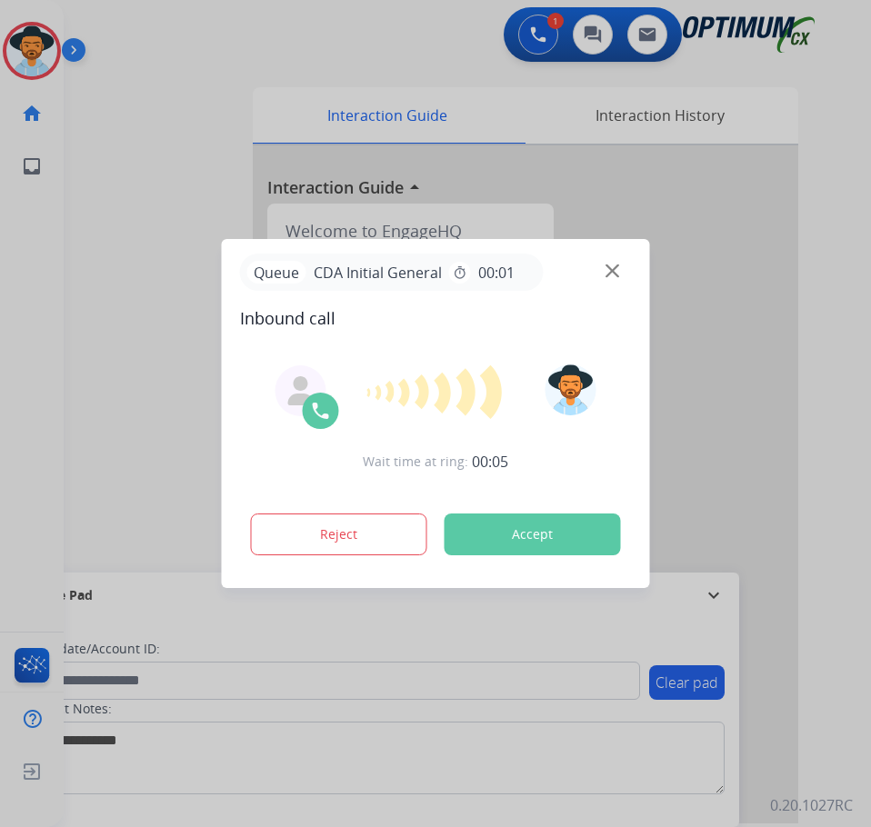
click at [197, 95] on div at bounding box center [435, 413] width 871 height 827
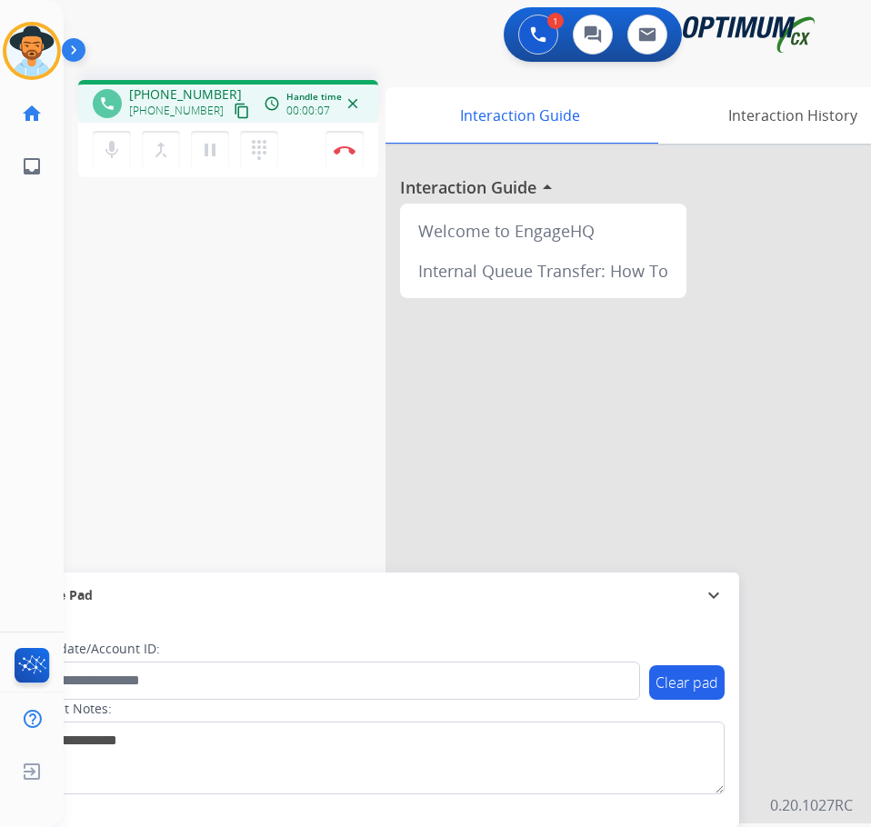
click at [185, 97] on span "+16607272622" at bounding box center [185, 94] width 113 height 18
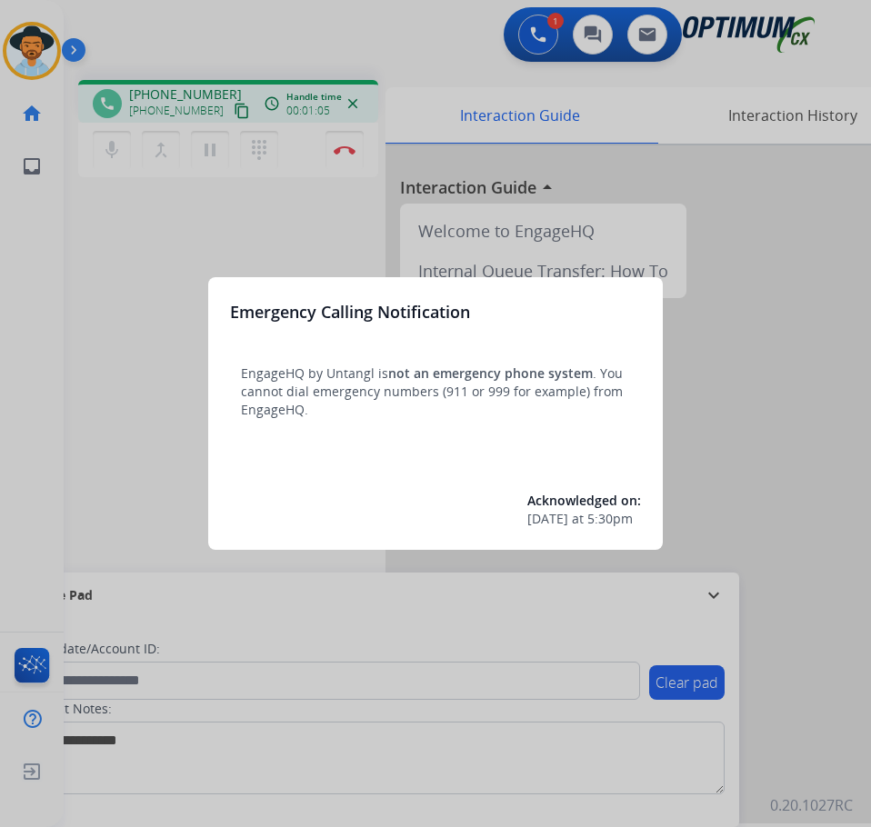
click at [164, 369] on div at bounding box center [435, 413] width 871 height 827
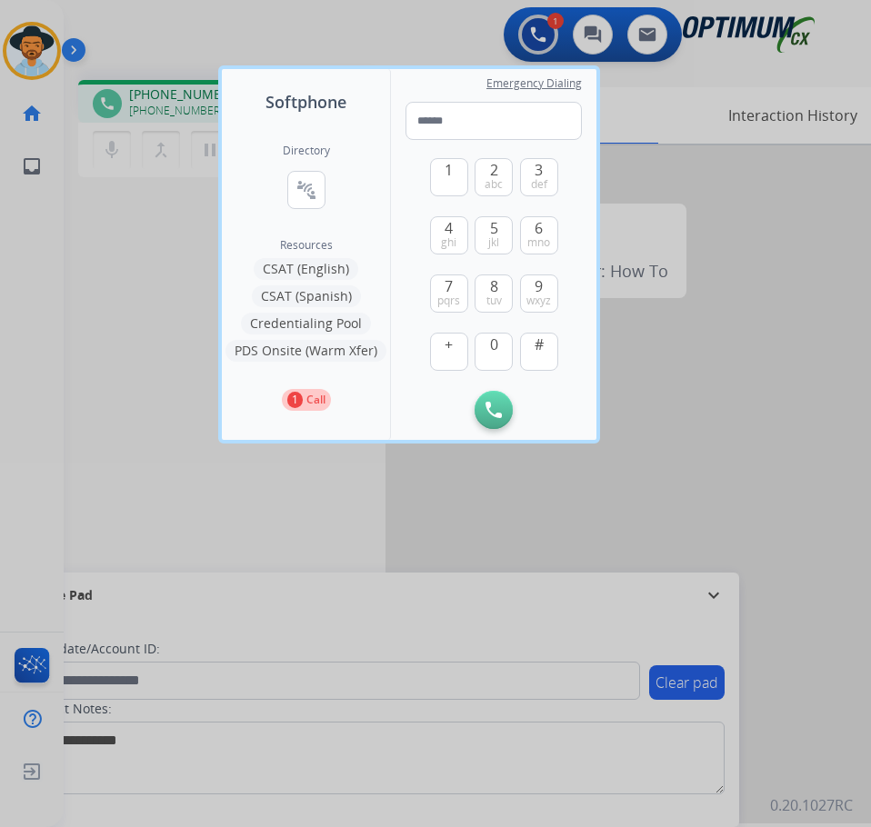
click at [164, 369] on div at bounding box center [435, 413] width 871 height 827
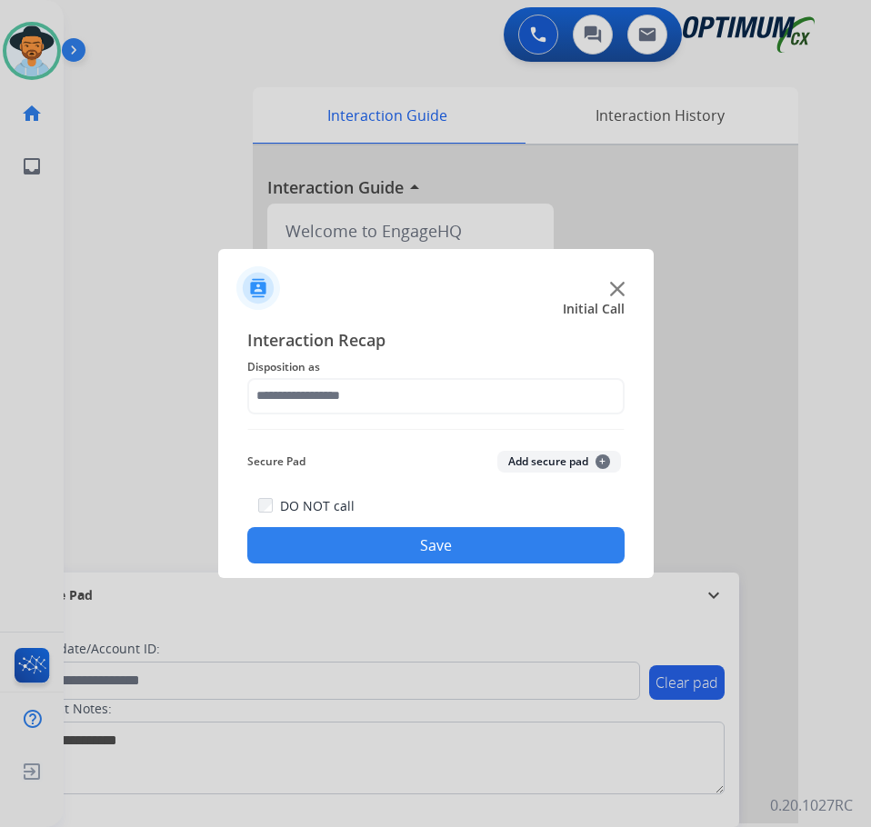
click at [168, 124] on div at bounding box center [435, 413] width 871 height 827
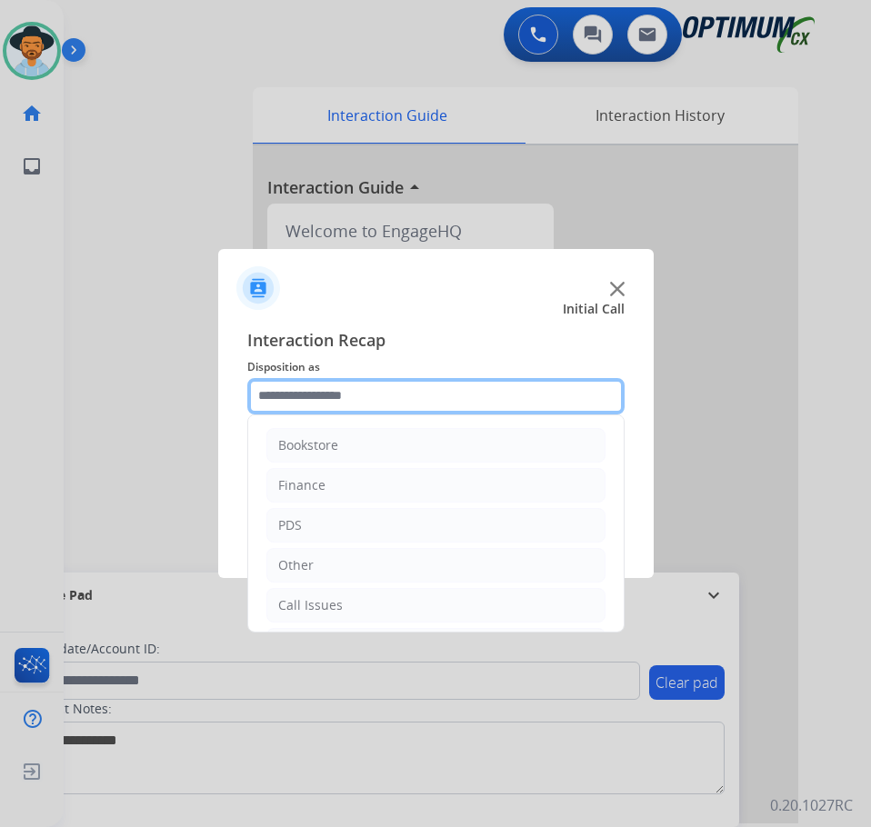
click at [374, 404] on input "text" at bounding box center [435, 396] width 377 height 36
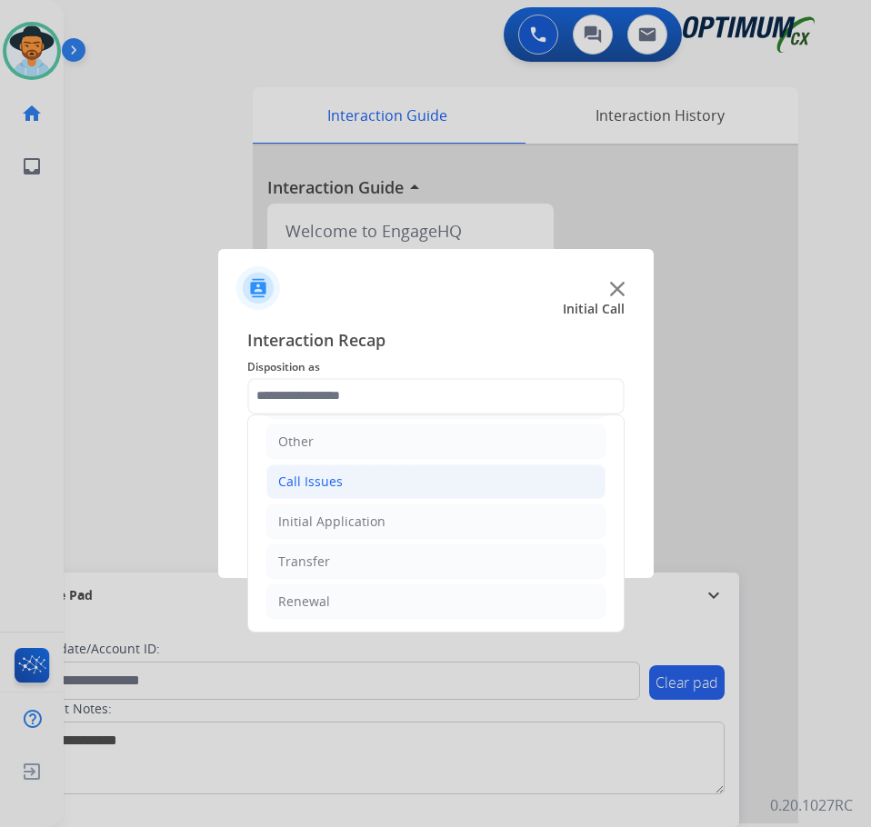
click at [360, 477] on li "Call Issues" at bounding box center [435, 481] width 339 height 35
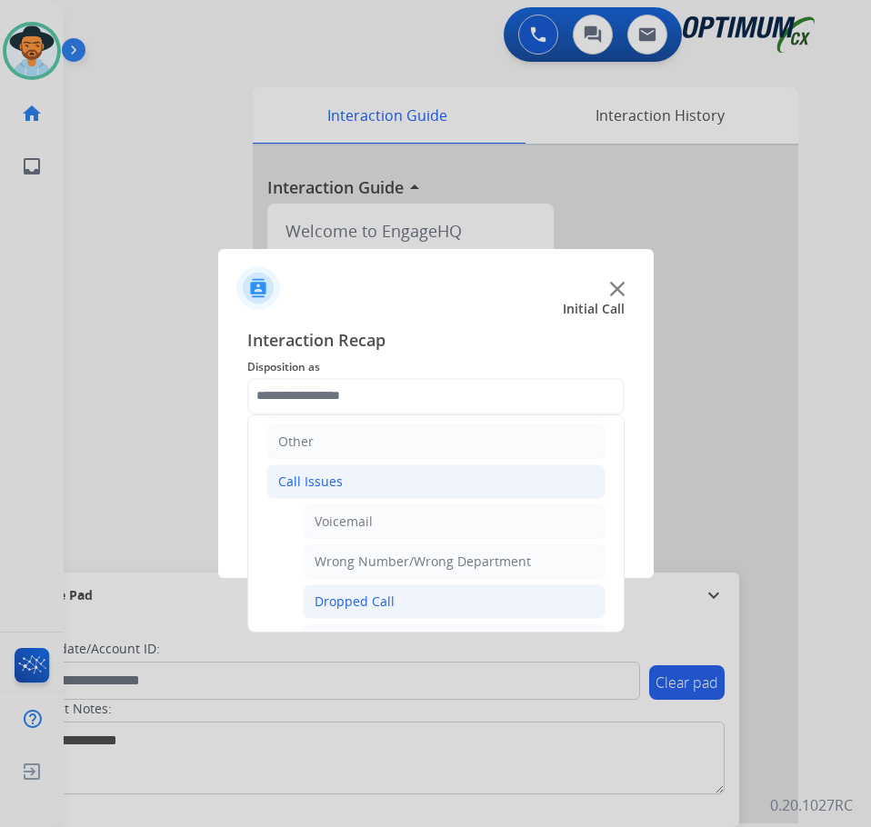
click at [354, 590] on li "Dropped Call" at bounding box center [454, 601] width 303 height 35
type input "**********"
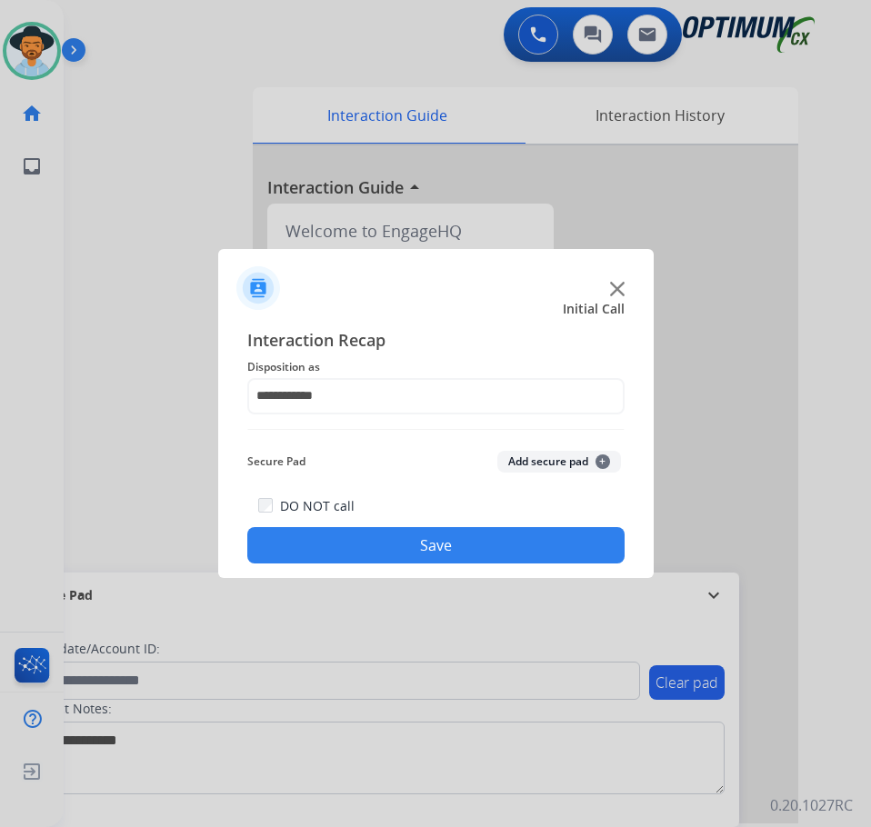
click at [374, 527] on div "DO NOT call Save" at bounding box center [435, 528] width 377 height 69
click at [366, 543] on button "Save" at bounding box center [435, 545] width 377 height 36
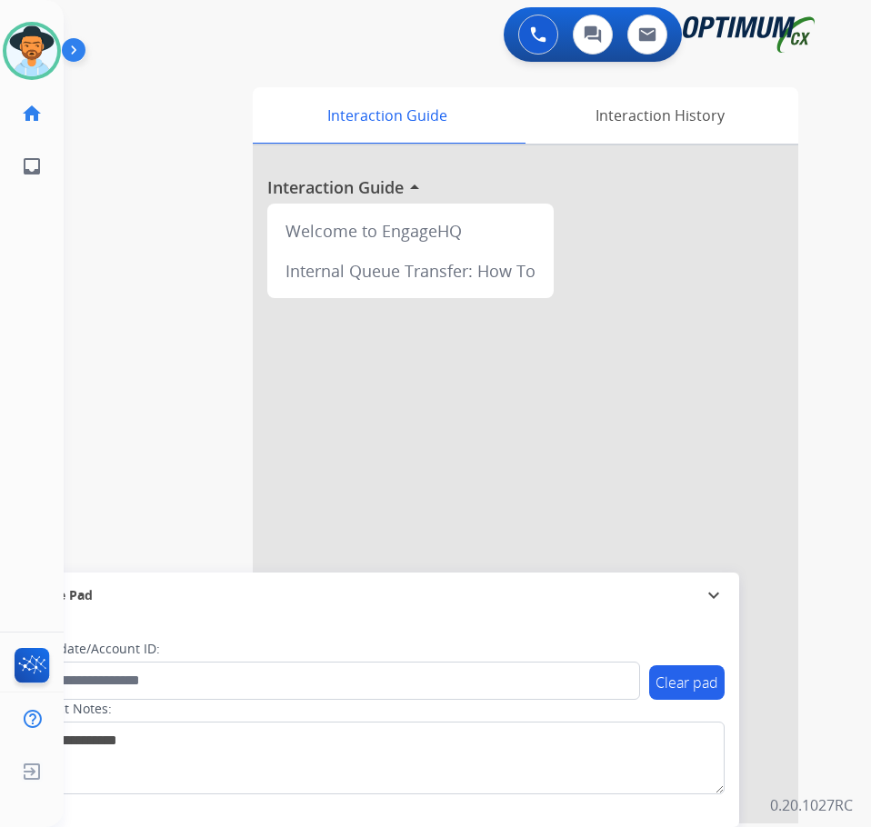
click at [300, 75] on div "swap_horiz Break voice bridge close_fullscreen Connect 3-Way Call merge_type Se…" at bounding box center [445, 444] width 763 height 758
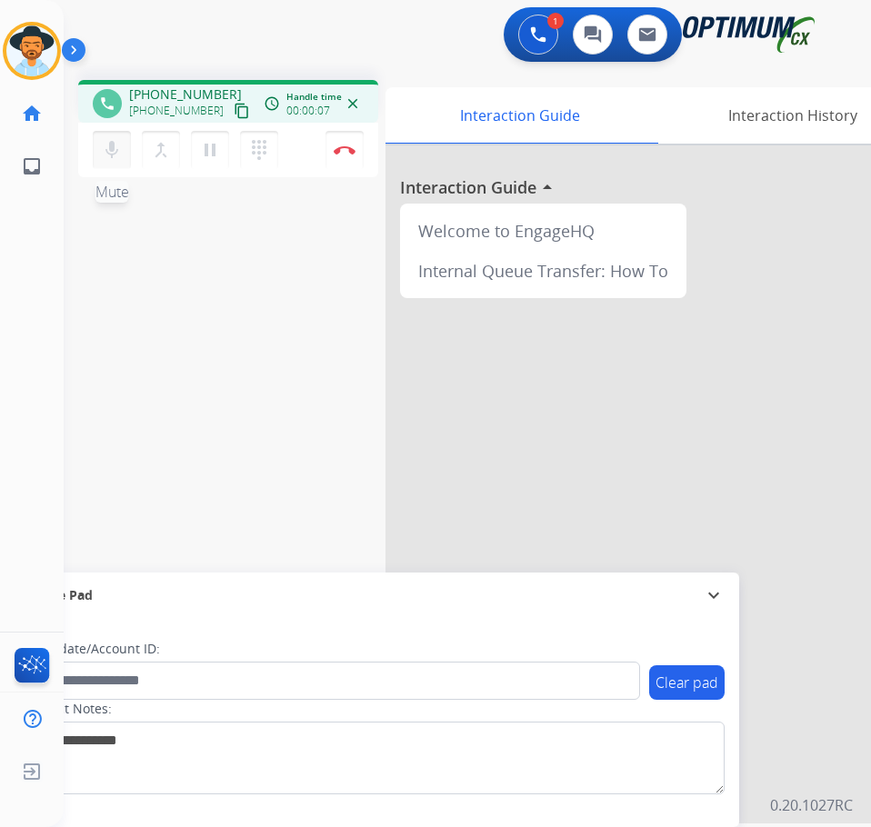
click at [112, 155] on mat-icon "mic" at bounding box center [112, 150] width 22 height 22
click at [163, 111] on span "+12145778210" at bounding box center [176, 111] width 95 height 15
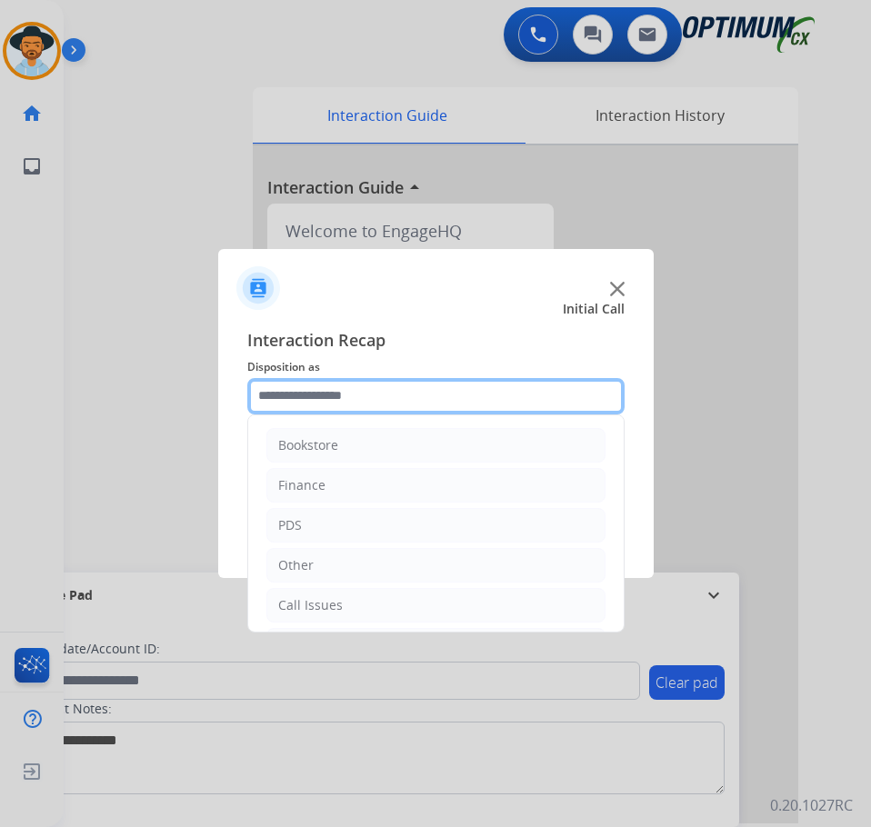
click at [451, 394] on input "text" at bounding box center [435, 396] width 377 height 36
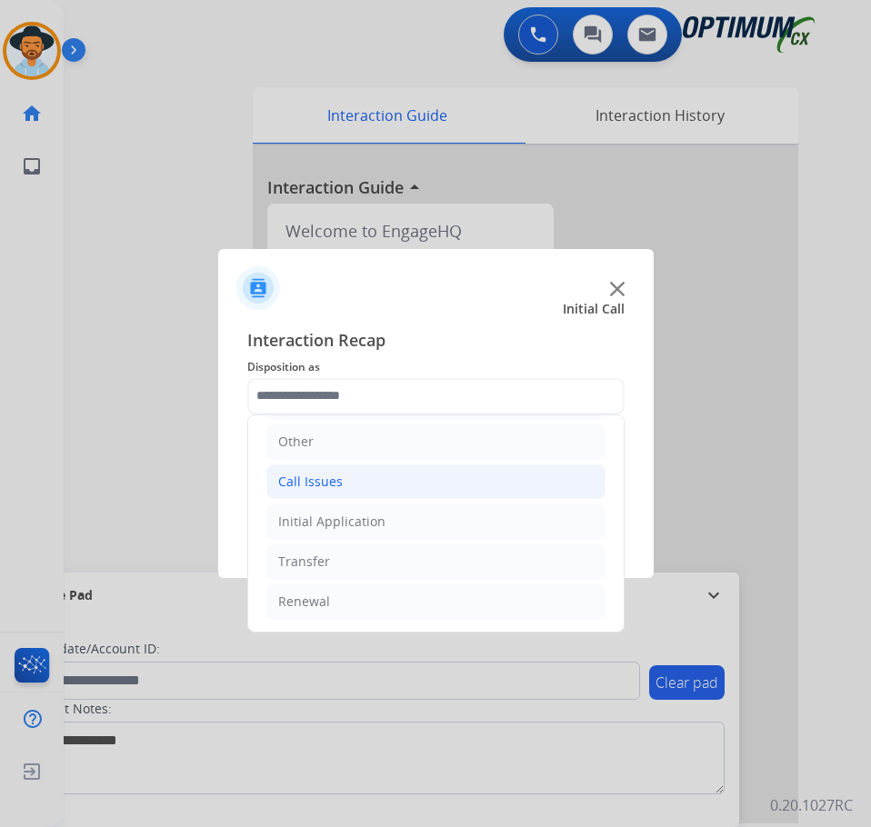
click at [348, 484] on li "Call Issues" at bounding box center [435, 481] width 339 height 35
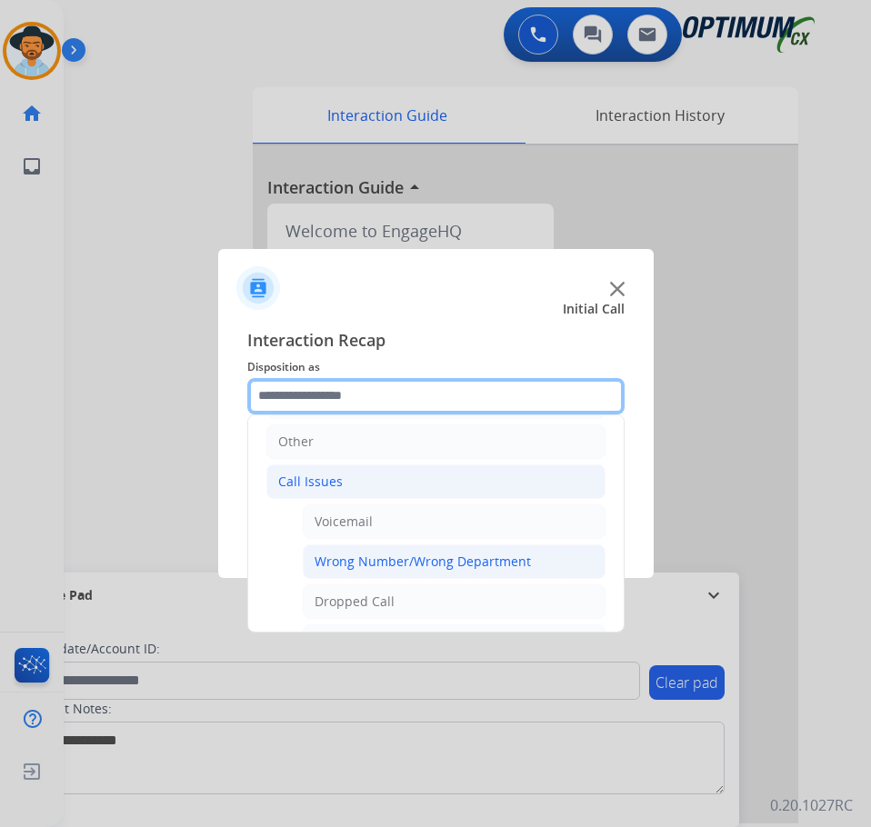
scroll to position [214, 0]
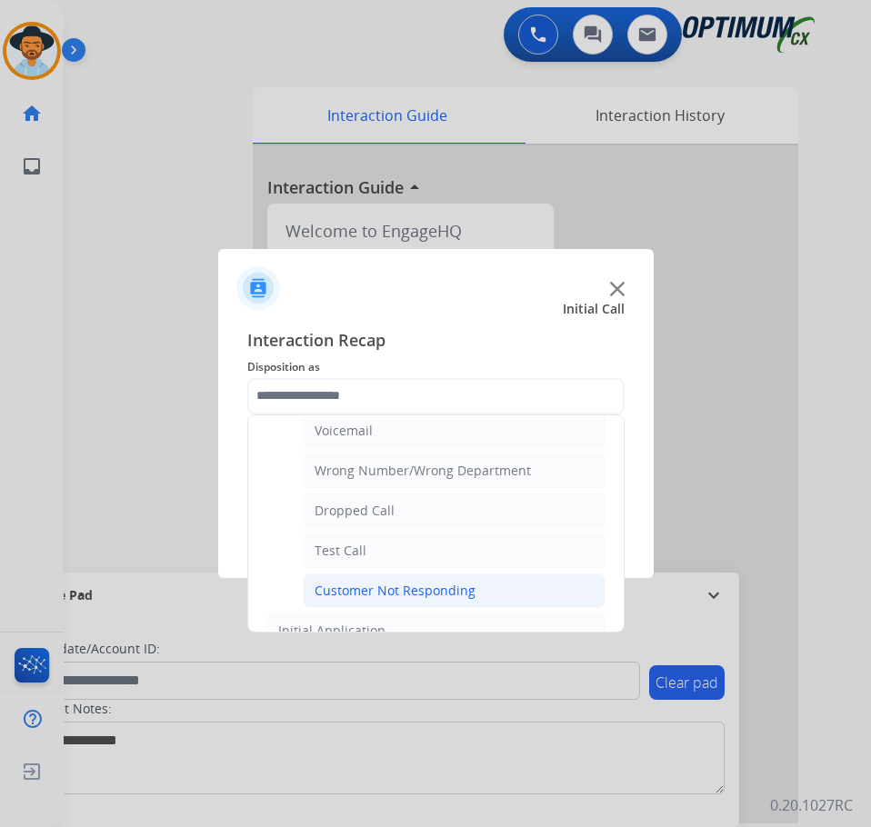
click at [368, 593] on div "Customer Not Responding" at bounding box center [394, 591] width 161 height 18
type input "**********"
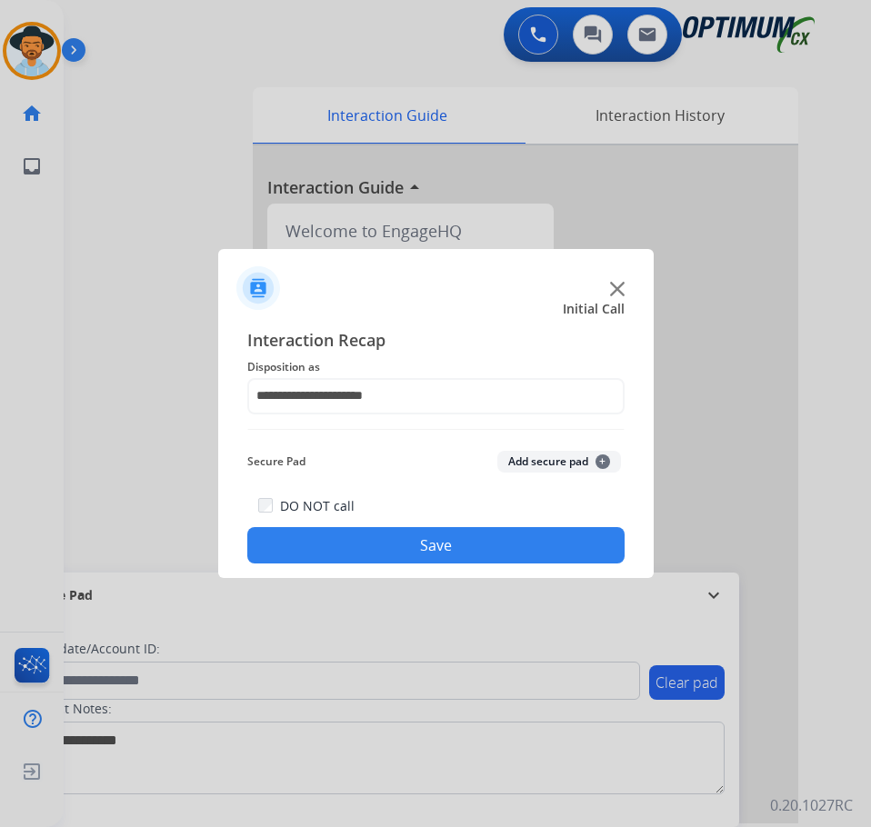
click at [389, 554] on button "Save" at bounding box center [435, 545] width 377 height 36
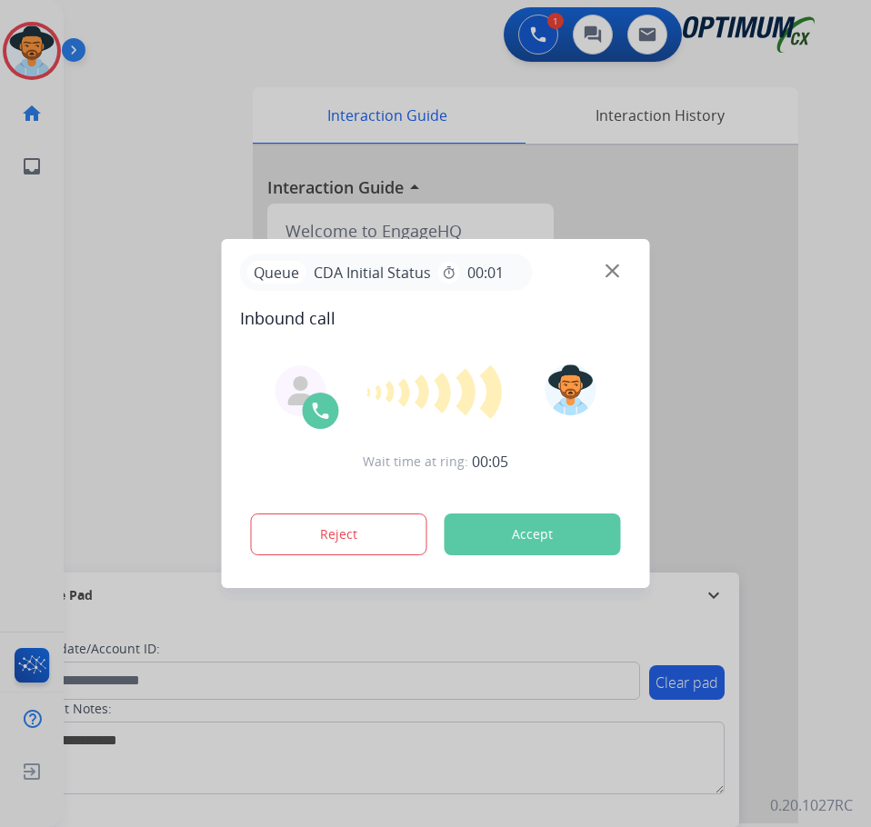
click at [191, 142] on div at bounding box center [435, 413] width 871 height 827
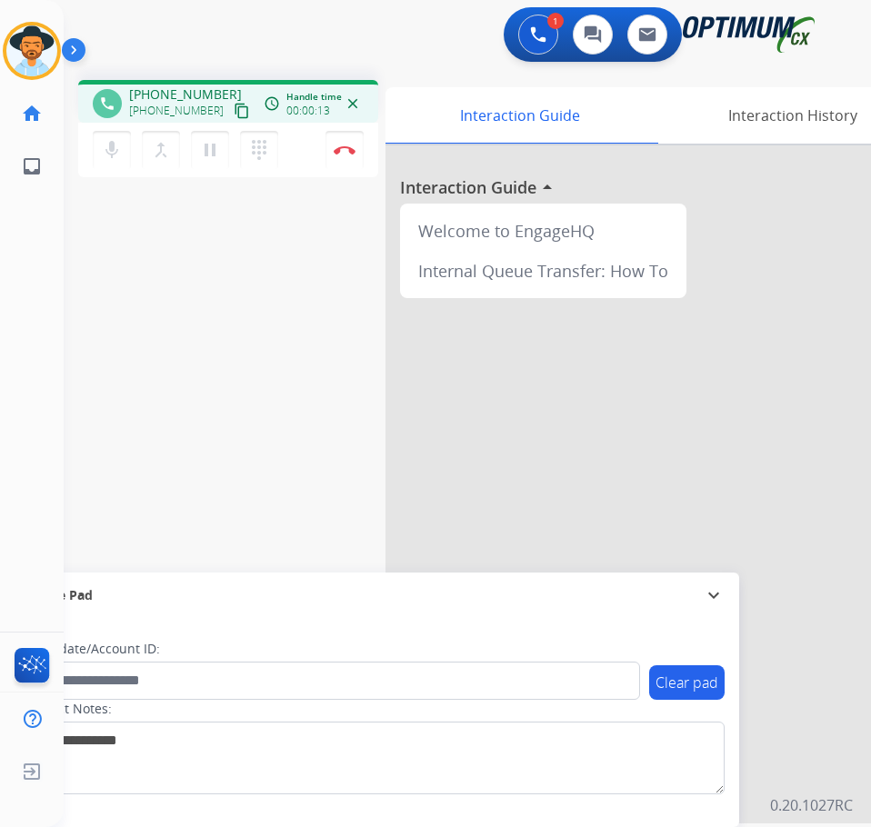
click at [190, 97] on span "+14632941722" at bounding box center [185, 94] width 113 height 18
copy span "14632941722"
click at [318, 338] on div "phone +14632941722 +14632941722 content_copy access_time Call metrics Queue 00:…" at bounding box center [445, 444] width 763 height 758
click at [349, 152] on img at bounding box center [345, 149] width 22 height 9
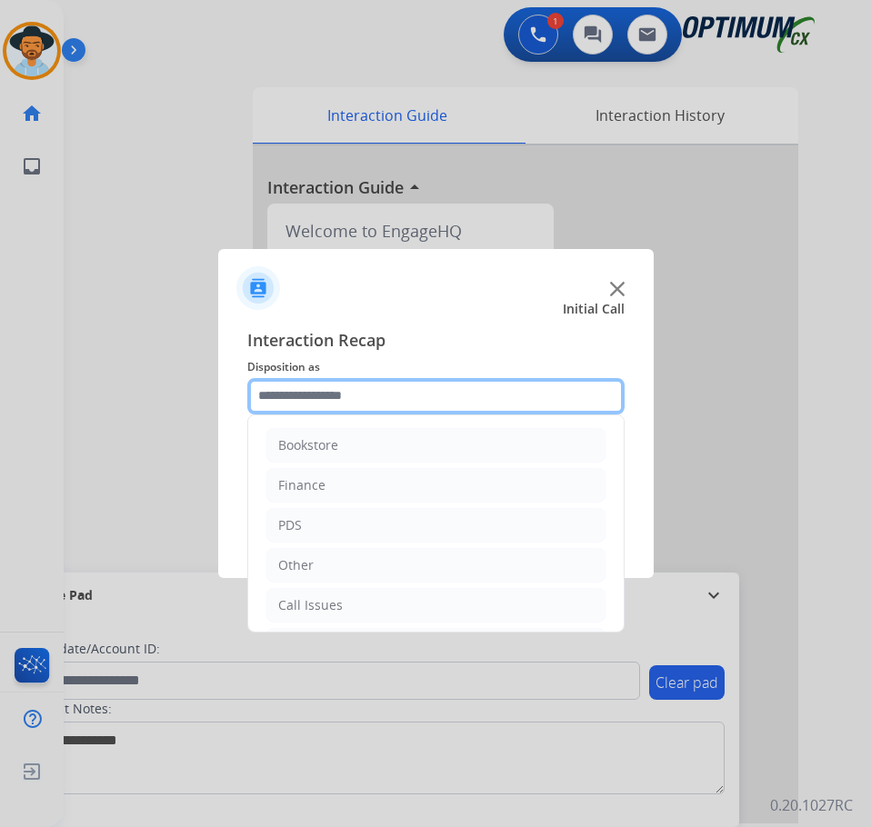
click at [523, 389] on input "text" at bounding box center [435, 396] width 377 height 36
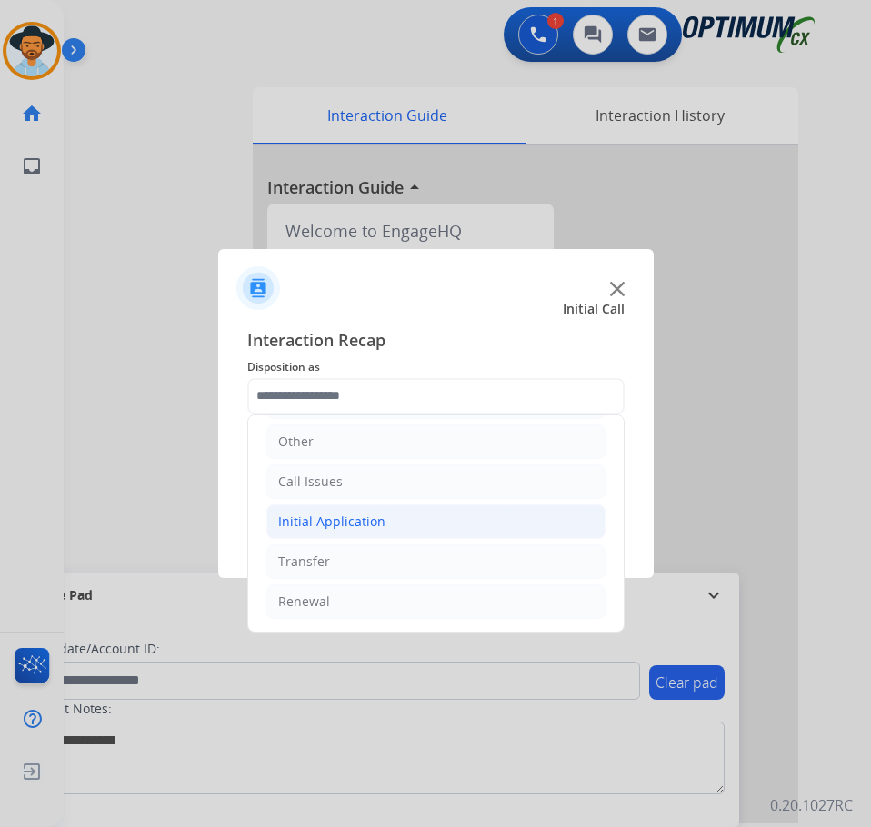
click at [426, 527] on li "Initial Application" at bounding box center [435, 521] width 339 height 35
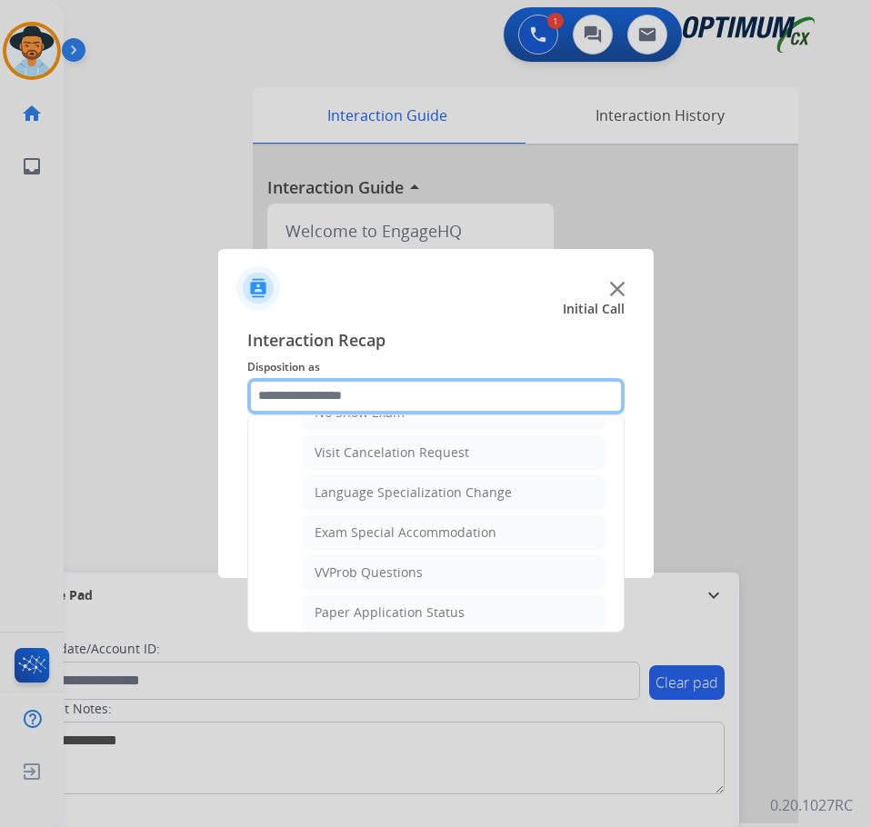
scroll to position [1032, 0]
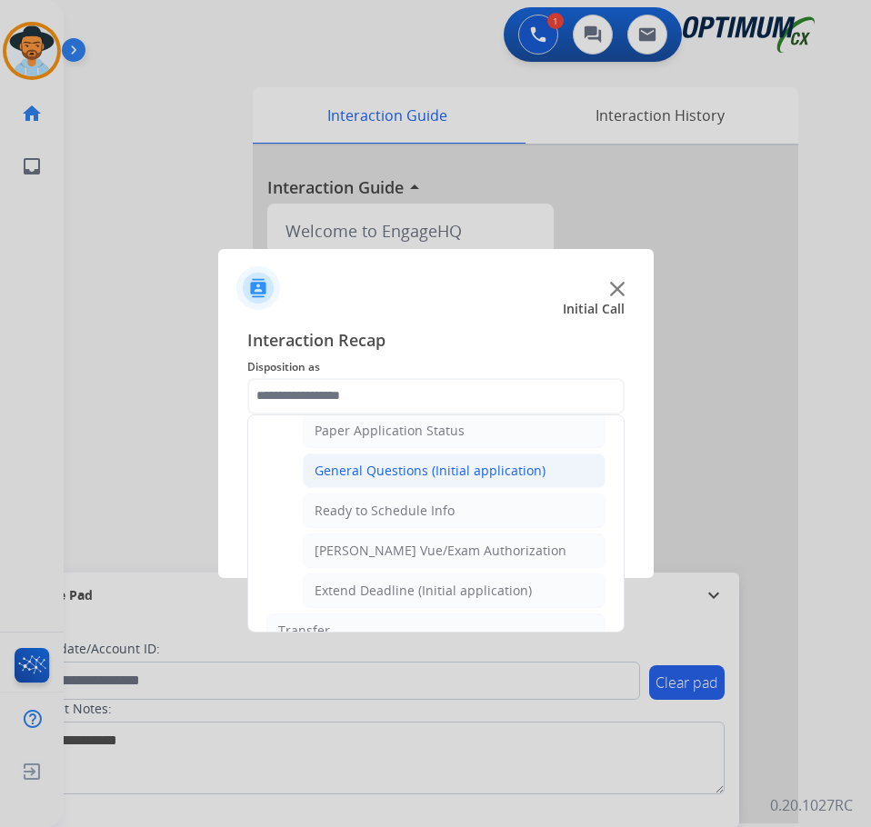
click at [454, 463] on div "General Questions (Initial application)" at bounding box center [429, 471] width 231 height 18
type input "**********"
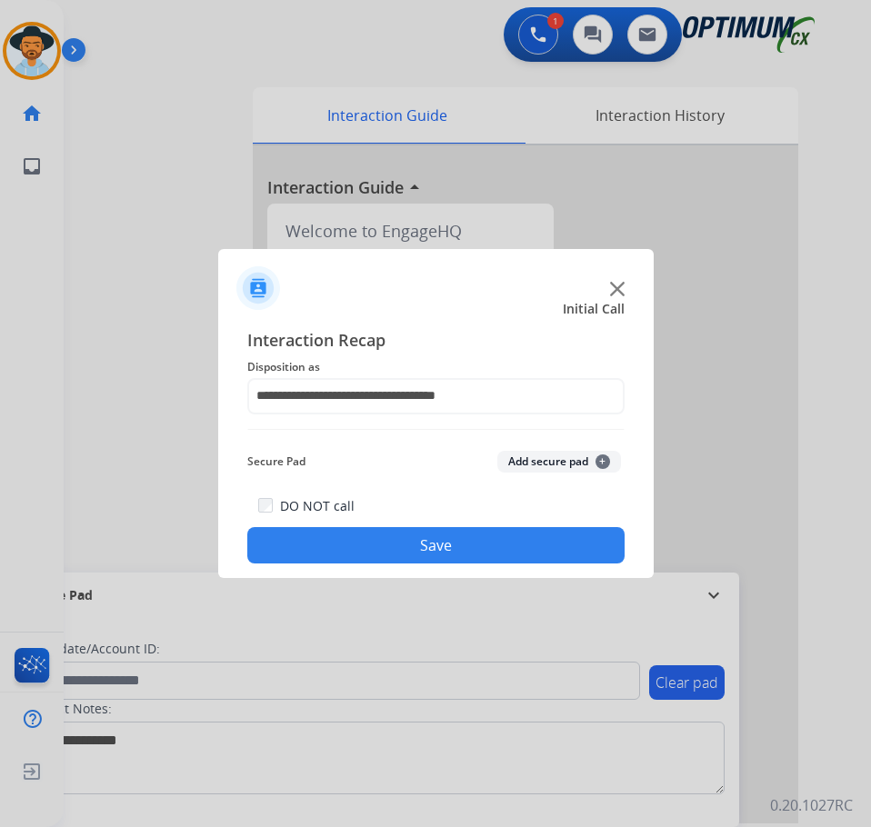
click at [346, 538] on button "Save" at bounding box center [435, 545] width 377 height 36
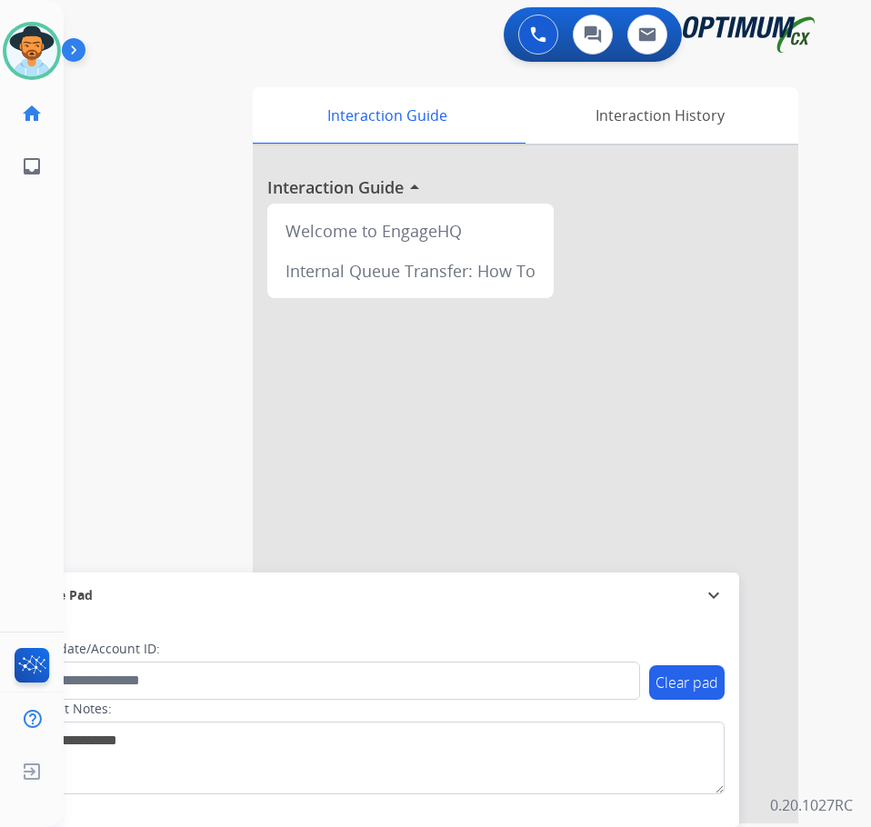
click at [181, 118] on div "swap_horiz Break voice bridge close_fullscreen Connect 3-Way Call merge_type Se…" at bounding box center [445, 444] width 763 height 758
click at [158, 85] on div at bounding box center [435, 413] width 871 height 827
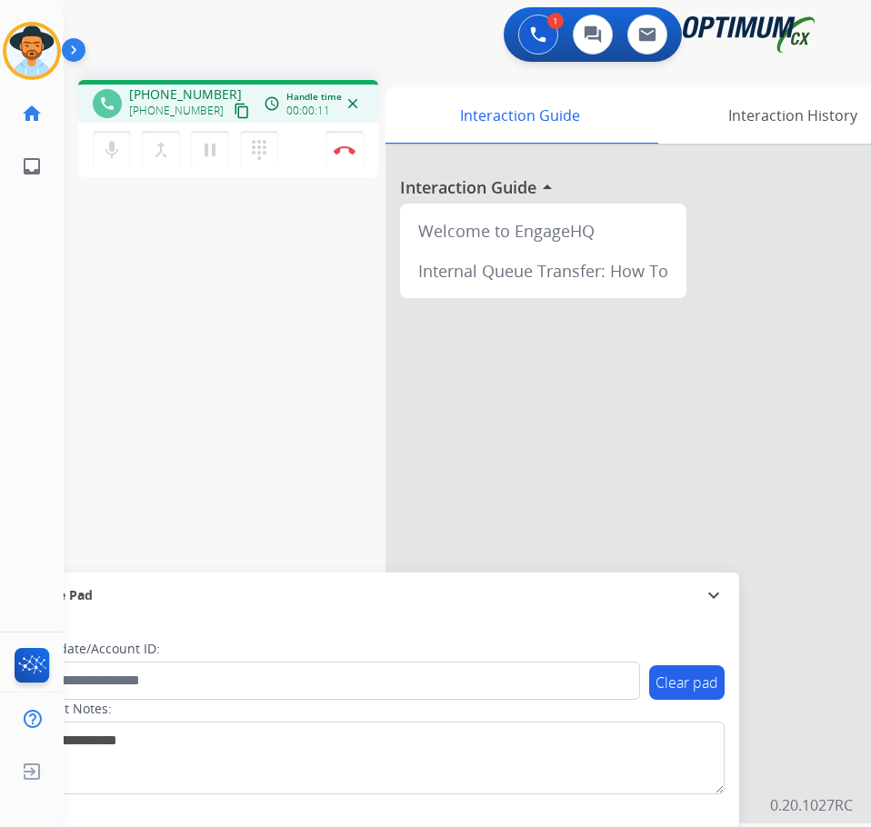
click at [194, 89] on span "+13314254187" at bounding box center [185, 94] width 113 height 18
copy span "13314254187"
click at [212, 155] on mat-icon "pause" at bounding box center [210, 150] width 22 height 22
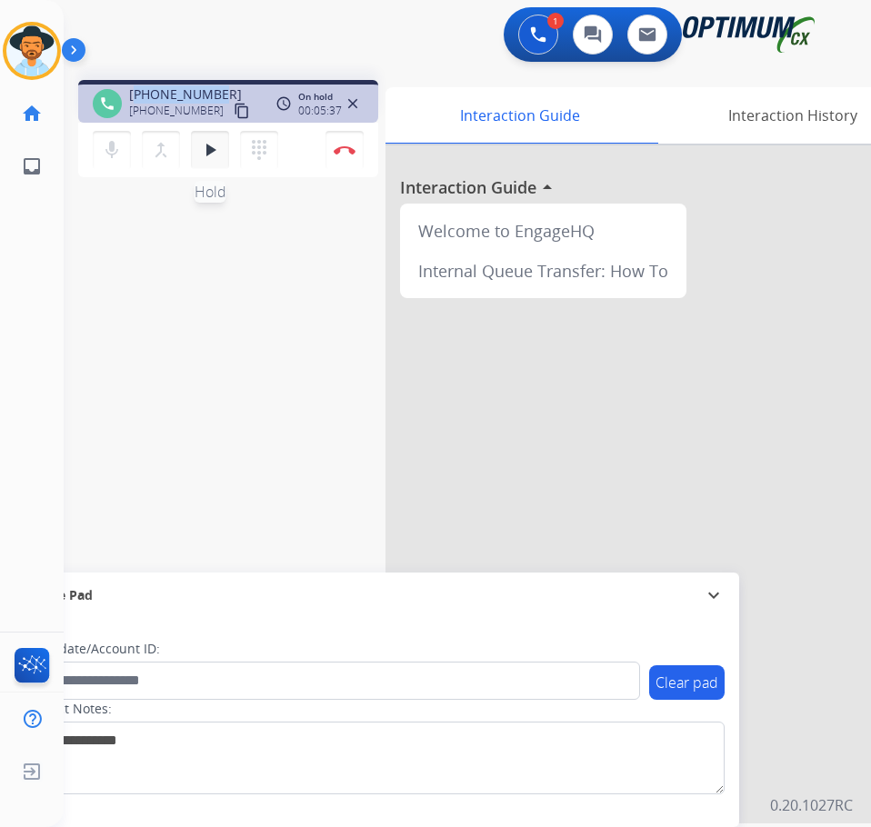
click at [208, 148] on mat-icon "play_arrow" at bounding box center [210, 150] width 22 height 22
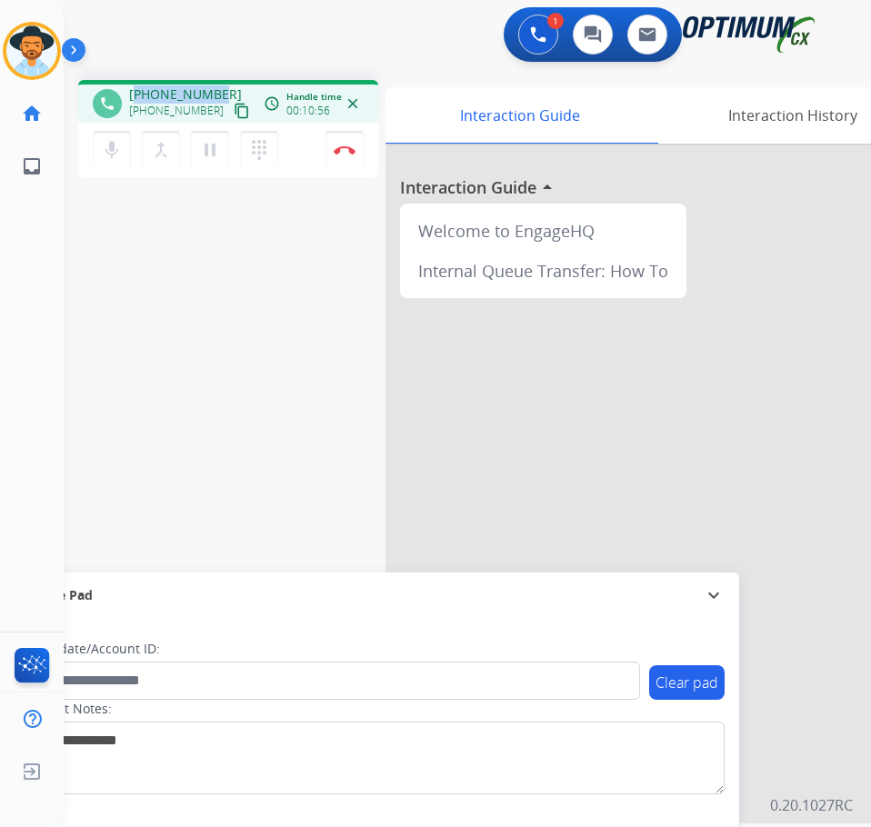
click at [246, 40] on div "1 Voice Interactions 0 Chat Interactions 0 Email Interactions" at bounding box center [452, 36] width 749 height 58
click at [364, 59] on div "1 Voice Interactions 0 Chat Interactions 0 Email Interactions" at bounding box center [452, 36] width 749 height 58
click at [374, 39] on div "1 Voice Interactions 0 Chat Interactions 0 Email Interactions" at bounding box center [452, 36] width 749 height 58
click at [155, 86] on span "+13314254187" at bounding box center [185, 94] width 113 height 18
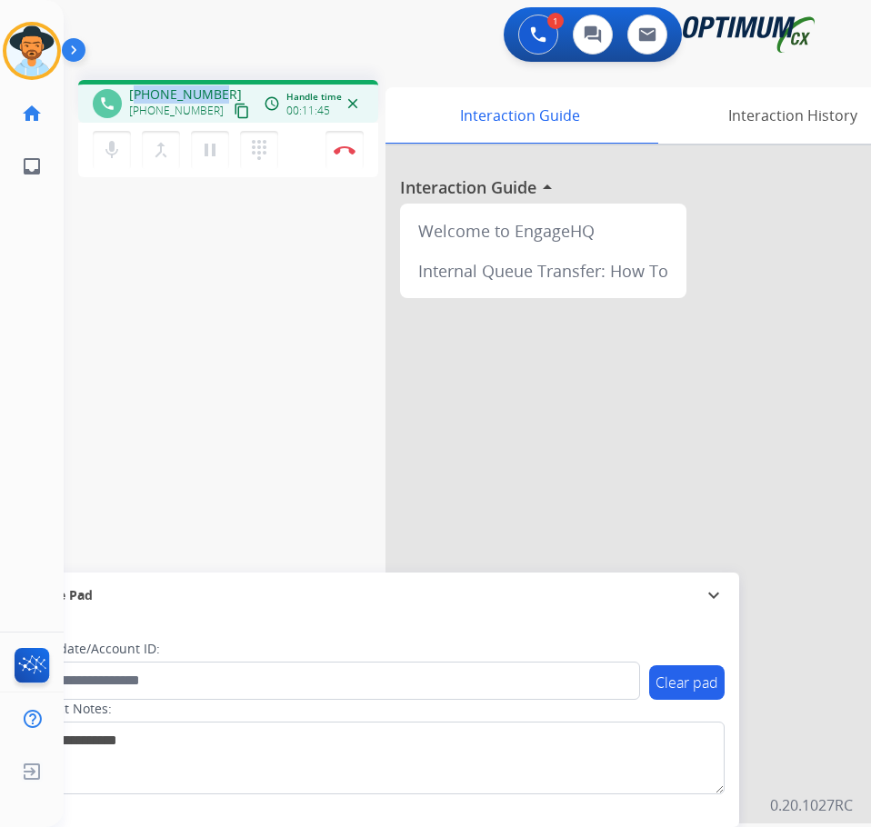
copy span "13314254187"
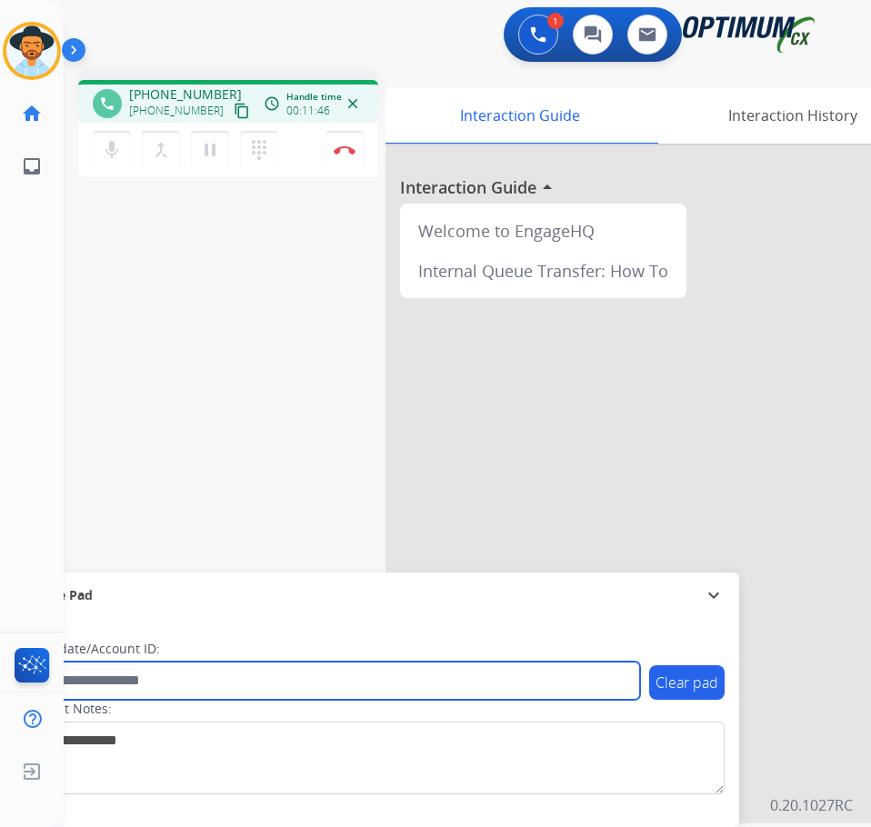
click at [118, 694] on input "text" at bounding box center [332, 681] width 616 height 38
paste input "**********"
type input "**********"
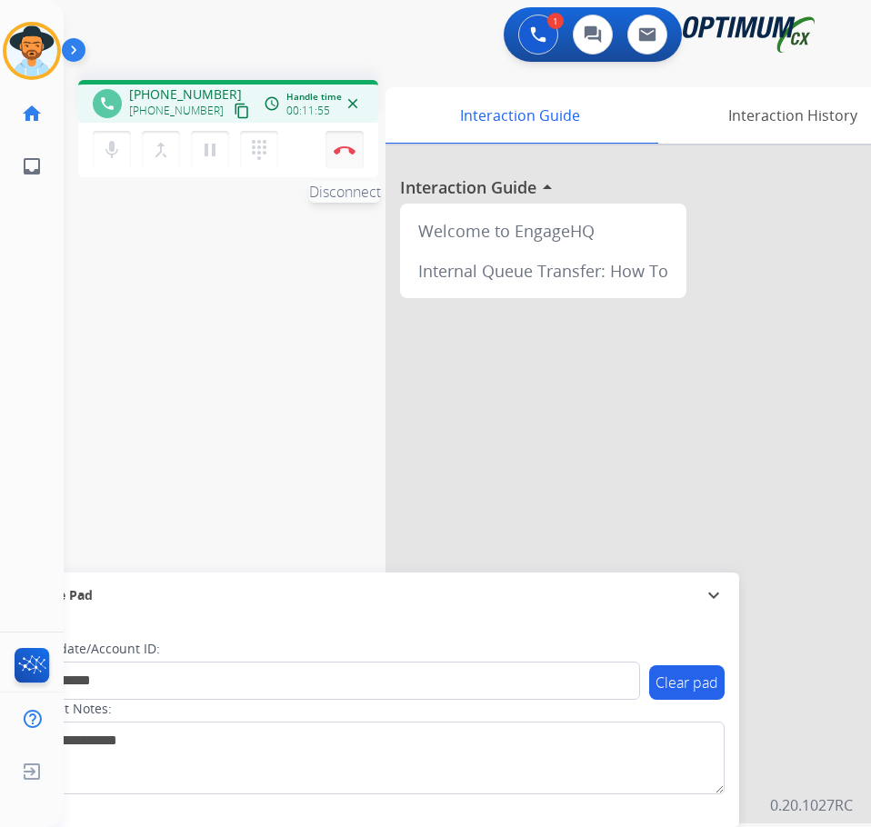
click at [334, 154] on img at bounding box center [345, 149] width 22 height 9
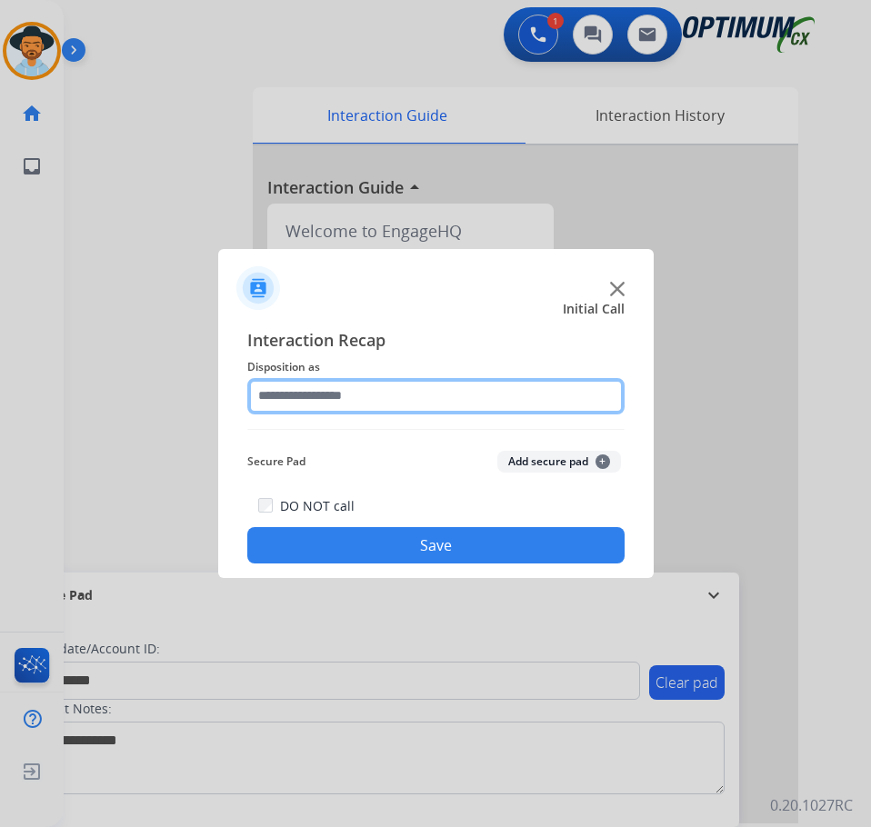
click at [380, 404] on input "text" at bounding box center [435, 396] width 377 height 36
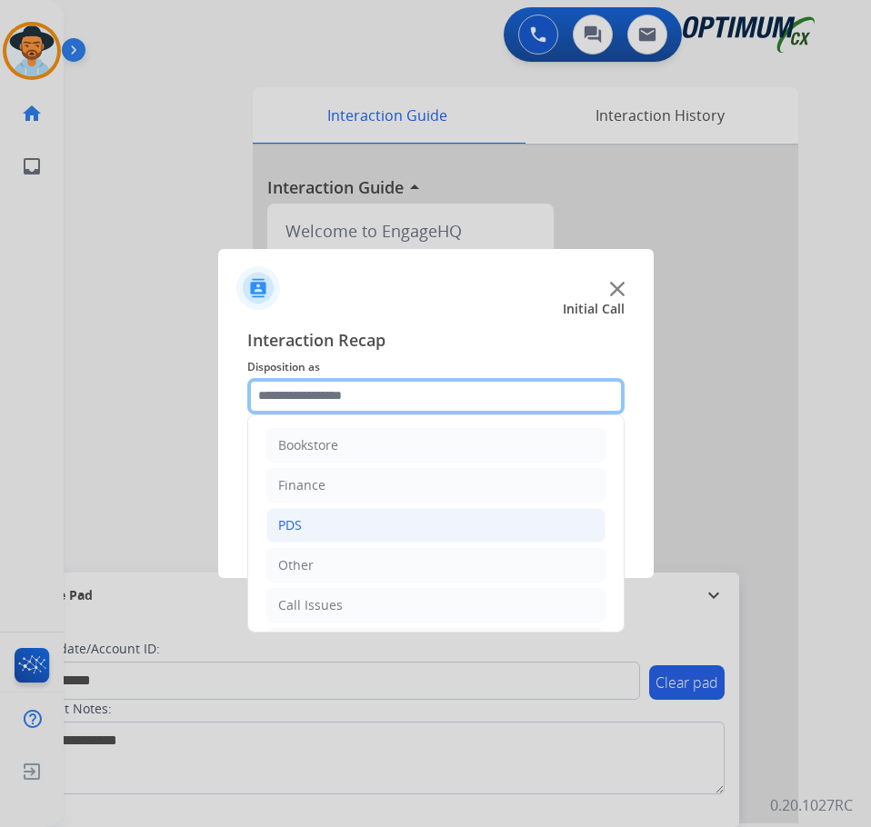
scroll to position [124, 0]
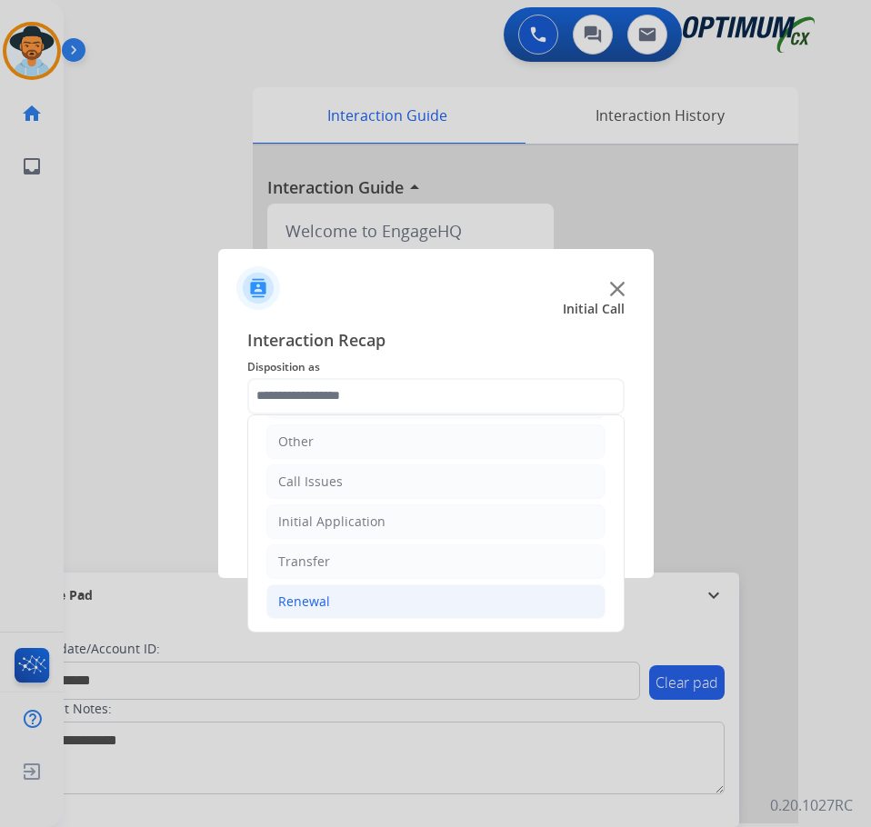
click at [321, 591] on li "Renewal" at bounding box center [435, 601] width 339 height 35
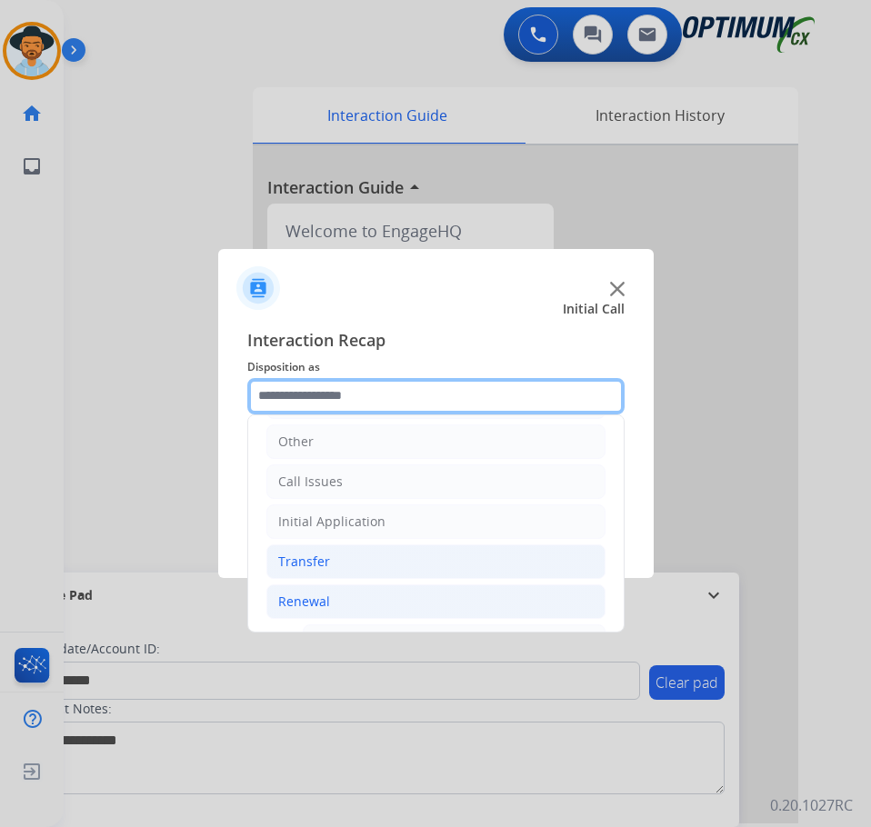
scroll to position [396, 0]
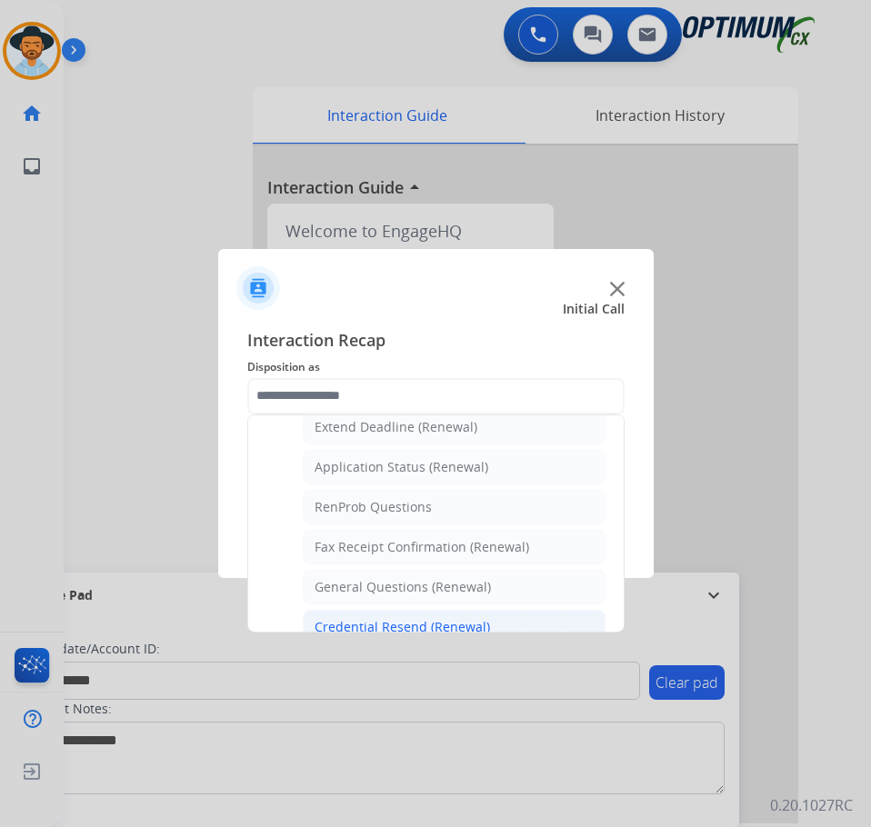
click at [371, 622] on div "Credential Resend (Renewal)" at bounding box center [401, 627] width 175 height 18
type input "**********"
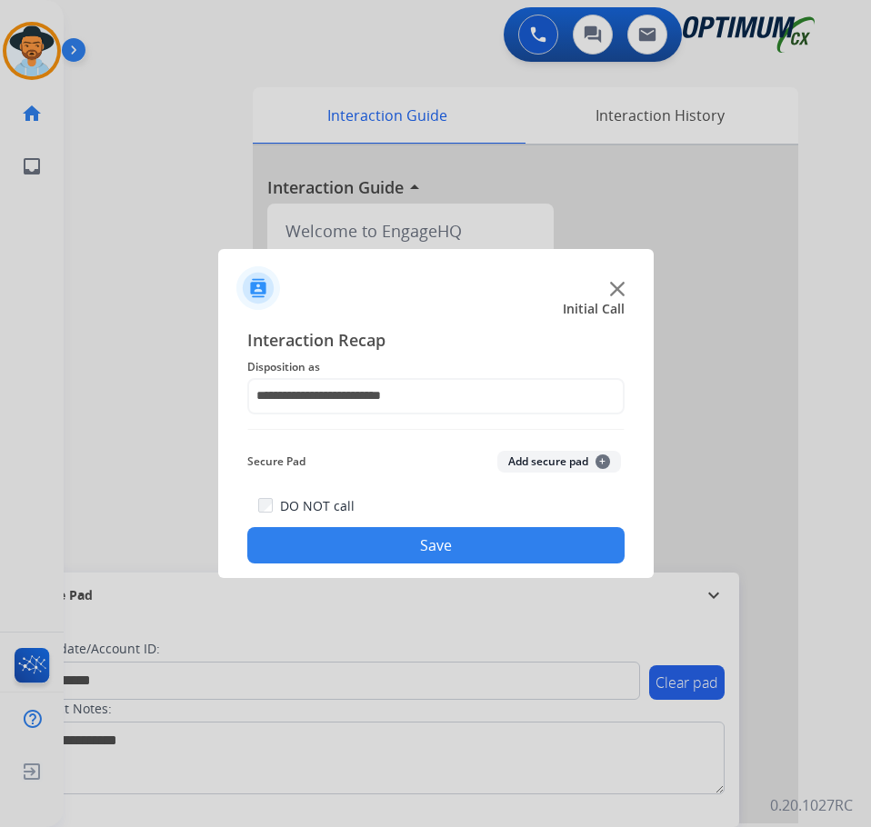
click at [408, 543] on button "Save" at bounding box center [435, 545] width 377 height 36
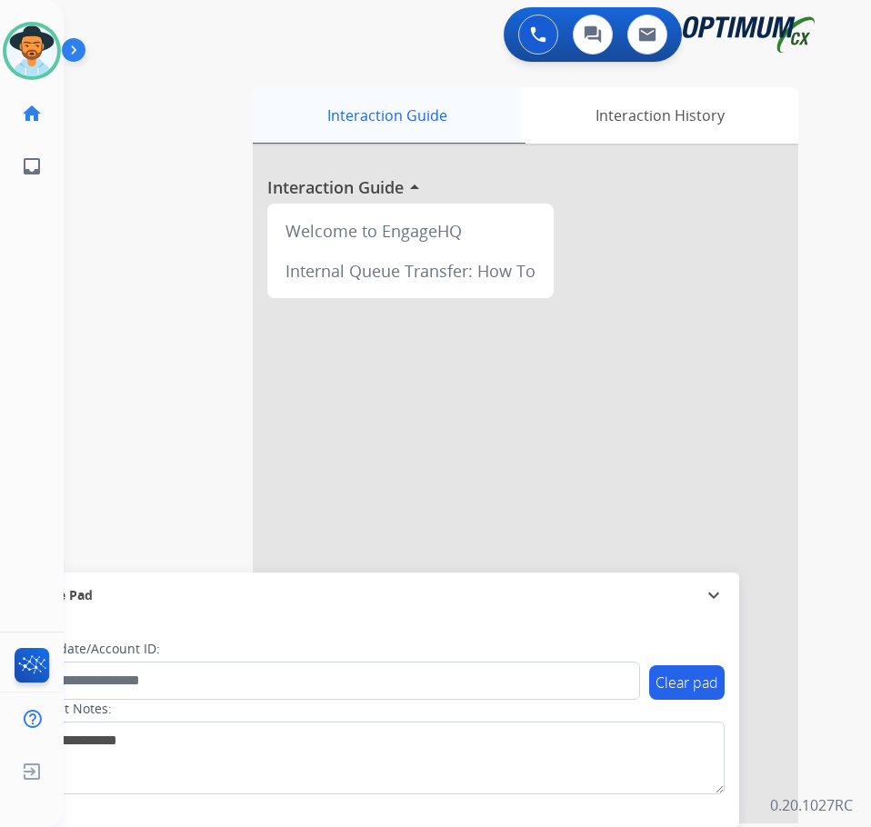
click at [261, 123] on div "Interaction Guide" at bounding box center [387, 115] width 268 height 56
click at [46, 49] on img at bounding box center [31, 50] width 51 height 51
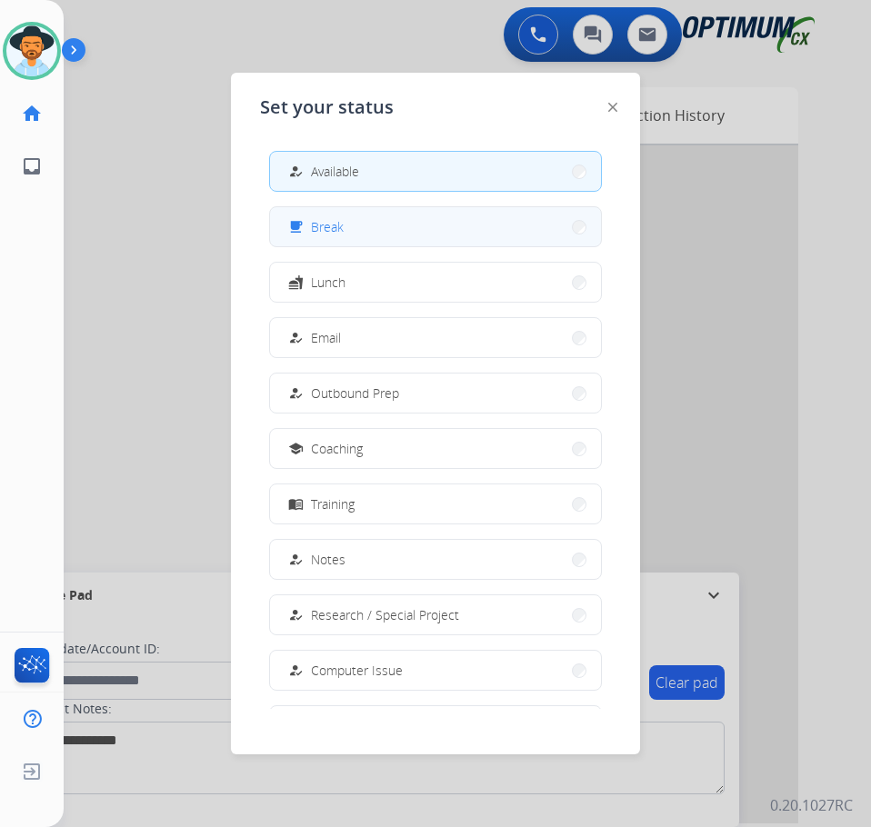
click at [316, 221] on span "Break" at bounding box center [327, 226] width 33 height 19
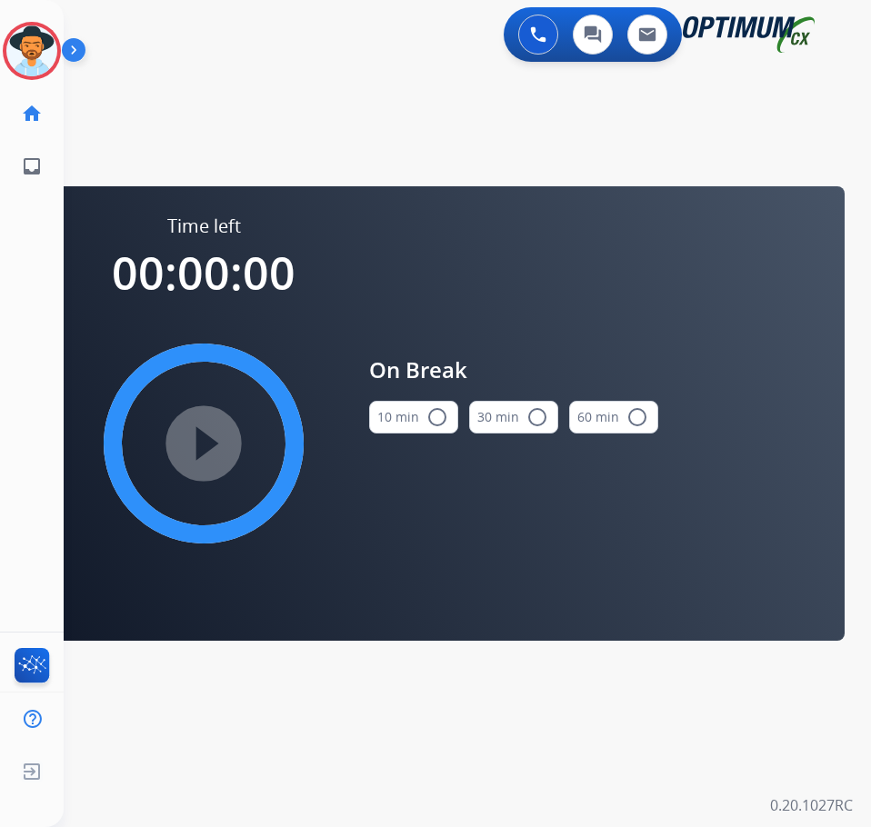
click at [445, 414] on button "10 min radio_button_unchecked" at bounding box center [413, 417] width 89 height 33
click at [214, 433] on mat-icon "play_circle_filled" at bounding box center [204, 444] width 22 height 22
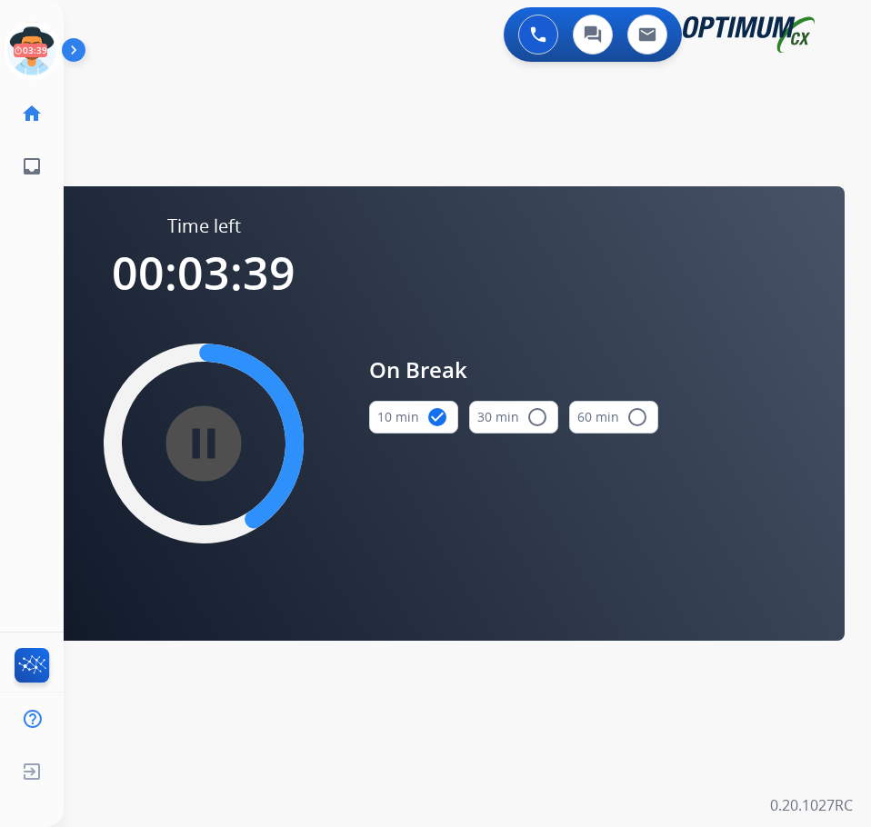
click at [314, 135] on div "swap_horiz Break voice bridge close_fullscreen Connect 3-Way Call merge_type Se…" at bounding box center [445, 108] width 763 height 87
click at [286, 131] on div "swap_horiz Break voice bridge close_fullscreen Connect 3-Way Call merge_type Se…" at bounding box center [445, 108] width 763 height 87
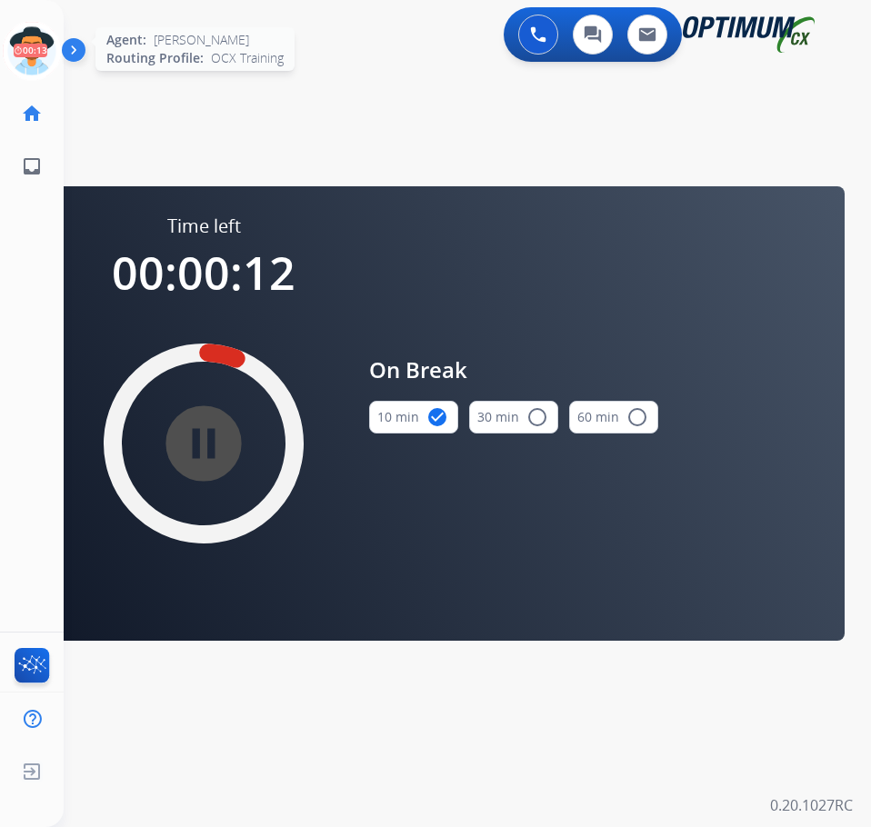
click at [31, 56] on icon at bounding box center [32, 51] width 59 height 59
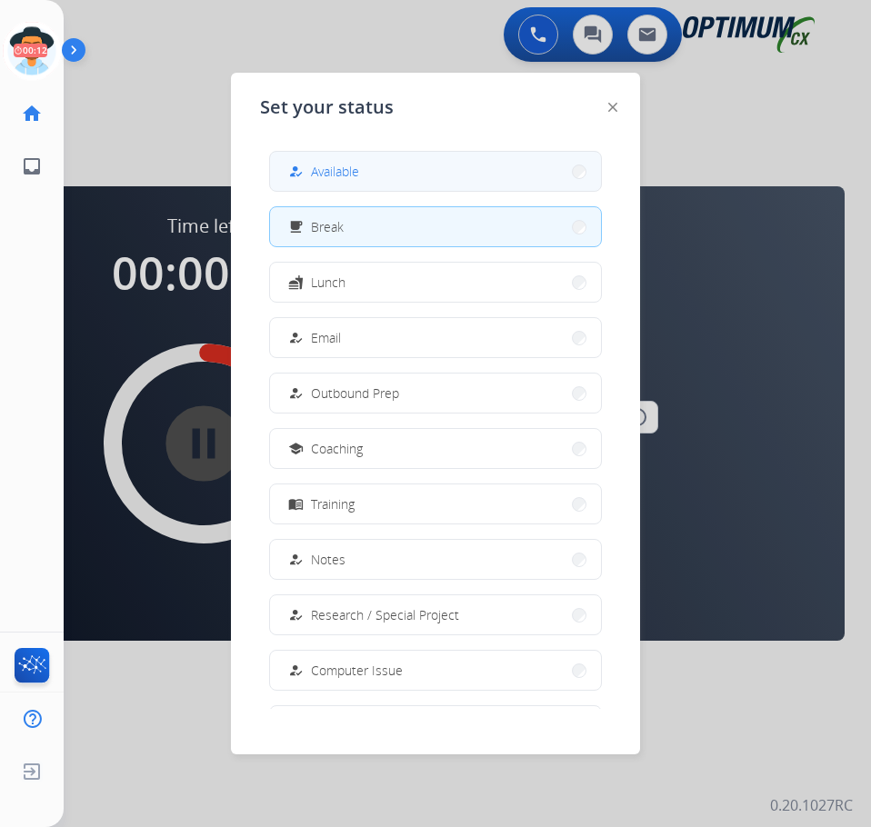
click at [348, 178] on span "Available" at bounding box center [335, 171] width 48 height 19
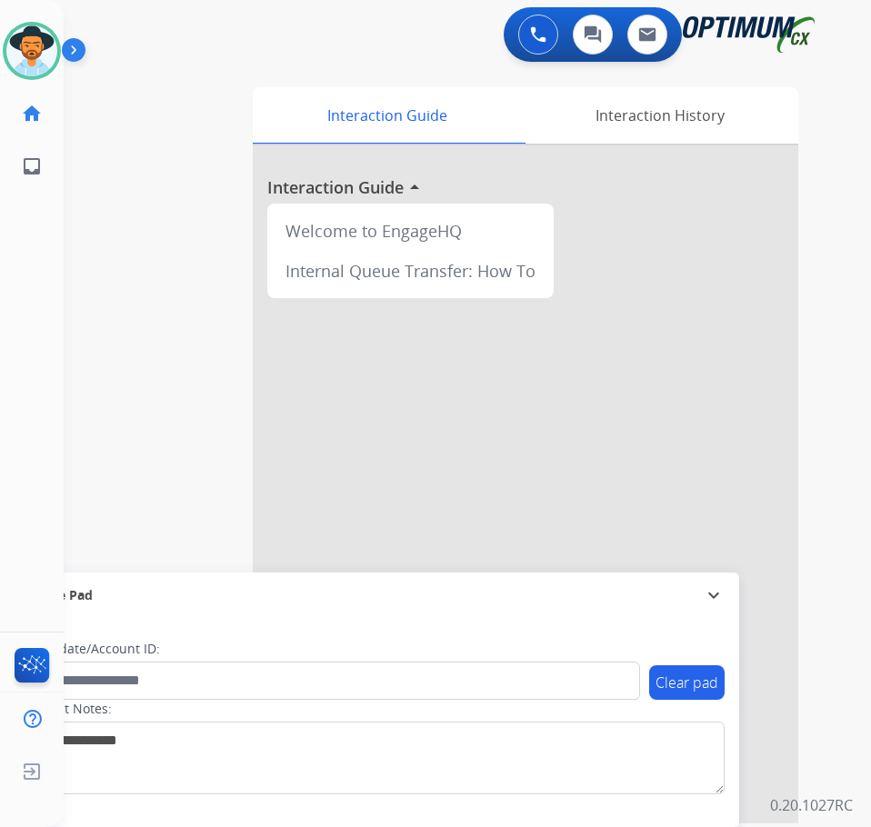
click at [123, 66] on div "swap_horiz Break voice bridge close_fullscreen Connect 3-Way Call merge_type Se…" at bounding box center [445, 444] width 763 height 758
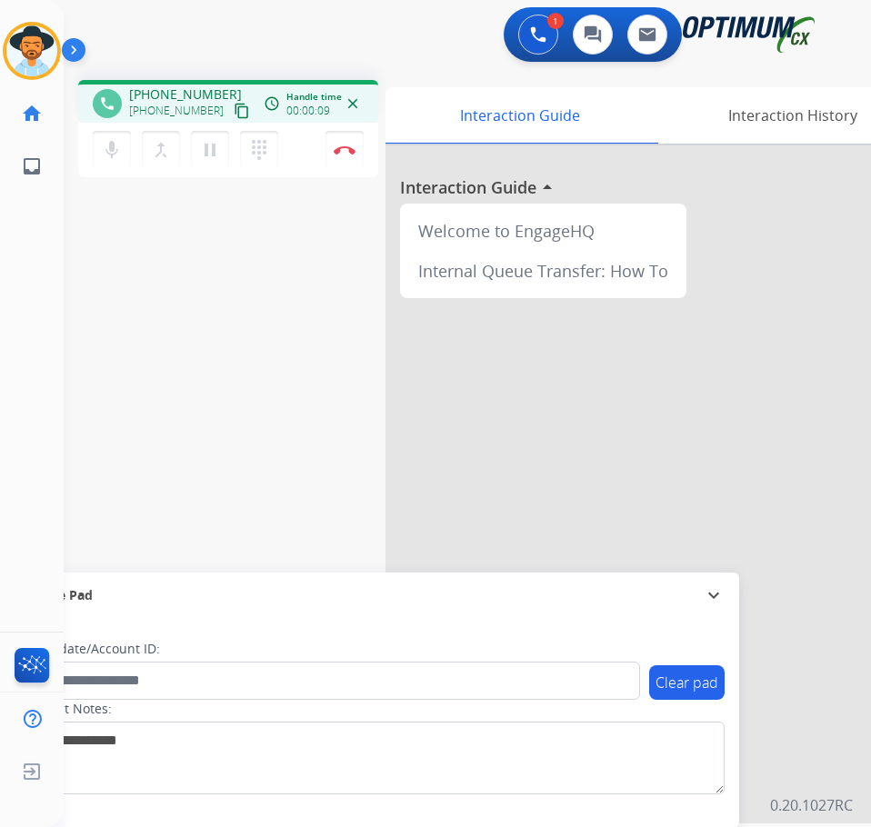
click at [165, 87] on span "+15623312110" at bounding box center [185, 94] width 113 height 18
copy span "15623312110"
click at [175, 97] on span "+15623312110" at bounding box center [185, 94] width 113 height 18
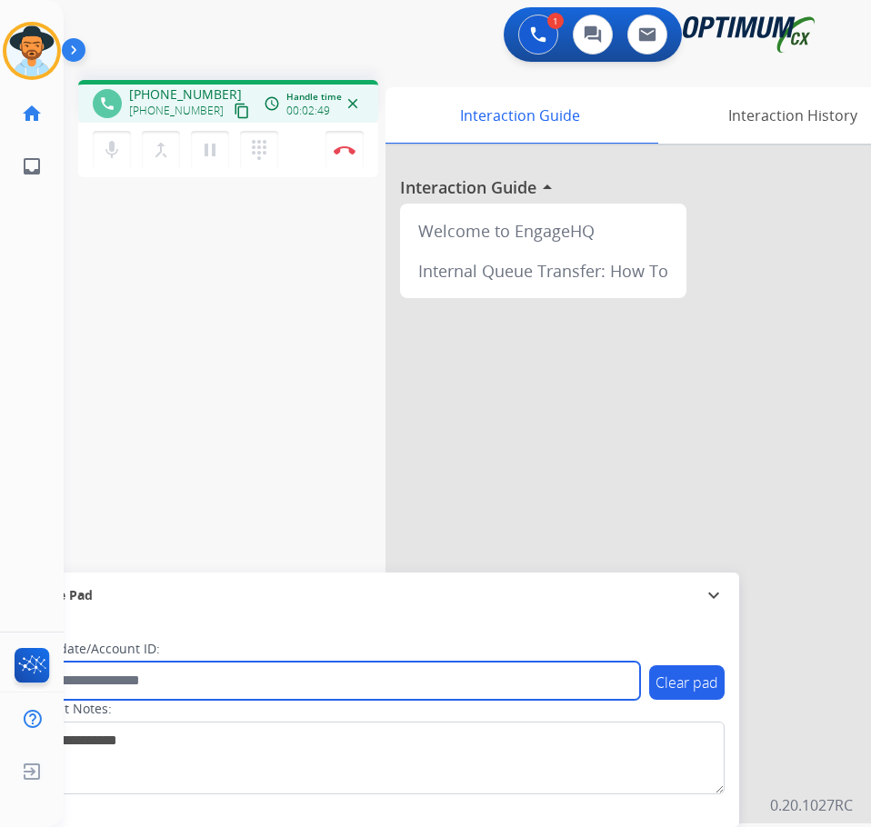
click at [87, 667] on input "text" at bounding box center [332, 681] width 616 height 38
paste input "**********"
type input "**********"
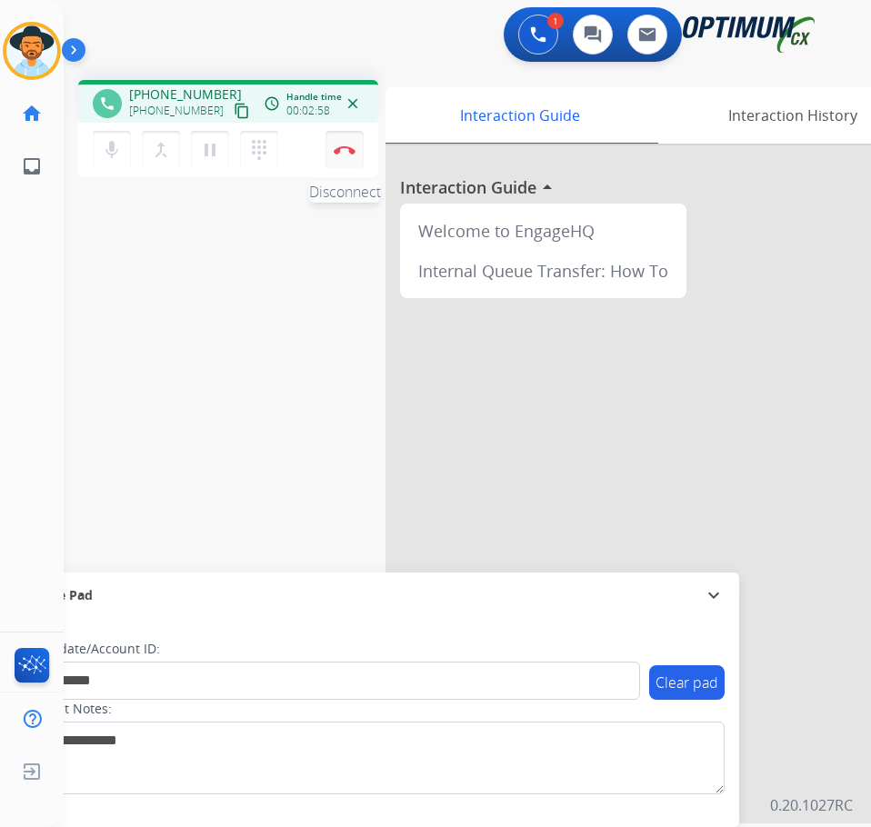
click at [341, 144] on button "Disconnect" at bounding box center [344, 150] width 38 height 38
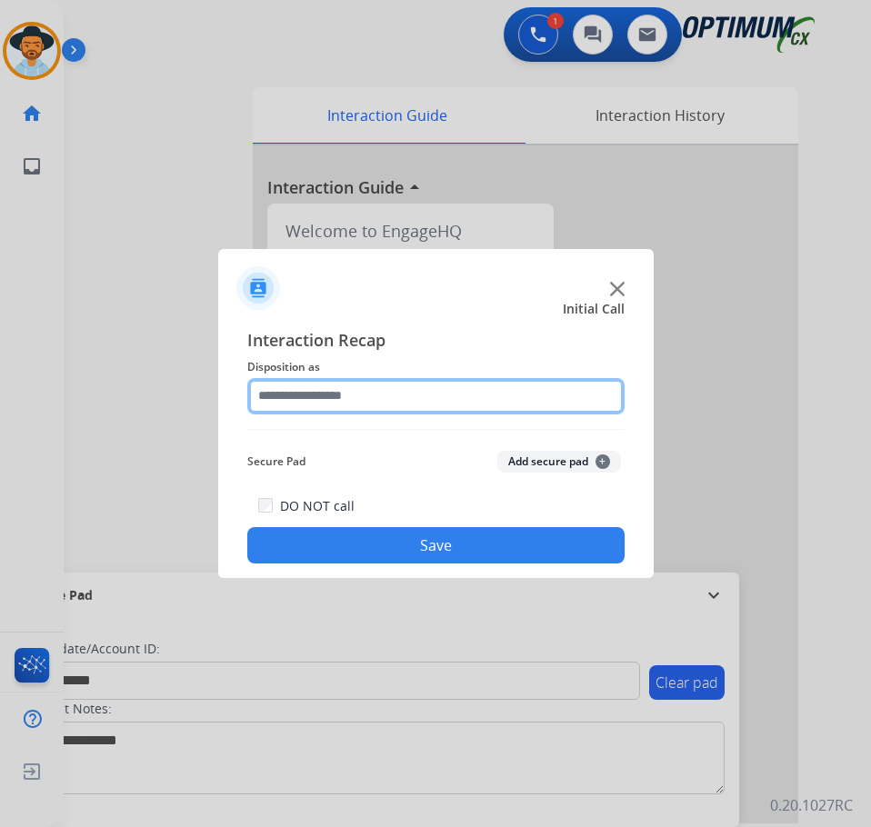
click at [402, 392] on input "text" at bounding box center [435, 396] width 377 height 36
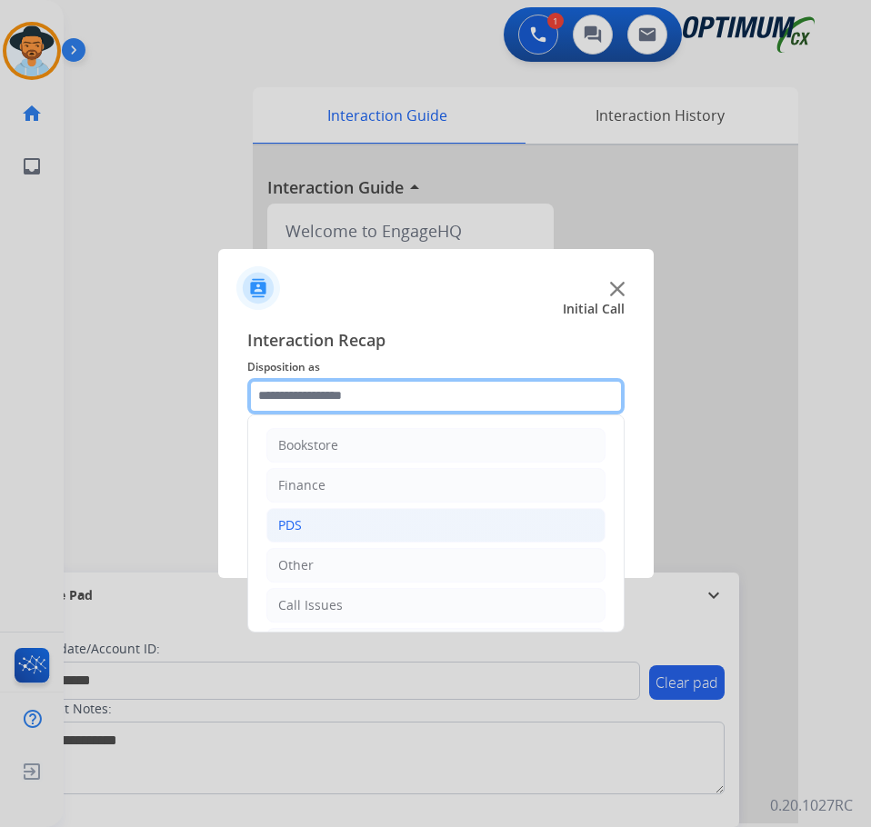
scroll to position [124, 0]
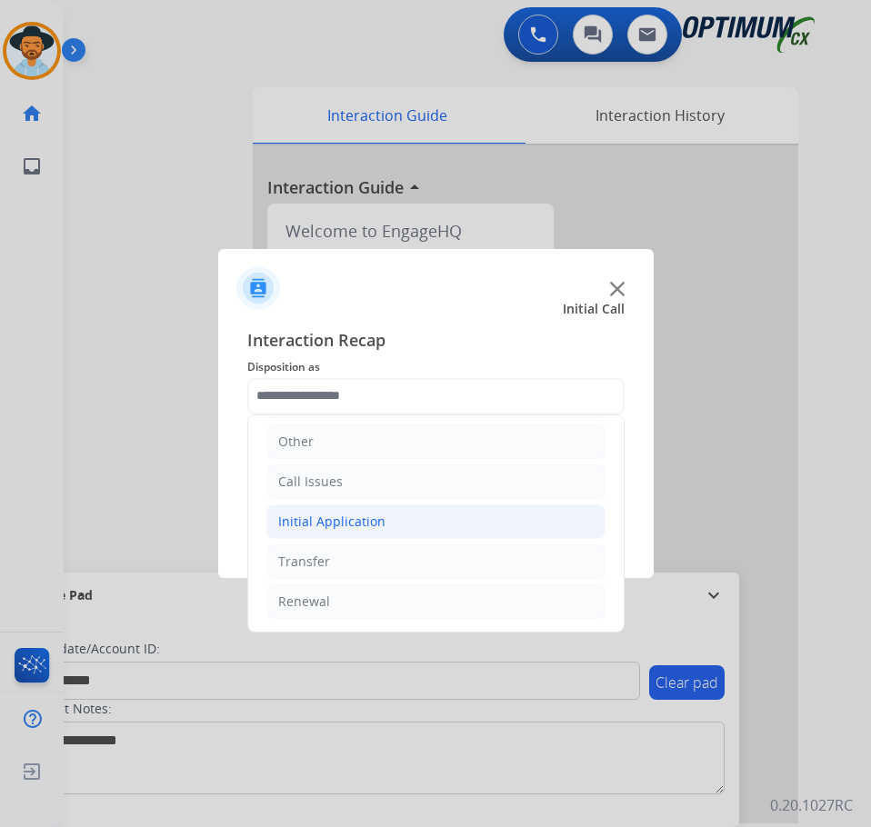
click at [341, 524] on div "Initial Application" at bounding box center [331, 522] width 107 height 18
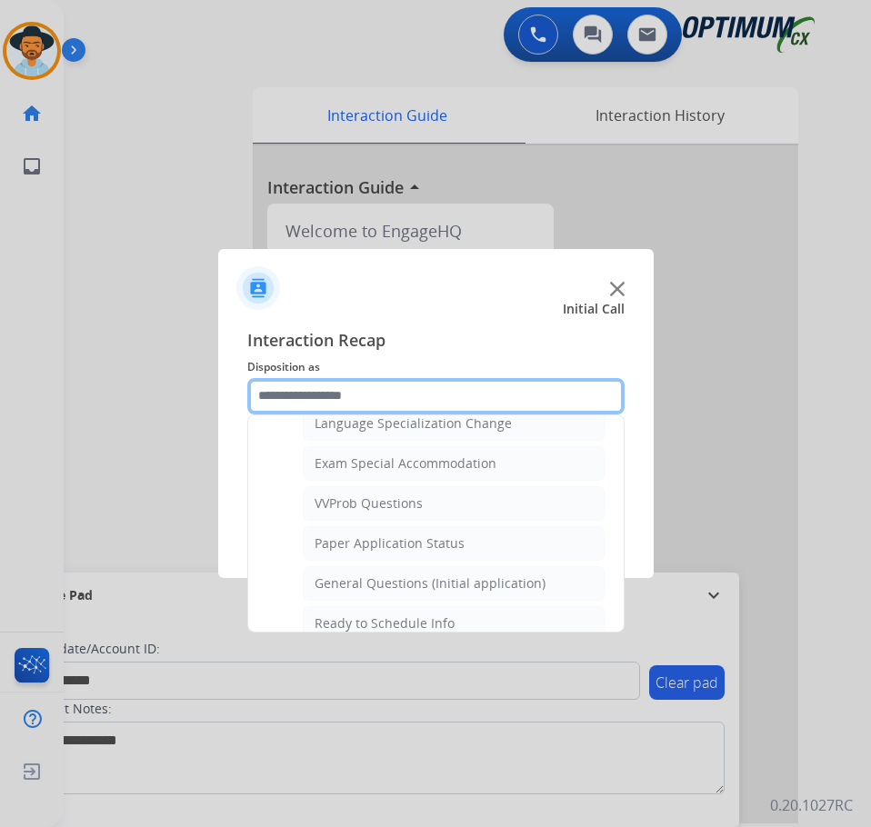
scroll to position [1011, 0]
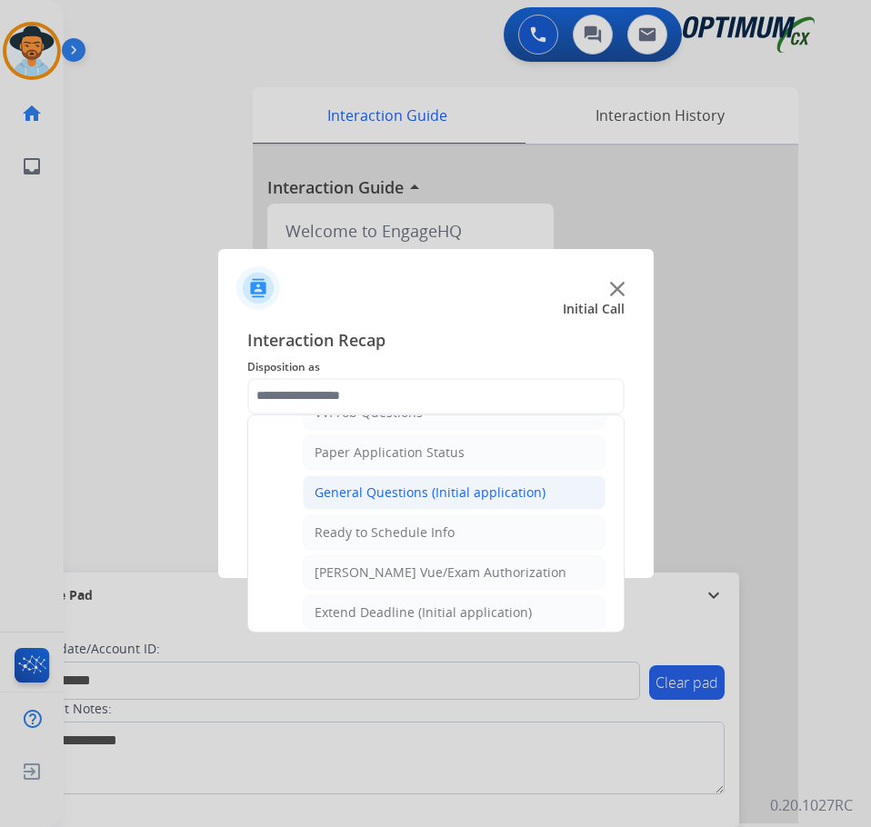
click at [377, 496] on div "General Questions (Initial application)" at bounding box center [429, 493] width 231 height 18
type input "**********"
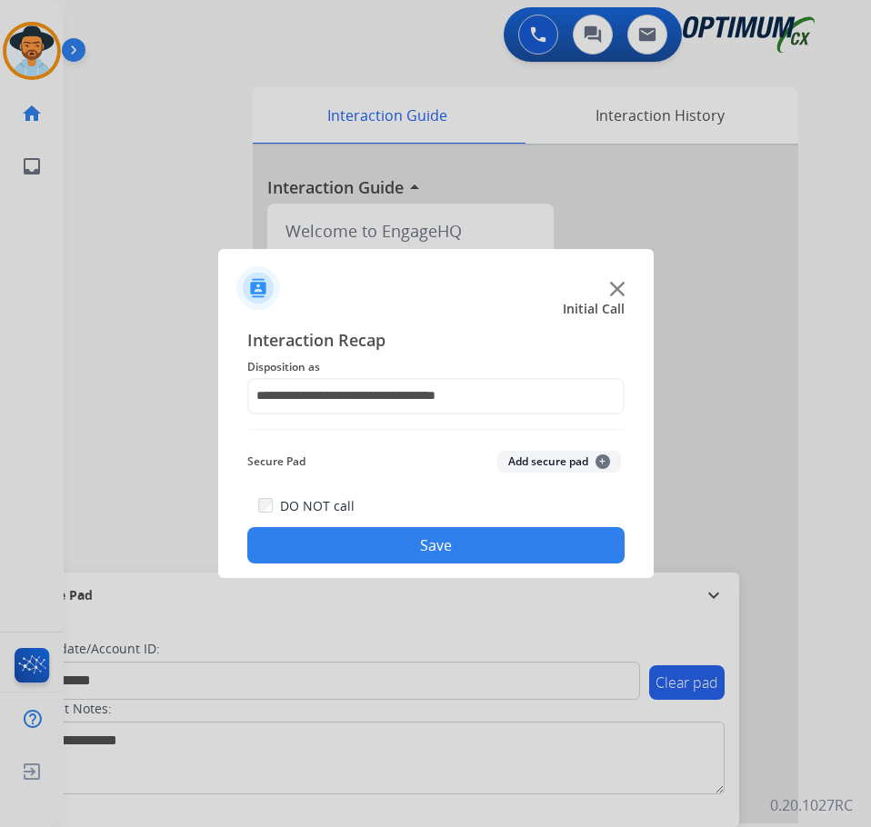
click at [371, 545] on button "Save" at bounding box center [435, 545] width 377 height 36
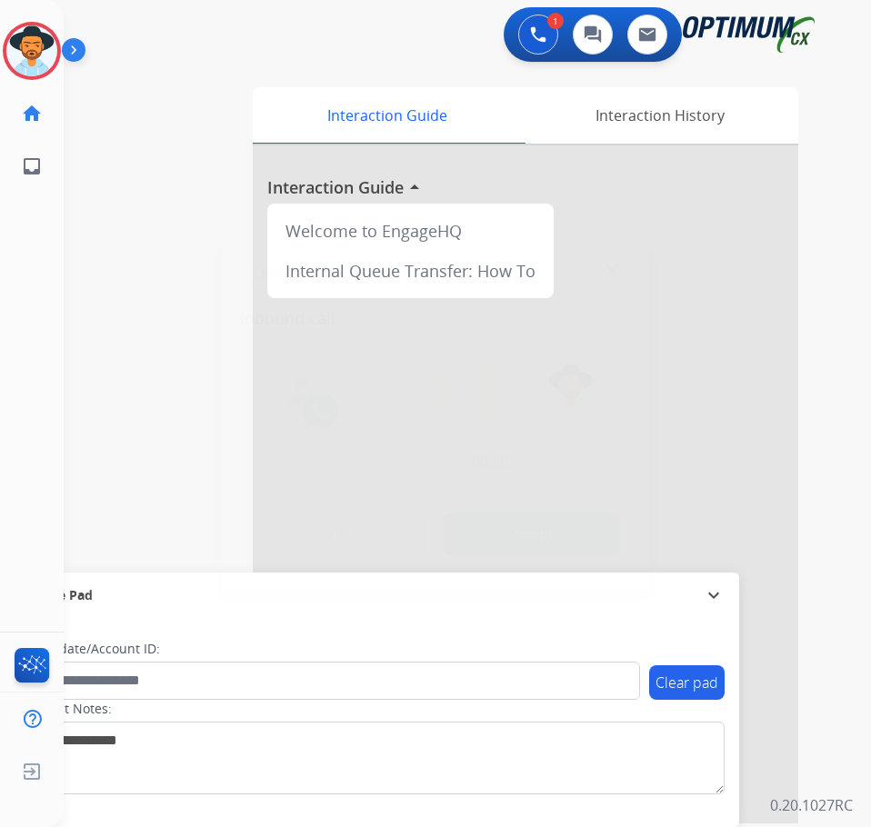
click at [228, 79] on div at bounding box center [435, 413] width 871 height 827
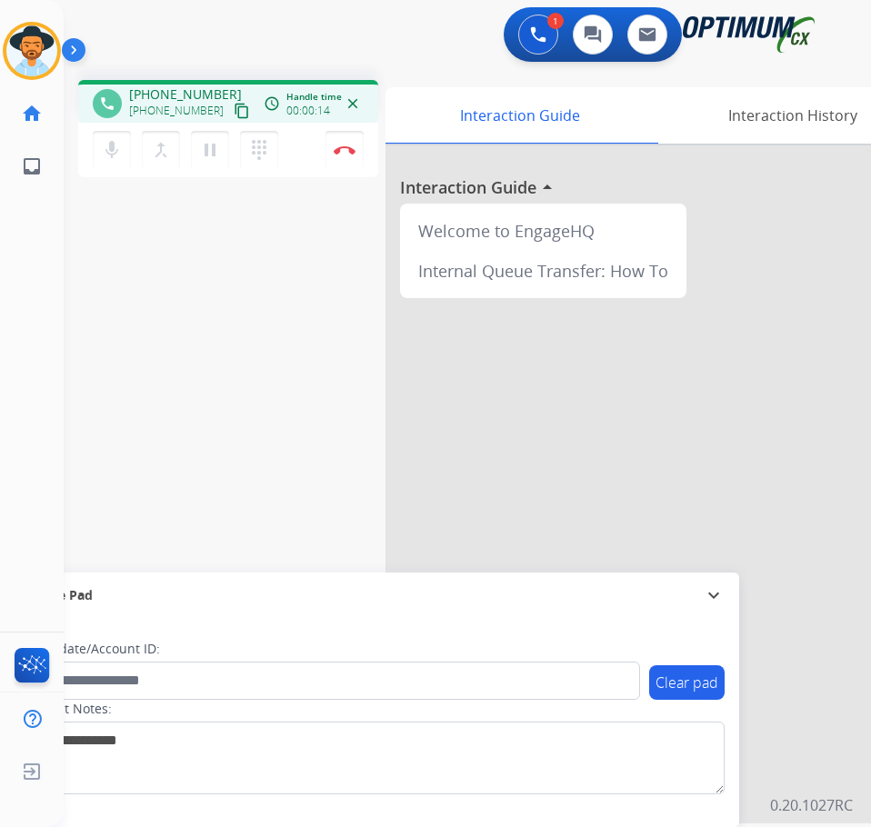
click at [183, 94] on span "+14845299358" at bounding box center [185, 94] width 113 height 18
copy span "14845299358"
click at [215, 152] on mat-icon "pause" at bounding box center [210, 150] width 22 height 22
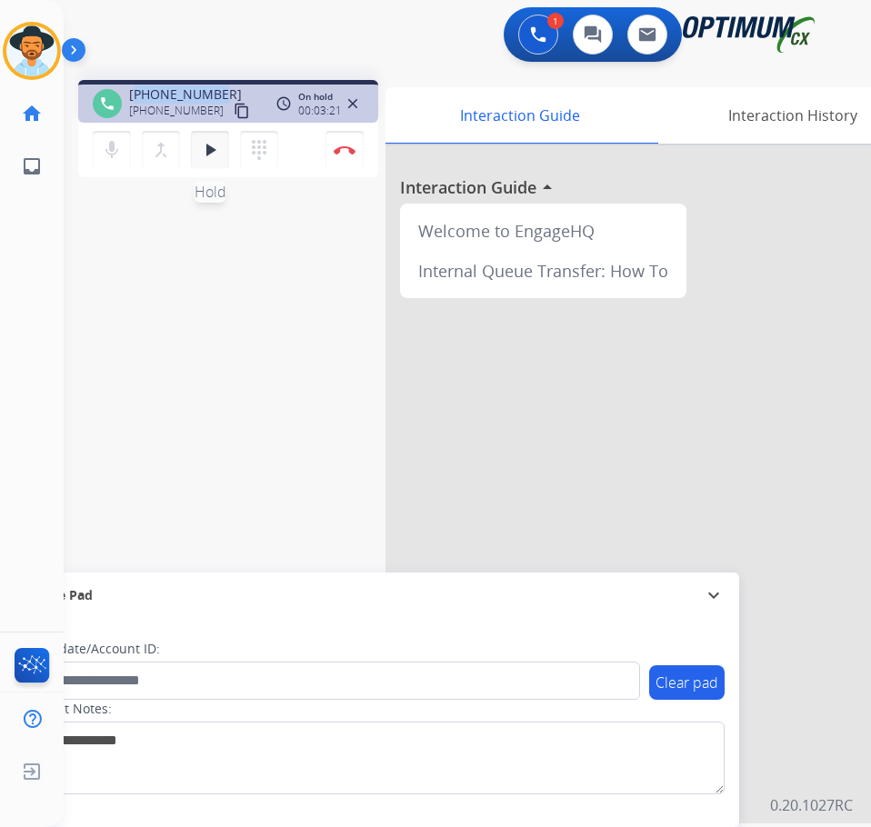
click at [200, 142] on mat-icon "play_arrow" at bounding box center [210, 150] width 22 height 22
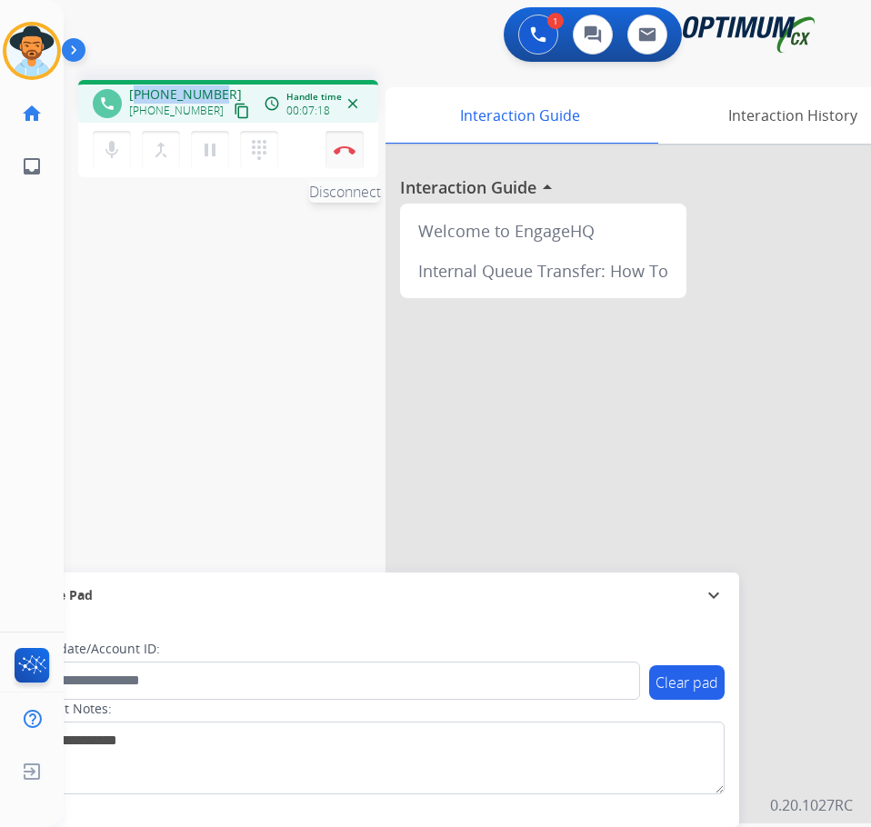
click at [344, 155] on button "Disconnect" at bounding box center [344, 150] width 38 height 38
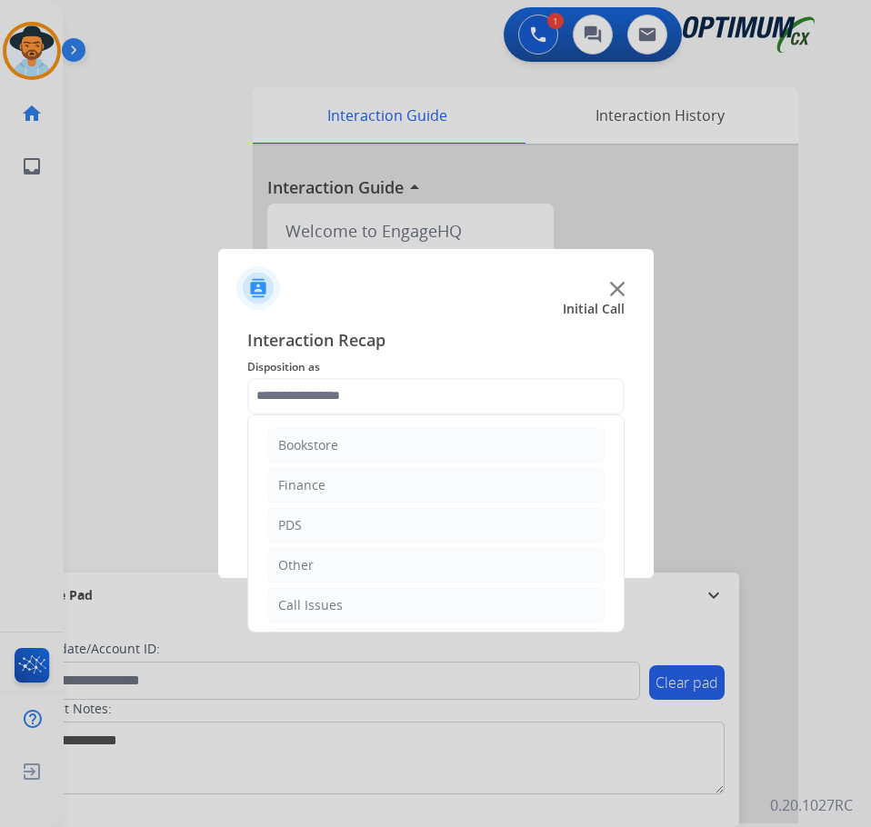
click at [432, 393] on input "text" at bounding box center [435, 396] width 377 height 36
click at [346, 616] on li "Renewal" at bounding box center [435, 601] width 339 height 35
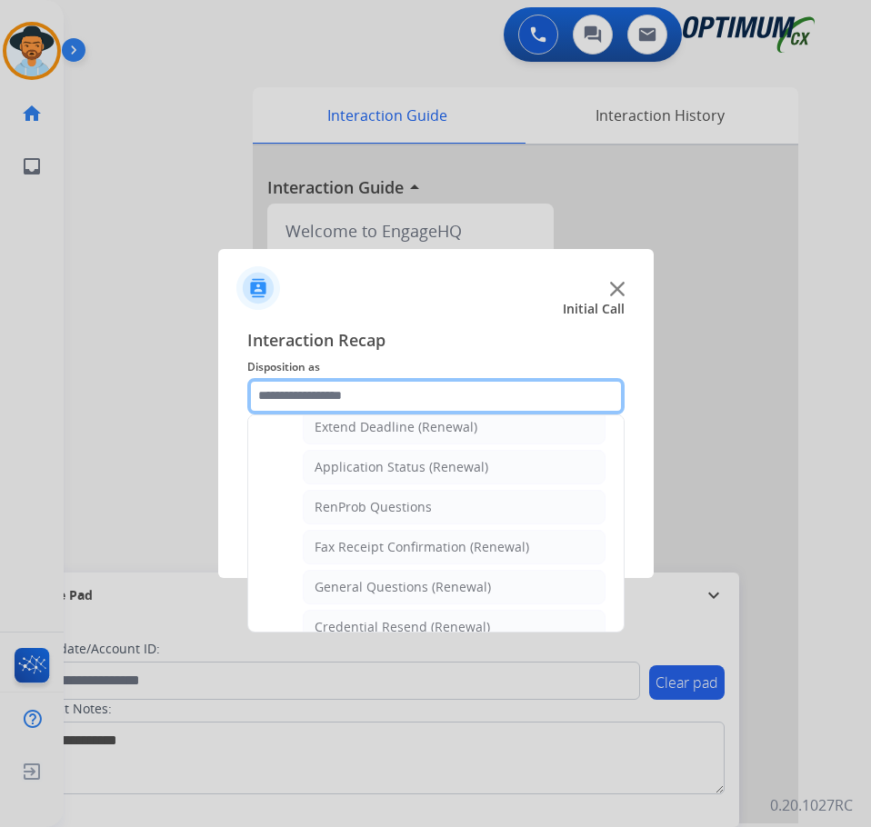
scroll to position [487, 0]
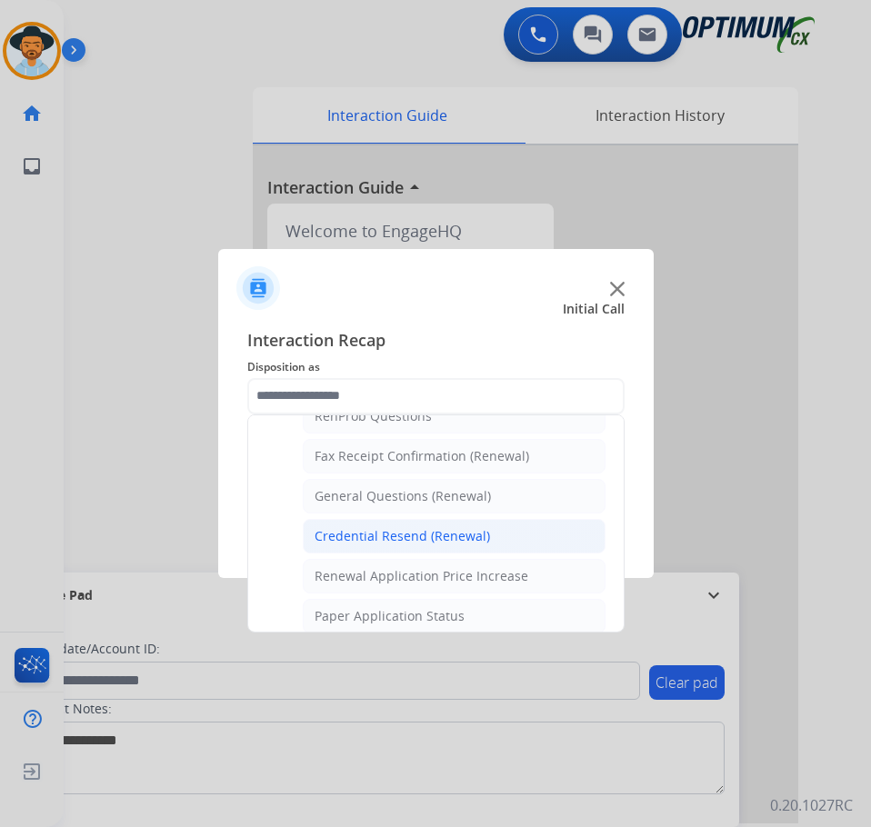
click at [424, 537] on div "Credential Resend (Renewal)" at bounding box center [401, 536] width 175 height 18
type input "**********"
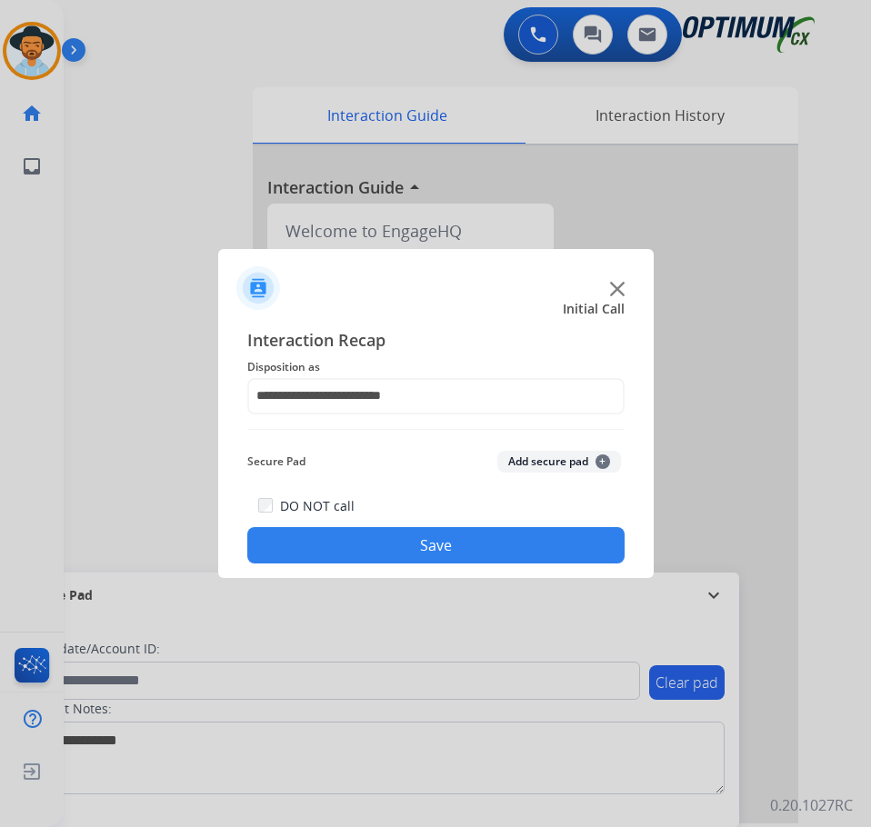
click at [416, 553] on button "Save" at bounding box center [435, 545] width 377 height 36
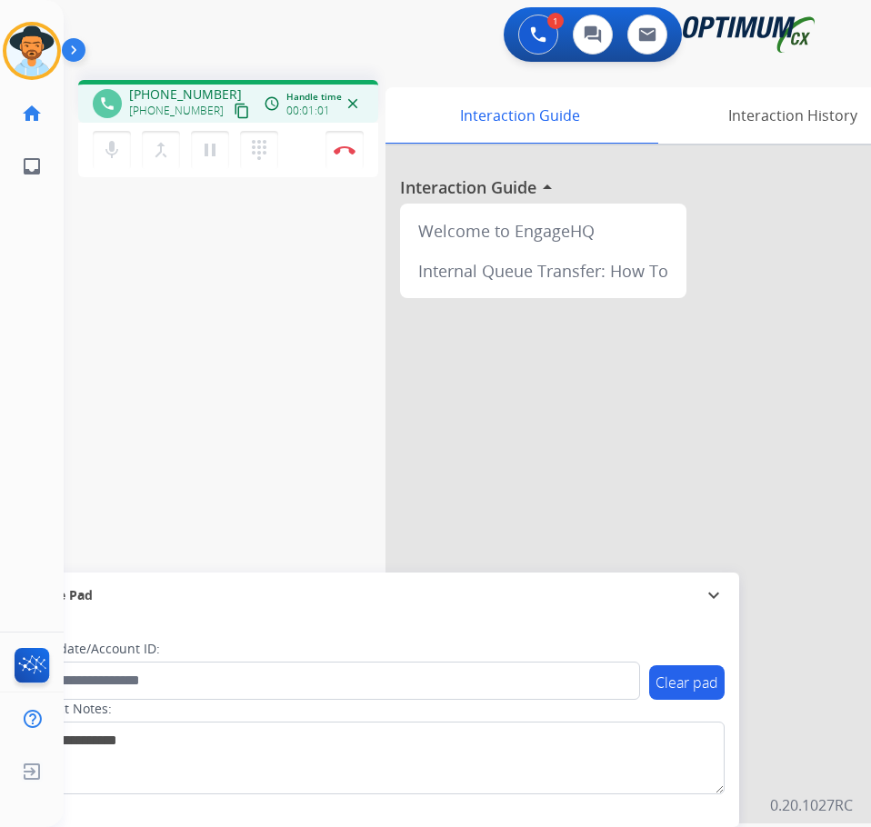
click at [186, 88] on span "+16303475506" at bounding box center [185, 94] width 113 height 18
copy span "16303475506"
click at [434, 52] on div "1 Voice Interactions 0 Chat Interactions 0 Email Interactions" at bounding box center [452, 36] width 749 height 58
click at [351, 47] on div "1 Voice Interactions 0 Chat Interactions 0 Email Interactions" at bounding box center [452, 36] width 749 height 58
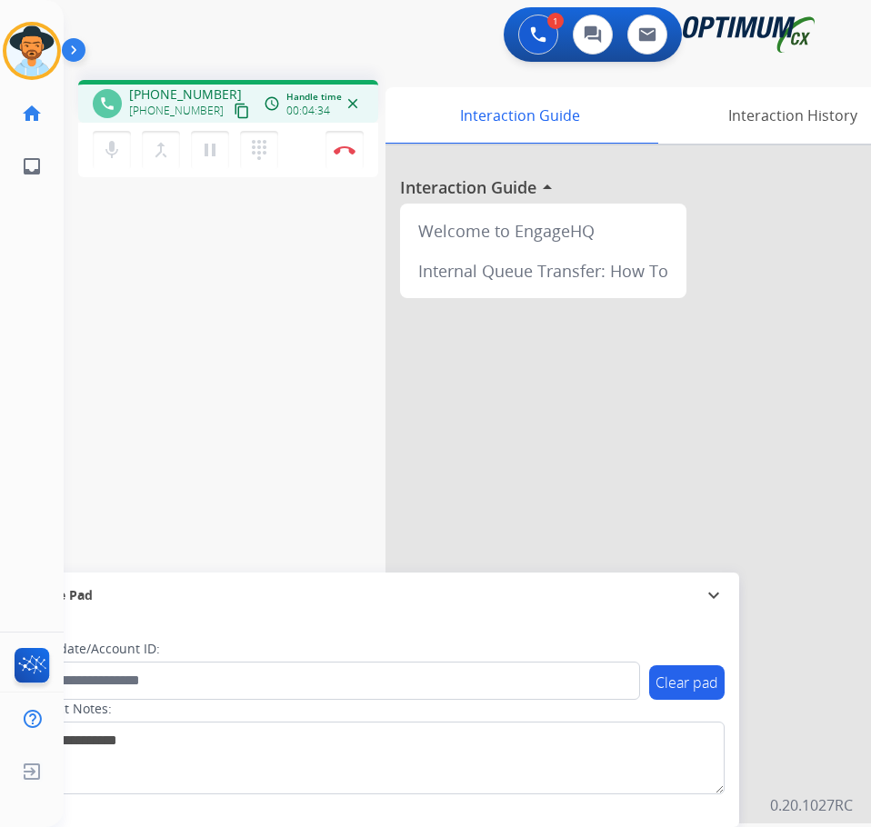
click at [172, 93] on span "+16303475506" at bounding box center [185, 94] width 113 height 18
copy span "16303475506"
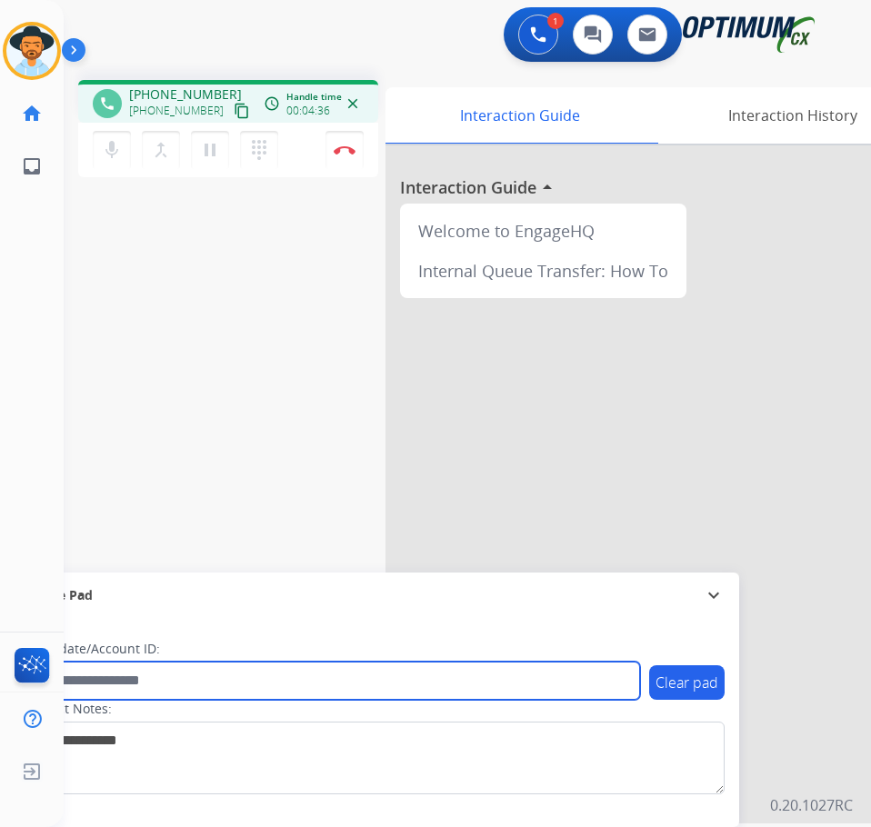
click at [186, 694] on input "text" at bounding box center [332, 681] width 616 height 38
paste input "**********"
type input "**********"
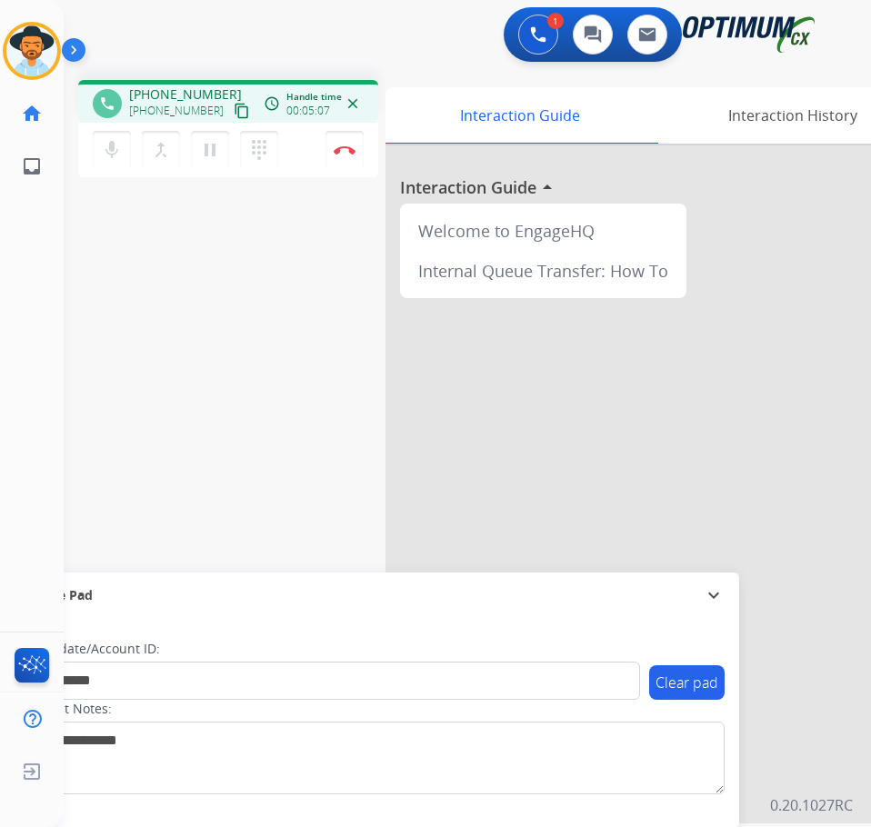
click at [419, 59] on div "1 Voice Interactions 0 Chat Interactions 0 Email Interactions" at bounding box center [452, 36] width 749 height 58
click at [351, 140] on button "Disconnect" at bounding box center [344, 150] width 38 height 38
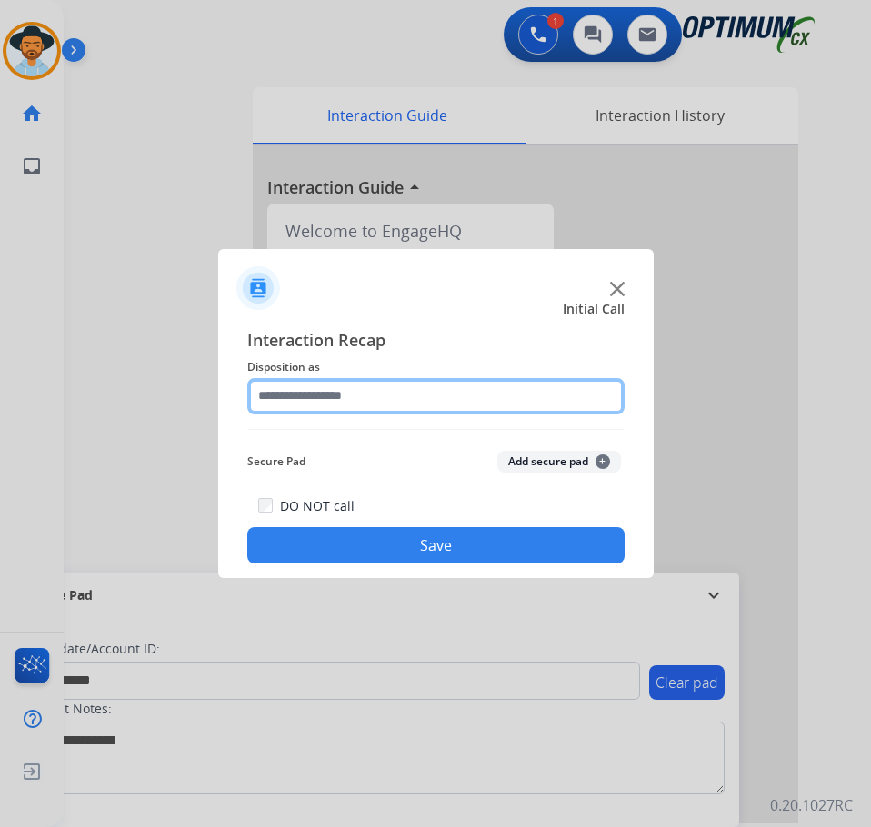
click at [365, 390] on input "text" at bounding box center [435, 396] width 377 height 36
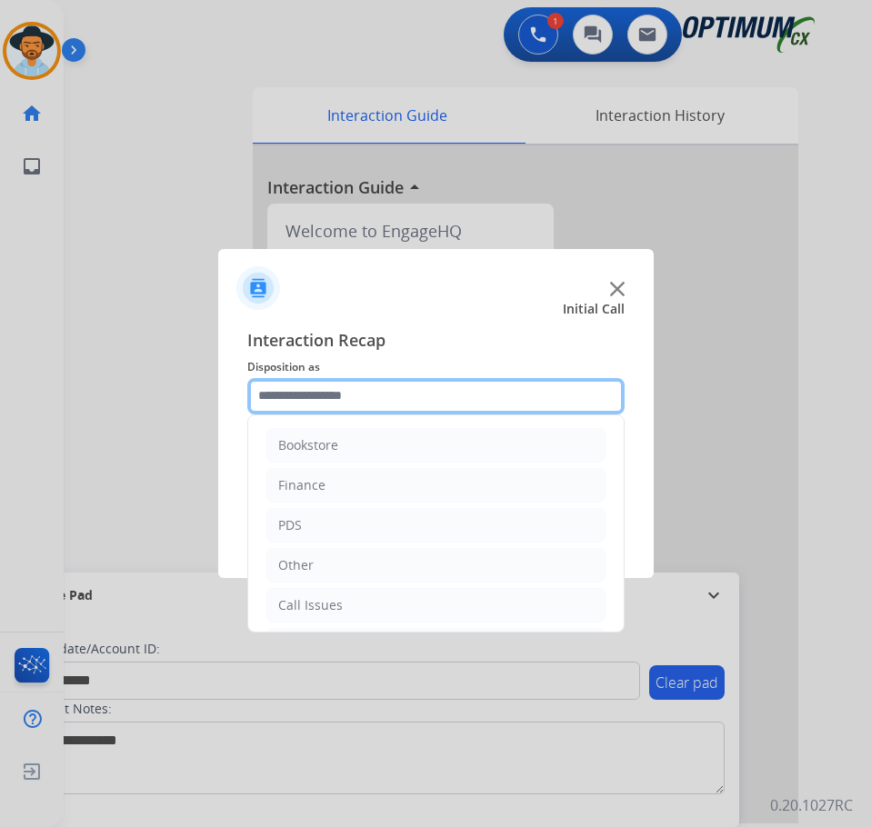
scroll to position [124, 0]
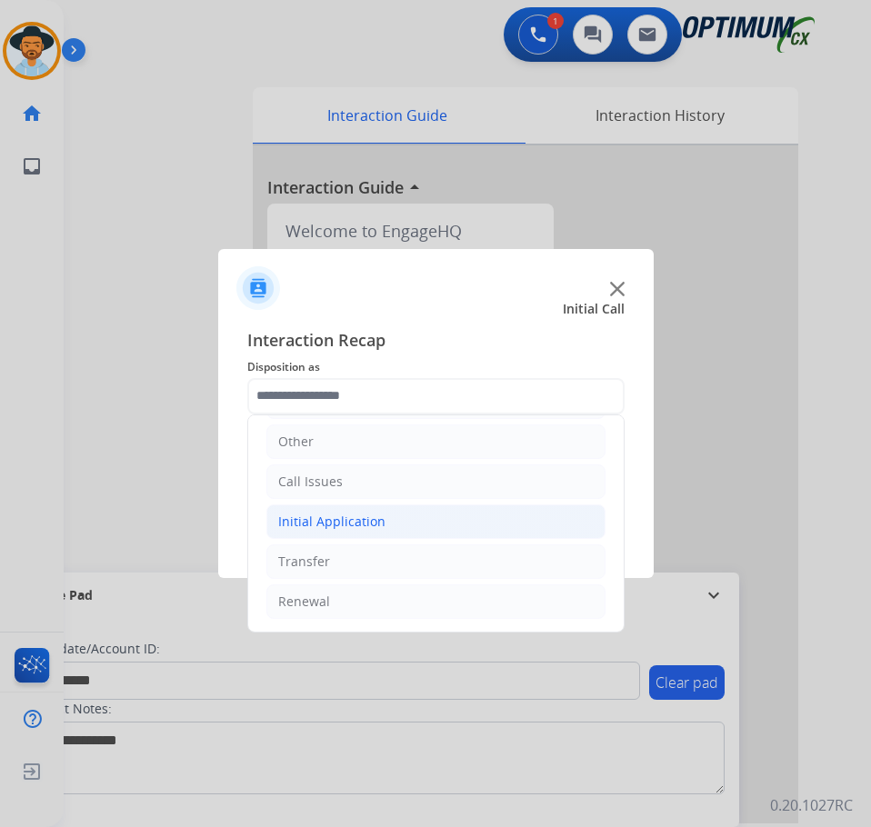
click at [369, 523] on div "Initial Application" at bounding box center [331, 522] width 107 height 18
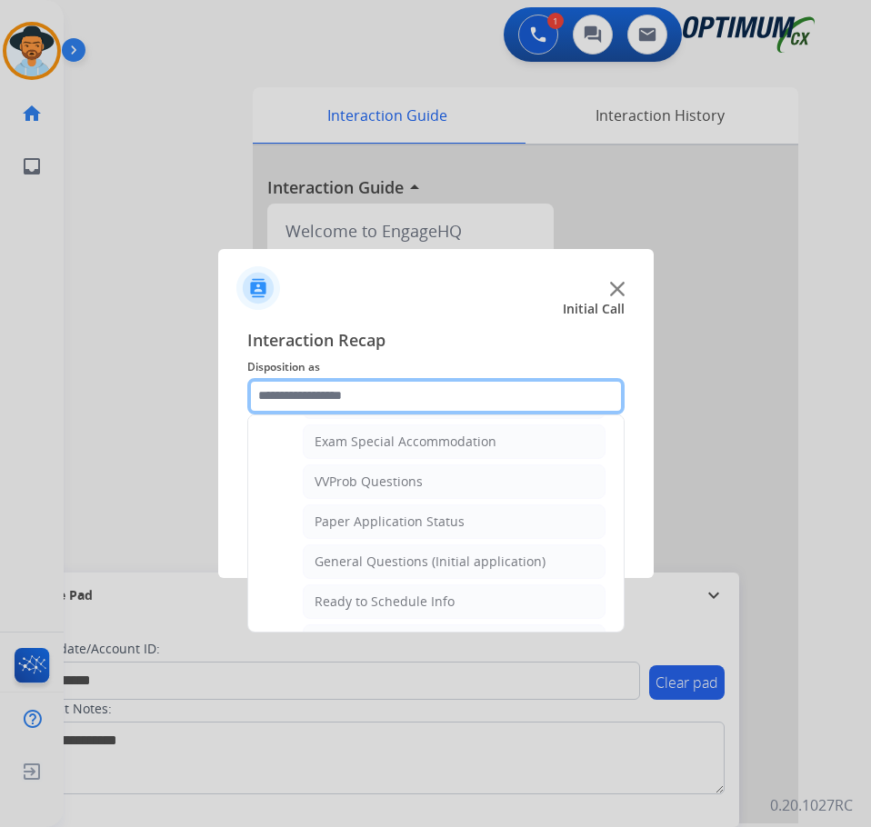
scroll to position [1032, 0]
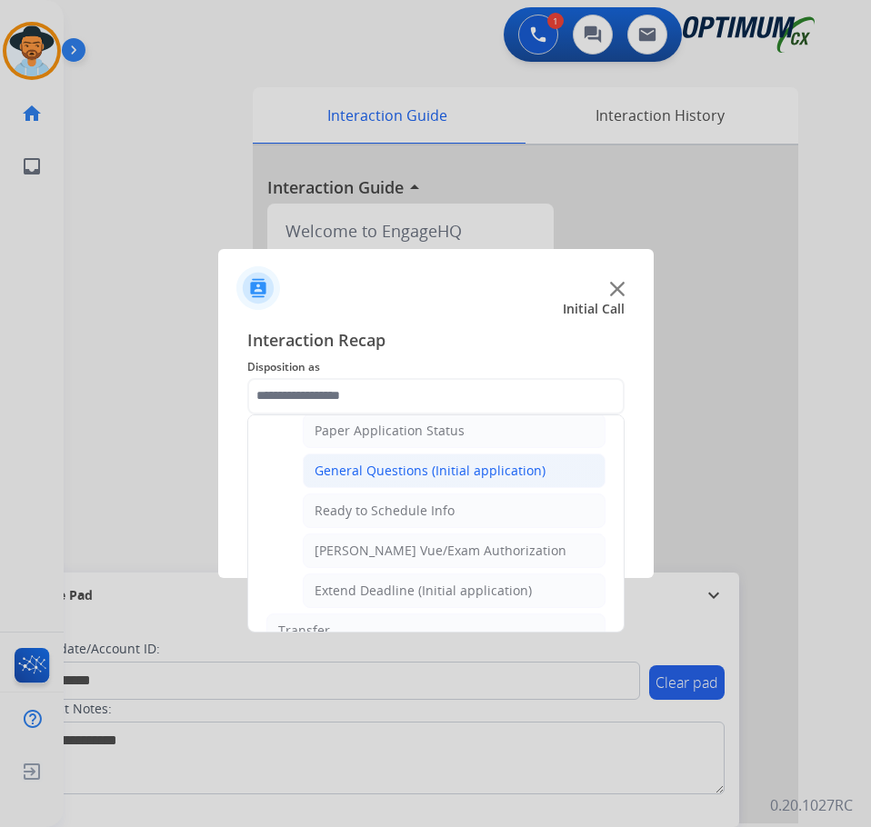
click at [384, 474] on div "General Questions (Initial application)" at bounding box center [429, 471] width 231 height 18
type input "**********"
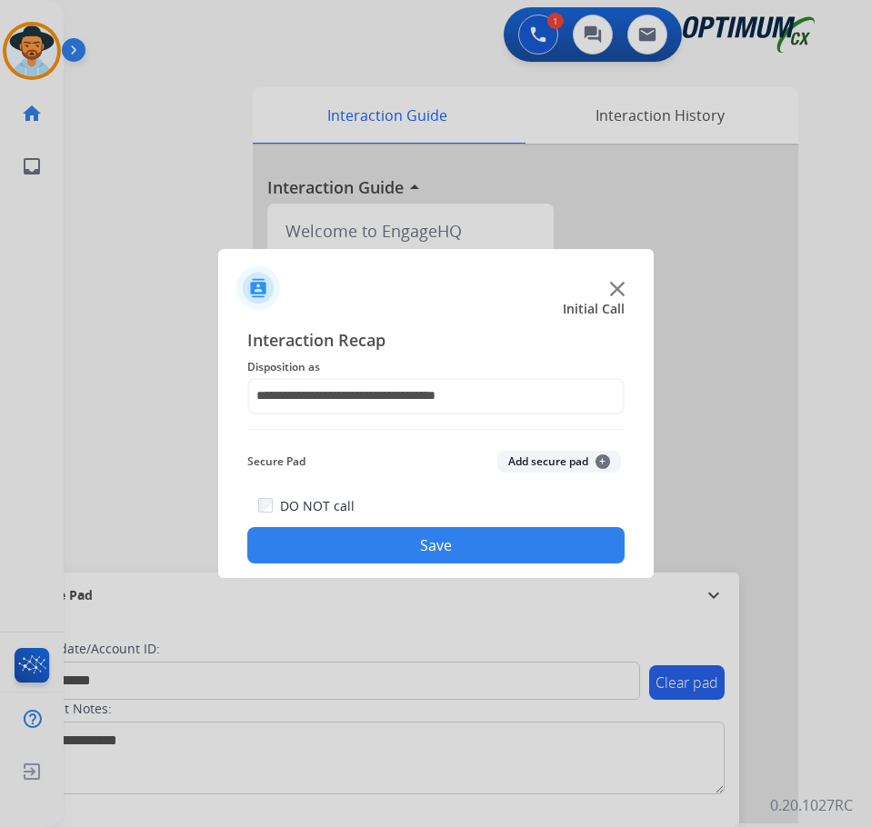
click at [321, 542] on button "Save" at bounding box center [435, 545] width 377 height 36
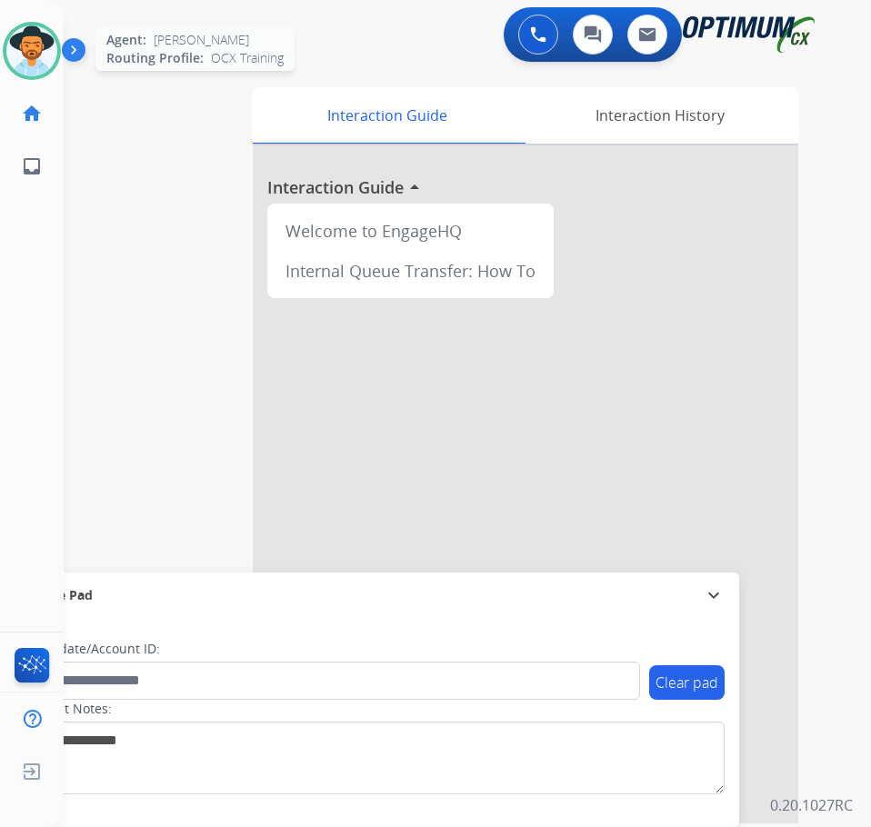
click at [32, 65] on img at bounding box center [31, 50] width 51 height 51
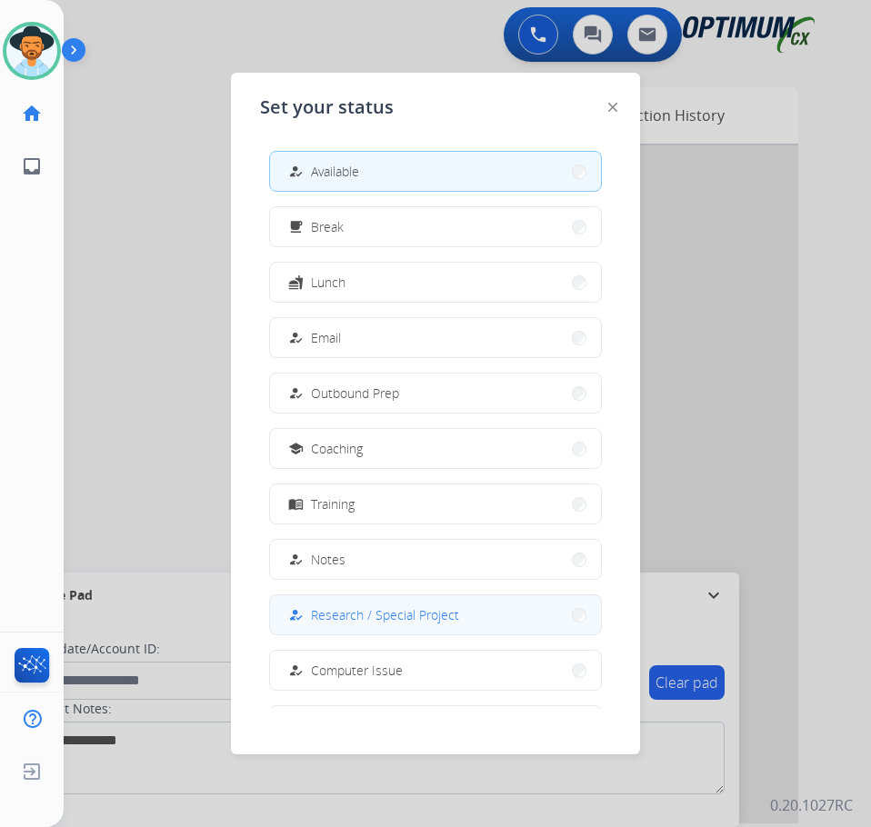
scroll to position [172, 0]
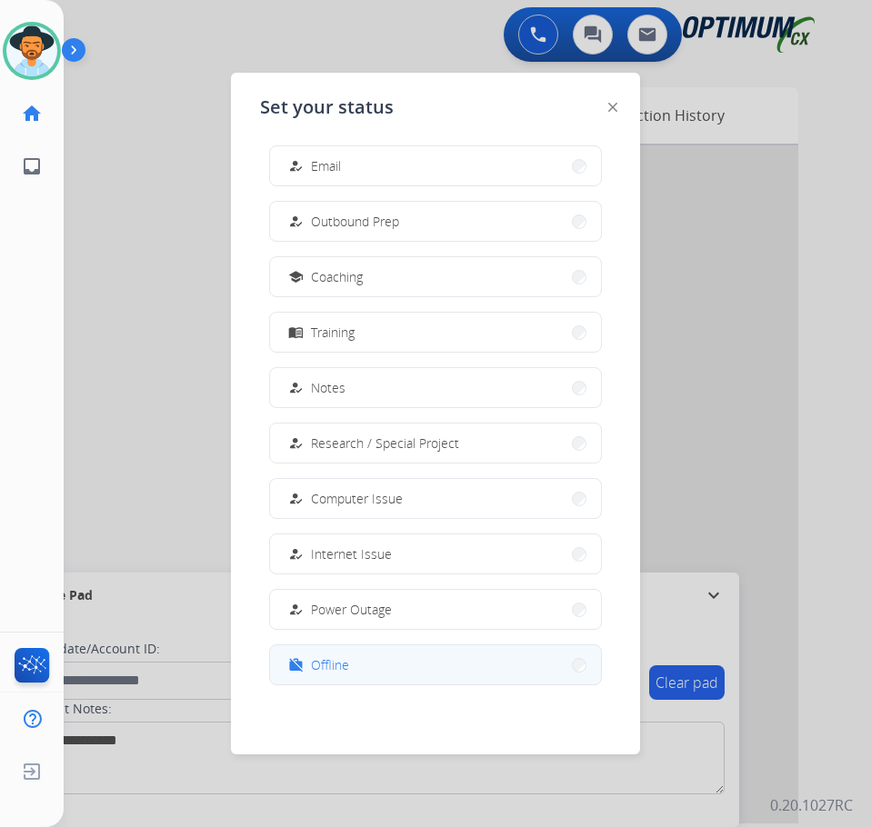
click at [314, 654] on div "work_off Offline" at bounding box center [316, 665] width 65 height 22
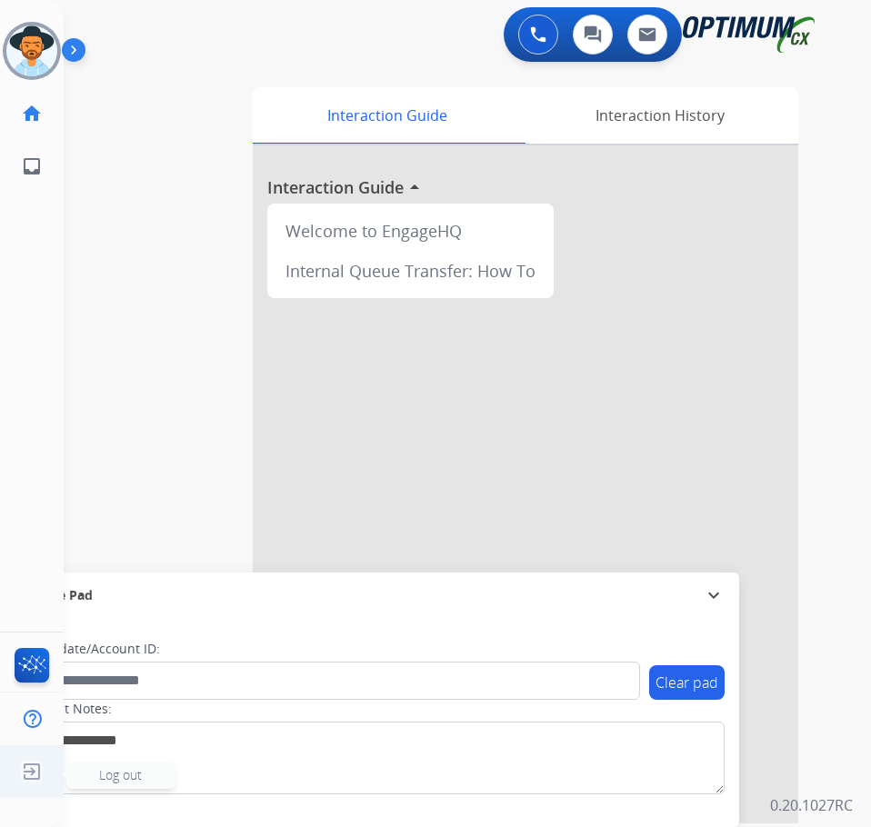
click at [32, 776] on img at bounding box center [31, 771] width 33 height 35
